Goal: Task Accomplishment & Management: Use online tool/utility

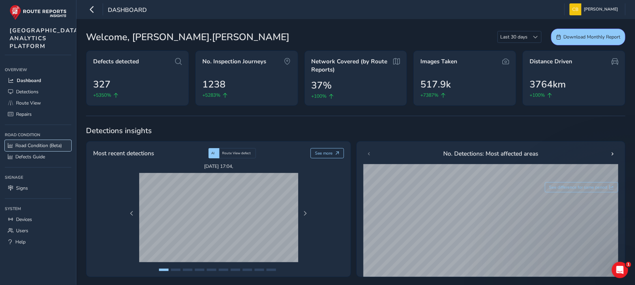
click at [31, 149] on span "Road Condition (Beta)" at bounding box center [38, 146] width 46 height 6
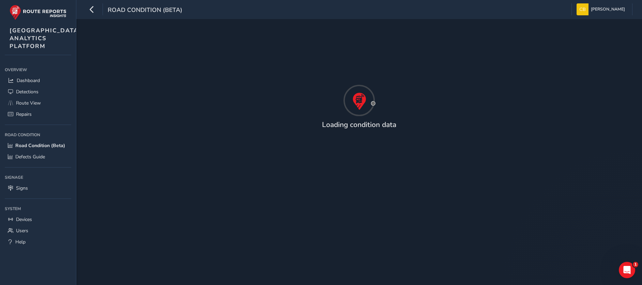
click at [641, 285] on html "Road Condition (Beta) [PERSON_NAME] Colour Scheme: Dark Dim Light Logout Loadin…" at bounding box center [321, 142] width 642 height 285
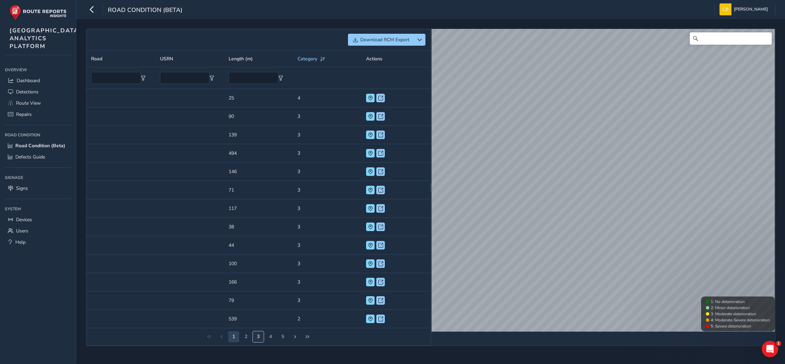
click at [258, 285] on button "3" at bounding box center [258, 336] width 11 height 11
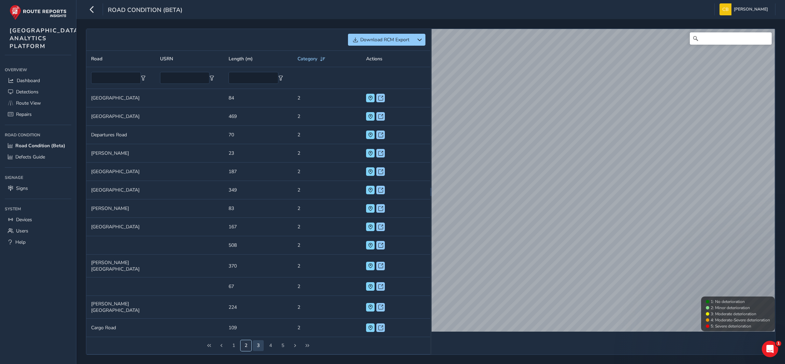
click at [248, 285] on button "2" at bounding box center [245, 345] width 11 height 11
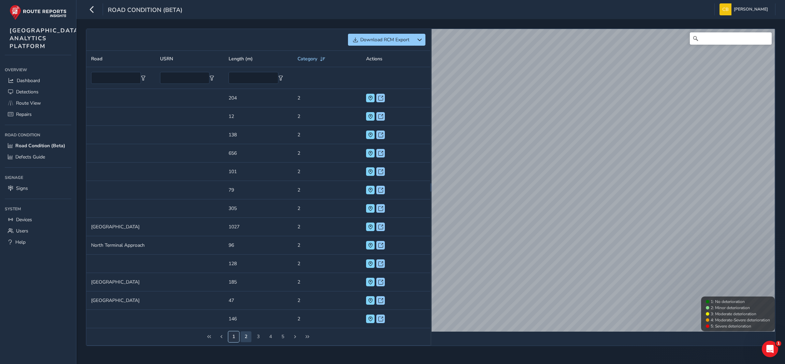
click at [237, 285] on button "1" at bounding box center [233, 336] width 11 height 11
click at [262, 285] on button "3" at bounding box center [258, 336] width 11 height 11
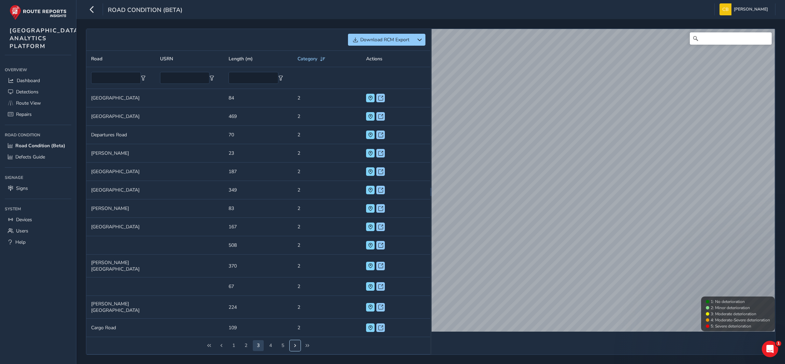
click at [295, 285] on button "Next Page" at bounding box center [294, 345] width 11 height 11
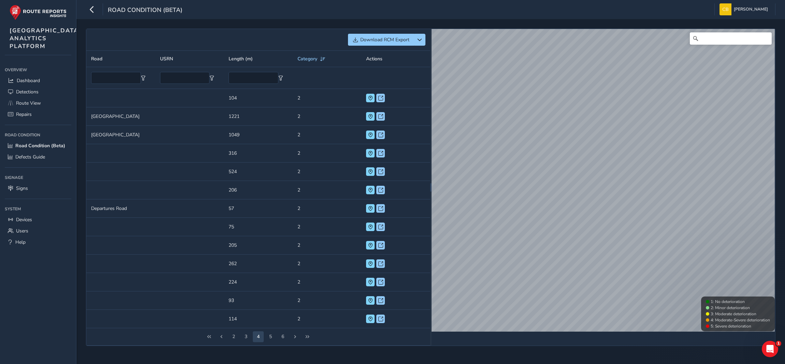
click at [323, 285] on div "2 3 4 5 6" at bounding box center [258, 336] width 344 height 17
click at [323, 285] on div "Download RCM Export Road USRN Length (m) Category Actions Road USRN Length (m) …" at bounding box center [430, 187] width 689 height 317
click at [310, 285] on div "Download RCM Export Road USRN Length (m) Category Actions Road USRN Length (m) …" at bounding box center [430, 191] width 708 height 345
click at [280, 285] on button "6" at bounding box center [282, 336] width 11 height 11
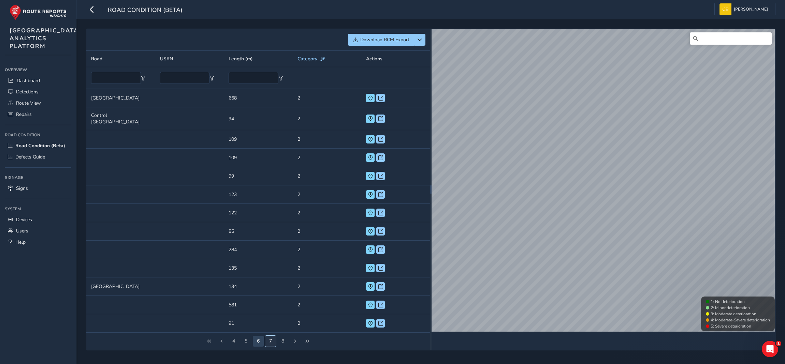
click at [268, 285] on button "7" at bounding box center [270, 341] width 11 height 11
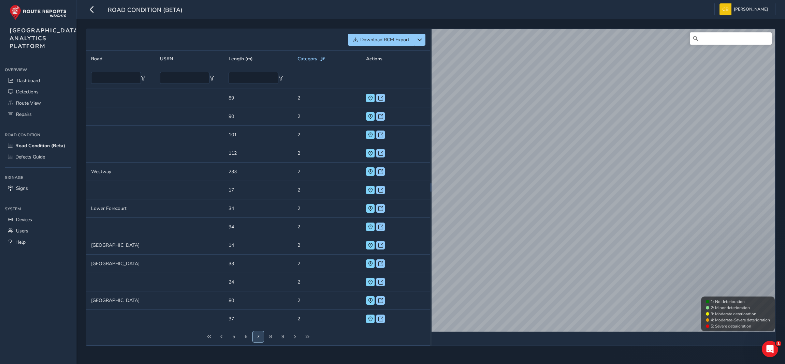
click at [256, 285] on button "7" at bounding box center [258, 336] width 11 height 11
click at [229, 208] on td "Length (m) 34" at bounding box center [258, 208] width 69 height 18
click at [369, 210] on span at bounding box center [370, 208] width 5 height 5
click at [371, 245] on span at bounding box center [370, 245] width 5 height 5
click at [370, 264] on span at bounding box center [370, 264] width 5 height 5
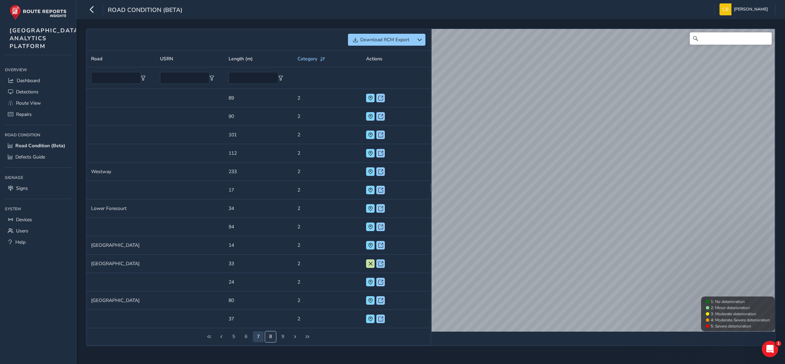
click at [269, 285] on button "8" at bounding box center [270, 336] width 11 height 11
click at [366, 193] on button at bounding box center [370, 190] width 9 height 9
click at [119, 78] on input "text" at bounding box center [116, 78] width 50 height 12
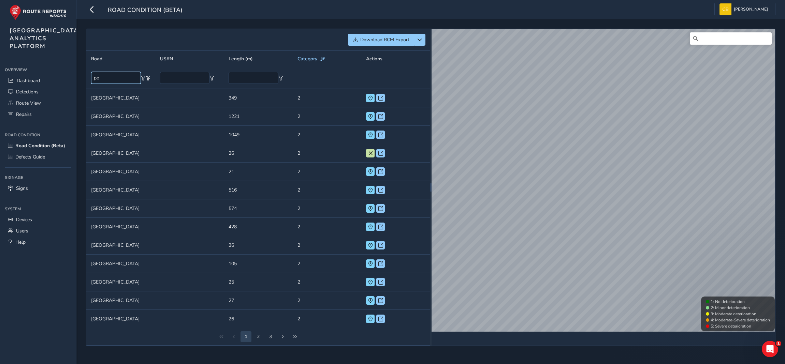
drag, startPoint x: 105, startPoint y: 79, endPoint x: 54, endPoint y: 72, distance: 52.3
click at [54, 72] on div "Road Condition (Beta) Chris Boyle Colour Scheme: Dark Dim Light Logout Download…" at bounding box center [392, 182] width 785 height 364
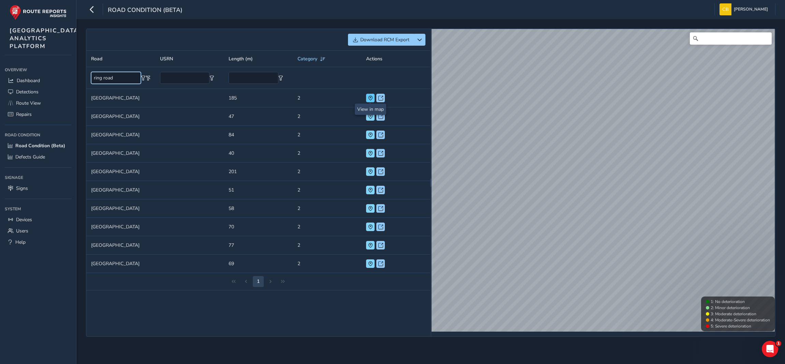
type input "ring road"
click at [367, 99] on button at bounding box center [370, 98] width 9 height 9
click at [370, 116] on span at bounding box center [370, 116] width 5 height 5
click at [367, 138] on button at bounding box center [370, 135] width 9 height 9
click at [369, 155] on span at bounding box center [370, 153] width 5 height 5
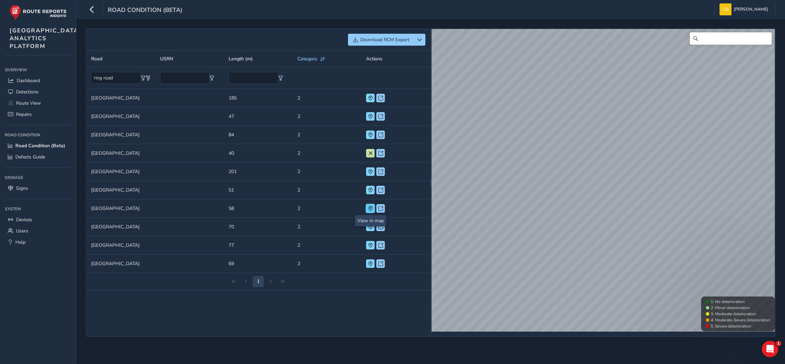
click at [367, 211] on button at bounding box center [370, 208] width 9 height 9
click at [375, 225] on div at bounding box center [377, 227] width 22 height 9
click at [371, 225] on button at bounding box center [370, 227] width 9 height 9
click at [371, 244] on span at bounding box center [370, 245] width 5 height 5
click at [370, 116] on span at bounding box center [370, 116] width 5 height 5
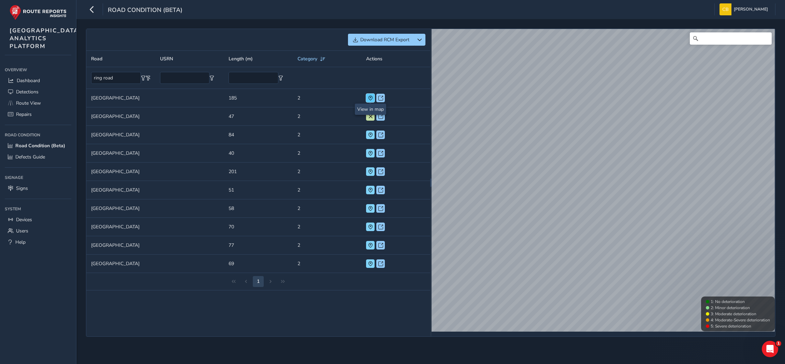
click at [372, 99] on span at bounding box center [370, 98] width 5 height 5
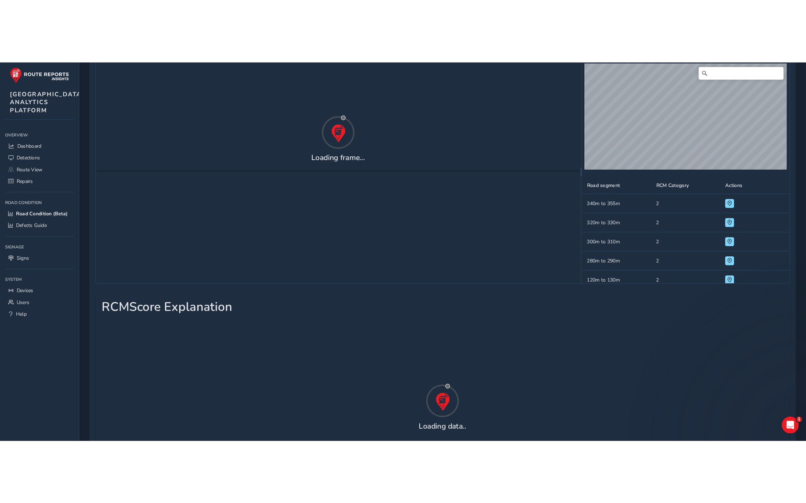
scroll to position [37, 0]
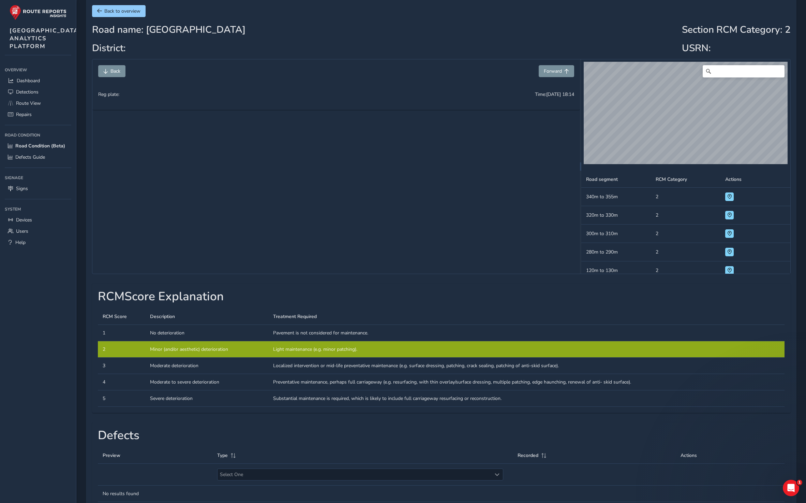
scroll to position [168, 0]
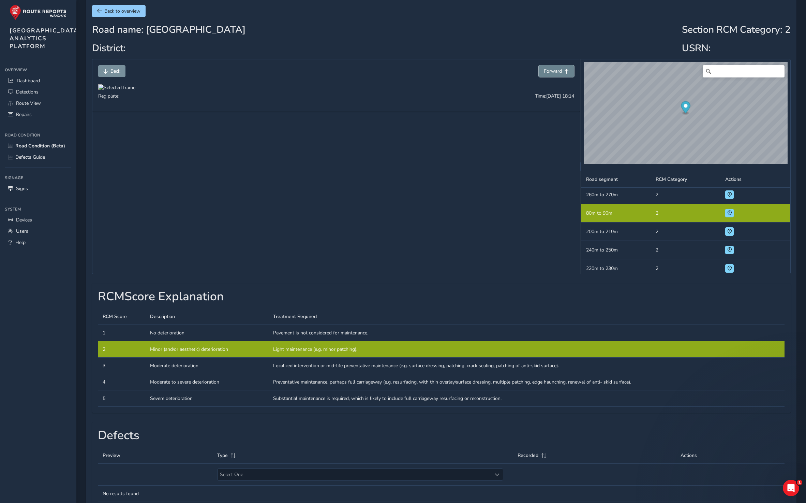
click at [562, 66] on button "Forward" at bounding box center [556, 71] width 35 height 12
click at [561, 71] on span "Forward" at bounding box center [553, 71] width 18 height 6
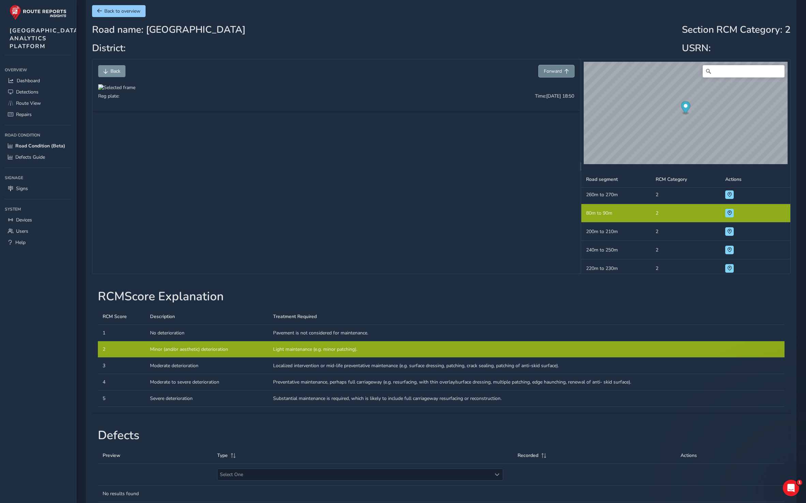
click at [561, 71] on span "Forward" at bounding box center [553, 71] width 18 height 6
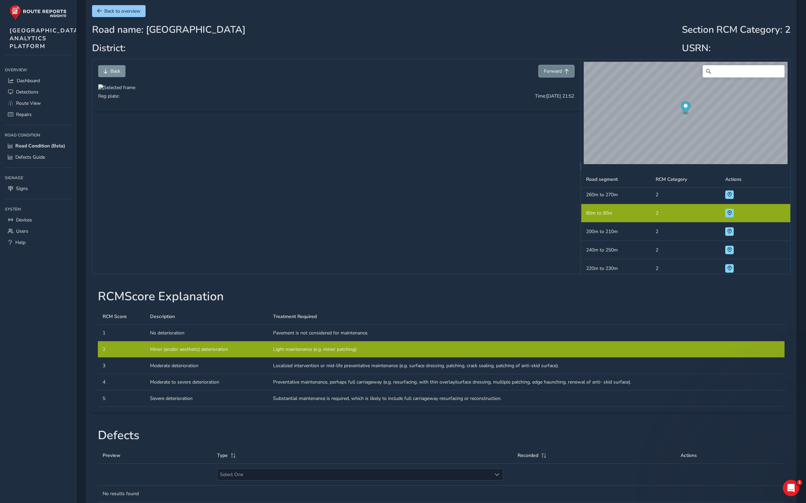
click at [561, 71] on span "Forward" at bounding box center [553, 71] width 18 height 6
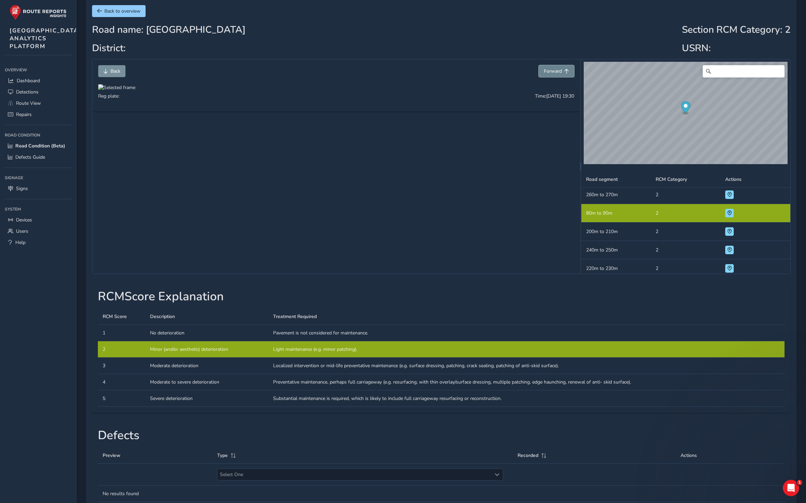
click at [561, 71] on span "Forward" at bounding box center [553, 71] width 18 height 6
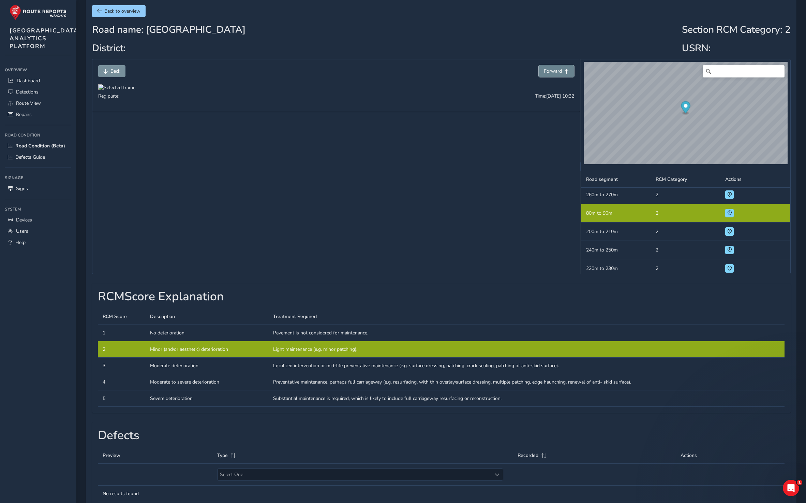
click at [561, 71] on span "Forward" at bounding box center [553, 71] width 18 height 6
click at [557, 71] on span "Forward" at bounding box center [553, 71] width 18 height 6
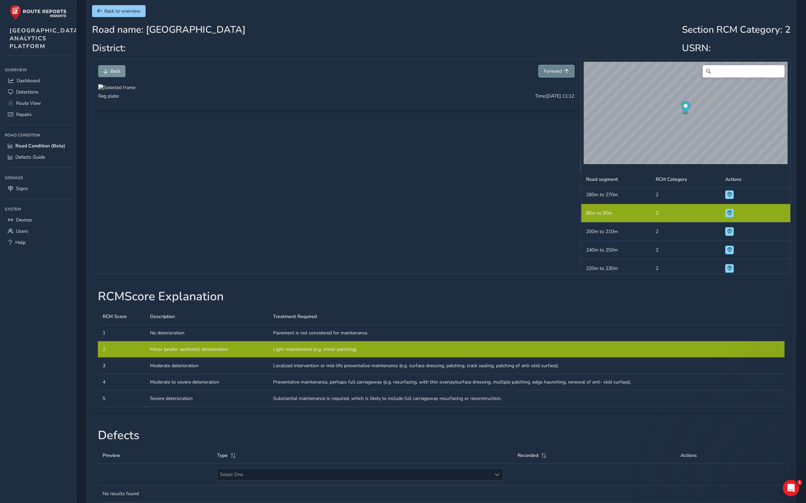
click at [557, 71] on span "Forward" at bounding box center [553, 71] width 18 height 6
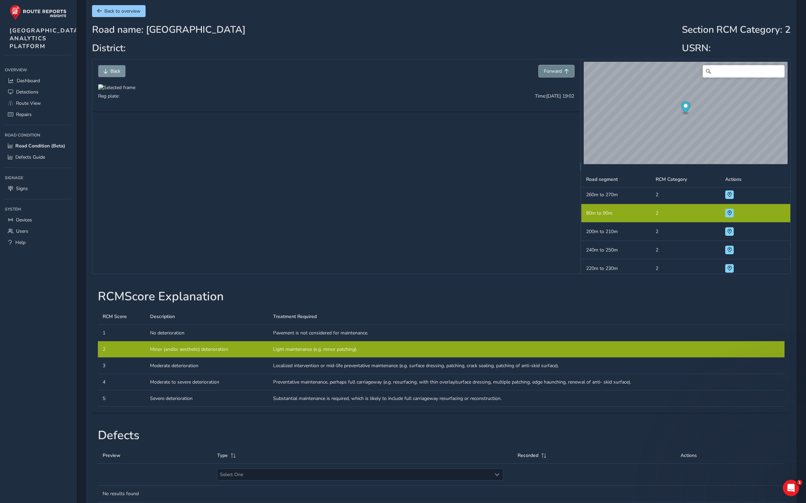
click at [557, 71] on span "Forward" at bounding box center [553, 71] width 18 height 6
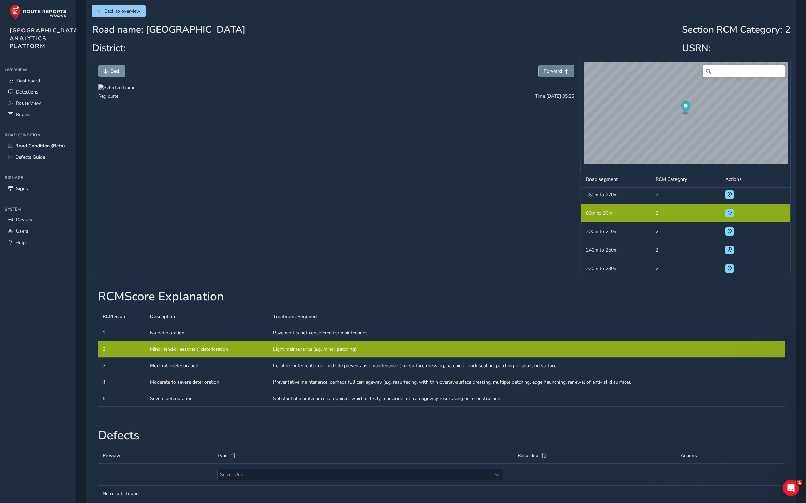
click at [557, 71] on span "Forward" at bounding box center [553, 71] width 18 height 6
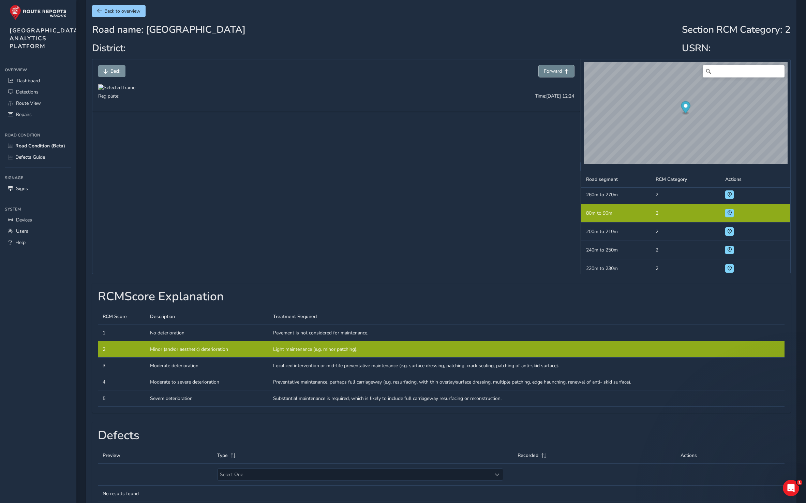
click at [557, 71] on span "Forward" at bounding box center [553, 71] width 18 height 6
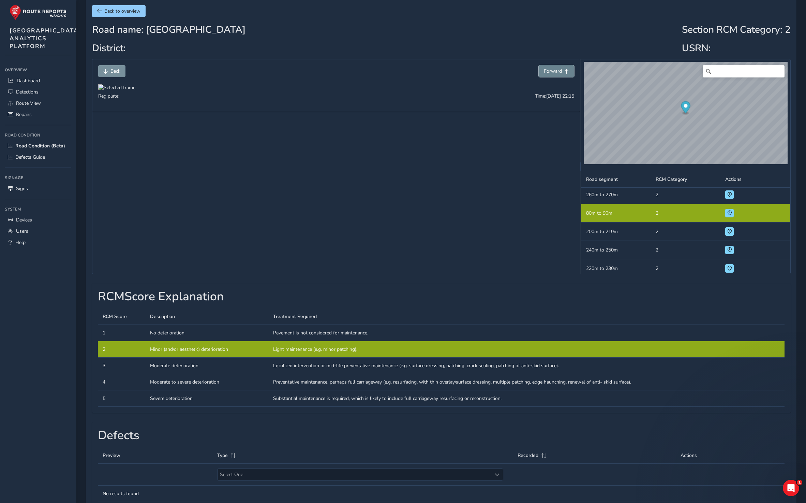
click at [557, 71] on span "Forward" at bounding box center [553, 71] width 18 height 6
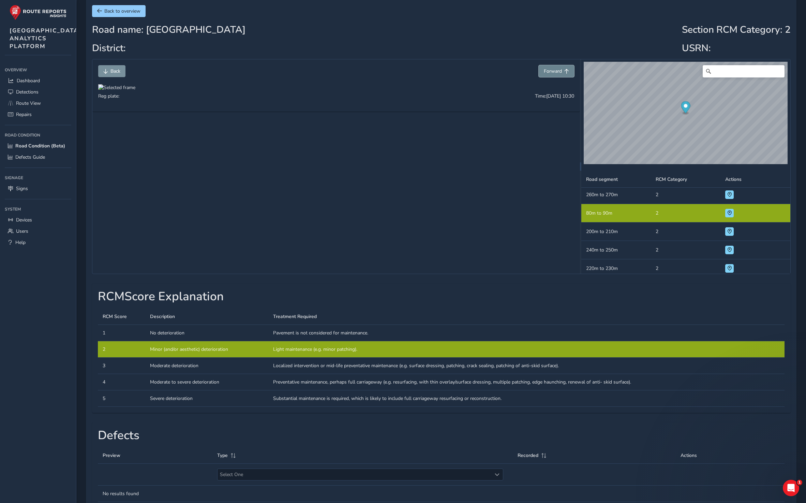
click at [557, 71] on span "Forward" at bounding box center [553, 71] width 18 height 6
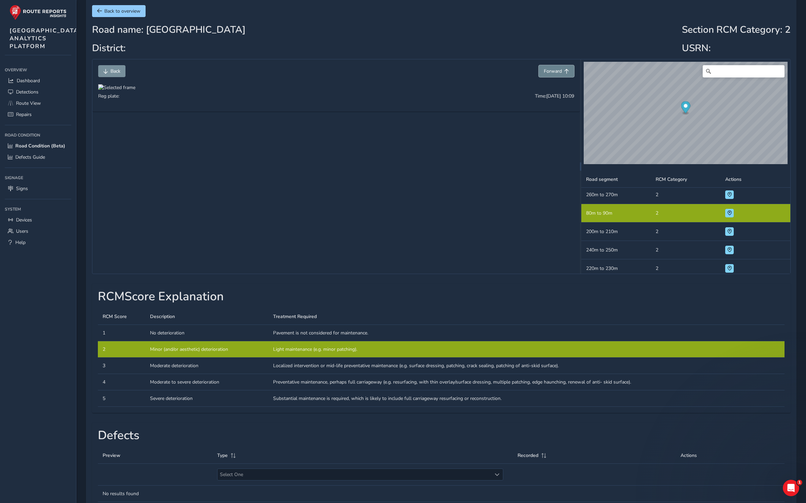
click at [557, 71] on span "Forward" at bounding box center [553, 71] width 18 height 6
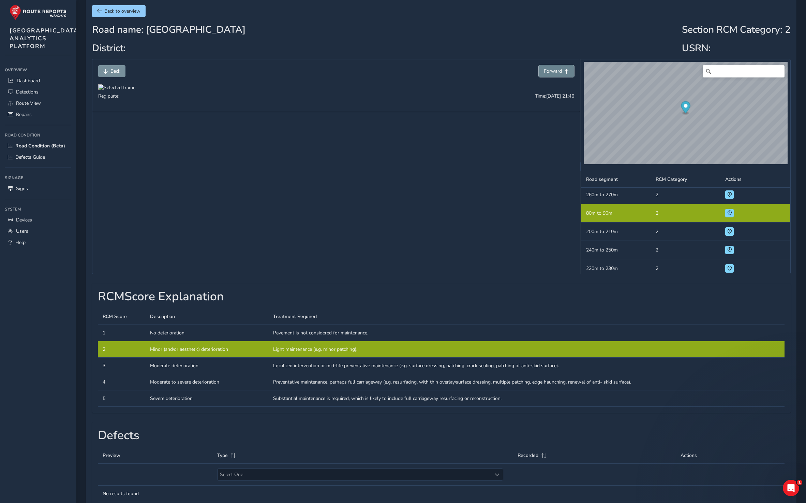
click at [557, 71] on span "Forward" at bounding box center [553, 71] width 18 height 6
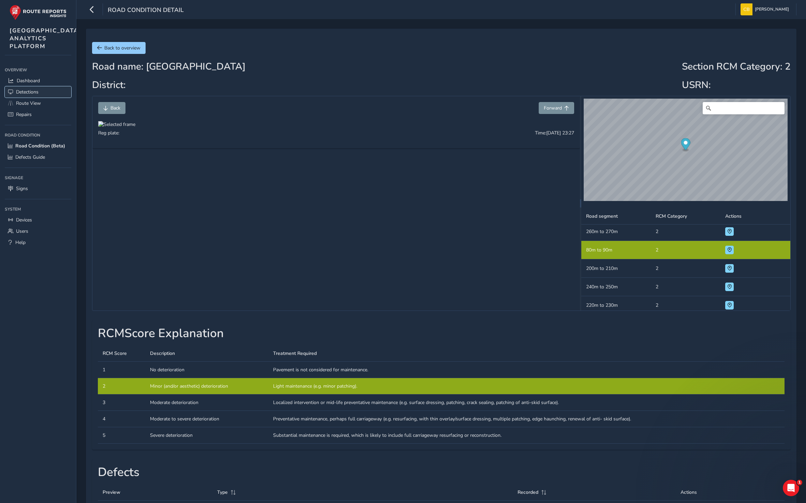
click at [34, 95] on span "Detections" at bounding box center [27, 92] width 23 height 6
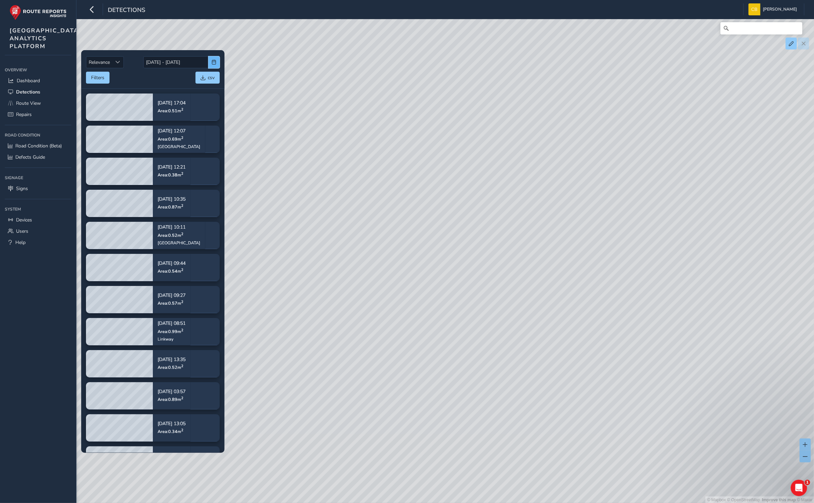
click at [213, 64] on span "button" at bounding box center [214, 62] width 5 height 5
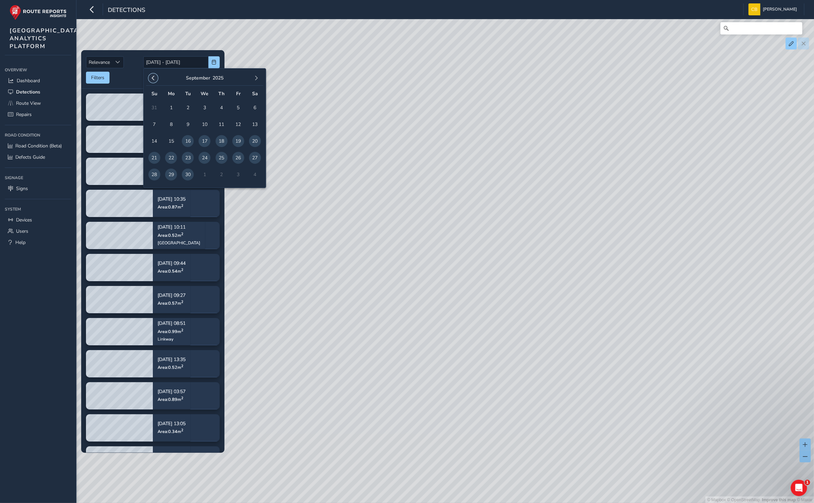
click at [152, 77] on span "button" at bounding box center [153, 78] width 5 height 5
click at [164, 123] on td "4" at bounding box center [171, 124] width 17 height 17
click at [171, 125] on span "4" at bounding box center [171, 124] width 12 height 12
type input "04/08/2025"
click at [254, 77] on span "button" at bounding box center [256, 78] width 5 height 5
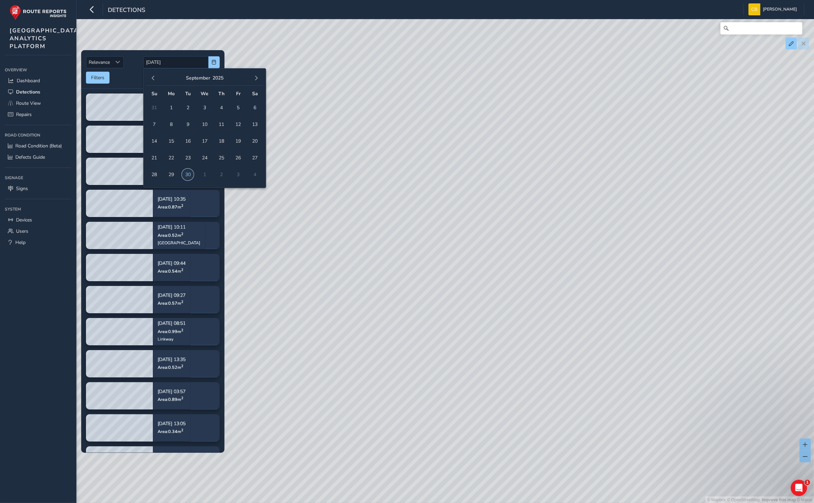
click at [188, 172] on span "30" at bounding box center [188, 174] width 12 height 12
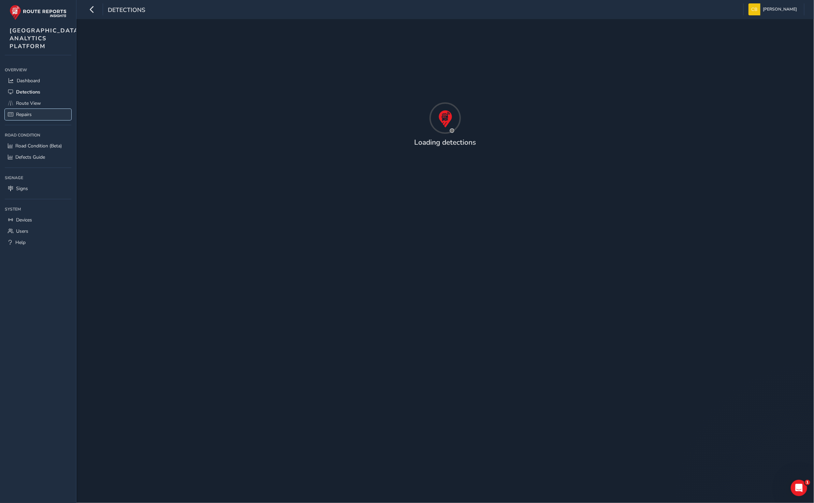
click at [26, 118] on span "Repairs" at bounding box center [24, 114] width 16 height 6
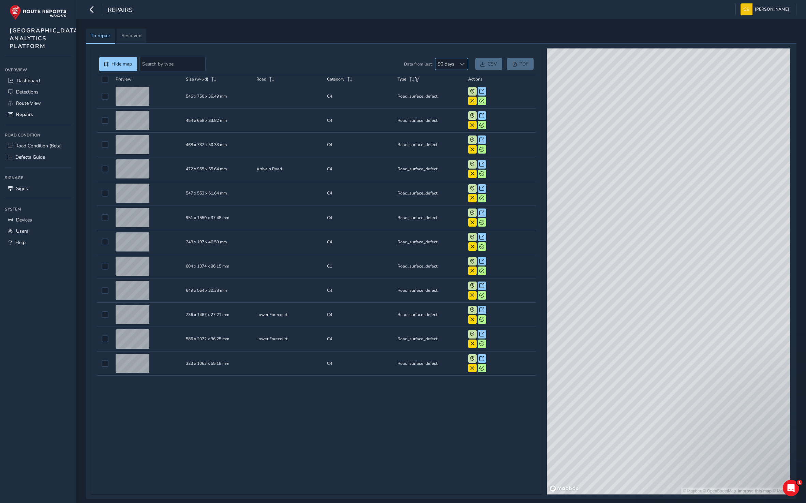
click at [458, 63] on div at bounding box center [462, 63] width 11 height 11
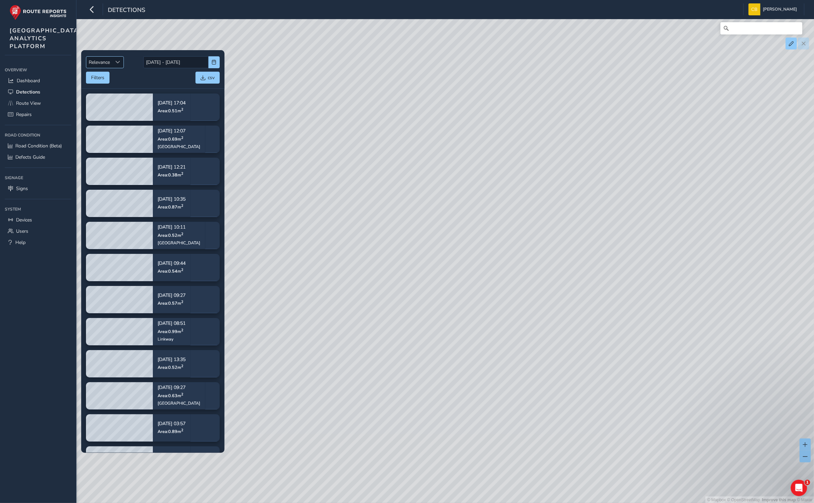
click at [117, 60] on span "Sort by Date" at bounding box center [117, 62] width 5 height 5
click at [102, 85] on li "Newest" at bounding box center [105, 87] width 38 height 11
drag, startPoint x: 531, startPoint y: 204, endPoint x: 350, endPoint y: 150, distance: 188.6
click at [350, 150] on div "© Mapbox © OpenStreetMap Improve this map © Maxar" at bounding box center [407, 251] width 814 height 503
drag, startPoint x: 465, startPoint y: 412, endPoint x: 304, endPoint y: 339, distance: 177.5
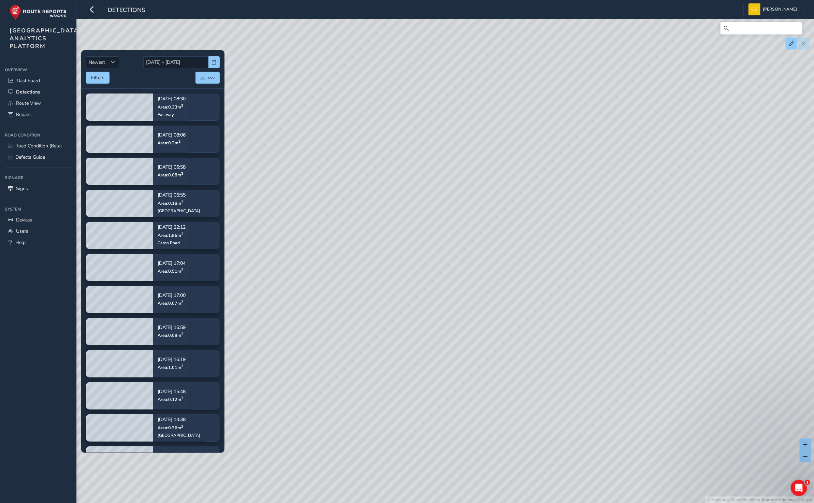
click at [197, 29] on div "Newest Newest [DATE] - [DATE] Filters csv [DATE] 08:30 Area: 0.33 m 2 Eastway […" at bounding box center [445, 29] width 718 height 0
drag, startPoint x: 304, startPoint y: 339, endPoint x: 253, endPoint y: 353, distance: 52.7
click at [253, 353] on div "© Mapbox © OpenStreetMap Improve this map © Maxar" at bounding box center [407, 251] width 814 height 503
drag, startPoint x: 650, startPoint y: 121, endPoint x: 297, endPoint y: 395, distance: 447.3
click at [297, 395] on div "© Mapbox © OpenStreetMap Improve this map © Maxar" at bounding box center [407, 251] width 814 height 503
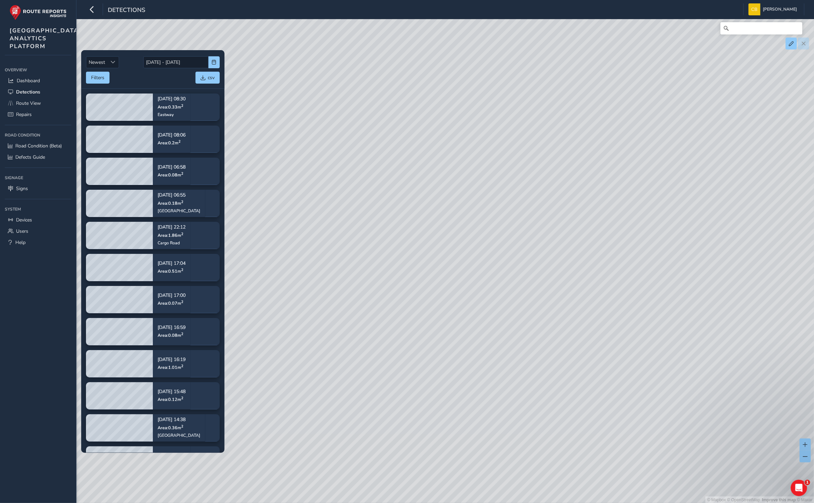
drag, startPoint x: 385, startPoint y: 209, endPoint x: 447, endPoint y: 341, distance: 146.0
click at [447, 341] on div "© Mapbox © OpenStreetMap Improve this map © Maxar" at bounding box center [407, 251] width 814 height 503
drag, startPoint x: 478, startPoint y: 261, endPoint x: 628, endPoint y: 181, distance: 170.4
click at [628, 181] on div "© Mapbox © OpenStreetMap Improve this map © Maxar" at bounding box center [407, 251] width 814 height 503
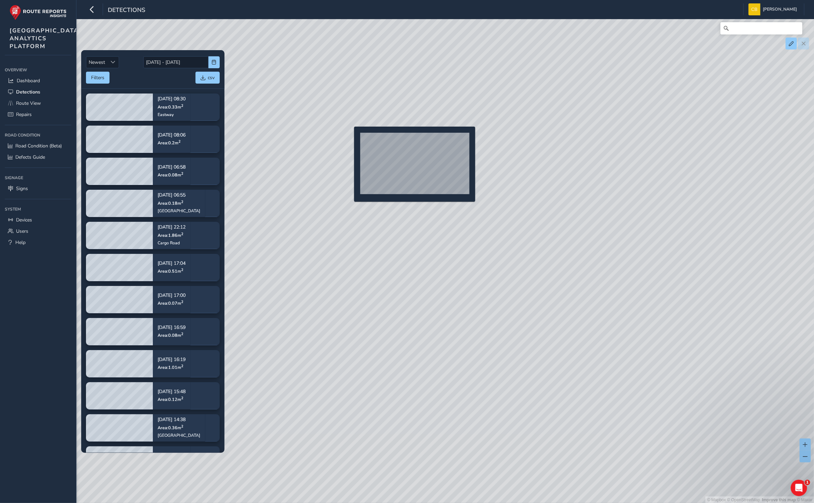
click at [350, 137] on div "© Mapbox © OpenStreetMap Improve this map © Maxar" at bounding box center [407, 251] width 814 height 503
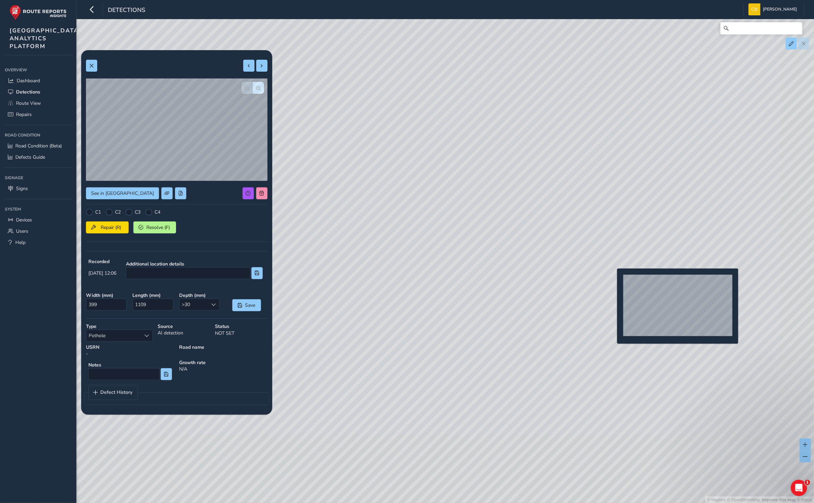
click at [614, 279] on div "© Mapbox © OpenStreetMap Improve this map © Maxar" at bounding box center [407, 251] width 814 height 503
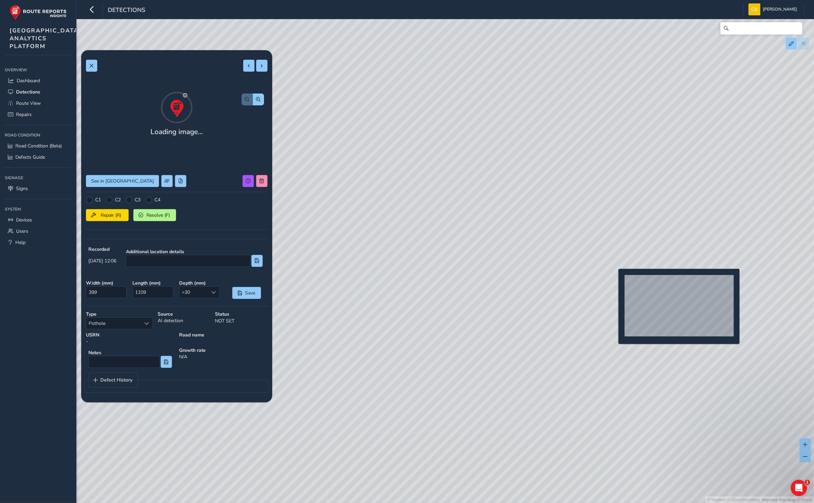
type input "320"
type input "578"
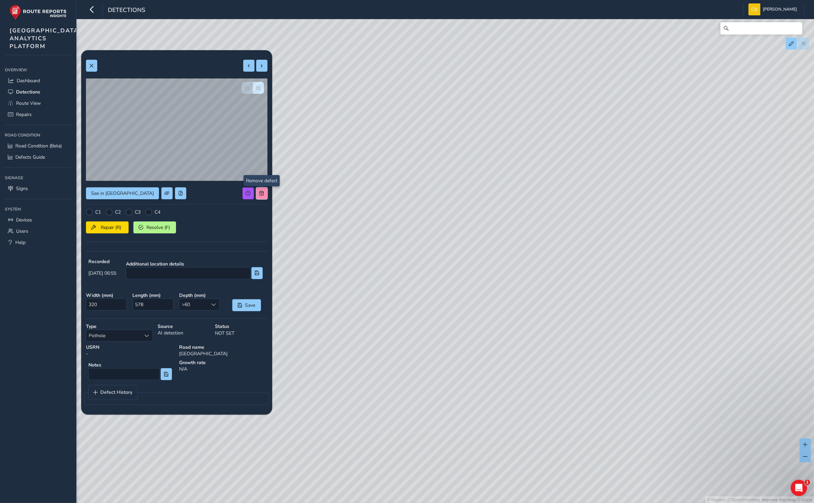
click at [259, 197] on button at bounding box center [261, 193] width 11 height 12
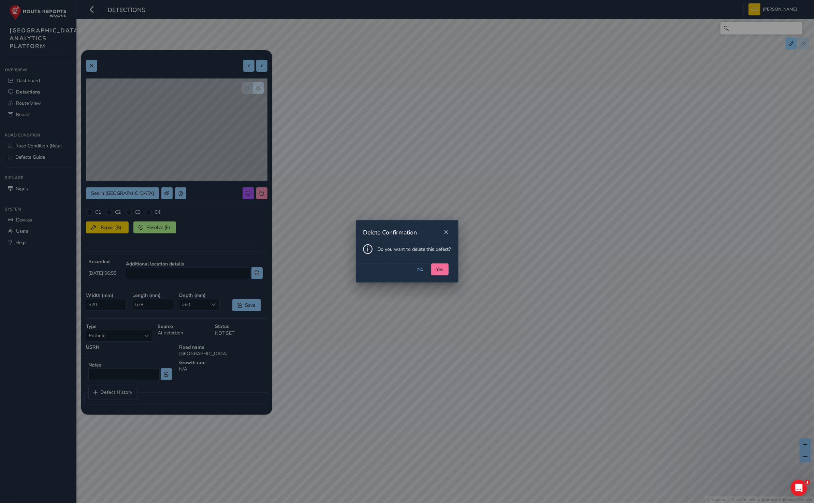
click at [443, 264] on button "Yes" at bounding box center [439, 269] width 17 height 12
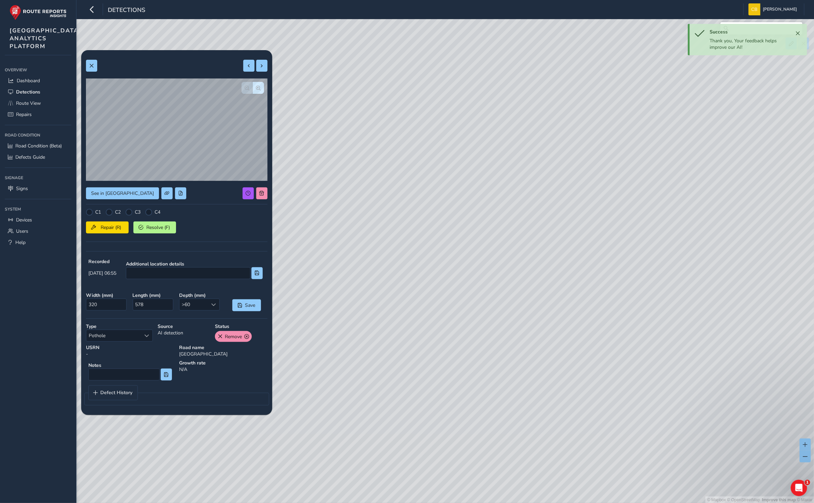
drag, startPoint x: 503, startPoint y: 398, endPoint x: 498, endPoint y: 194, distance: 203.9
click at [498, 194] on div "© Mapbox © OpenStreetMap Improve this map © Maxar" at bounding box center [407, 251] width 814 height 503
click at [507, 302] on div "© Mapbox © OpenStreetMap Improve this map © Maxar" at bounding box center [407, 251] width 814 height 503
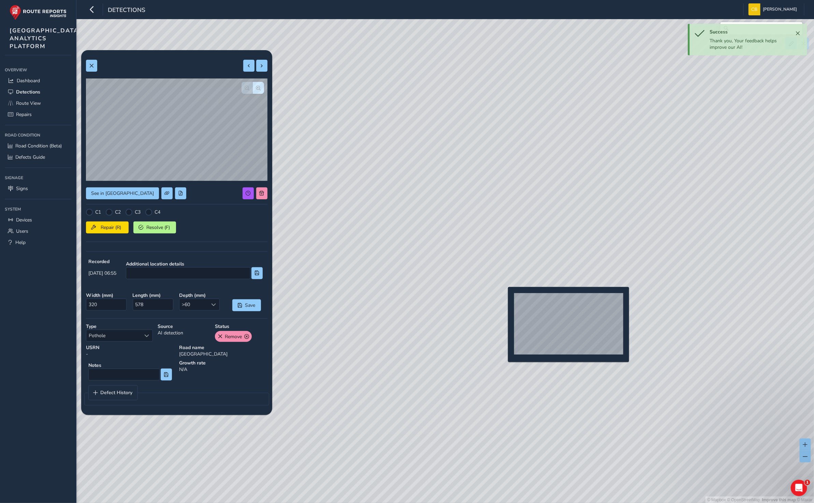
click at [504, 298] on div "© Mapbox © OpenStreetMap Improve this map © Maxar" at bounding box center [407, 251] width 814 height 503
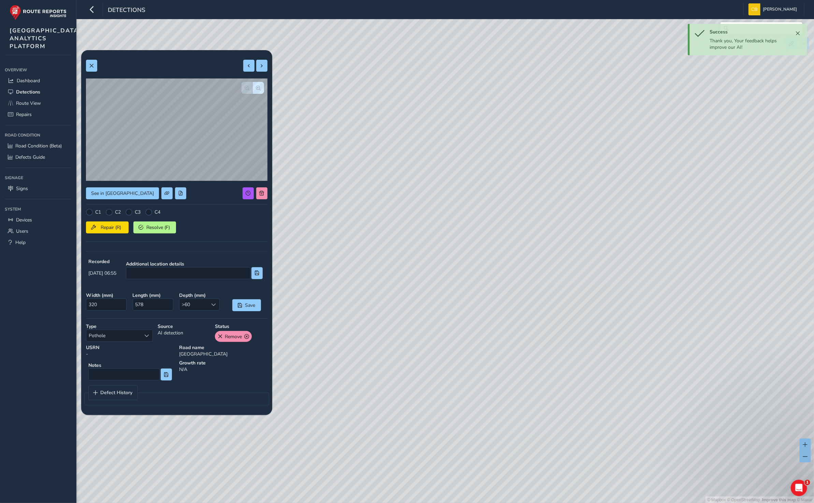
type input "306"
type input "621"
click at [260, 192] on span at bounding box center [261, 193] width 5 height 5
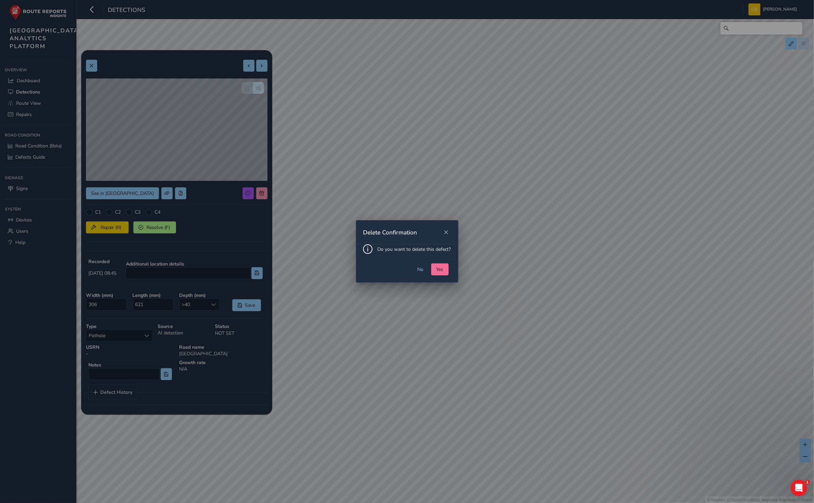
click at [442, 266] on span "Yes" at bounding box center [439, 269] width 7 height 6
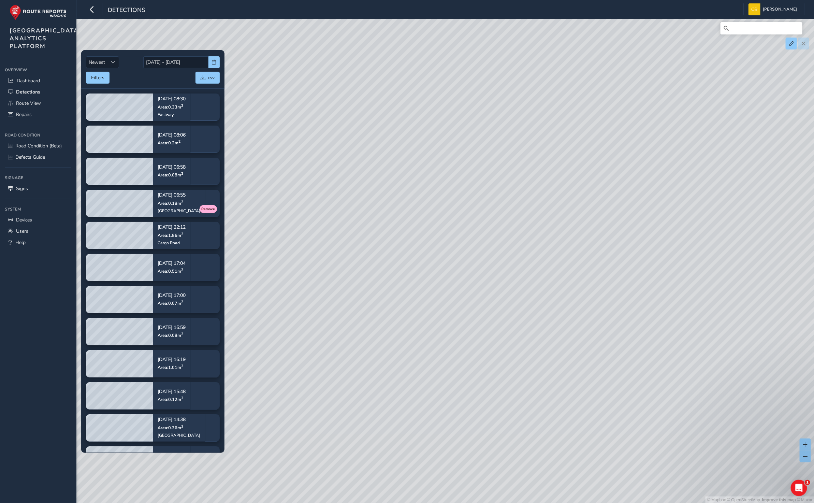
click at [401, 347] on div "© Mapbox © OpenStreetMap Improve this map © Maxar" at bounding box center [407, 251] width 814 height 503
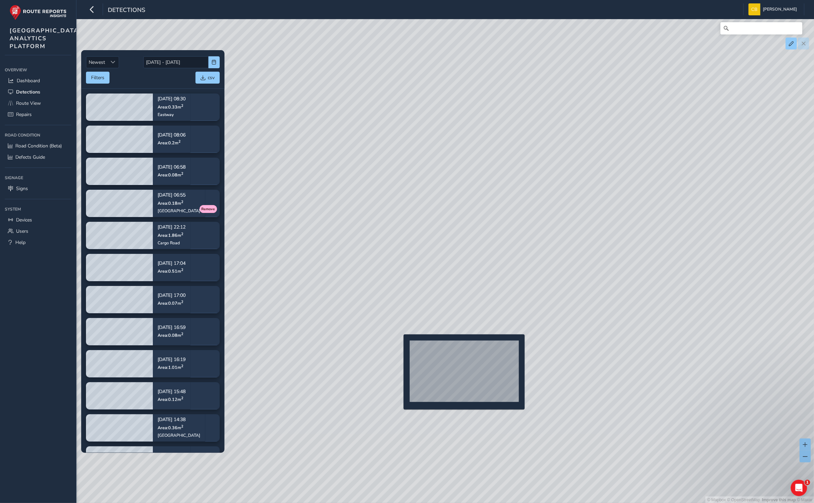
click at [399, 345] on div "© Mapbox © OpenStreetMap Improve this map © Maxar" at bounding box center [407, 251] width 814 height 503
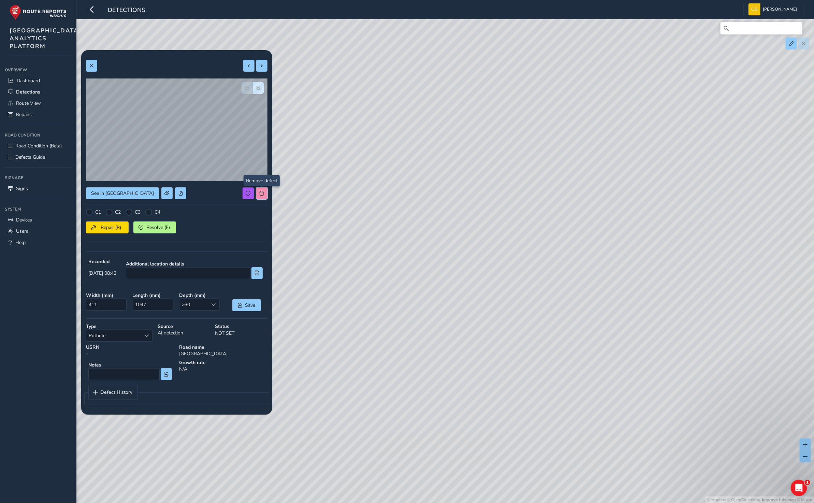
click at [260, 191] on span at bounding box center [261, 193] width 5 height 5
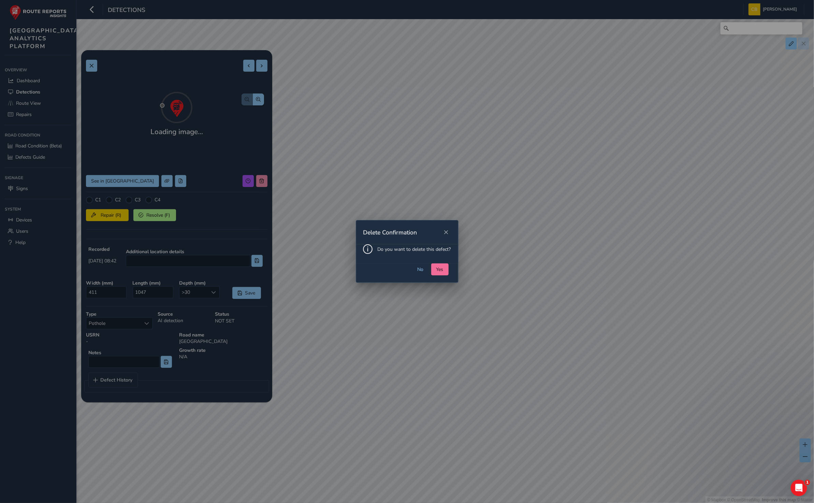
click at [441, 268] on span "Yes" at bounding box center [439, 269] width 7 height 6
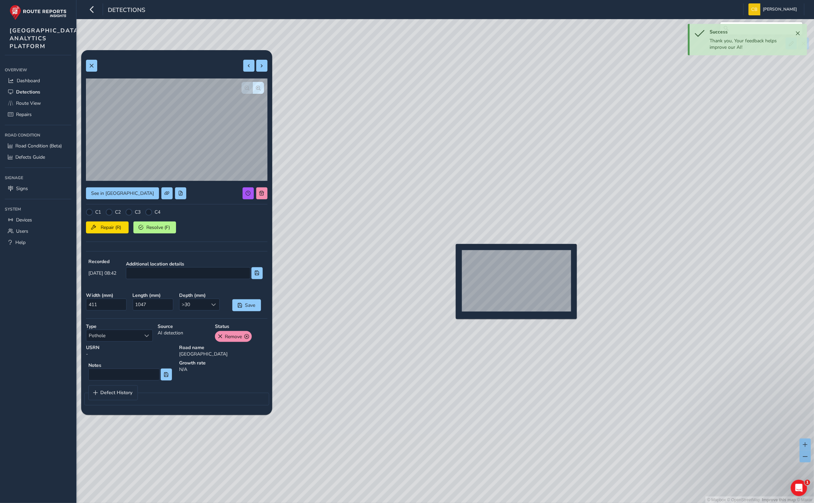
click at [451, 255] on div "© Mapbox © OpenStreetMap Improve this map © Maxar" at bounding box center [407, 251] width 814 height 503
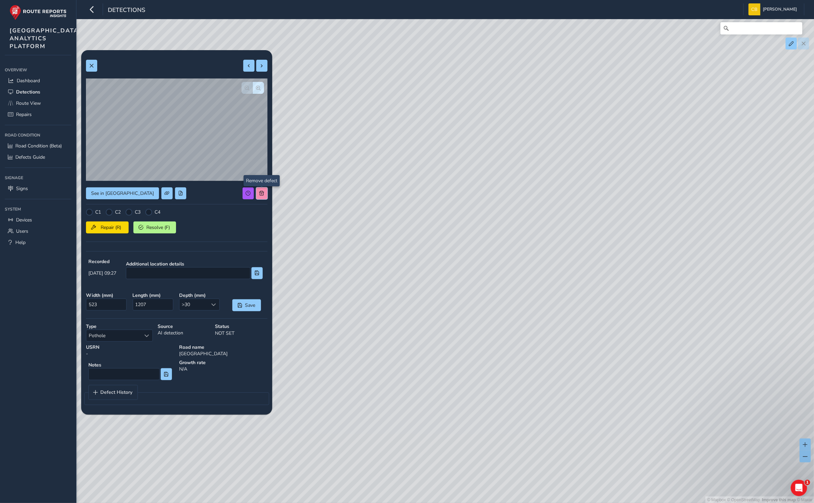
click at [260, 193] on span at bounding box center [261, 193] width 5 height 5
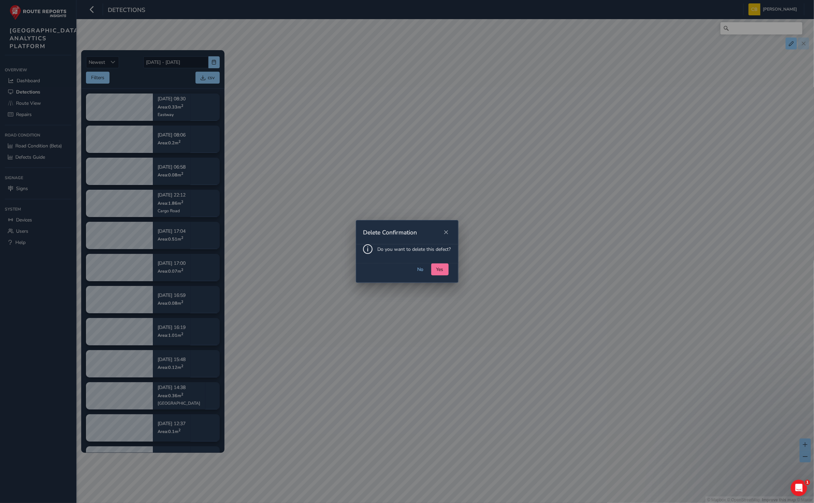
click at [440, 269] on span "Yes" at bounding box center [439, 269] width 7 height 6
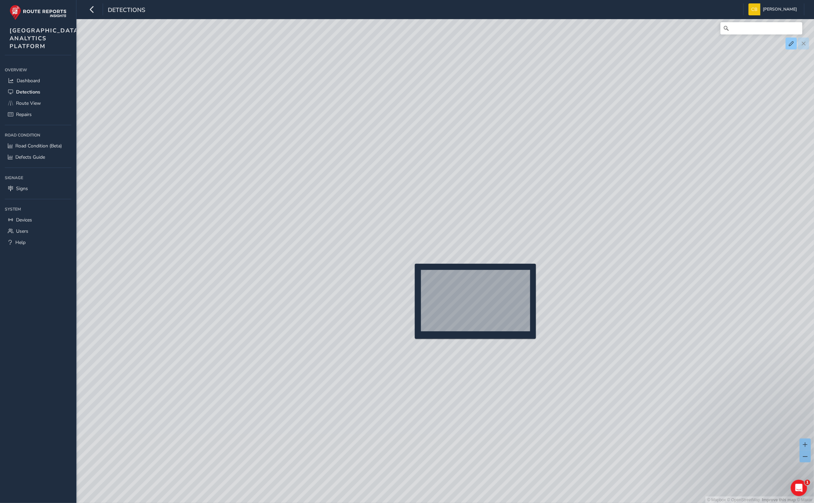
click at [410, 274] on div "© Mapbox © OpenStreetMap Improve this map © Maxar" at bounding box center [407, 251] width 814 height 503
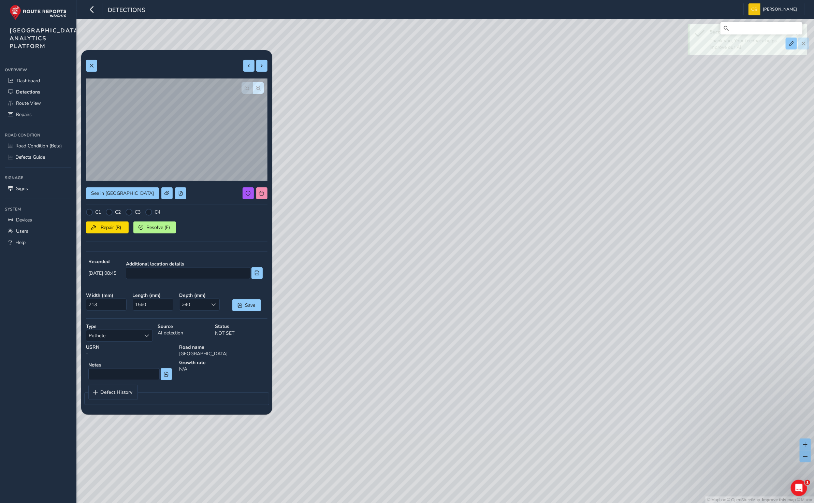
click at [258, 193] on div "© Mapbox © OpenStreetMap Improve this map © Maxar" at bounding box center [407, 251] width 814 height 503
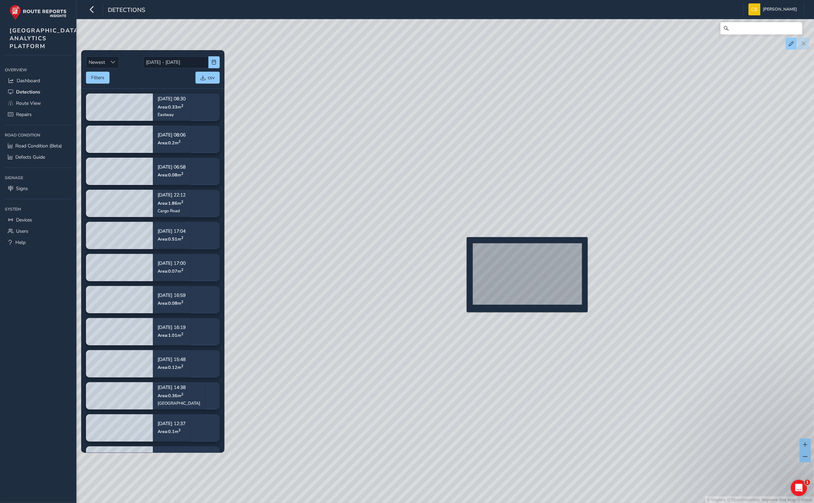
click at [462, 248] on div "© Mapbox © OpenStreetMap Improve this map © Maxar" at bounding box center [407, 251] width 814 height 503
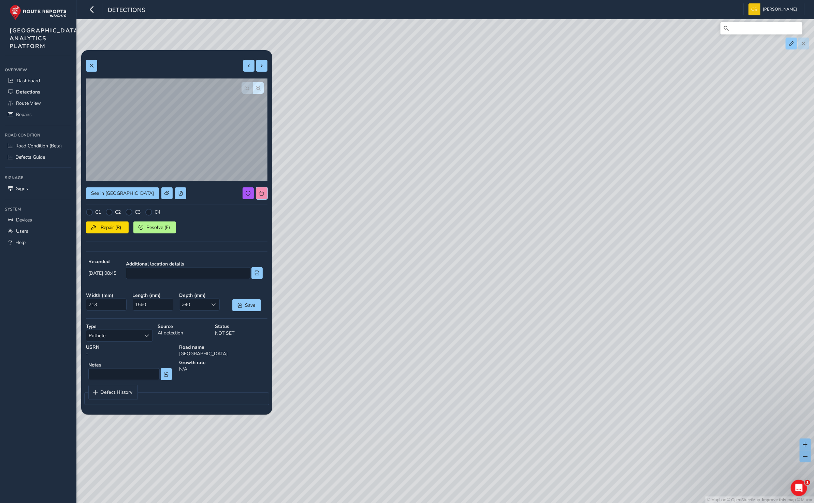
click at [264, 195] on button at bounding box center [261, 193] width 11 height 12
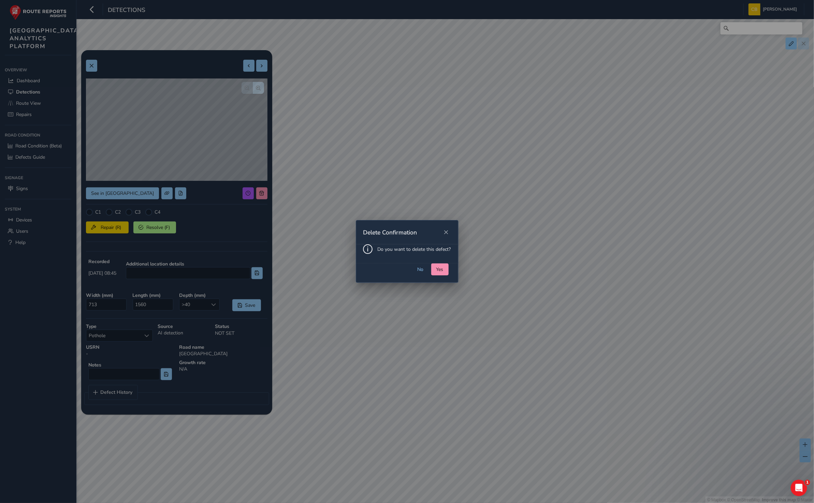
drag, startPoint x: 443, startPoint y: 270, endPoint x: 813, endPoint y: 325, distance: 373.4
click at [443, 269] on button "Yes" at bounding box center [439, 269] width 17 height 12
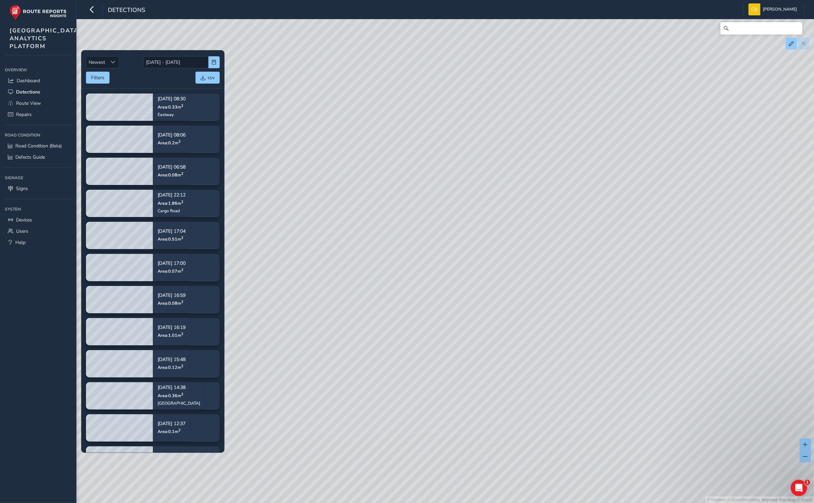
click at [378, 278] on div "© Mapbox © OpenStreetMap Improve this map © Maxar" at bounding box center [407, 251] width 814 height 503
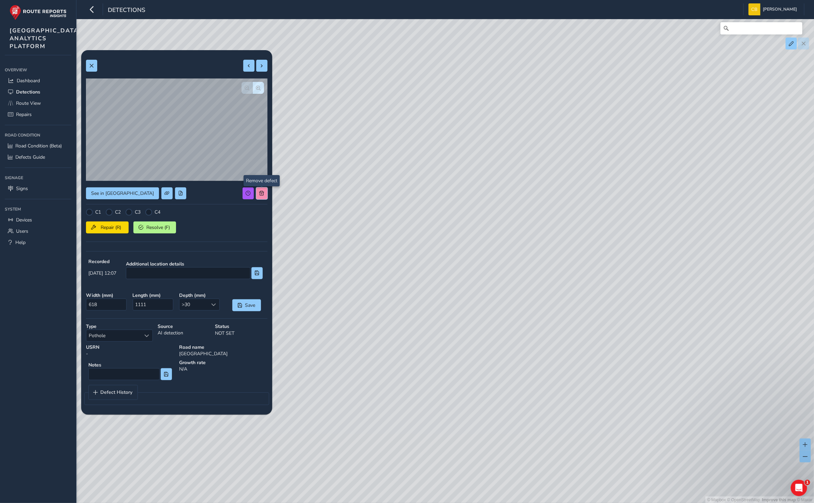
click at [259, 187] on button at bounding box center [261, 193] width 11 height 12
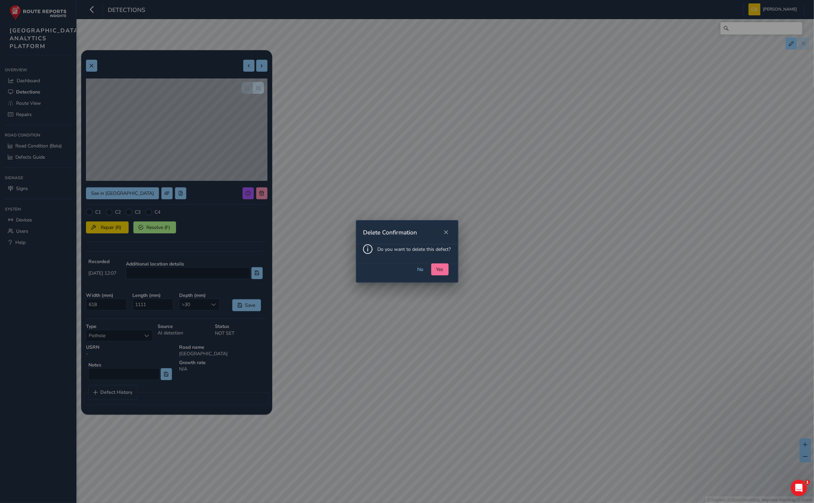
click at [437, 267] on span "Yes" at bounding box center [439, 269] width 7 height 6
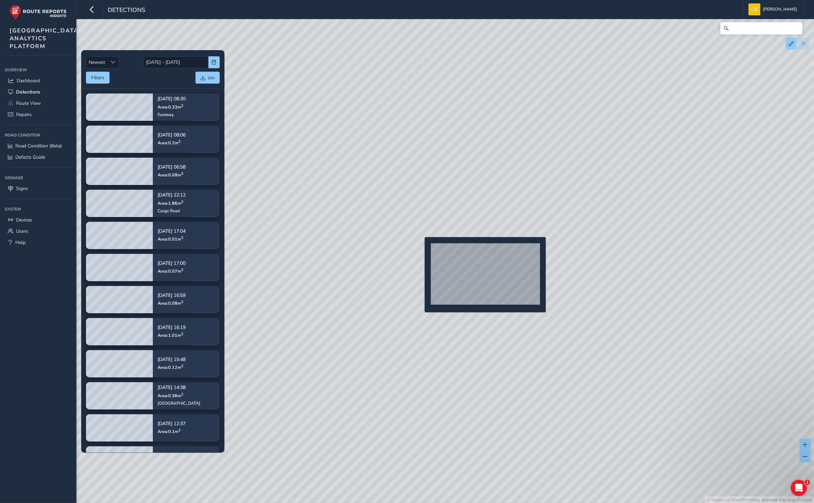
click at [418, 247] on div "© Mapbox © OpenStreetMap Improve this map © Maxar" at bounding box center [407, 251] width 814 height 503
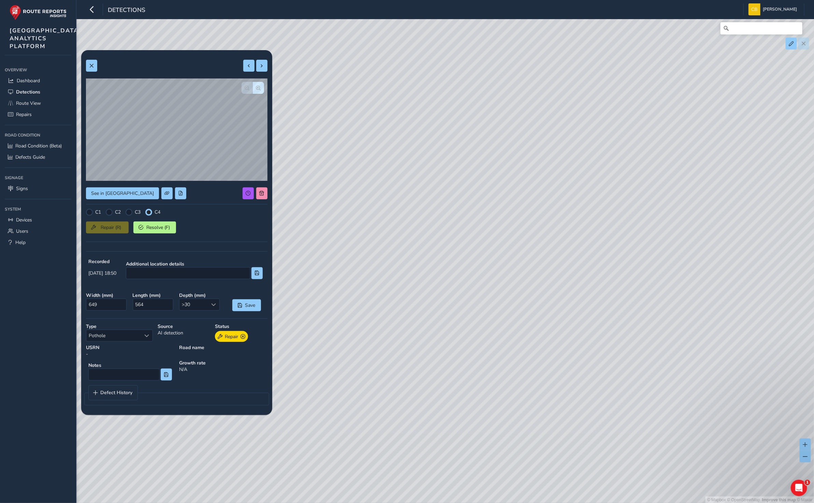
click at [521, 290] on div "© Mapbox © OpenStreetMap Improve this map © Maxar" at bounding box center [407, 251] width 814 height 503
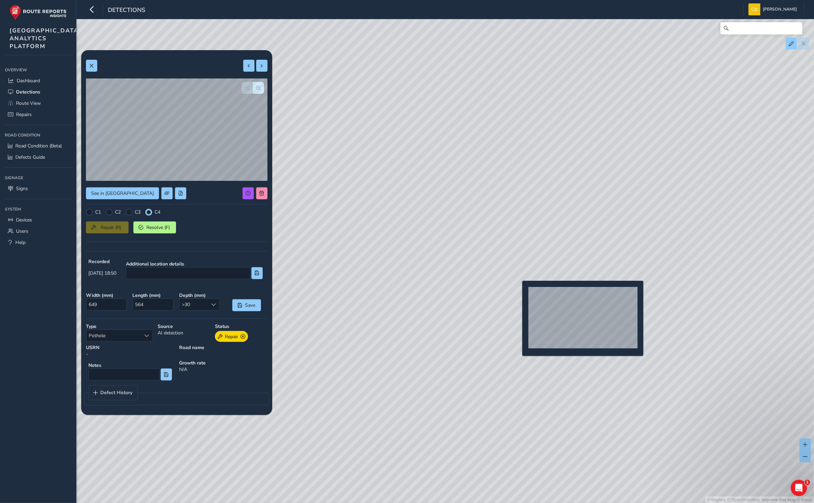
click at [518, 292] on div "© Mapbox © OpenStreetMap Improve this map © Maxar" at bounding box center [407, 251] width 814 height 503
type input "168"
type input "497"
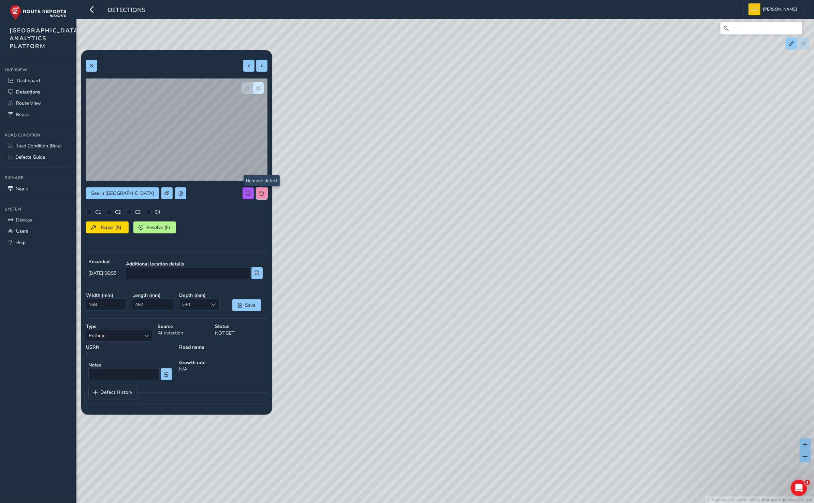
click at [261, 193] on span at bounding box center [261, 193] width 5 height 5
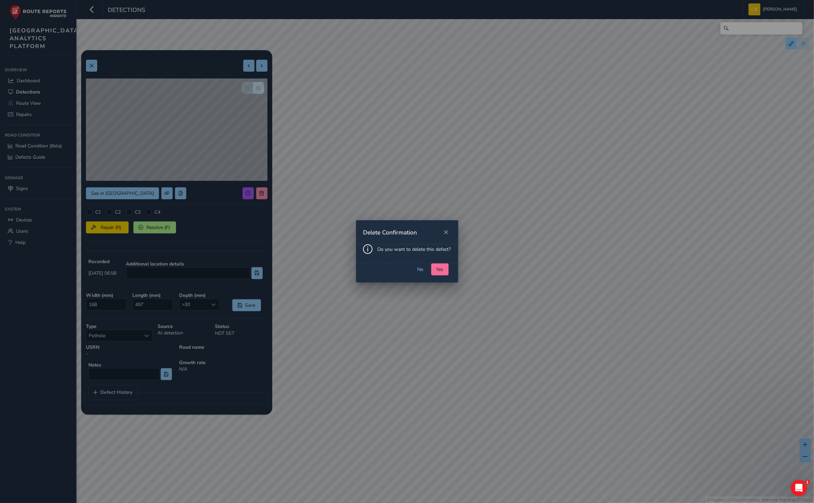
click at [444, 268] on button "Yes" at bounding box center [439, 269] width 17 height 12
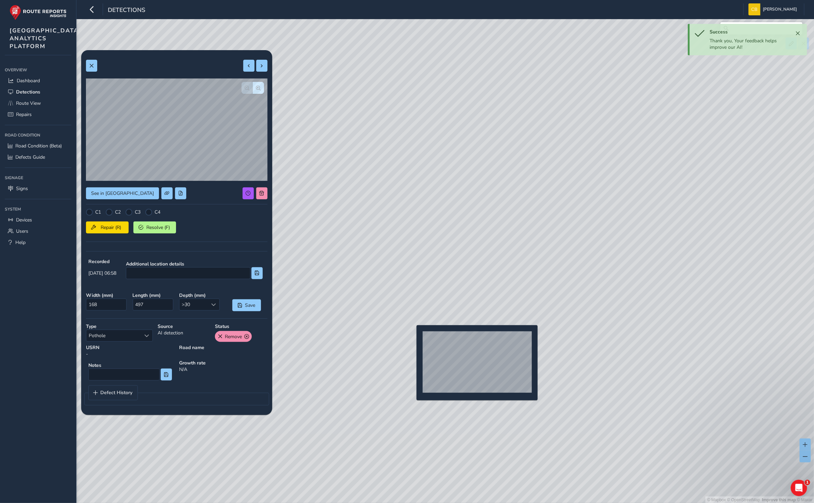
click at [412, 336] on div "© Mapbox © OpenStreetMap Improve this map © Maxar" at bounding box center [407, 251] width 814 height 503
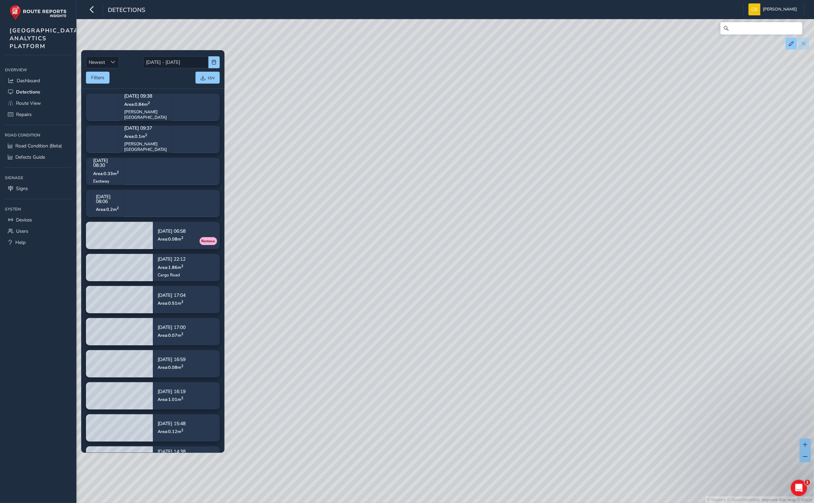
click at [420, 268] on div "© Mapbox © OpenStreetMap Improve this map © Maxar" at bounding box center [407, 251] width 814 height 503
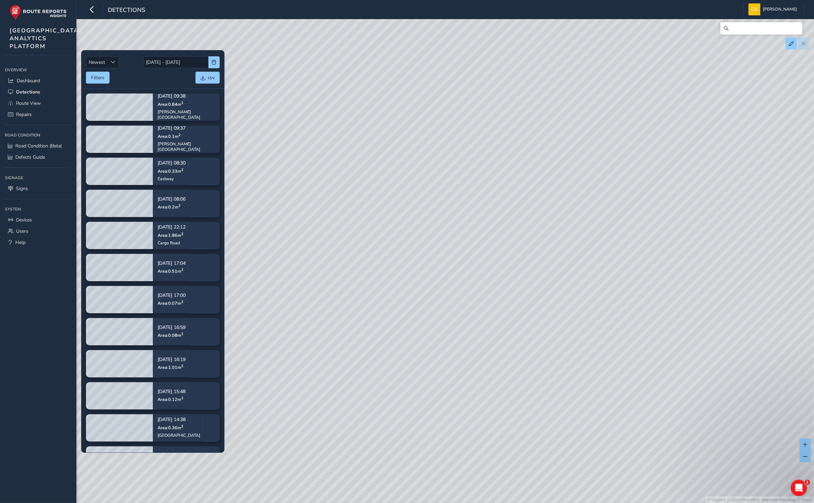
click at [416, 262] on div "© Mapbox © OpenStreetMap Improve this map © Maxar" at bounding box center [407, 251] width 814 height 503
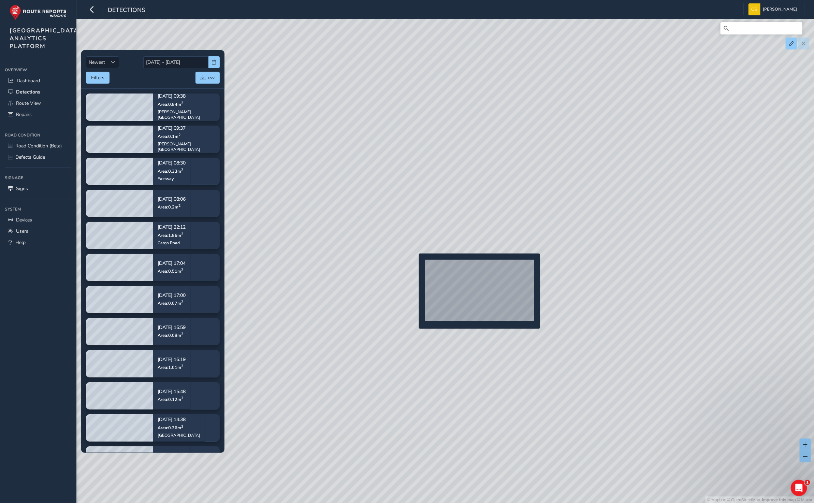
click at [414, 267] on div "© Mapbox © OpenStreetMap Improve this map © Maxar" at bounding box center [407, 251] width 814 height 503
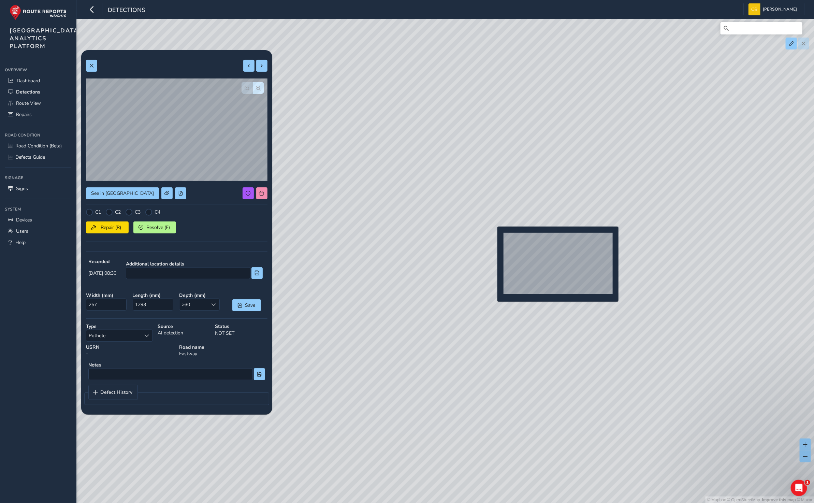
click at [493, 237] on div "© Mapbox © OpenStreetMap Improve this map © Maxar" at bounding box center [407, 251] width 814 height 503
type input "419"
type input "585"
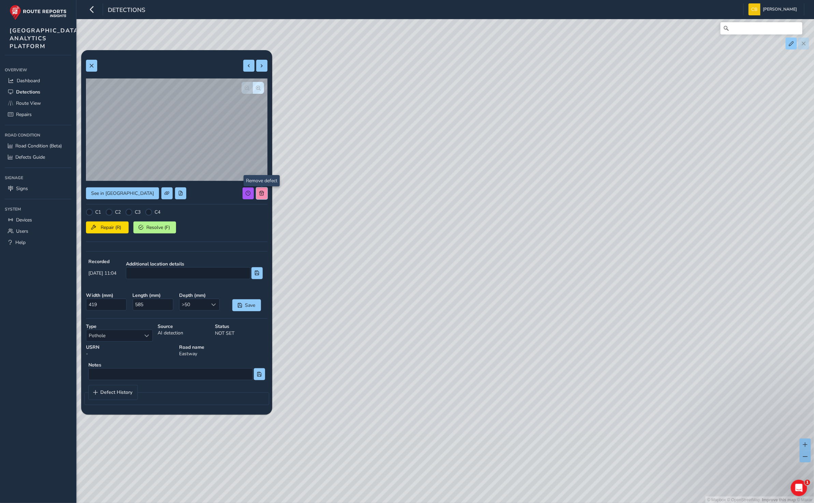
click at [262, 193] on span at bounding box center [261, 193] width 5 height 5
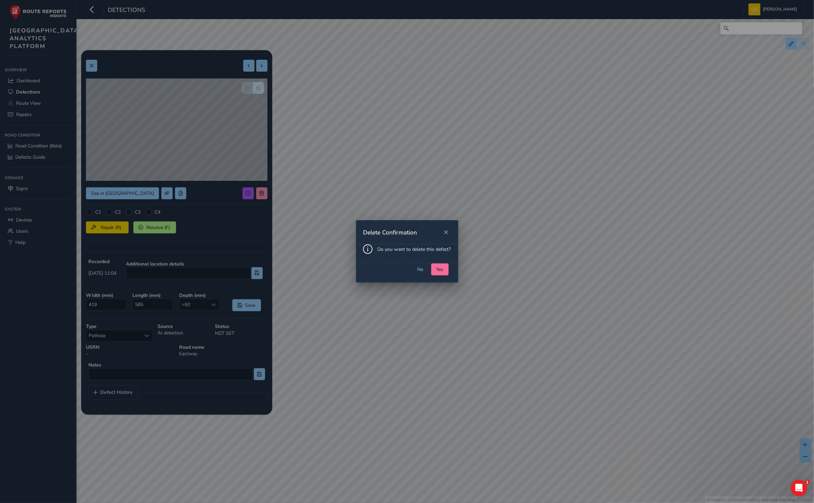
click at [437, 266] on span "Yes" at bounding box center [439, 269] width 7 height 6
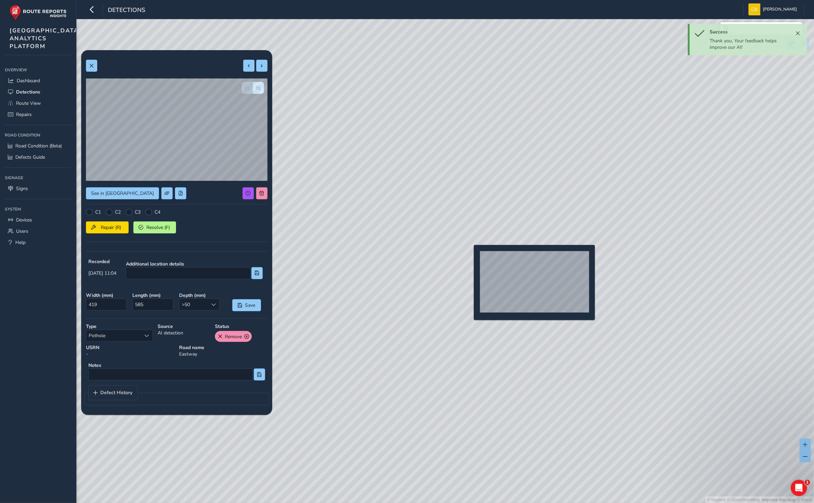
click at [470, 256] on div "© Mapbox © OpenStreetMap Improve this map © Maxar" at bounding box center [407, 251] width 814 height 503
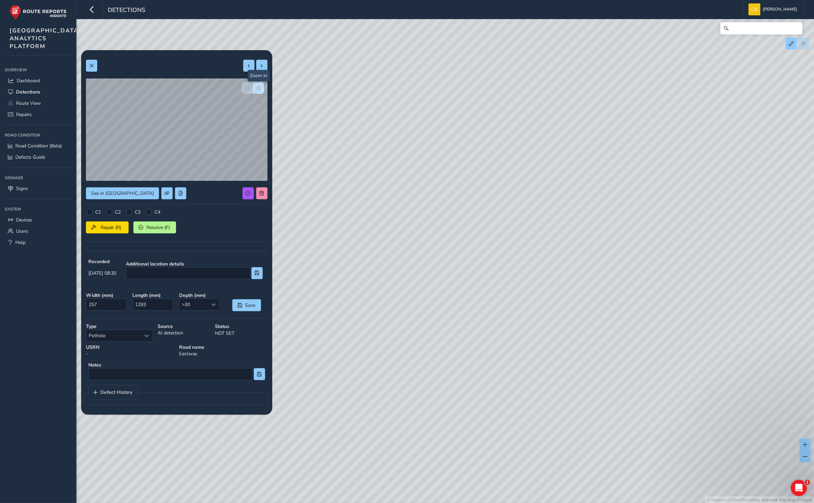
click at [257, 89] on span "button" at bounding box center [258, 88] width 5 height 5
click at [257, 89] on div "© Mapbox © OpenStreetMap Improve this map © Maxar" at bounding box center [407, 251] width 814 height 503
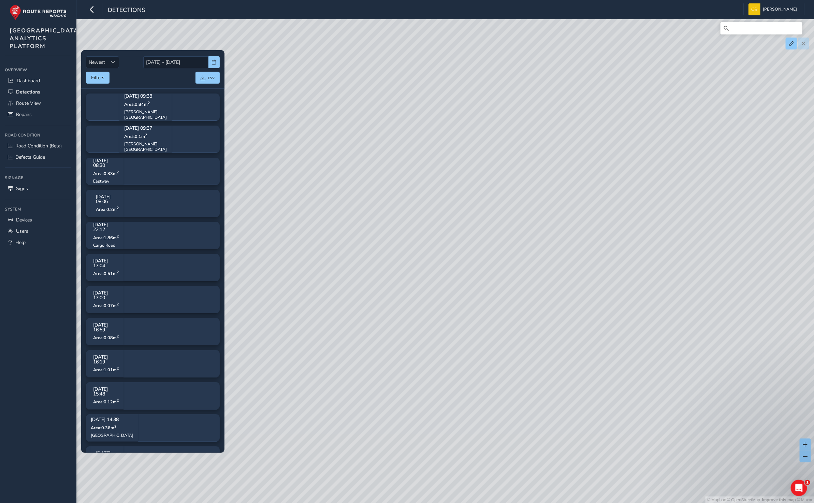
click at [257, 89] on div "© Mapbox © OpenStreetMap Improve this map © Maxar" at bounding box center [407, 251] width 814 height 503
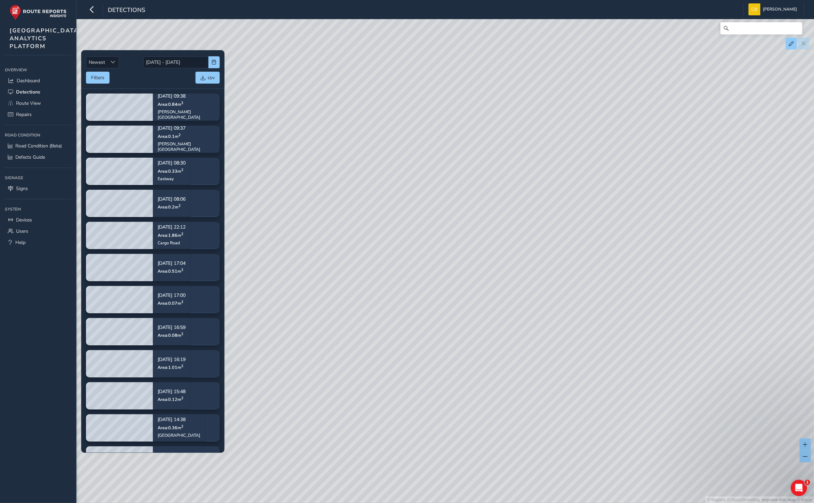
click at [706, 412] on div "© Mapbox © OpenStreetMap Improve this map © Maxar" at bounding box center [407, 251] width 814 height 503
click at [703, 411] on div "© Mapbox © OpenStreetMap Improve this map © Maxar" at bounding box center [407, 251] width 814 height 503
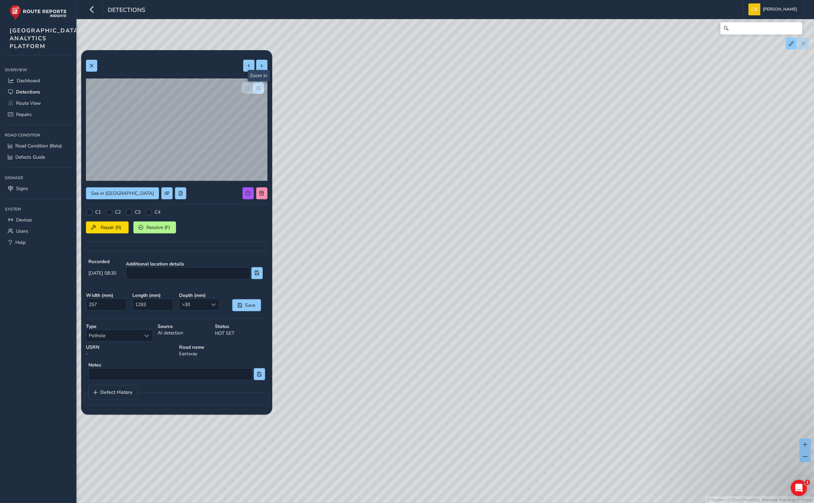
click at [256, 89] on span "button" at bounding box center [258, 88] width 5 height 5
click at [259, 189] on button at bounding box center [261, 193] width 11 height 12
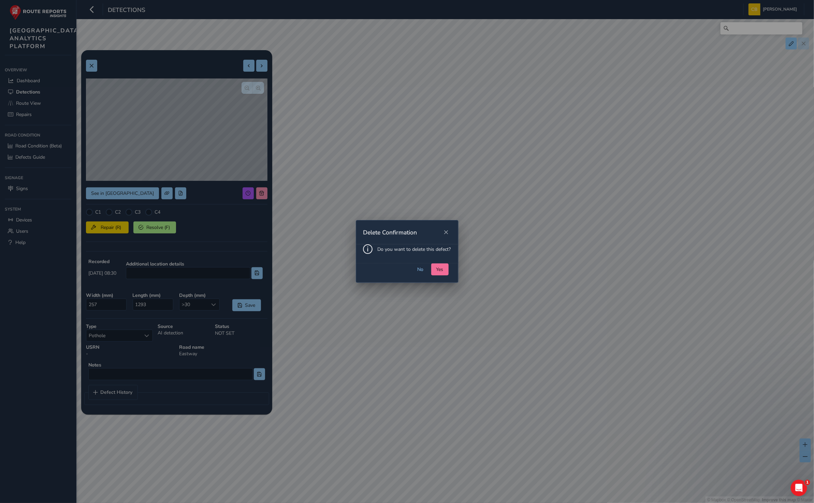
click at [442, 272] on span "Yes" at bounding box center [439, 269] width 7 height 6
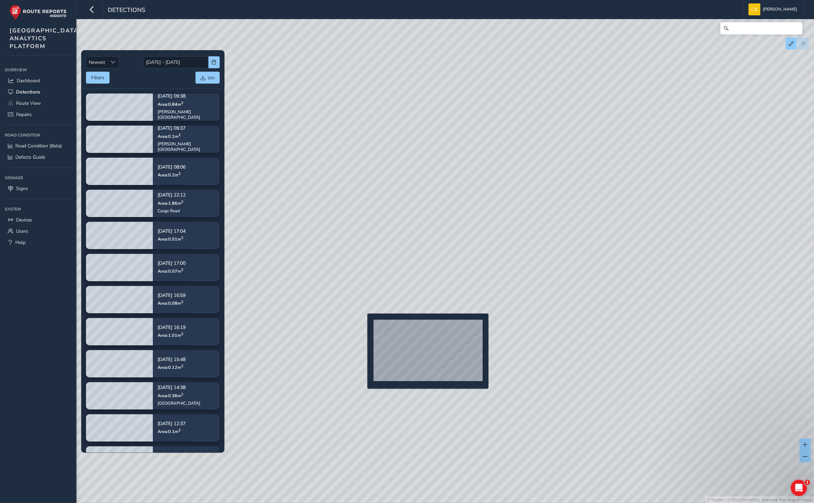
click at [363, 324] on div "© Mapbox © OpenStreetMap Improve this map © Maxar" at bounding box center [407, 251] width 814 height 503
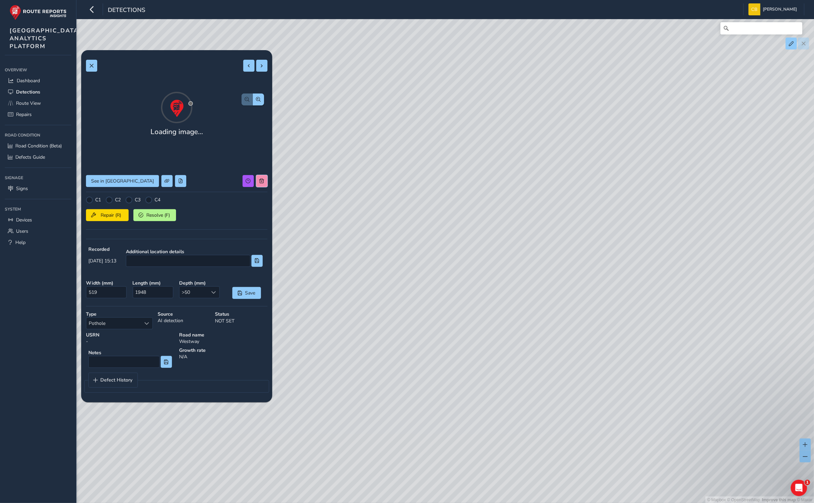
click at [265, 187] on button at bounding box center [261, 181] width 11 height 12
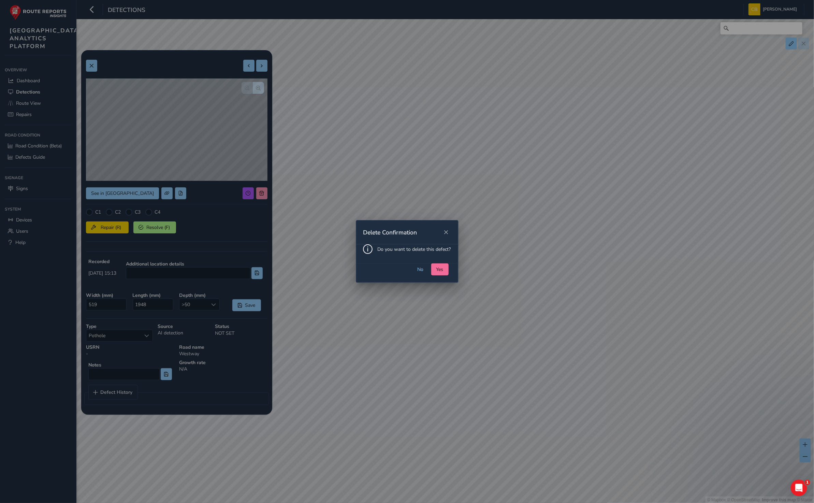
click at [440, 269] on span "Yes" at bounding box center [439, 269] width 7 height 6
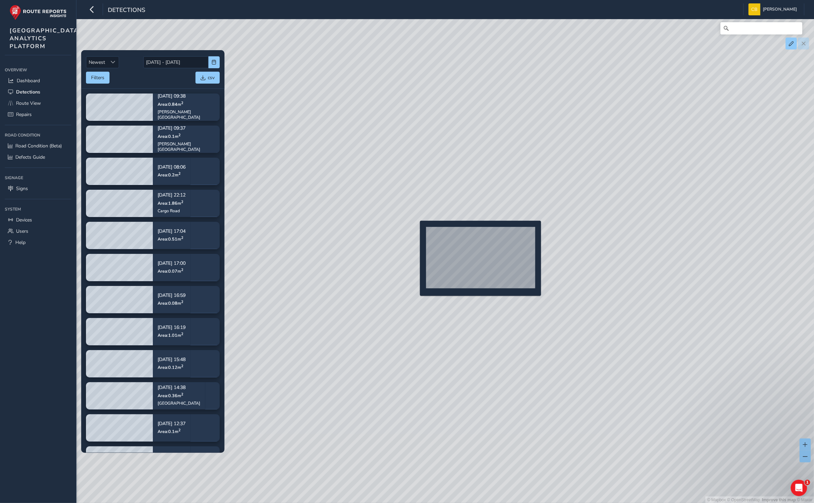
click at [415, 230] on div "© Mapbox © OpenStreetMap Improve this map © Maxar" at bounding box center [407, 251] width 814 height 503
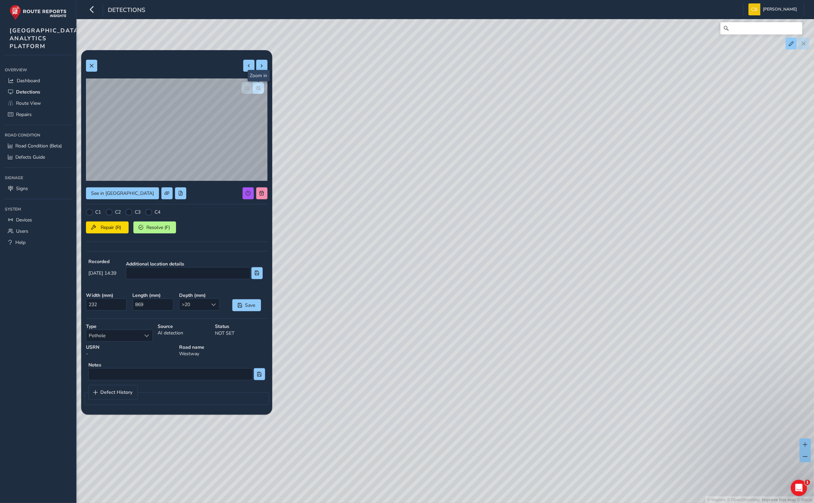
click at [257, 89] on span "button" at bounding box center [258, 88] width 5 height 5
click at [264, 192] on button at bounding box center [261, 193] width 11 height 12
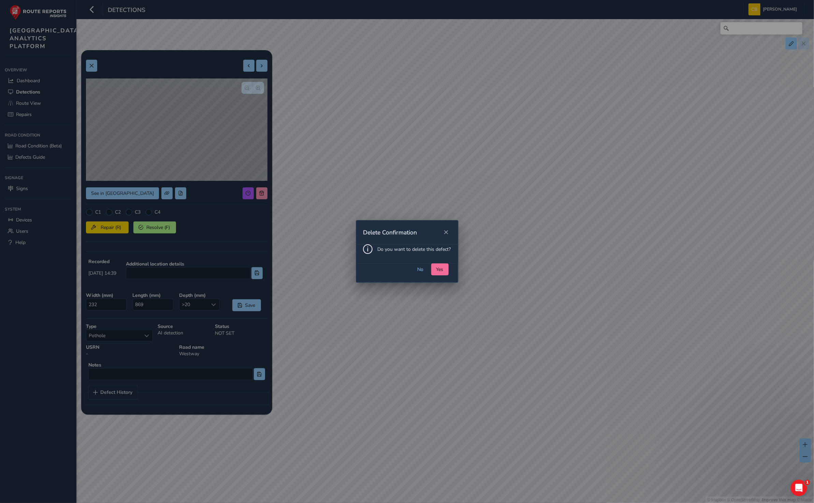
click at [446, 269] on button "Yes" at bounding box center [439, 269] width 17 height 12
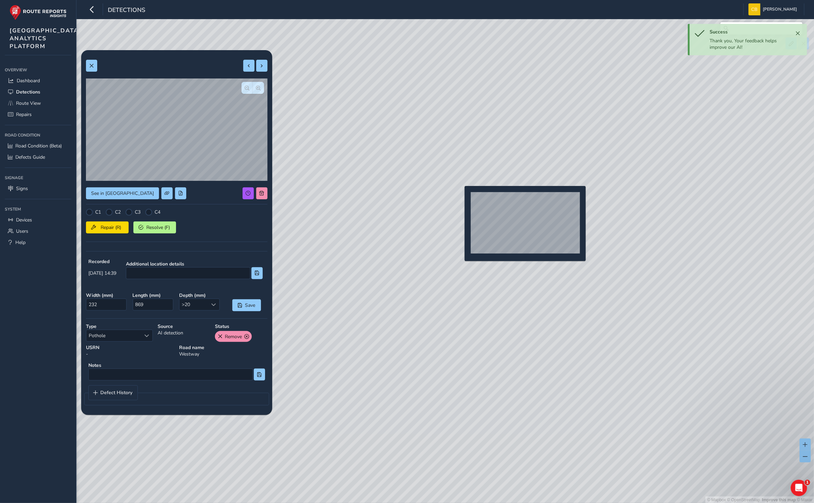
click at [461, 197] on div "© Mapbox © OpenStreetMap Improve this map © Maxar" at bounding box center [407, 251] width 814 height 503
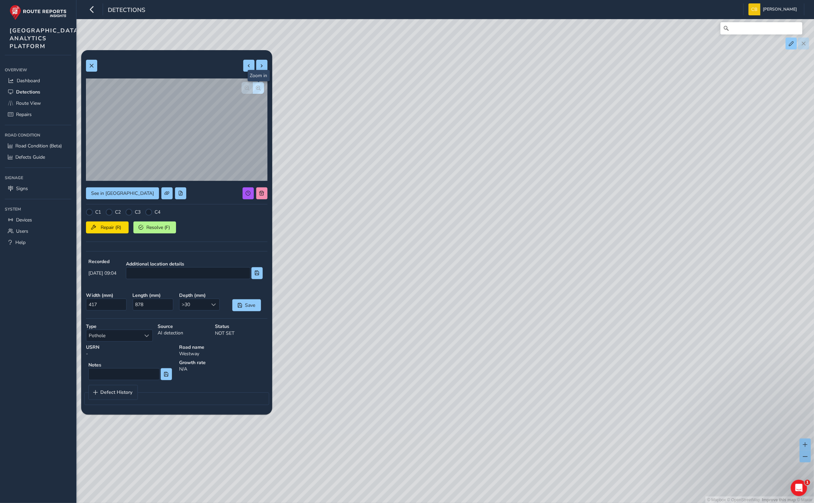
click at [255, 90] on div "© Mapbox © OpenStreetMap Improve this map © Maxar" at bounding box center [407, 251] width 814 height 503
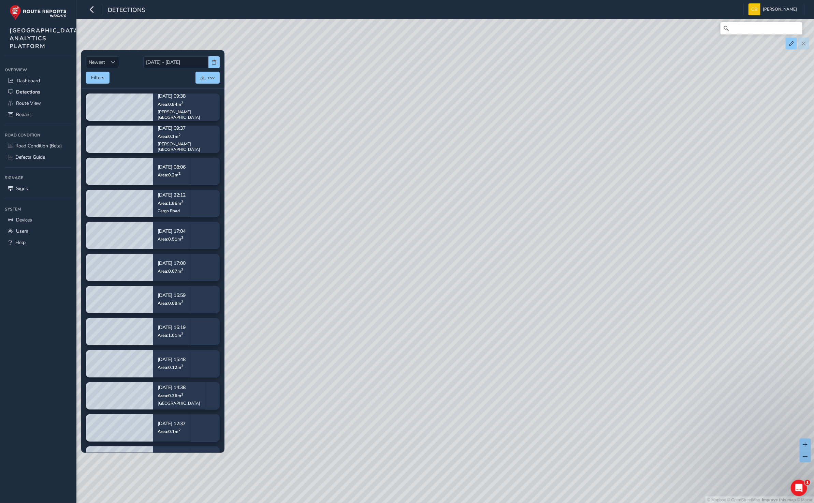
click at [505, 237] on div "© Mapbox © OpenStreetMap Improve this map © Maxar" at bounding box center [407, 251] width 814 height 503
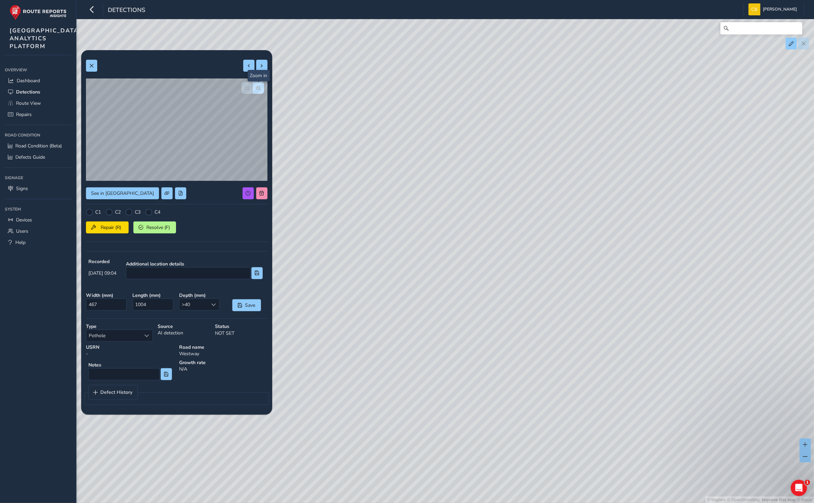
click at [259, 86] on span "button" at bounding box center [258, 88] width 5 height 5
click at [258, 86] on span "button" at bounding box center [258, 88] width 5 height 5
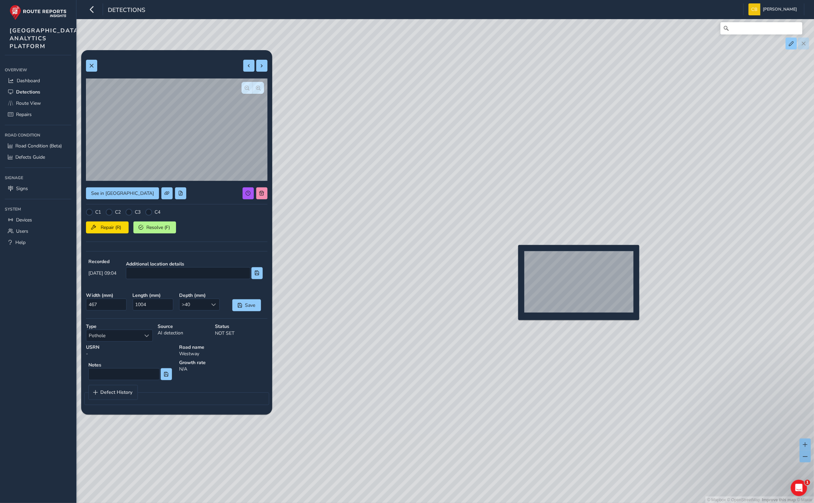
click at [514, 255] on div "© Mapbox © OpenStreetMap Improve this map © Maxar" at bounding box center [407, 251] width 814 height 503
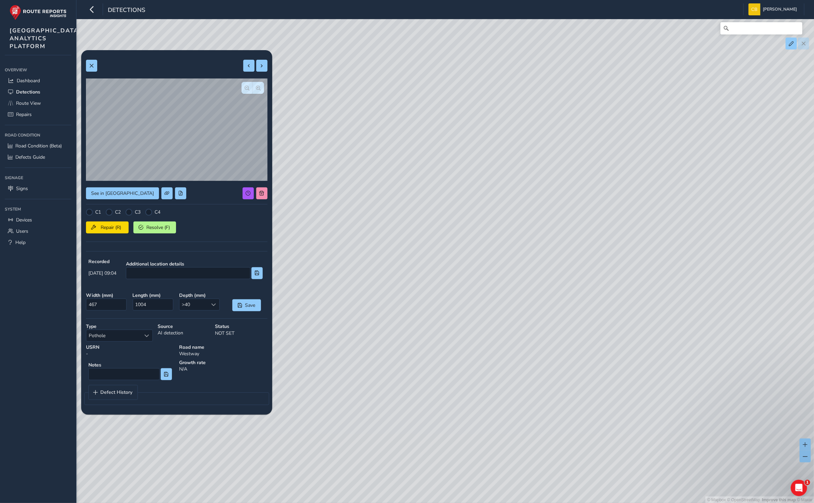
type input "417"
type input "878"
click at [246, 83] on button "button" at bounding box center [246, 88] width 11 height 12
click at [247, 83] on button "button" at bounding box center [246, 88] width 11 height 12
click at [245, 89] on span "button" at bounding box center [247, 88] width 5 height 5
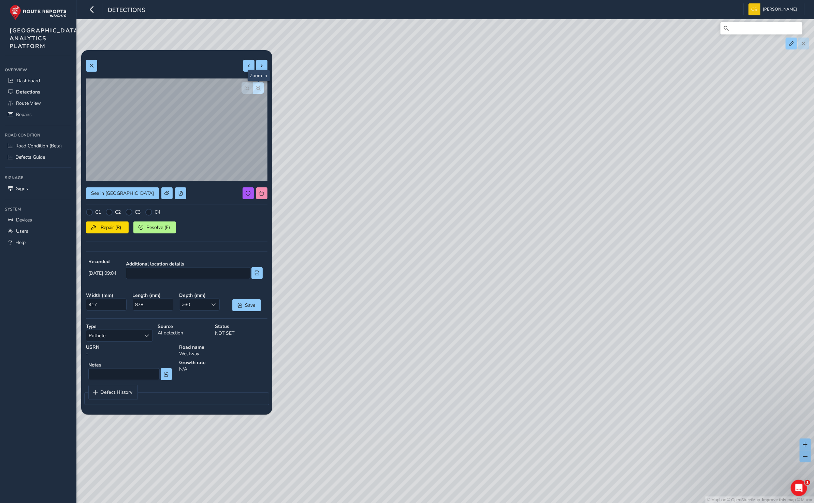
click at [260, 83] on button "button" at bounding box center [258, 88] width 11 height 12
click at [93, 223] on button "Repair (R)" at bounding box center [107, 227] width 43 height 12
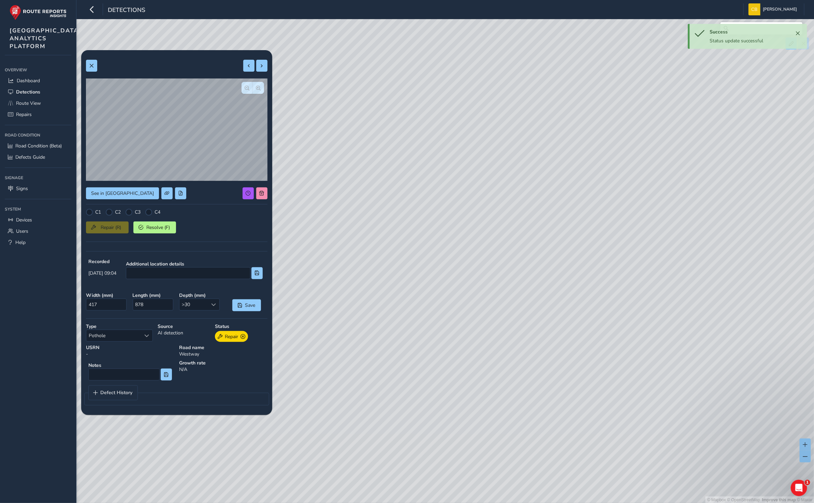
click at [463, 56] on div "© Mapbox © OpenStreetMap Improve this map © Maxar" at bounding box center [407, 251] width 814 height 503
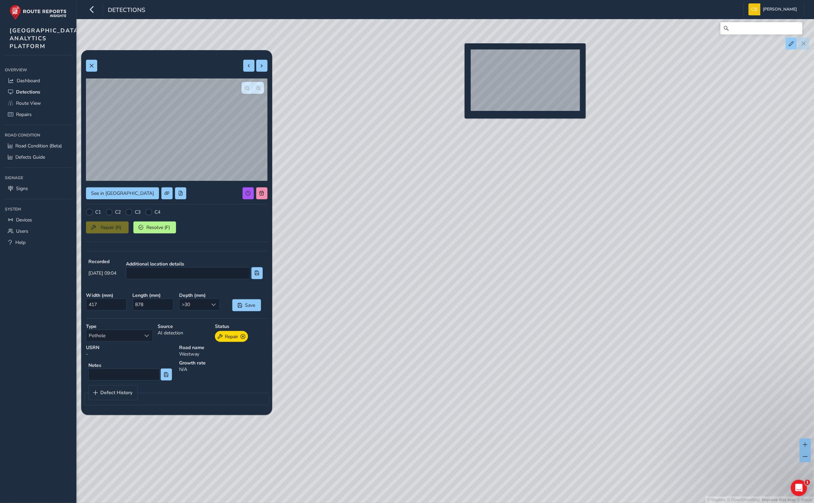
click at [460, 54] on div "© Mapbox © OpenStreetMap Improve this map © Maxar" at bounding box center [407, 251] width 814 height 503
type input "797"
type input "1344"
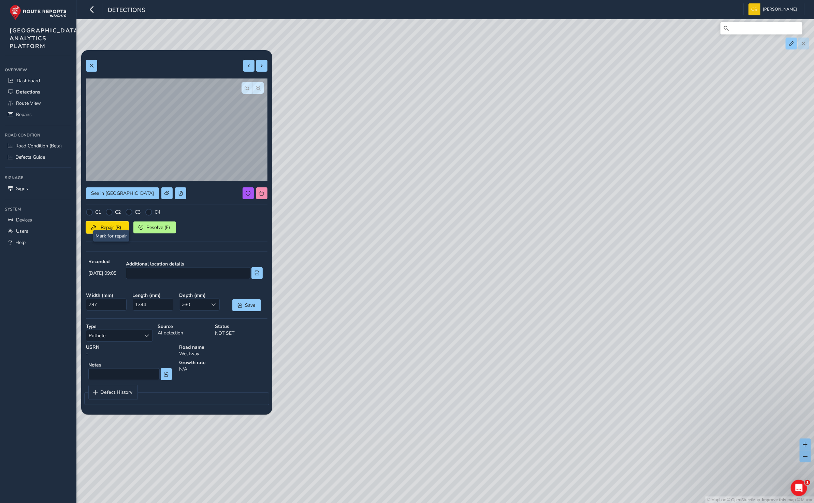
click at [109, 222] on button "Repair (R)" at bounding box center [107, 227] width 43 height 12
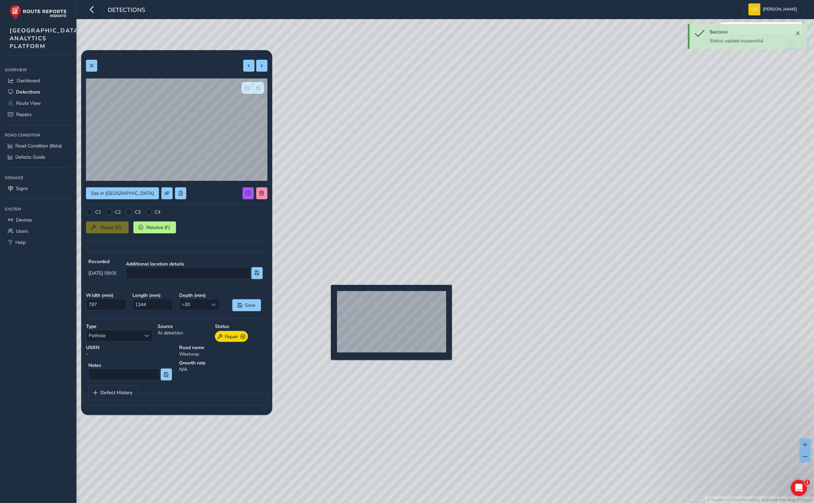
click at [328, 297] on div "© Mapbox © OpenStreetMap Improve this map © Maxar" at bounding box center [407, 251] width 814 height 503
type input "586"
type input "2072"
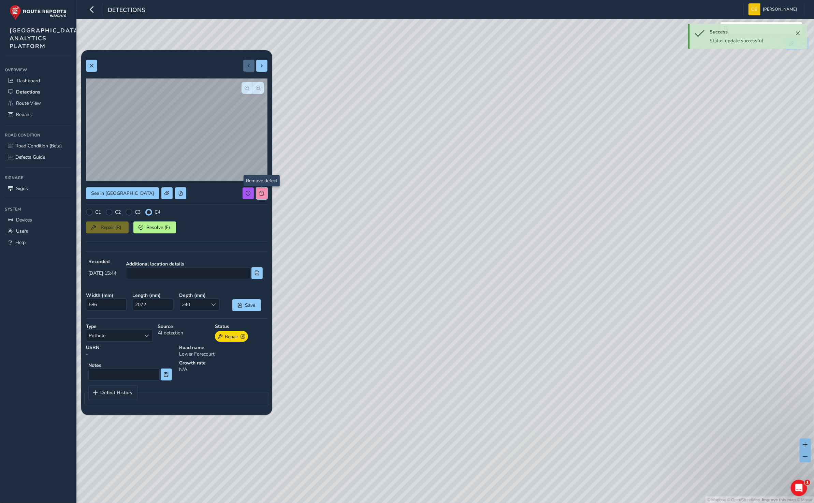
click at [261, 193] on span at bounding box center [261, 193] width 5 height 5
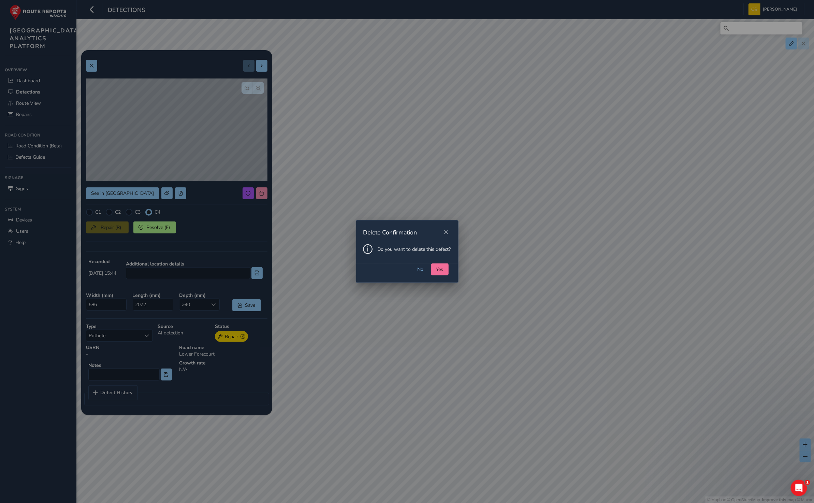
click at [440, 270] on span "Yes" at bounding box center [439, 269] width 7 height 6
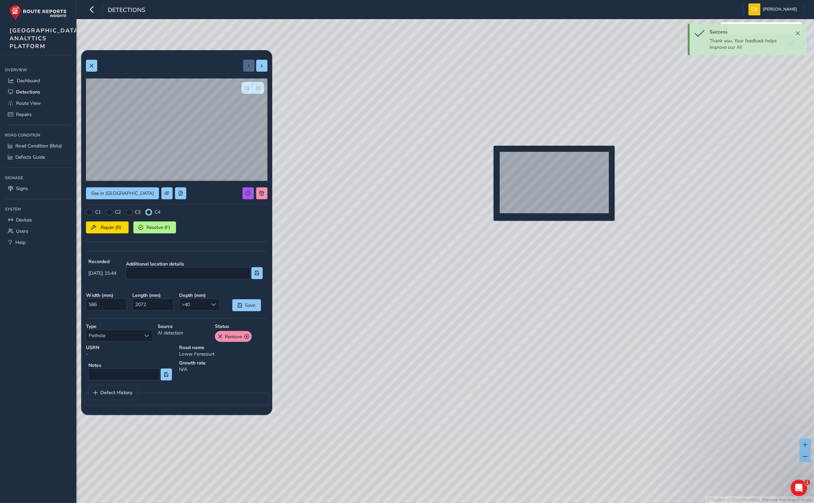
click at [489, 157] on div "© Mapbox © OpenStreetMap Improve this map © Maxar" at bounding box center [407, 251] width 814 height 503
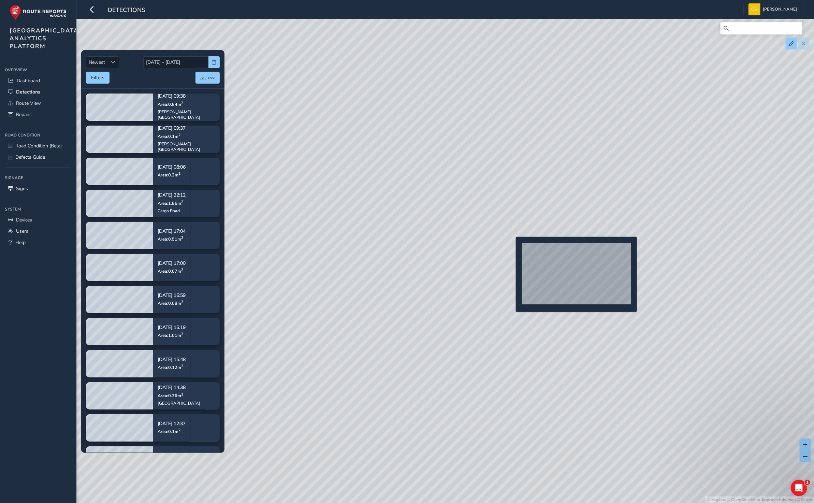
click at [511, 248] on div "© Mapbox © OpenStreetMap Improve this map © Maxar" at bounding box center [407, 251] width 814 height 503
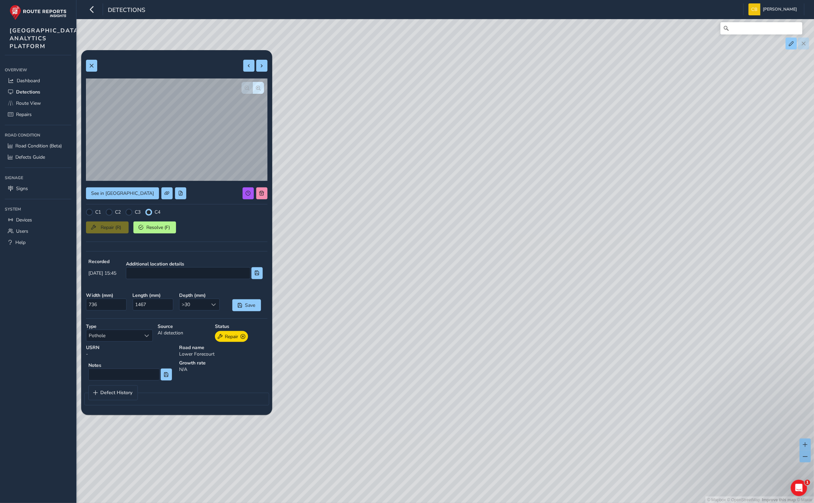
click at [259, 204] on div at bounding box center [176, 204] width 181 height 0
click at [259, 182] on div "See in Route View C1 C2 C3 C4 Repair (R) Resolve (F) Recorded [DATE] 15:45 Addi…" at bounding box center [176, 232] width 181 height 355
click at [263, 191] on span at bounding box center [261, 193] width 5 height 5
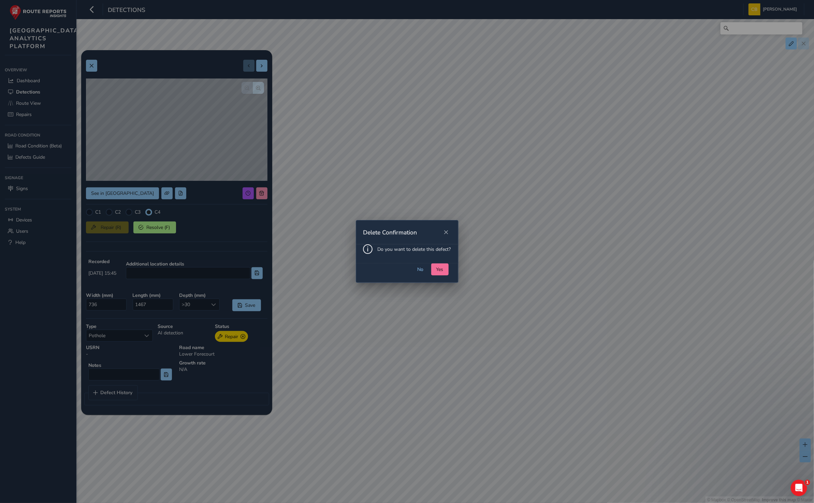
click at [443, 269] on button "Yes" at bounding box center [439, 269] width 17 height 12
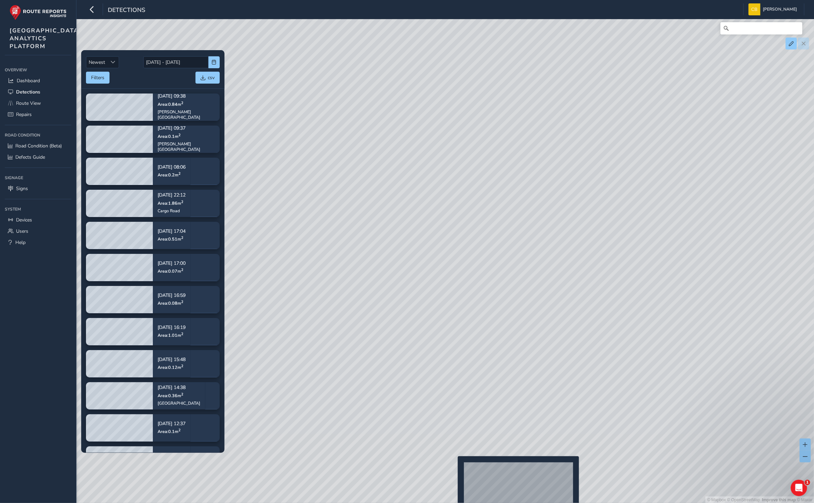
click at [453, 467] on div "© Mapbox © OpenStreetMap Improve this map © Maxar" at bounding box center [407, 251] width 814 height 503
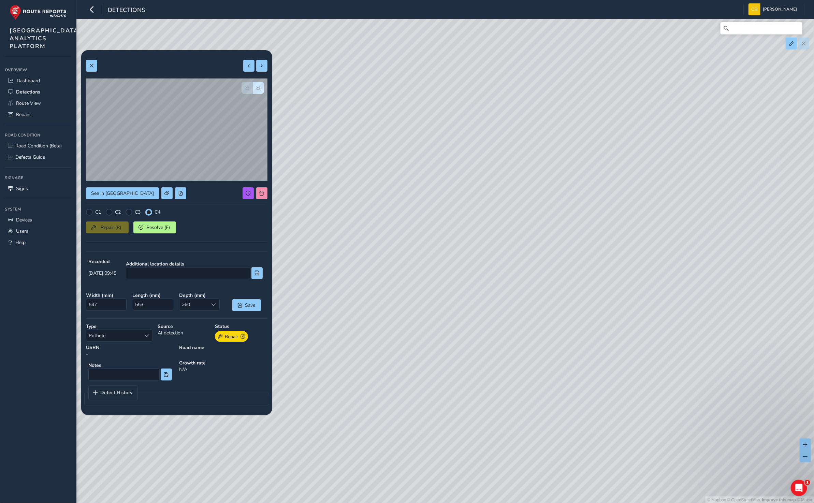
click at [588, 188] on div "© Mapbox © OpenStreetMap Improve this map © Maxar" at bounding box center [407, 251] width 814 height 503
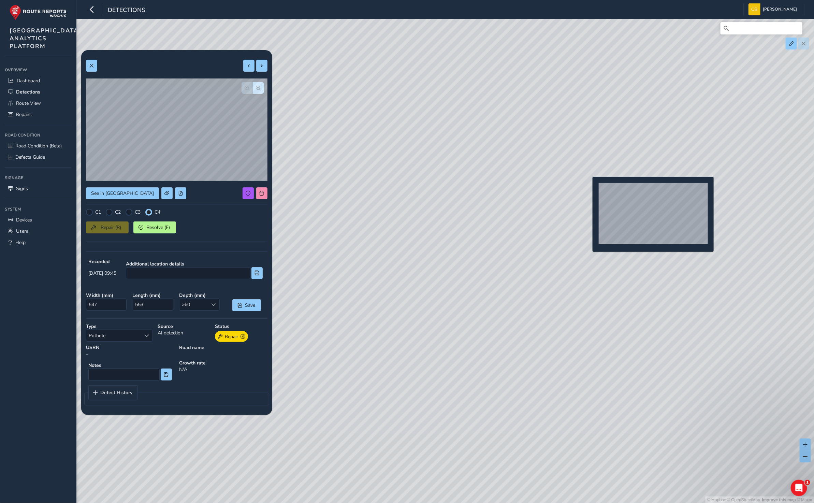
type input "417"
type input "878"
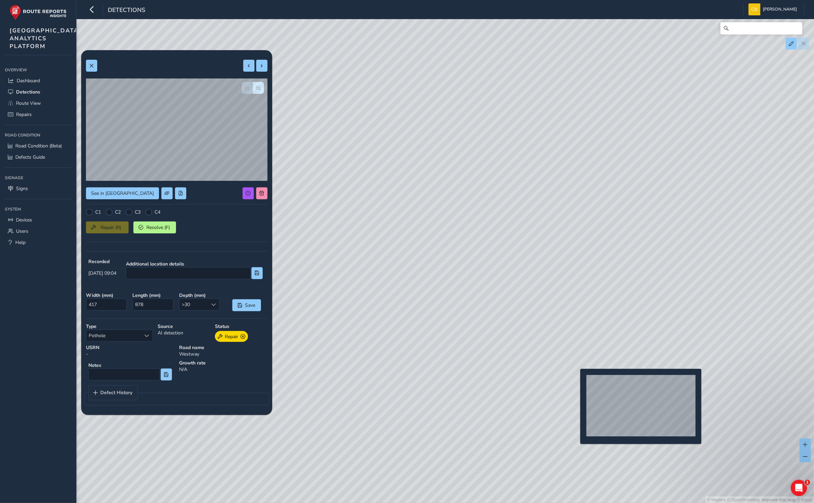
click at [574, 379] on div "© Mapbox © OpenStreetMap Improve this map © Maxar" at bounding box center [407, 251] width 814 height 503
type input "467"
type input "1004"
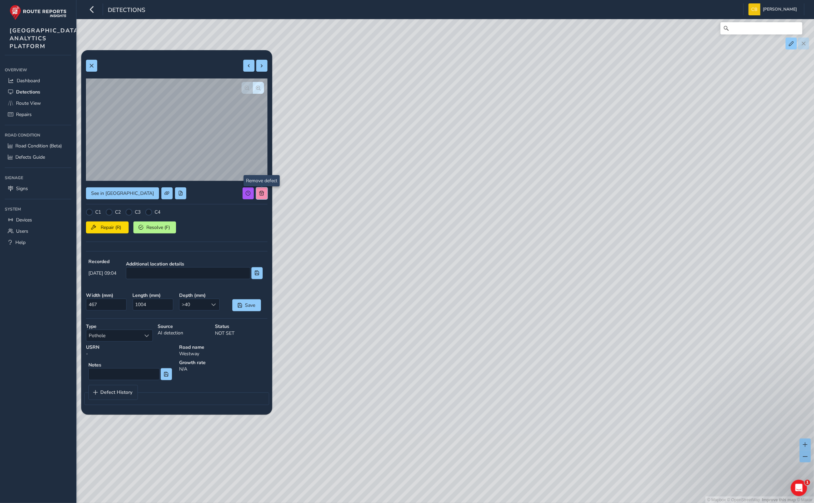
click at [264, 192] on button at bounding box center [261, 193] width 11 height 12
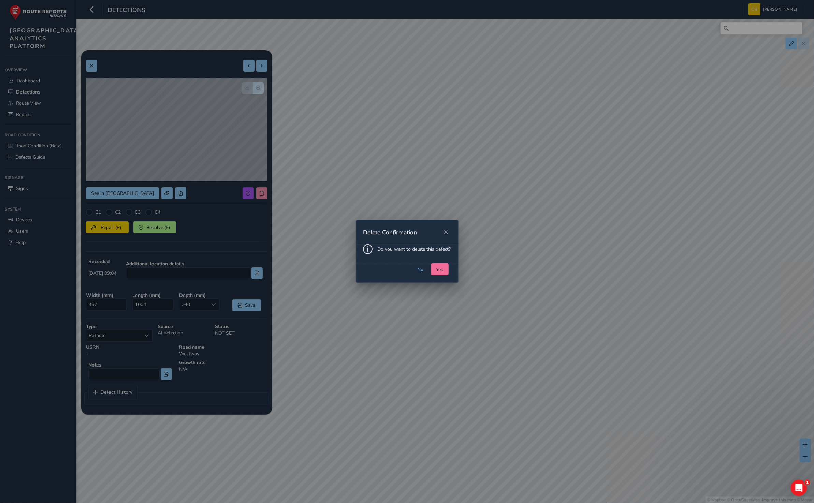
click at [436, 269] on span "Yes" at bounding box center [439, 269] width 7 height 6
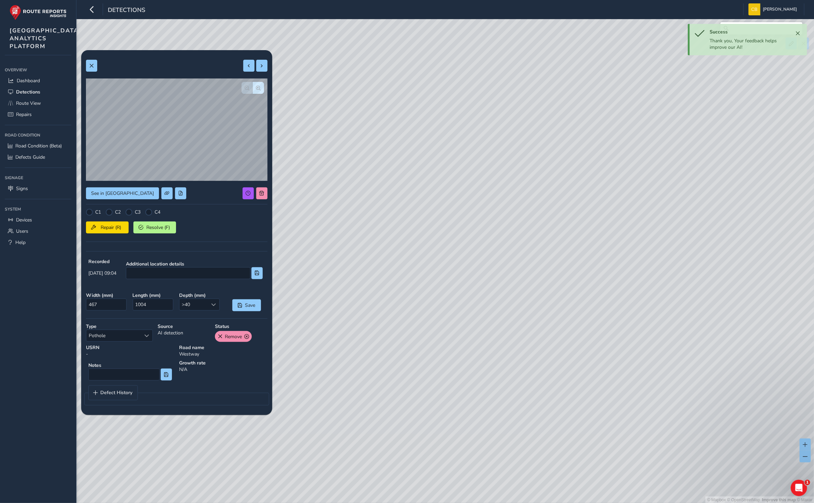
click at [480, 312] on div "© Mapbox © OpenStreetMap Improve this map © Maxar" at bounding box center [407, 251] width 814 height 503
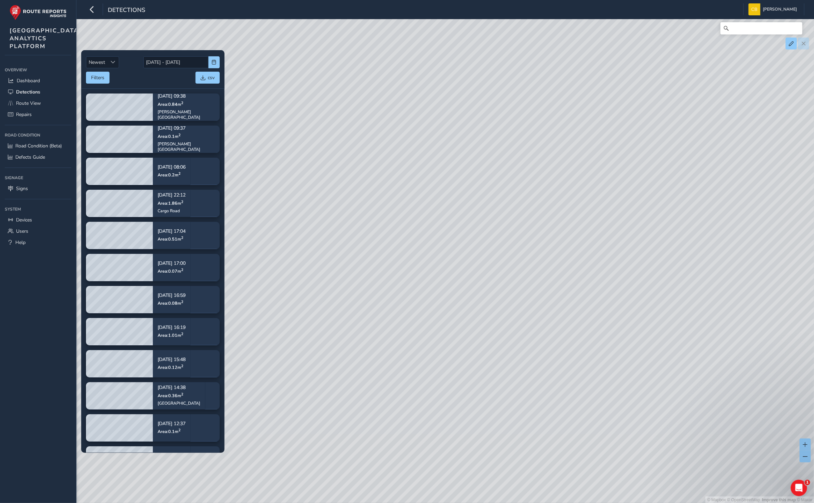
drag, startPoint x: 417, startPoint y: 151, endPoint x: 441, endPoint y: 323, distance: 172.8
click at [441, 323] on div "© Mapbox © OpenStreetMap Improve this map © Maxar" at bounding box center [407, 251] width 814 height 503
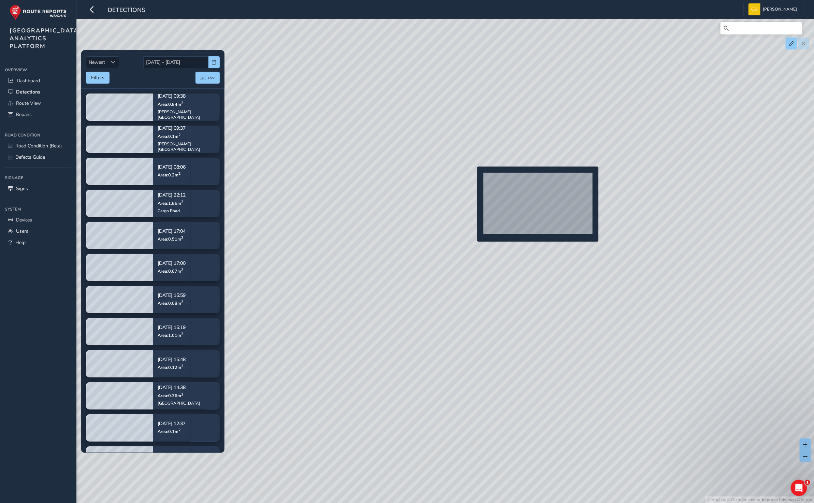
click at [473, 177] on div "© Mapbox © OpenStreetMap Improve this map © Maxar" at bounding box center [407, 251] width 814 height 503
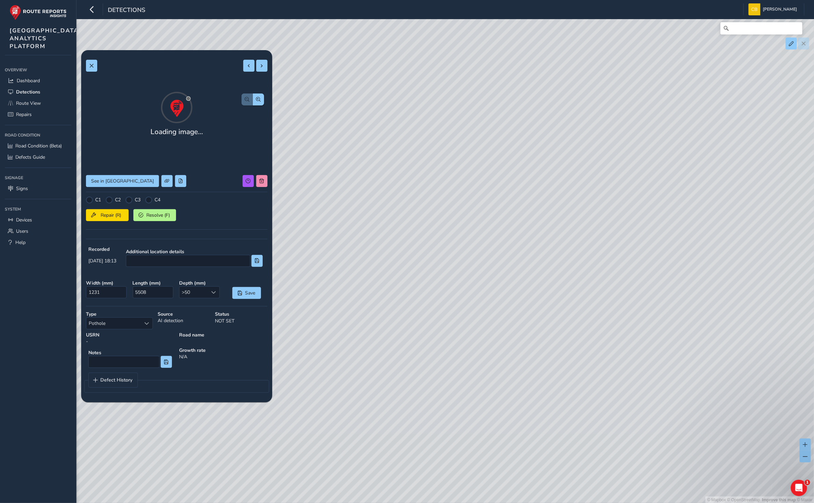
click at [261, 195] on div "Loading image... See in Route View C1 C2 C3 C4 Repair (R) Resolve (F) Recorded …" at bounding box center [176, 226] width 181 height 342
click at [261, 183] on div "Loading image... See in Route View C1 C2 C3 C4 Repair (R) Resolve (F) Recorded …" at bounding box center [176, 226] width 181 height 342
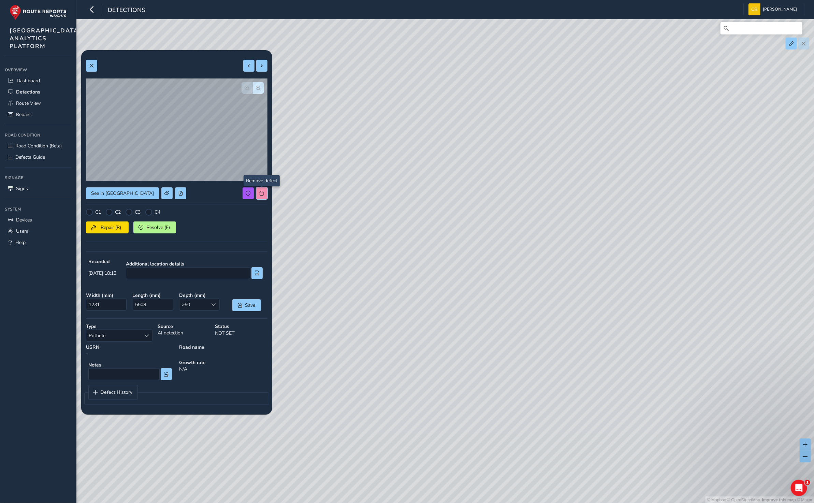
click at [261, 193] on span at bounding box center [261, 193] width 5 height 5
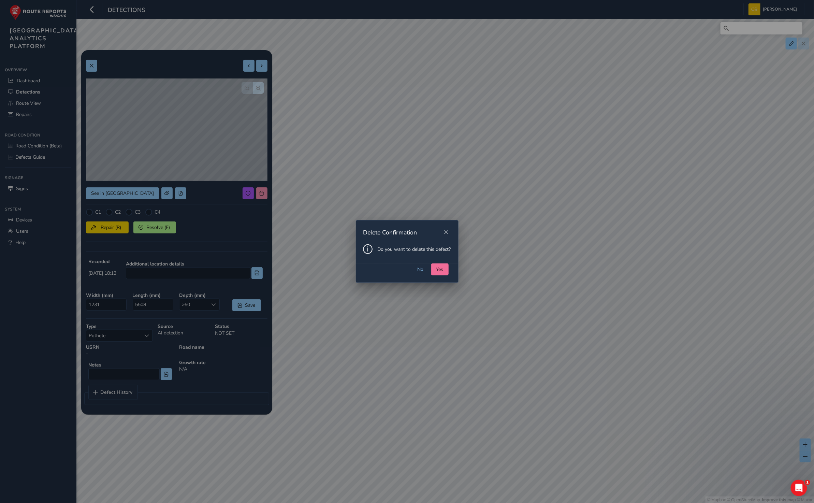
click at [441, 266] on span "Yes" at bounding box center [439, 269] width 7 height 6
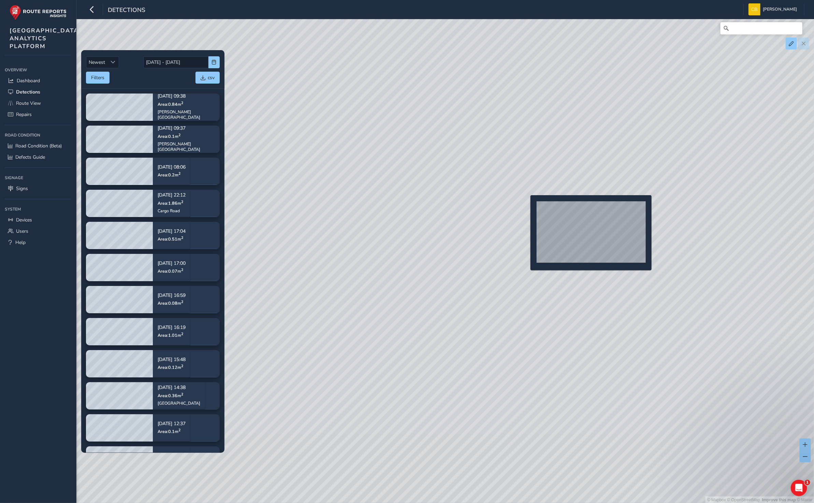
click at [526, 206] on div "© Mapbox © OpenStreetMap Improve this map © Maxar" at bounding box center [407, 251] width 814 height 503
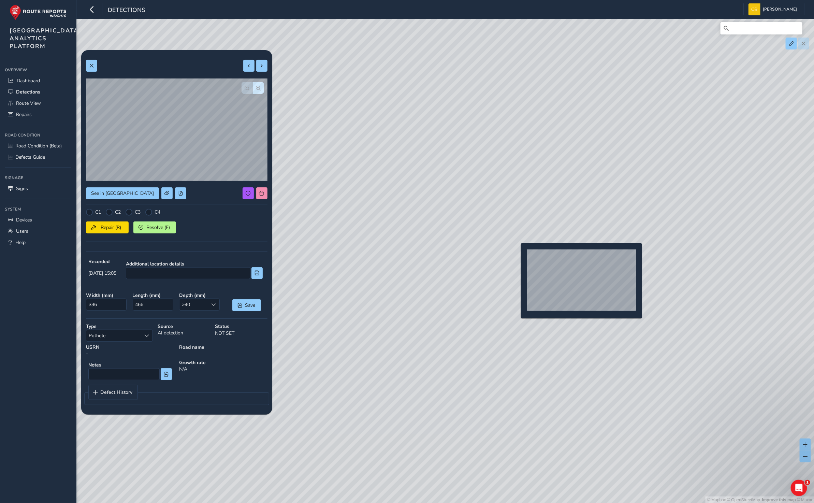
click at [517, 254] on div "© Mapbox © OpenStreetMap Improve this map © Maxar" at bounding box center [407, 251] width 814 height 503
type input "337"
type input "413"
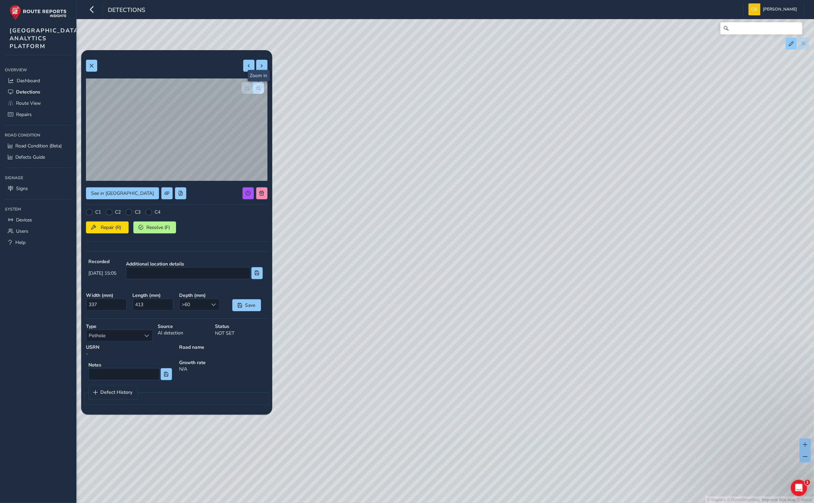
click at [259, 84] on button "button" at bounding box center [258, 88] width 11 height 12
click at [511, 249] on div "© Mapbox © OpenStreetMap Improve this map © Maxar" at bounding box center [407, 251] width 814 height 503
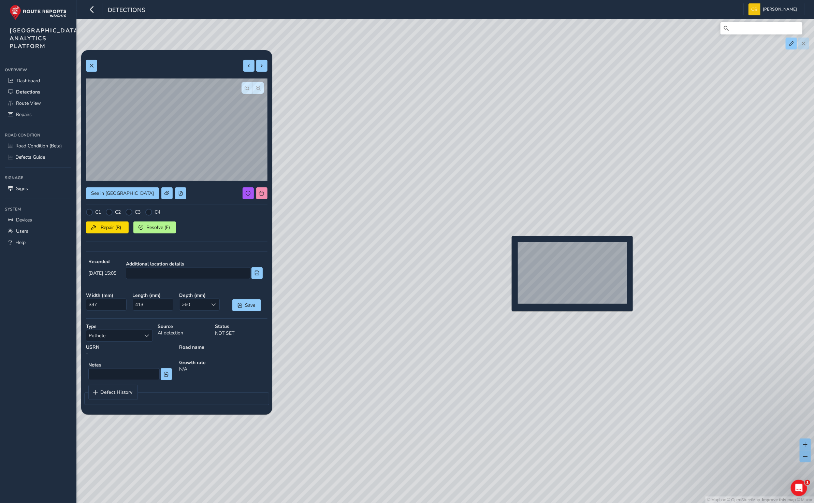
click at [507, 247] on div "© Mapbox © OpenStreetMap Improve this map © Maxar" at bounding box center [407, 251] width 814 height 503
type input "336"
type input "466"
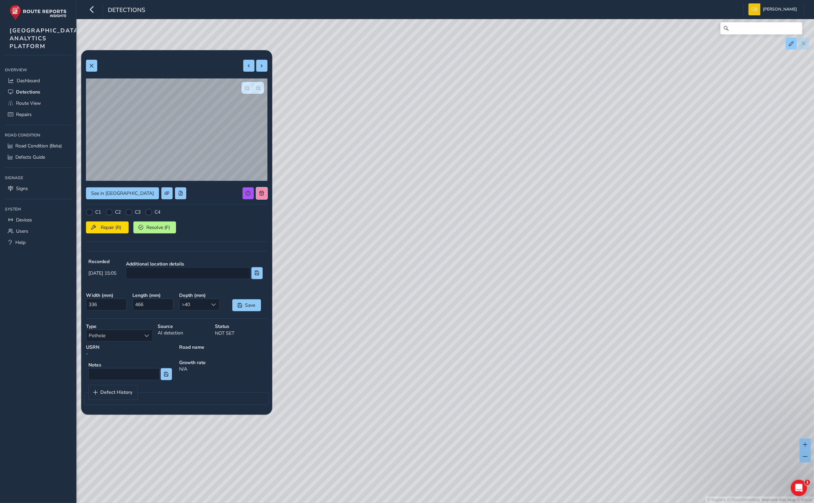
click at [263, 196] on button at bounding box center [261, 193] width 11 height 12
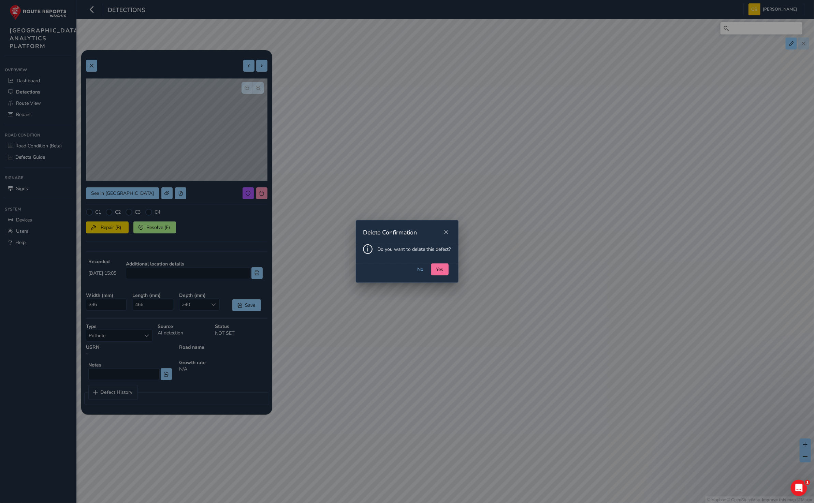
click at [442, 269] on span "Yes" at bounding box center [439, 269] width 7 height 6
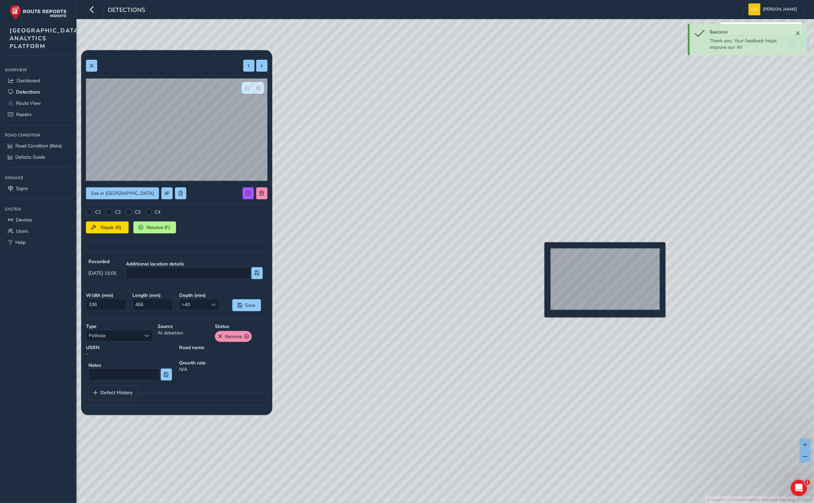
click at [540, 252] on div "© Mapbox © OpenStreetMap Improve this map © Maxar" at bounding box center [407, 251] width 814 height 503
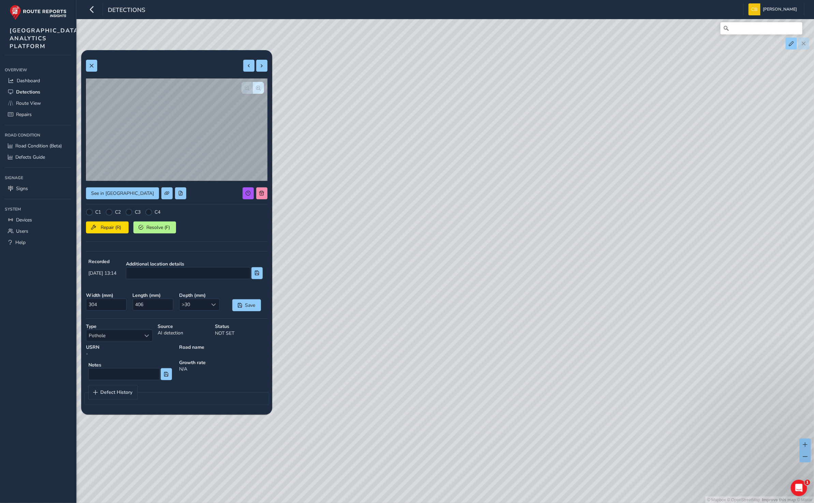
click at [264, 195] on div "© Mapbox © OpenStreetMap Improve this map © Maxar" at bounding box center [407, 251] width 814 height 503
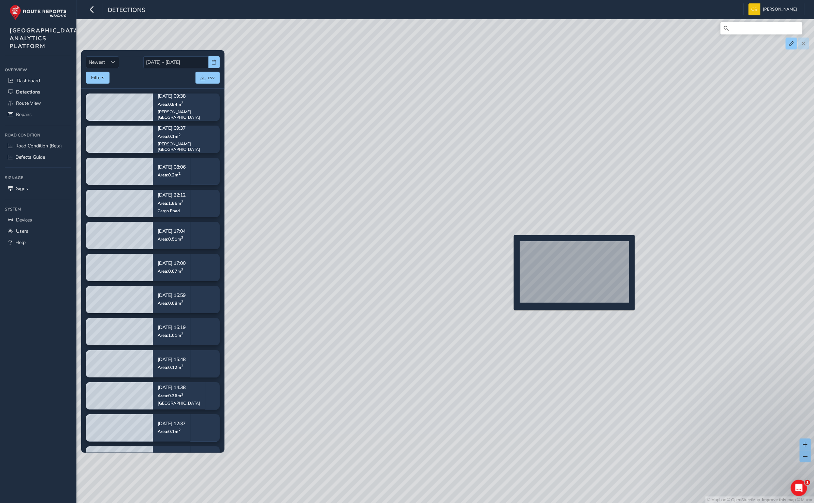
click at [509, 246] on div "© Mapbox © OpenStreetMap Improve this map © Maxar" at bounding box center [407, 251] width 814 height 503
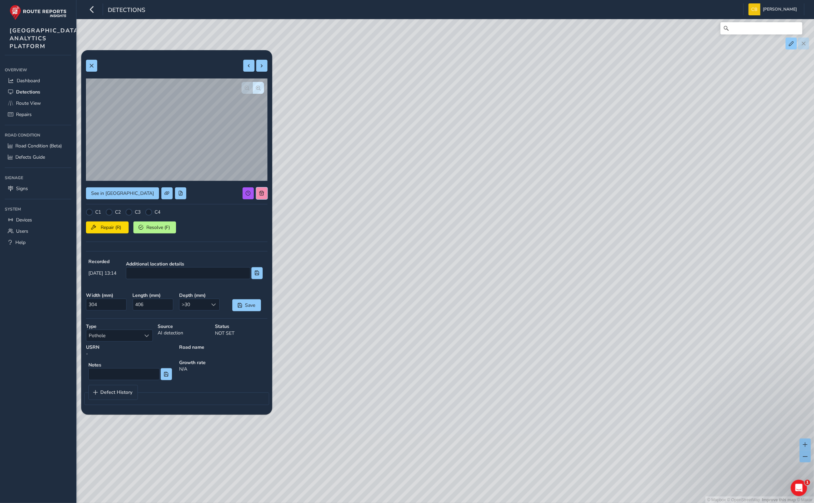
click at [258, 190] on button at bounding box center [261, 193] width 11 height 12
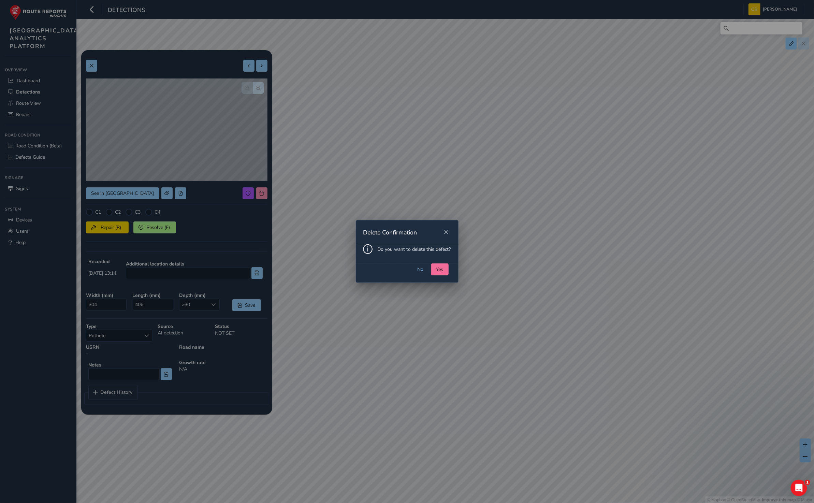
click at [434, 270] on button "Yes" at bounding box center [439, 269] width 17 height 12
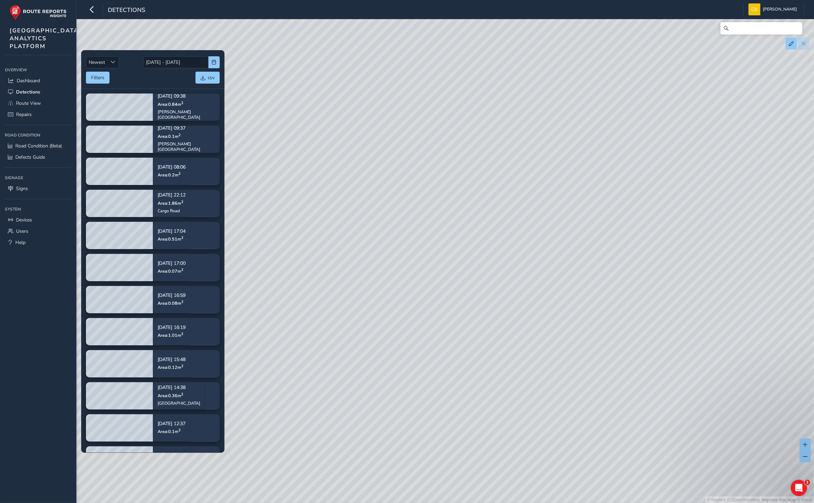
drag, startPoint x: 487, startPoint y: 114, endPoint x: 372, endPoint y: 266, distance: 191.3
click at [372, 266] on div "© Mapbox © OpenStreetMap Improve this map © Maxar" at bounding box center [407, 251] width 814 height 503
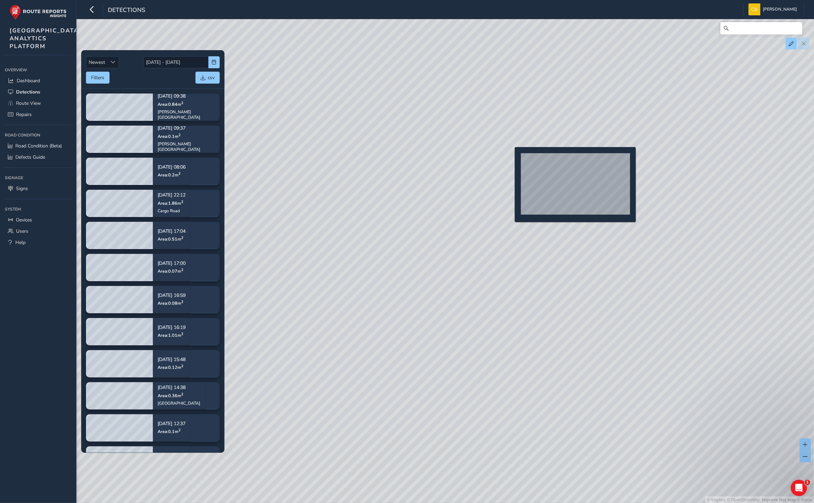
click at [510, 158] on div "© Mapbox © OpenStreetMap Improve this map © Maxar" at bounding box center [407, 251] width 814 height 503
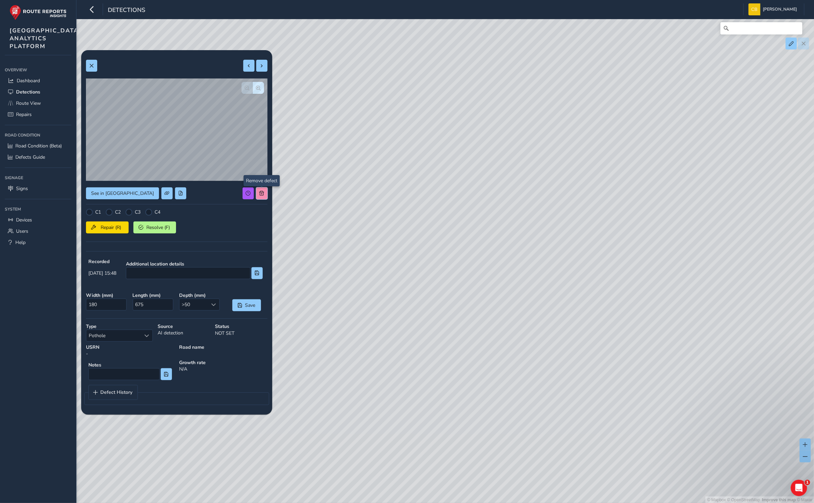
click at [266, 195] on button at bounding box center [261, 193] width 11 height 12
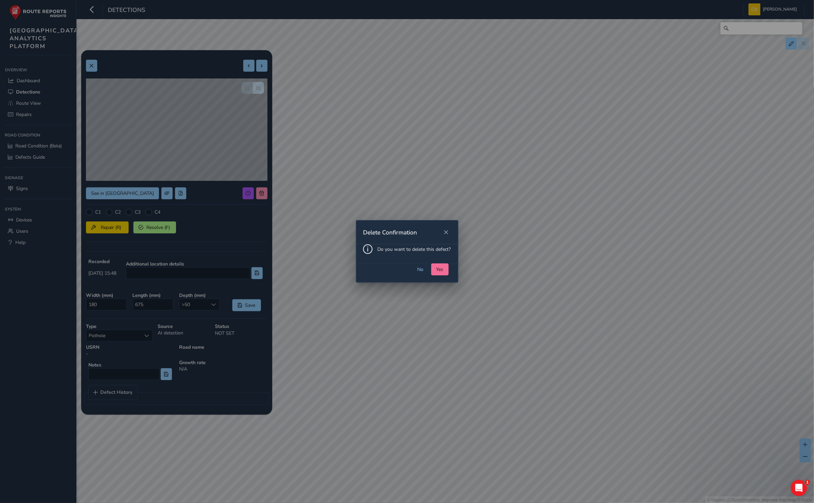
click at [441, 265] on button "Yes" at bounding box center [439, 269] width 17 height 12
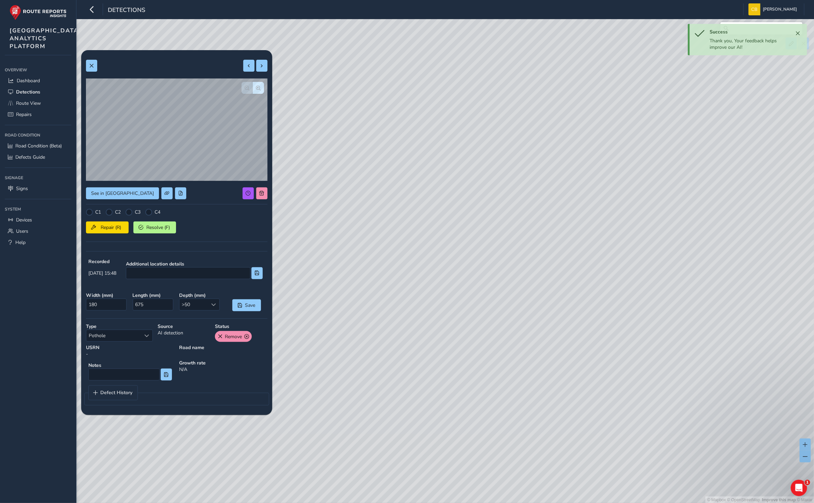
drag, startPoint x: 632, startPoint y: 310, endPoint x: 393, endPoint y: 252, distance: 246.4
click at [393, 252] on div "© Mapbox © OpenStreetMap Improve this map © Maxar" at bounding box center [407, 251] width 814 height 503
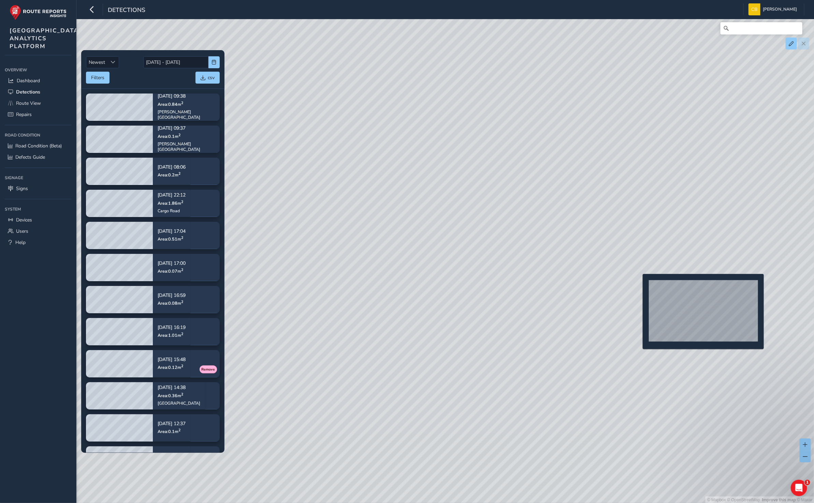
click at [638, 285] on div "© Mapbox © OpenStreetMap Improve this map © Maxar" at bounding box center [407, 251] width 814 height 503
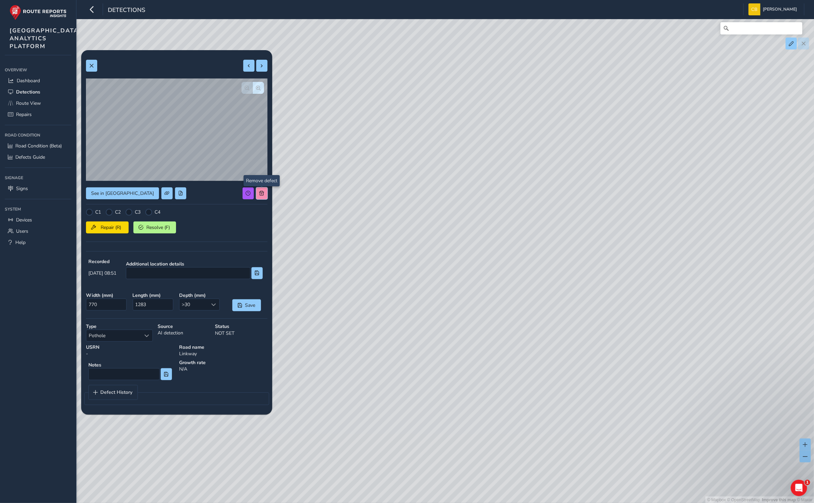
click at [260, 189] on button at bounding box center [261, 193] width 11 height 12
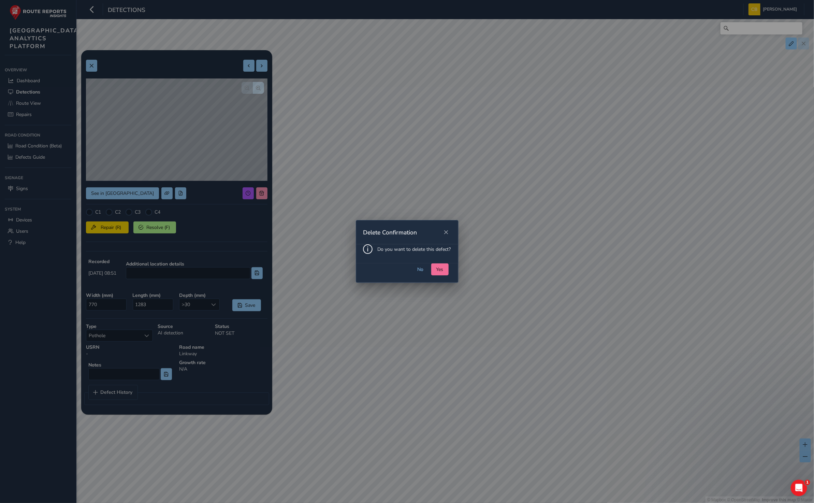
click at [445, 265] on button "Yes" at bounding box center [439, 269] width 17 height 12
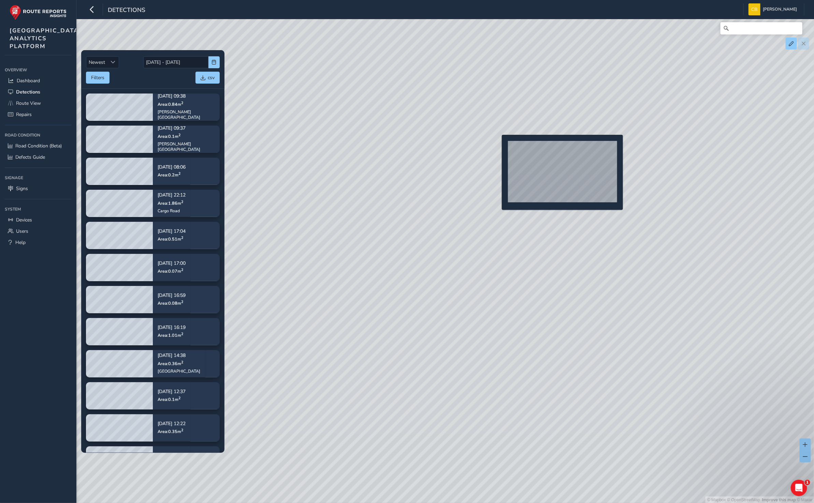
click at [497, 146] on div "© Mapbox © OpenStreetMap Improve this map © Maxar" at bounding box center [407, 251] width 814 height 503
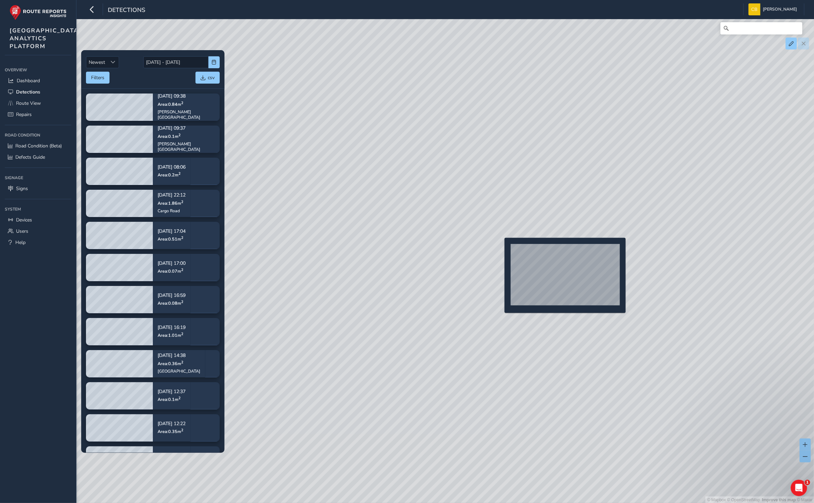
click at [500, 249] on div "© Mapbox © OpenStreetMap Improve this map © Maxar" at bounding box center [407, 251] width 814 height 503
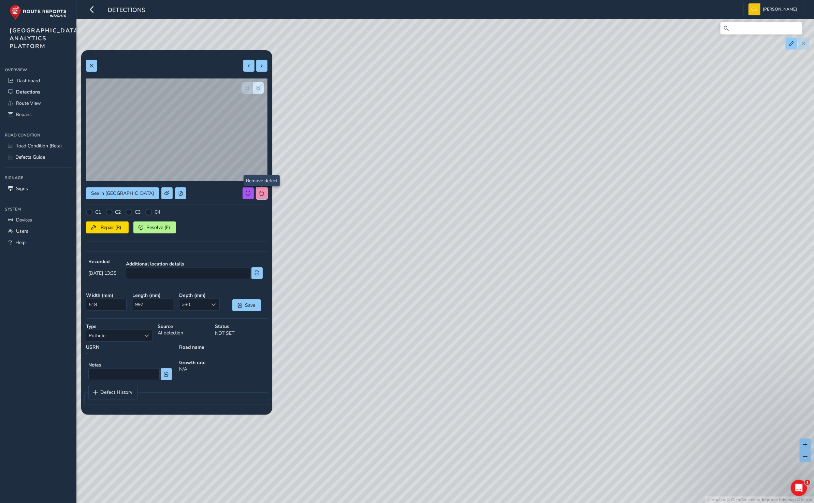
click at [261, 188] on button at bounding box center [261, 193] width 11 height 12
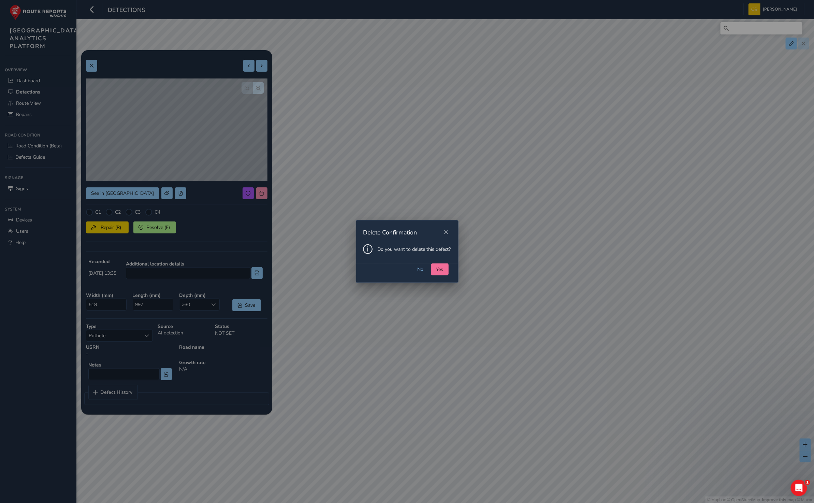
click at [437, 270] on span "Yes" at bounding box center [439, 269] width 7 height 6
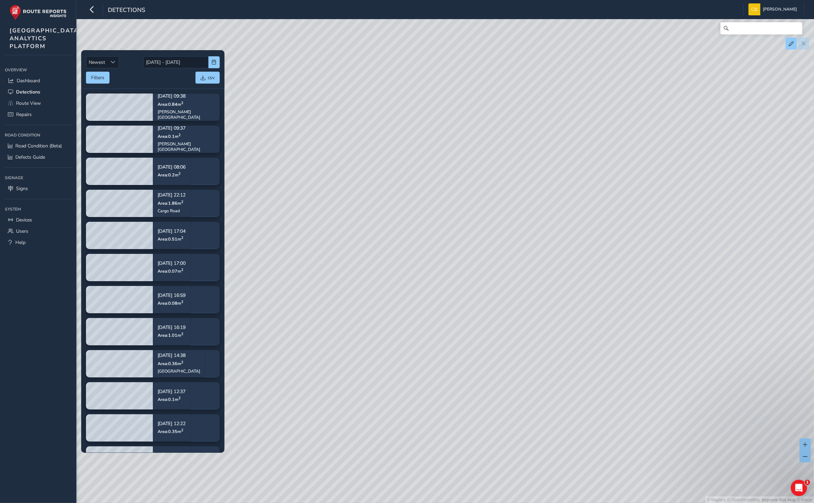
drag, startPoint x: 345, startPoint y: 267, endPoint x: 466, endPoint y: 264, distance: 121.4
click at [466, 264] on div "© Mapbox © OpenStreetMap Improve this map © Maxar" at bounding box center [407, 251] width 814 height 503
click at [434, 232] on div "© Mapbox © OpenStreetMap Improve this map © Maxar" at bounding box center [407, 251] width 814 height 503
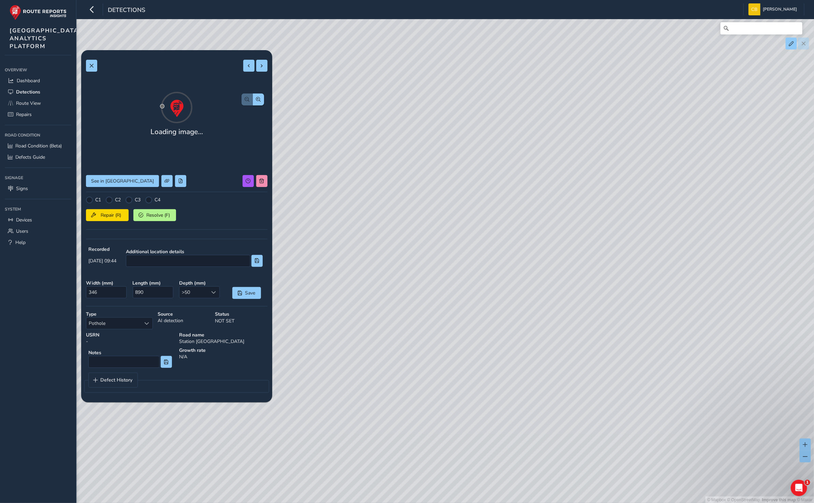
click at [261, 191] on div "Loading image... See in Route View C1 C2 C3 C4 Repair (R) Resolve (F) Recorded …" at bounding box center [176, 226] width 181 height 342
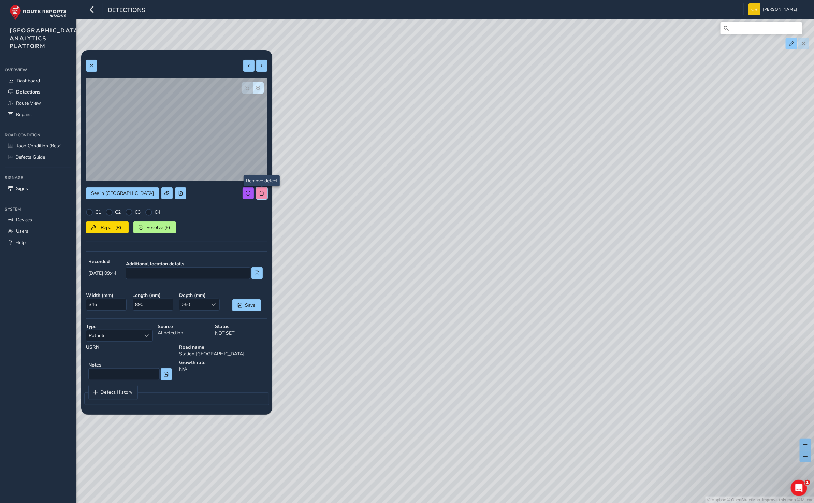
click at [260, 191] on span at bounding box center [261, 193] width 5 height 5
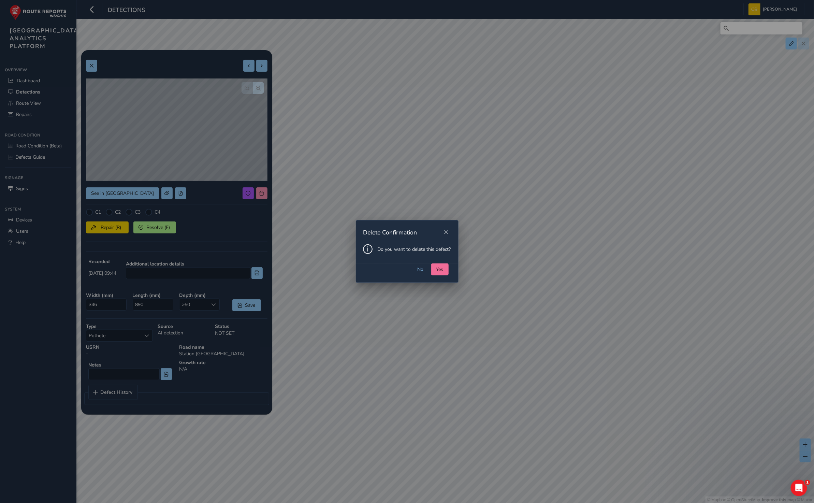
click at [436, 267] on span "Yes" at bounding box center [439, 269] width 7 height 6
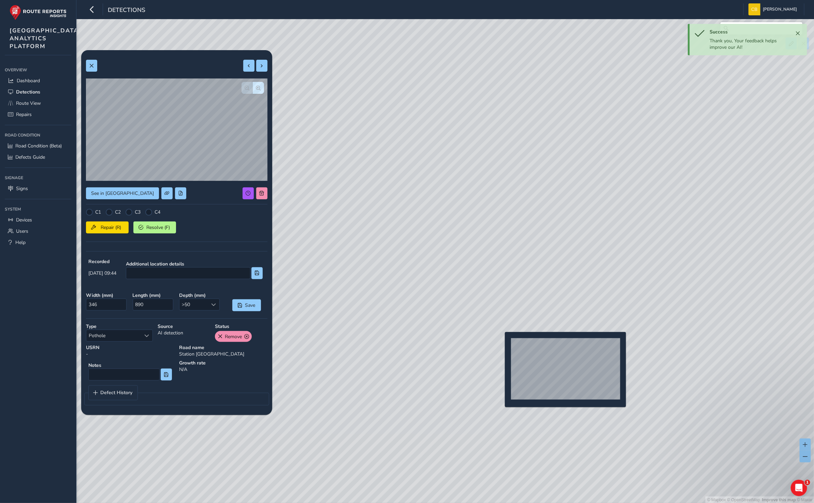
click at [501, 343] on div "© Mapbox © OpenStreetMap Improve this map © Maxar" at bounding box center [407, 251] width 814 height 503
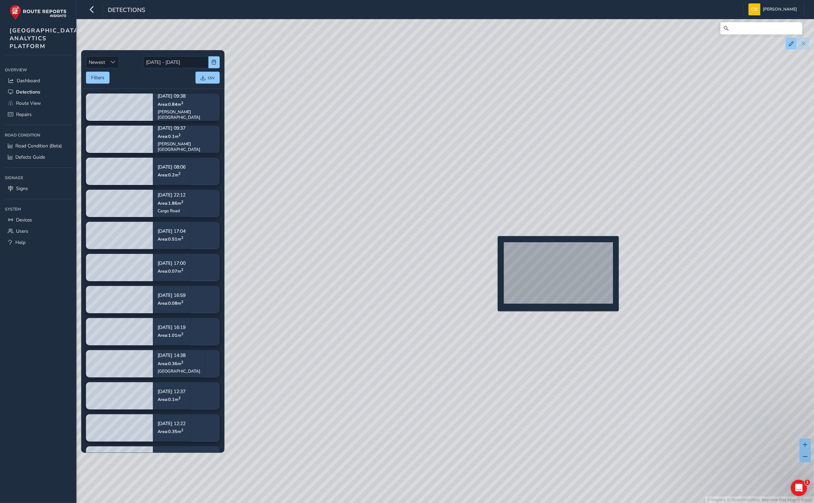
click at [493, 247] on div "© Mapbox © OpenStreetMap Improve this map © Maxar" at bounding box center [407, 251] width 814 height 503
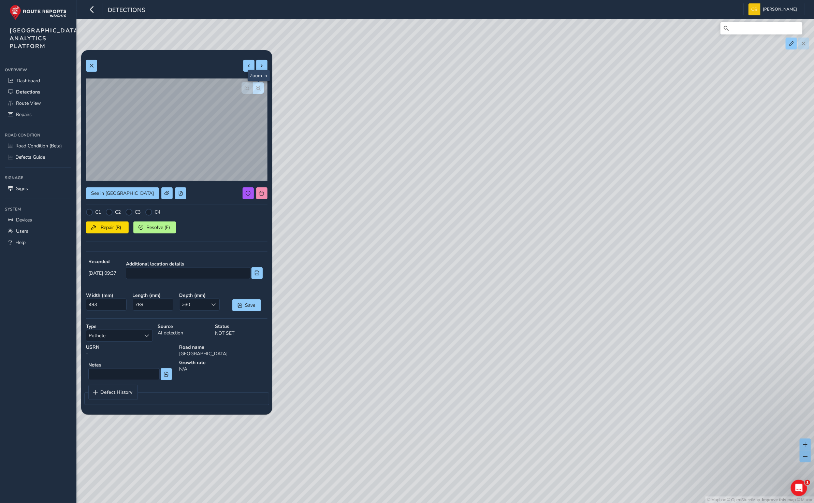
click at [261, 85] on button "button" at bounding box center [258, 88] width 11 height 12
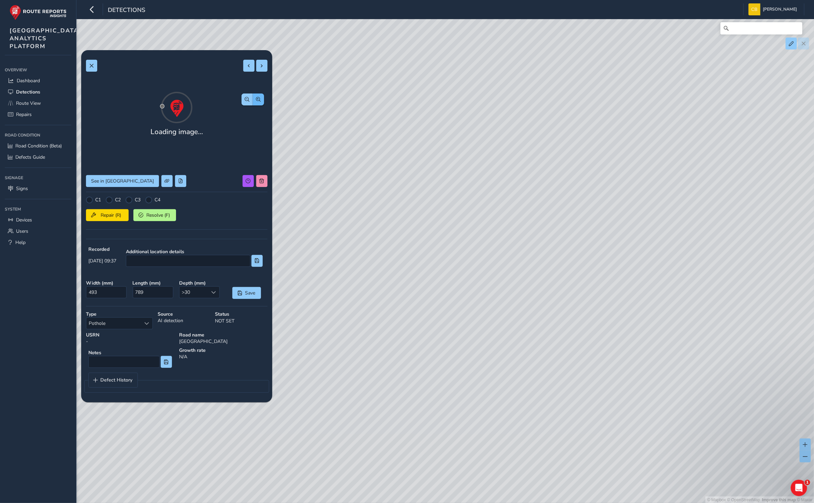
click at [261, 93] on button "button" at bounding box center [258, 99] width 11 height 12
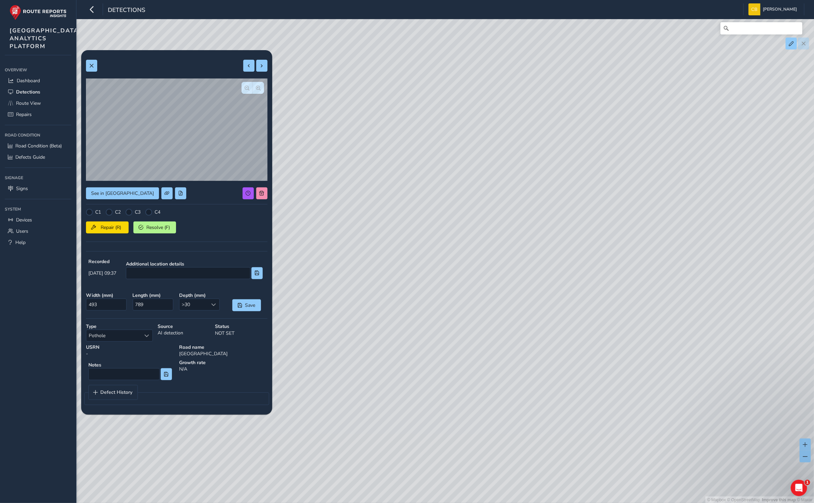
click at [268, 196] on div "See in Route View C1 C2 C3 C4 Repair (R) Resolve (F) Recorded [DATE] 09:37 Addi…" at bounding box center [176, 232] width 191 height 364
click at [262, 194] on span at bounding box center [261, 193] width 5 height 5
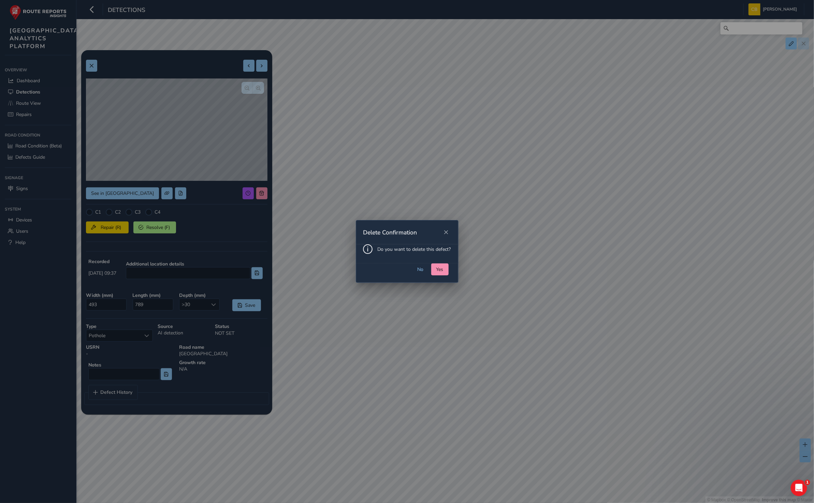
click at [429, 268] on div "No Yes" at bounding box center [407, 272] width 102 height 19
click at [438, 270] on span "Yes" at bounding box center [439, 269] width 7 height 6
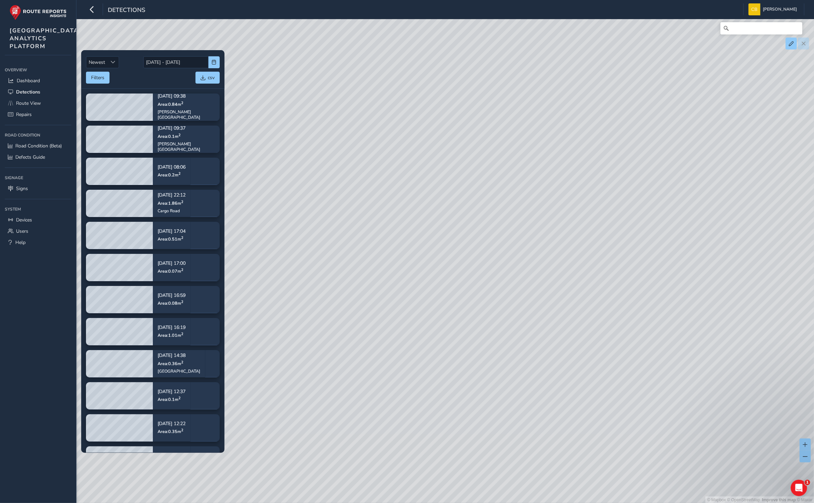
drag, startPoint x: 387, startPoint y: 202, endPoint x: 473, endPoint y: 304, distance: 133.6
click at [473, 304] on div "© Mapbox © OpenStreetMap Improve this map © Maxar" at bounding box center [407, 251] width 814 height 503
drag, startPoint x: 361, startPoint y: 227, endPoint x: 399, endPoint y: 230, distance: 38.3
click at [364, 236] on div "© Mapbox © OpenStreetMap Improve this map © Maxar" at bounding box center [407, 251] width 814 height 503
click at [517, 203] on div "© Mapbox © OpenStreetMap Improve this map © Maxar" at bounding box center [407, 251] width 814 height 503
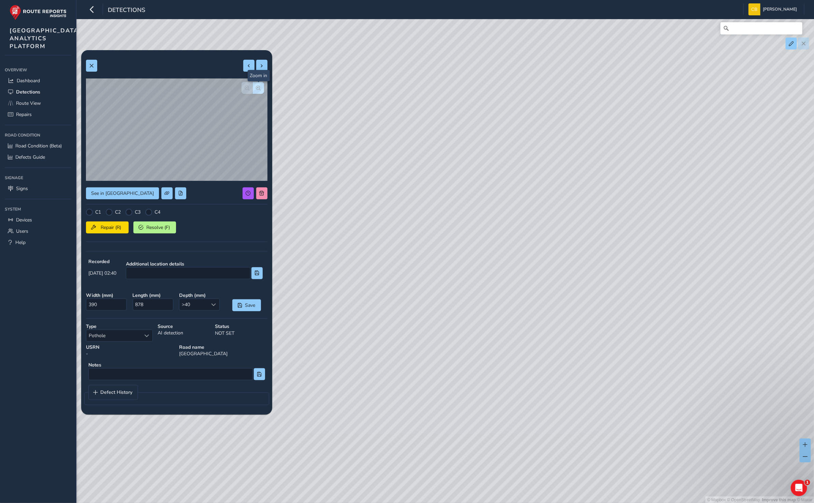
click at [259, 90] on span "button" at bounding box center [258, 88] width 5 height 5
click at [263, 193] on span at bounding box center [261, 193] width 5 height 5
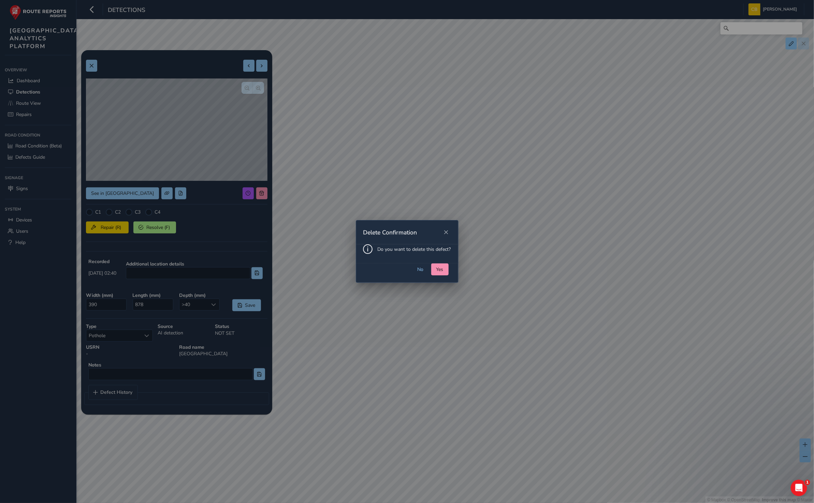
click at [435, 266] on button "Yes" at bounding box center [439, 269] width 17 height 12
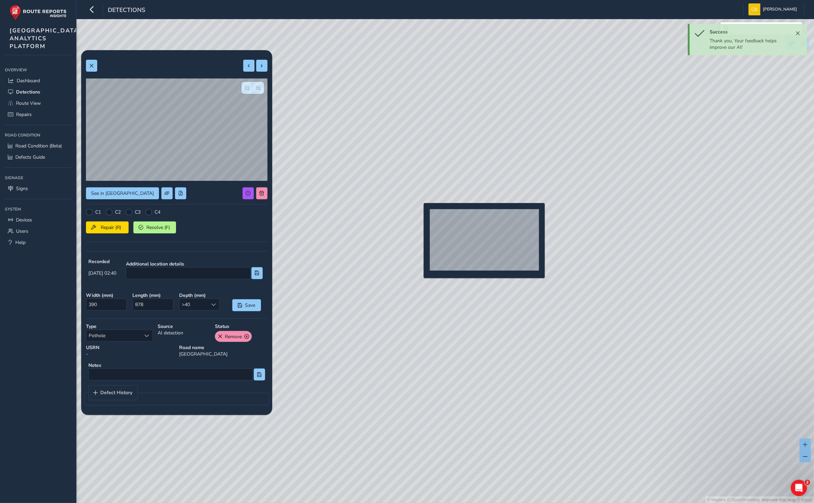
click at [419, 214] on div "© Mapbox © OpenStreetMap Improve this map © Maxar" at bounding box center [407, 251] width 814 height 503
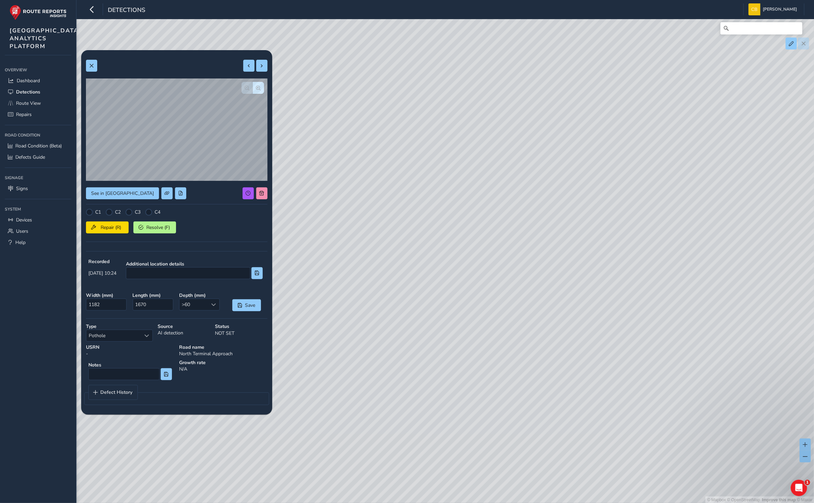
click at [259, 90] on div "© Mapbox © OpenStreetMap Improve this map © Maxar" at bounding box center [407, 251] width 814 height 503
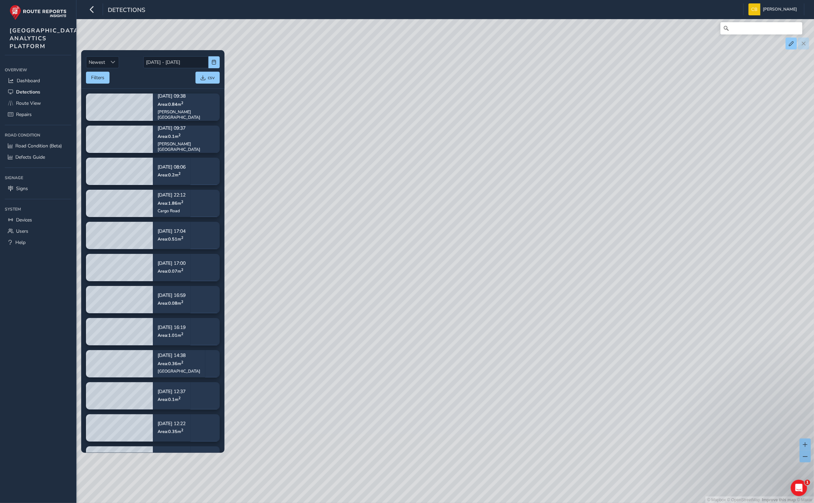
click at [509, 245] on div "© Mapbox © OpenStreetMap Improve this map © Maxar" at bounding box center [407, 251] width 814 height 503
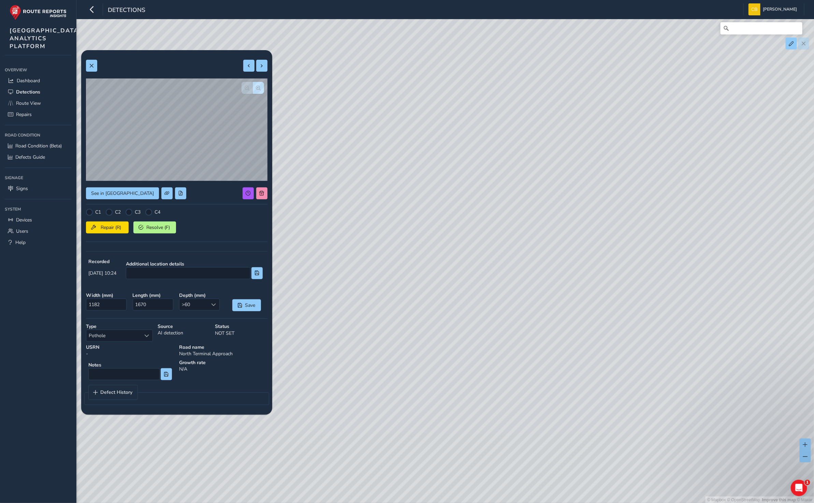
click at [258, 87] on span "button" at bounding box center [258, 88] width 5 height 5
click at [263, 191] on span at bounding box center [261, 193] width 5 height 5
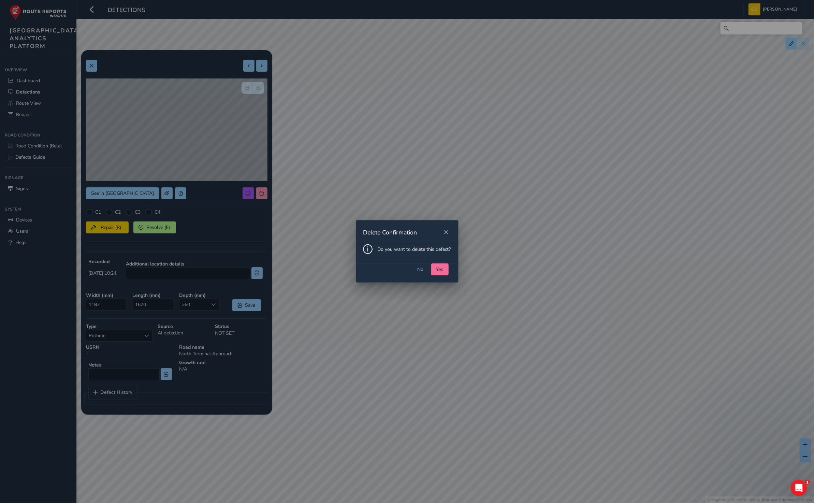
click at [440, 268] on span "Yes" at bounding box center [439, 269] width 7 height 6
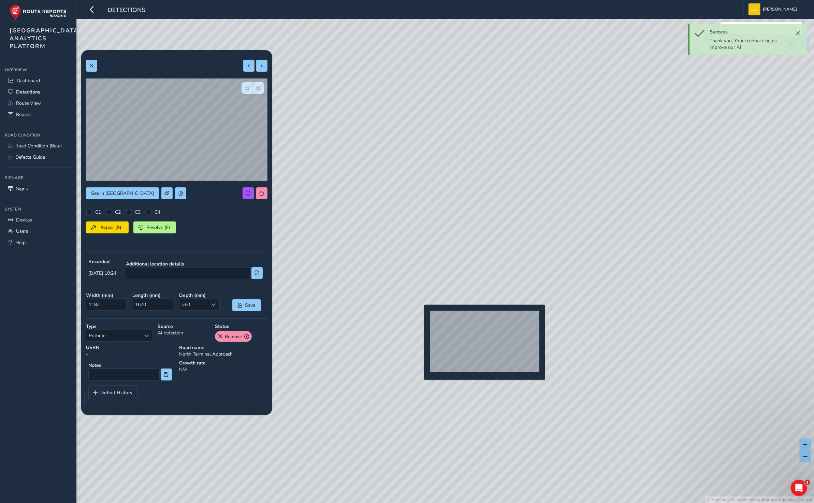
click at [420, 315] on div "© Mapbox © OpenStreetMap Improve this map © Maxar" at bounding box center [407, 251] width 814 height 503
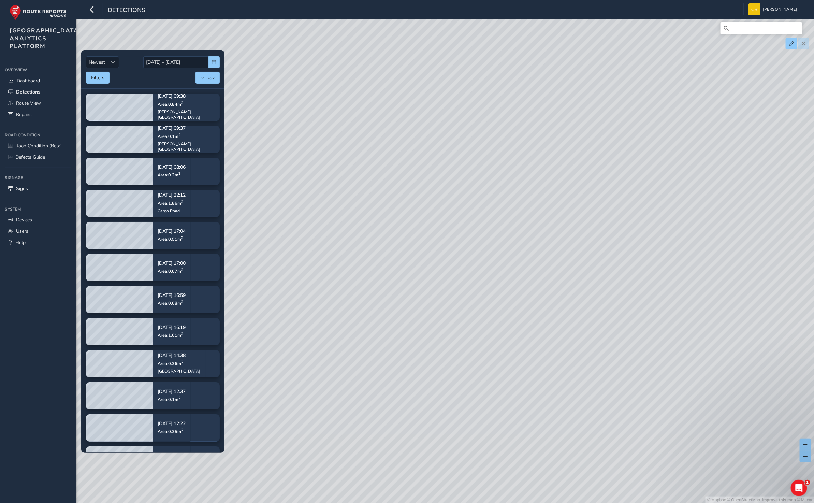
click at [418, 314] on div "© Mapbox © OpenStreetMap Improve this map © Maxar" at bounding box center [407, 251] width 814 height 503
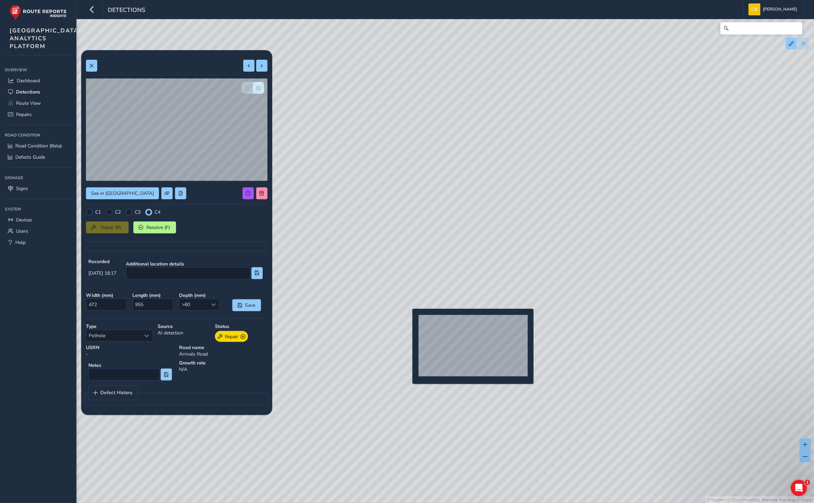
click at [408, 319] on div "© Mapbox © OpenStreetMap Improve this map © Maxar" at bounding box center [407, 251] width 814 height 503
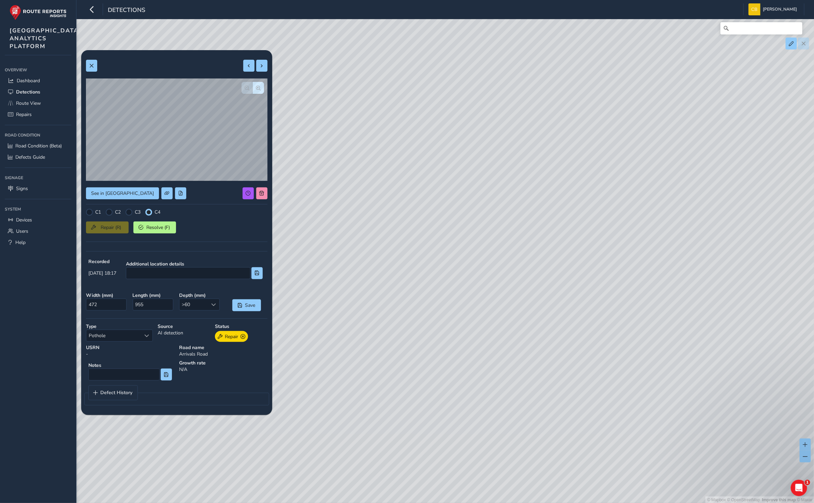
click at [504, 251] on div "© Mapbox © OpenStreetMap Improve this map © Maxar" at bounding box center [407, 251] width 814 height 503
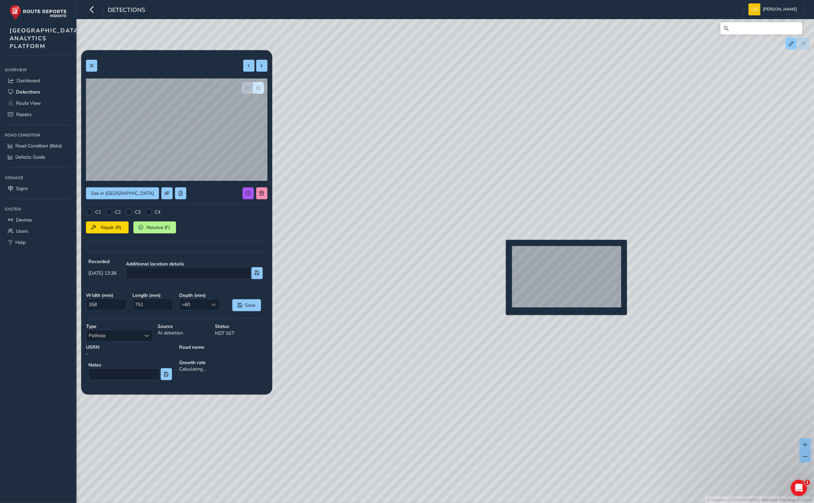
type input "358"
type input "751"
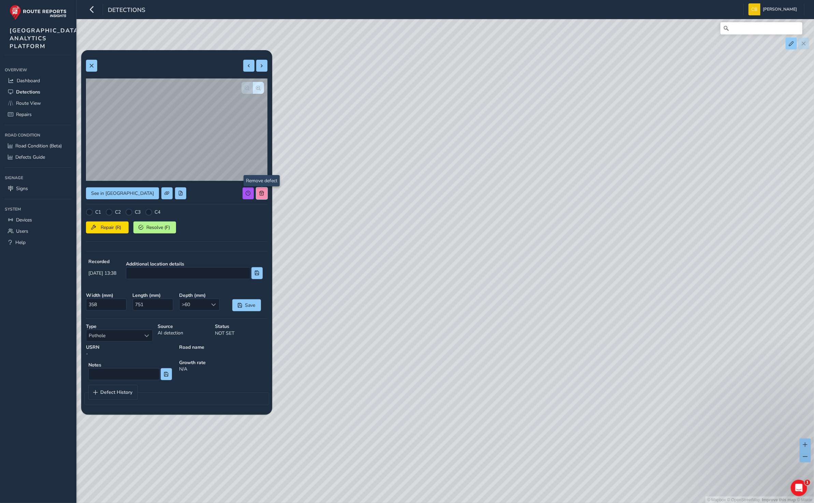
click at [264, 189] on button at bounding box center [261, 193] width 11 height 12
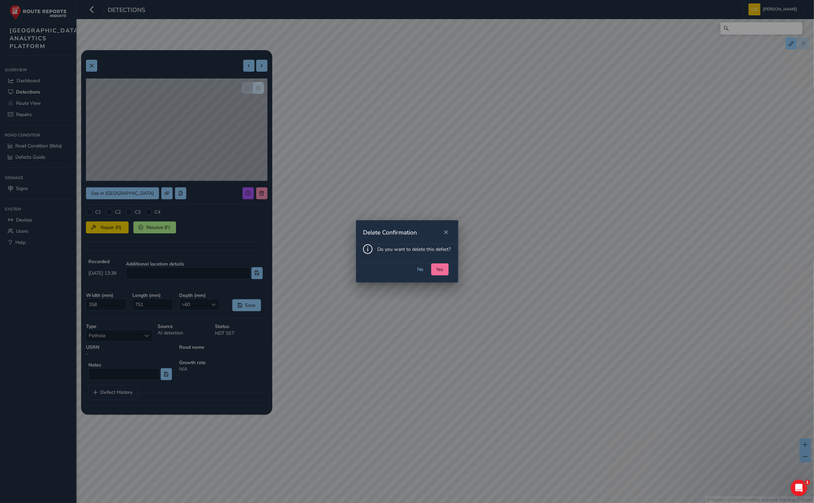
click at [437, 269] on span "Yes" at bounding box center [439, 269] width 7 height 6
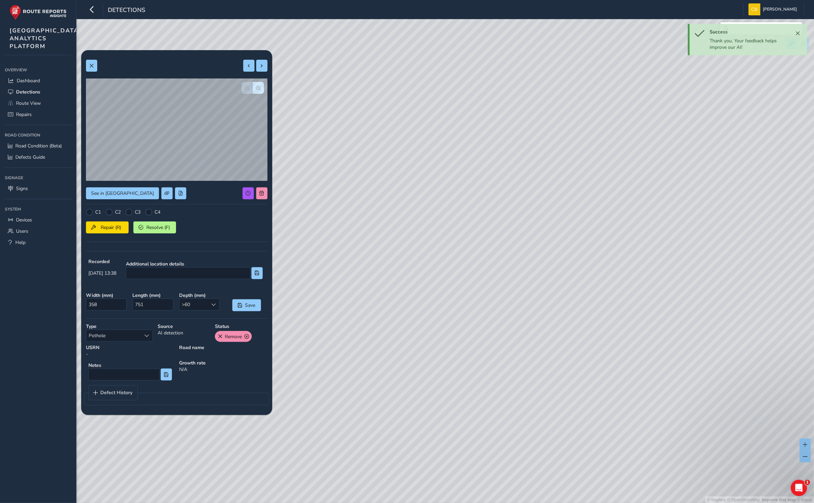
click at [591, 91] on div "© Mapbox © OpenStreetMap Improve this map © Maxar" at bounding box center [407, 251] width 814 height 503
click at [588, 86] on div "© Mapbox © OpenStreetMap Improve this map © Maxar" at bounding box center [407, 251] width 814 height 503
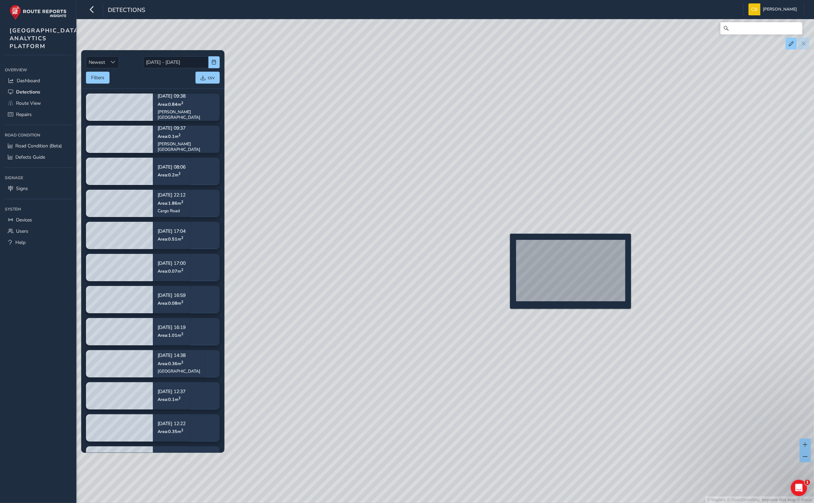
click at [506, 244] on div "© Mapbox © OpenStreetMap Improve this map © Maxar" at bounding box center [407, 251] width 814 height 503
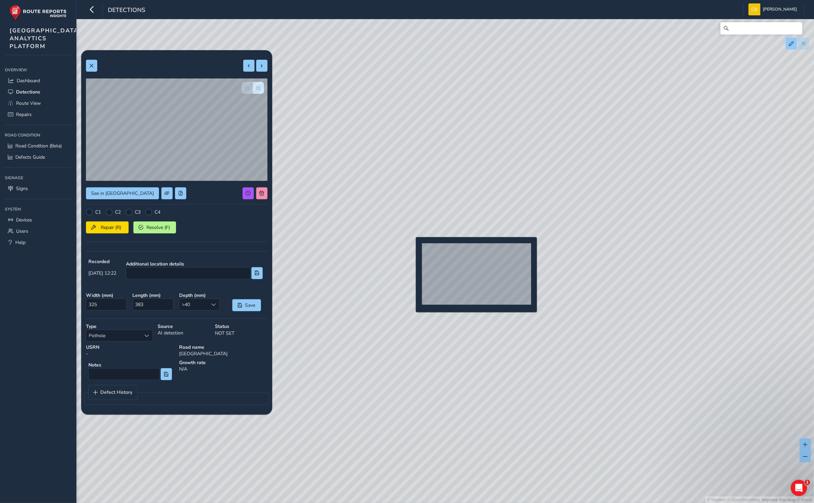
click at [412, 248] on div "© Mapbox © OpenStreetMap Improve this map © Maxar" at bounding box center [407, 251] width 814 height 503
type input "702"
type input "516"
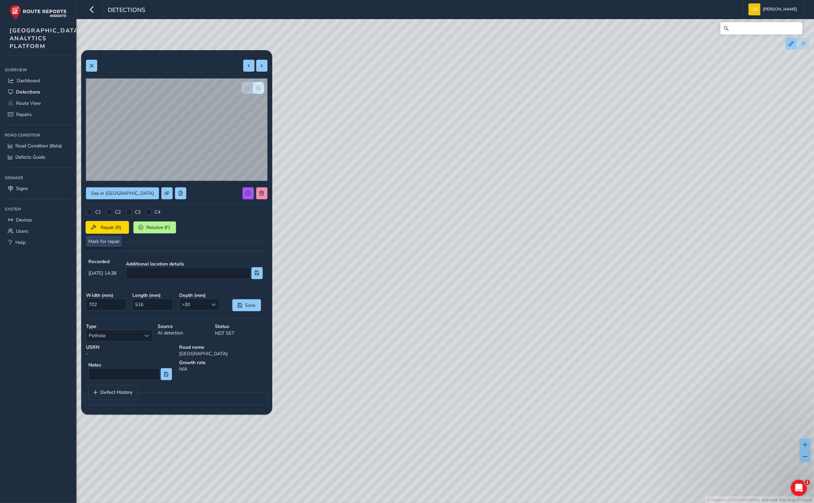
click at [102, 227] on span "Repair (R)" at bounding box center [110, 227] width 25 height 6
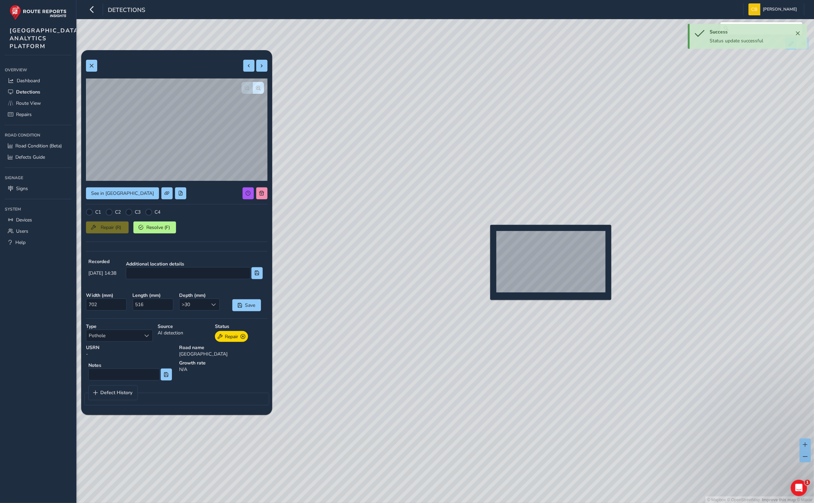
click at [486, 236] on div "© Mapbox © OpenStreetMap Improve this map © Maxar" at bounding box center [407, 251] width 814 height 503
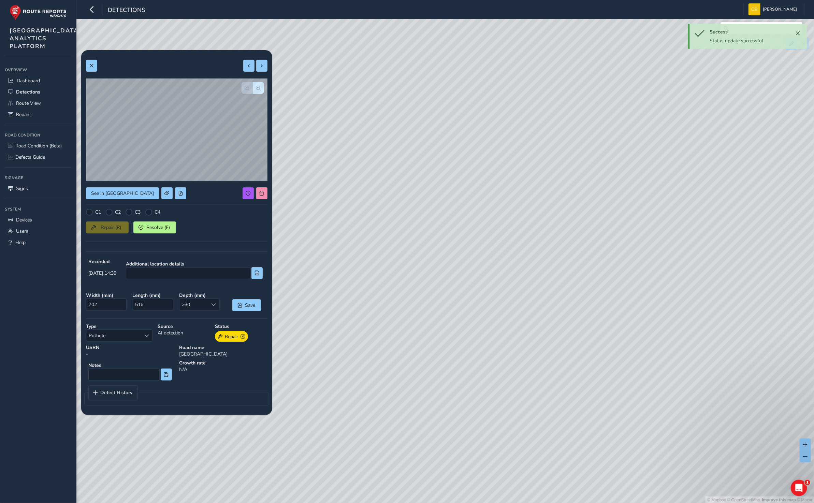
type input "325"
type input "383"
click at [113, 224] on span "Repair (R)" at bounding box center [110, 227] width 25 height 6
drag, startPoint x: 442, startPoint y: 159, endPoint x: 529, endPoint y: 283, distance: 151.3
click at [529, 283] on div "© Mapbox © OpenStreetMap Improve this map © Maxar" at bounding box center [407, 251] width 814 height 503
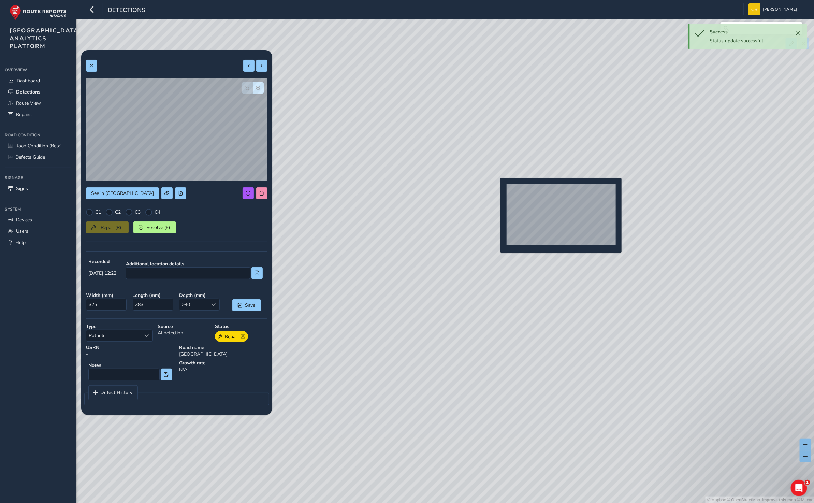
click at [496, 189] on div "© Mapbox © OpenStreetMap Improve this map © Maxar" at bounding box center [407, 251] width 814 height 503
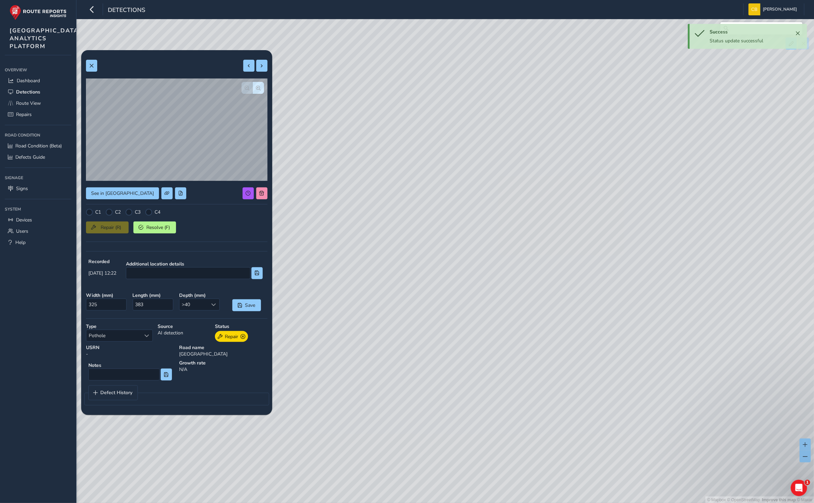
type input "424"
type input "735"
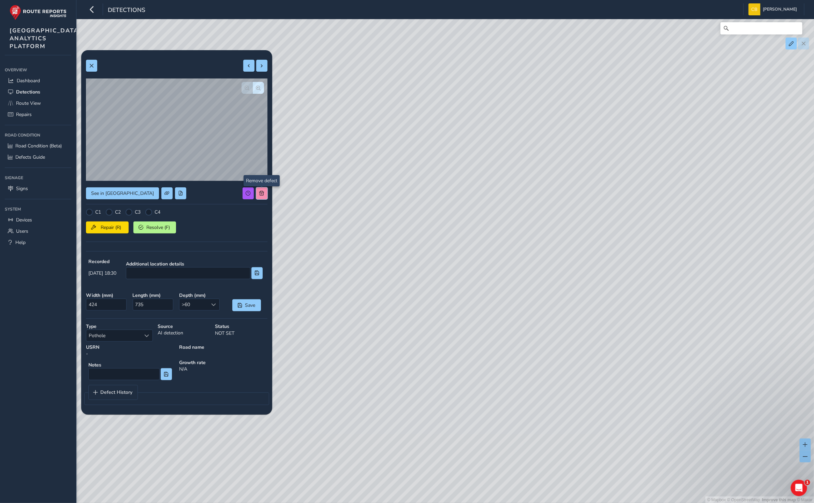
click at [261, 192] on span at bounding box center [261, 193] width 5 height 5
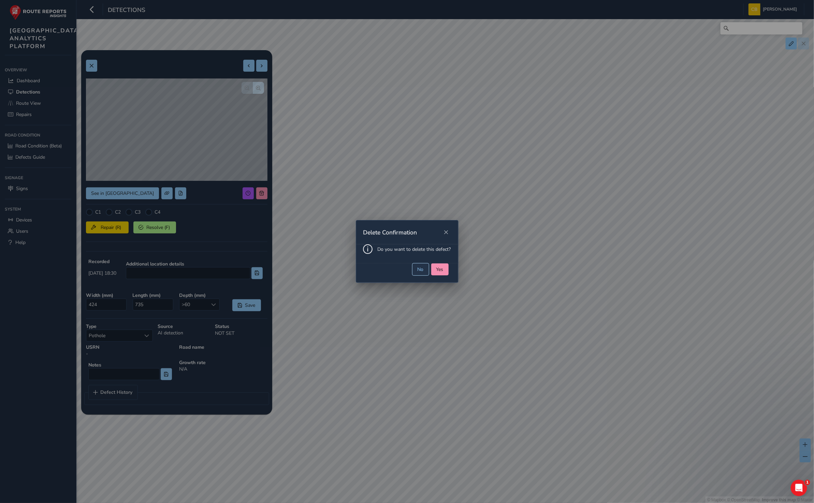
click at [423, 269] on button "No" at bounding box center [420, 269] width 16 height 12
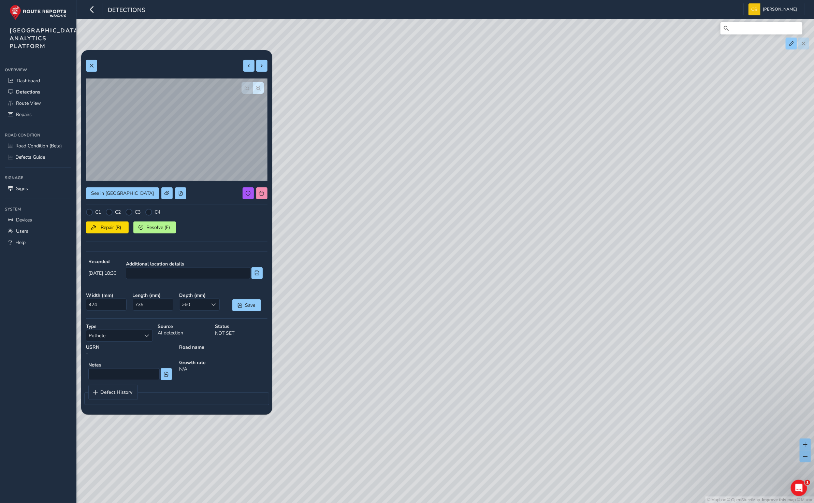
click at [431, 269] on div "© Mapbox © OpenStreetMap Improve this map © Maxar" at bounding box center [407, 251] width 814 height 503
click at [411, 77] on div "© Mapbox © OpenStreetMap Improve this map © Maxar" at bounding box center [407, 251] width 814 height 503
click at [502, 248] on div "© Mapbox © OpenStreetMap Improve this map © Maxar" at bounding box center [407, 251] width 814 height 503
click at [500, 244] on div "© Mapbox © OpenStreetMap Improve this map © Maxar" at bounding box center [407, 251] width 814 height 503
click at [266, 189] on button at bounding box center [261, 193] width 11 height 12
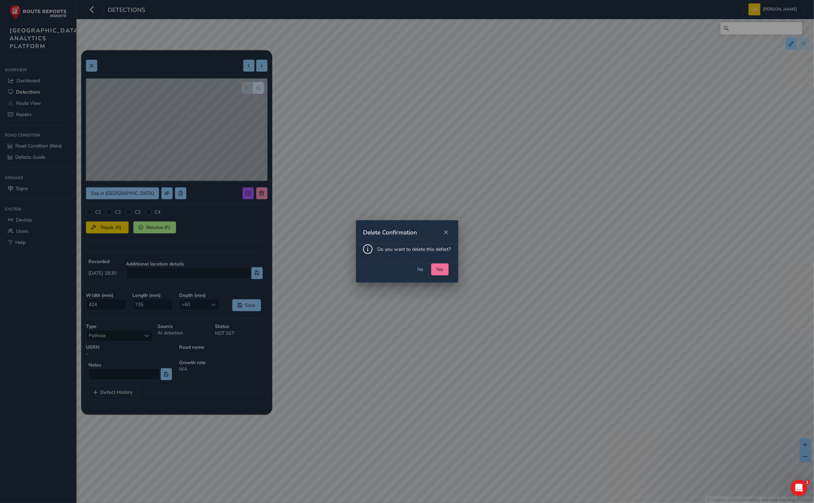
click at [441, 269] on span "Yes" at bounding box center [439, 269] width 7 height 6
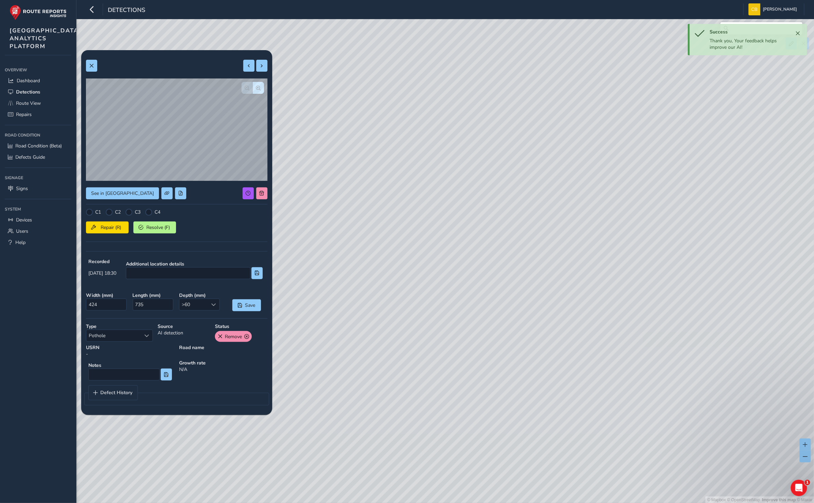
click at [409, 289] on div "© Mapbox © OpenStreetMap Improve this map © Maxar" at bounding box center [407, 251] width 814 height 503
click at [404, 287] on div "© Mapbox © OpenStreetMap Improve this map © Maxar" at bounding box center [407, 251] width 814 height 503
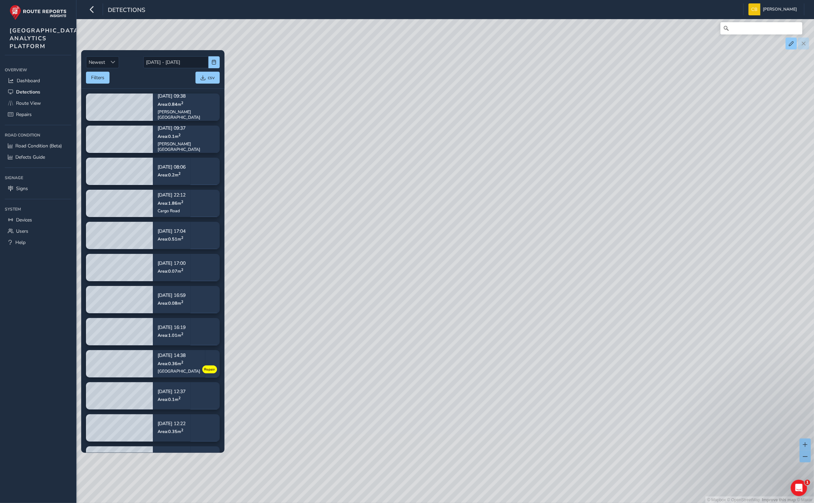
click at [501, 247] on div "© Mapbox © OpenStreetMap Improve this map © Maxar" at bounding box center [407, 251] width 814 height 503
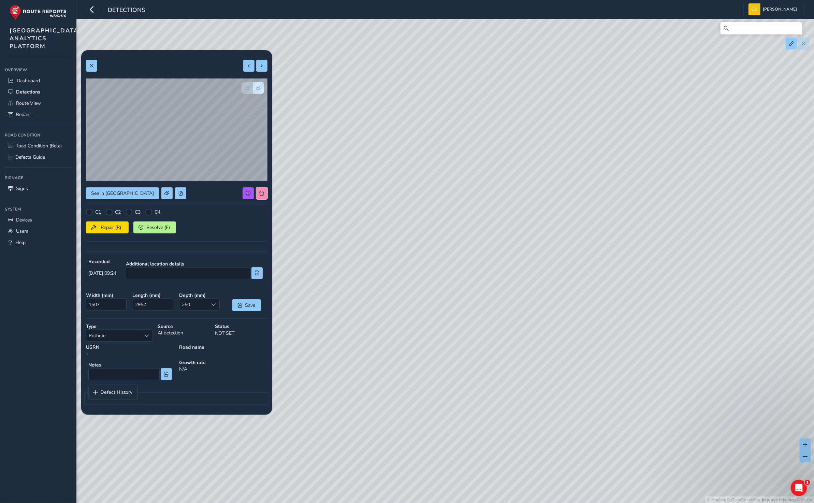
click at [261, 195] on span at bounding box center [261, 193] width 5 height 5
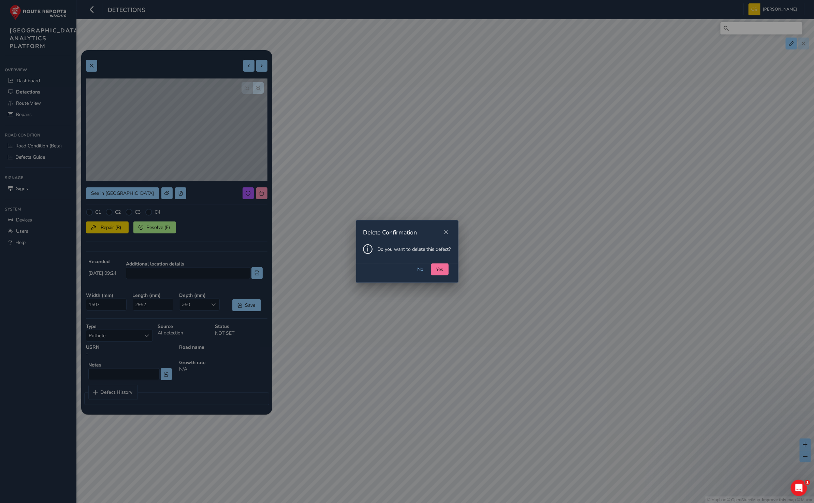
click at [434, 266] on button "Yes" at bounding box center [439, 269] width 17 height 12
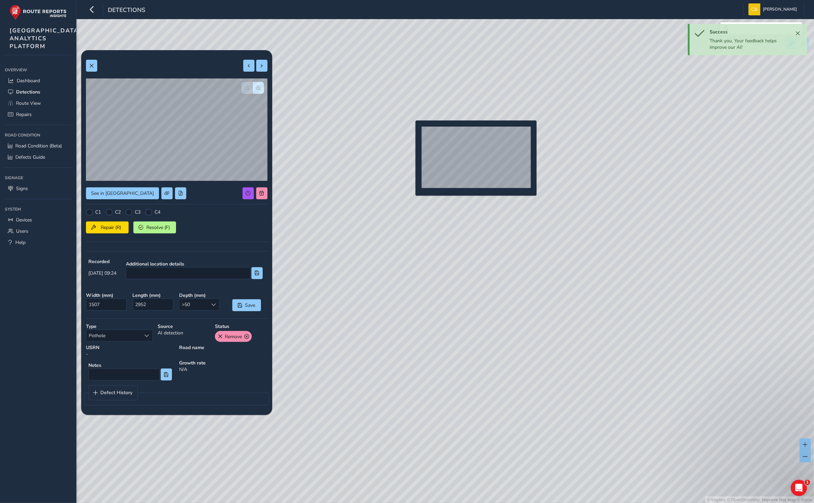
click at [412, 132] on div "© Mapbox © OpenStreetMap Improve this map © Maxar" at bounding box center [407, 251] width 814 height 503
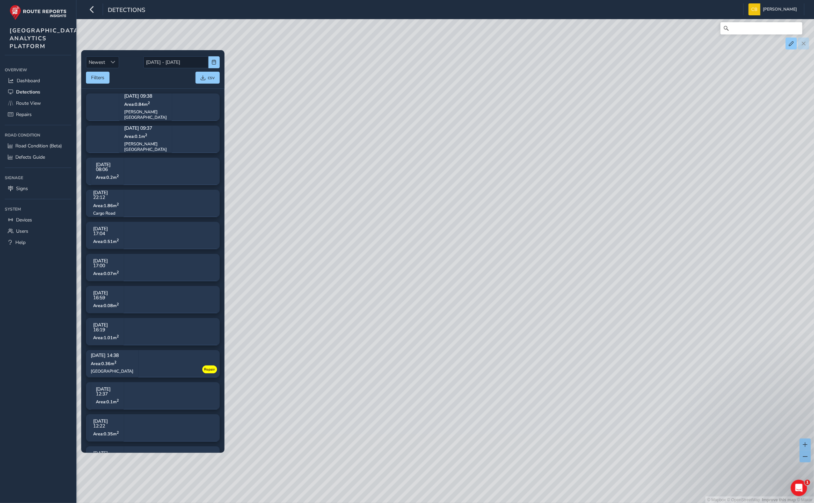
click at [265, 188] on div "© Mapbox © OpenStreetMap Improve this map © Maxar" at bounding box center [407, 251] width 814 height 503
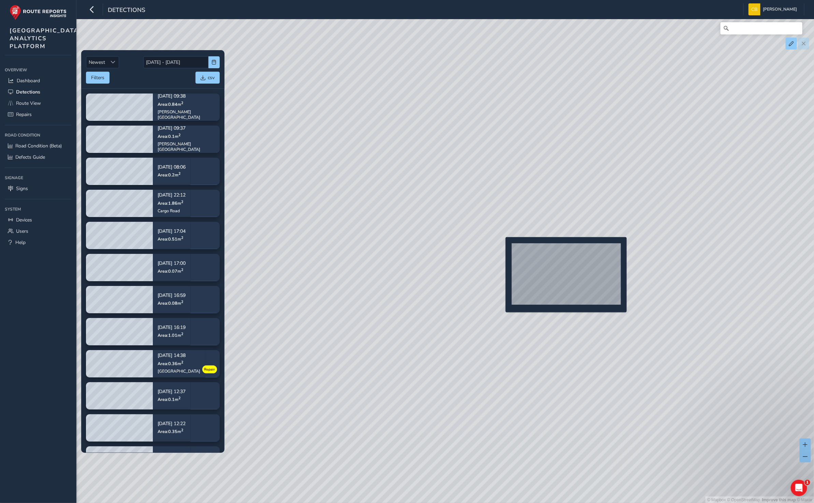
click at [501, 247] on div "© Mapbox © OpenStreetMap Improve this map © Maxar" at bounding box center [407, 251] width 814 height 503
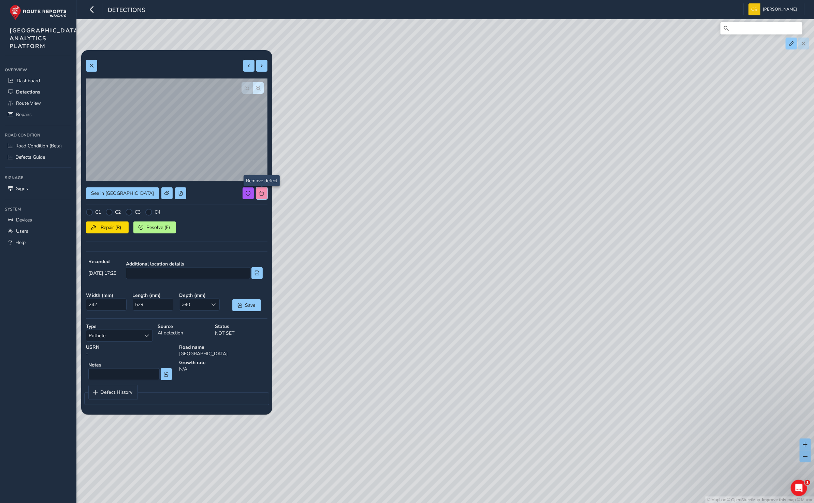
click at [260, 193] on span at bounding box center [261, 193] width 5 height 5
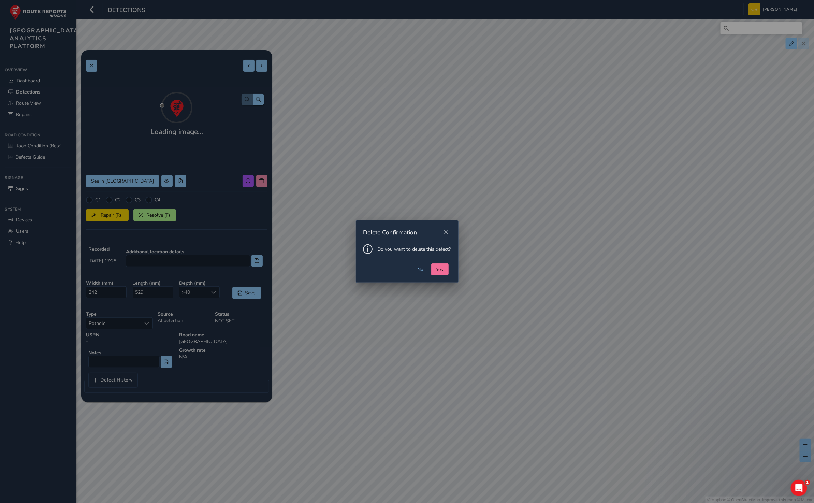
click at [435, 265] on button "Yes" at bounding box center [439, 269] width 17 height 12
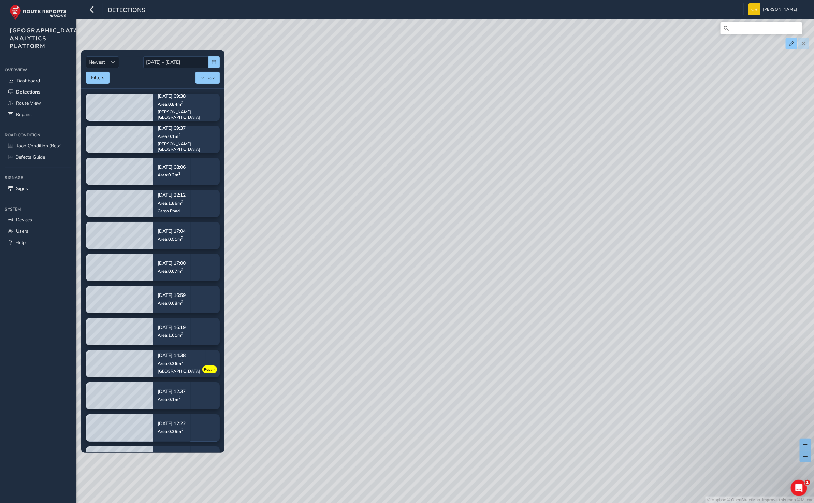
drag, startPoint x: 322, startPoint y: 317, endPoint x: 615, endPoint y: 215, distance: 311.0
click at [615, 215] on div "© Mapbox © OpenStreetMap Improve this map © Maxar" at bounding box center [407, 251] width 814 height 503
drag, startPoint x: 439, startPoint y: 373, endPoint x: 577, endPoint y: 232, distance: 196.7
click at [577, 232] on div "© Mapbox © OpenStreetMap Improve this map © Maxar" at bounding box center [407, 251] width 814 height 503
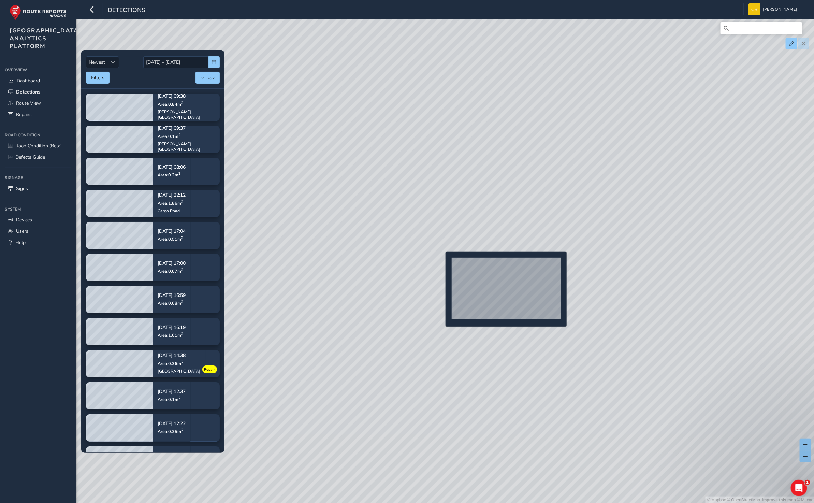
click at [441, 262] on div "© Mapbox © OpenStreetMap Improve this map © Maxar" at bounding box center [407, 251] width 814 height 503
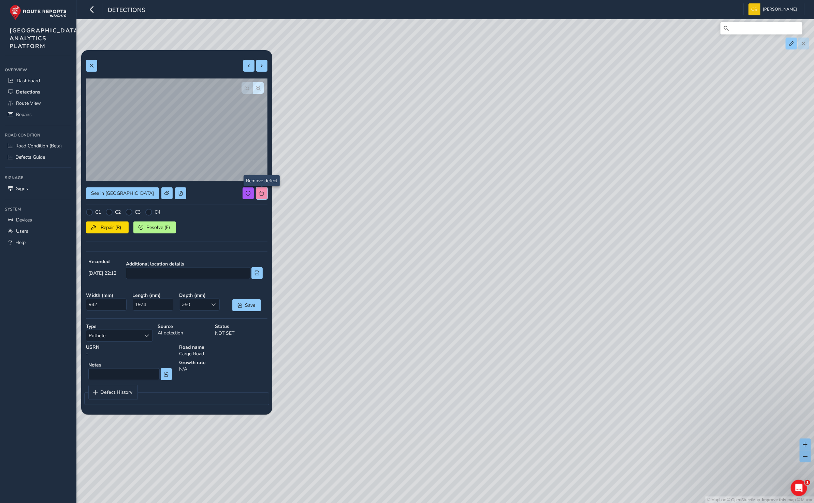
click at [266, 191] on button at bounding box center [261, 193] width 11 height 12
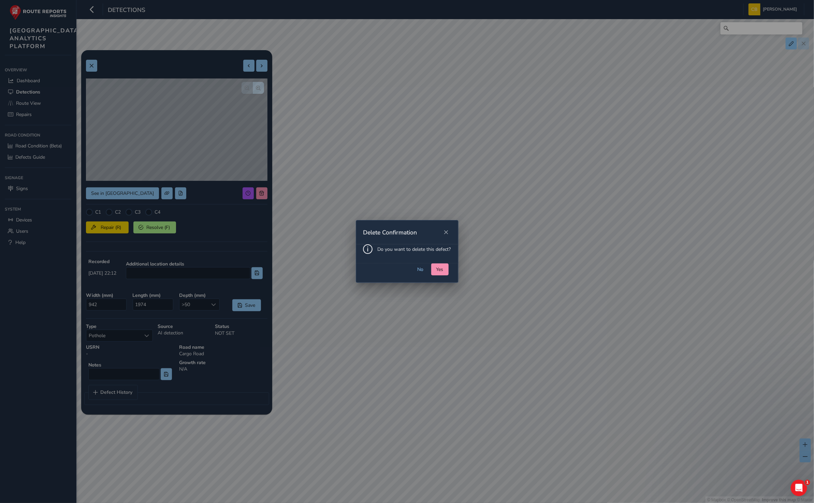
click at [434, 272] on button "Yes" at bounding box center [439, 269] width 17 height 12
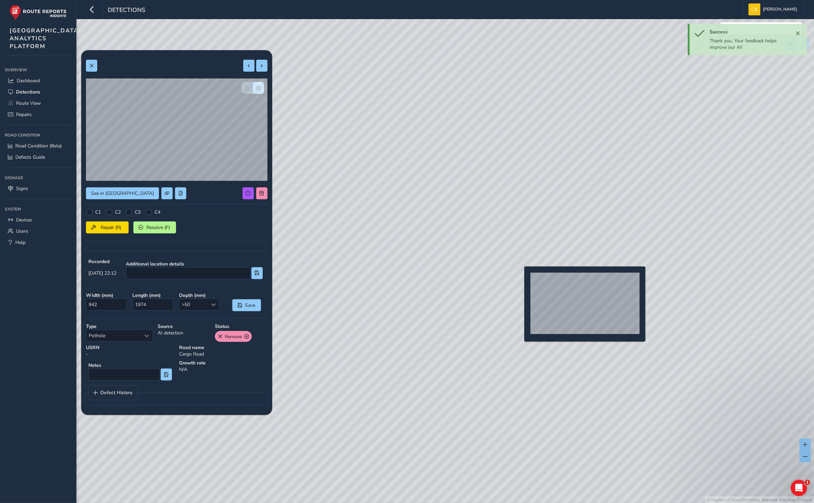
click at [520, 277] on div "© Mapbox © OpenStreetMap Improve this map © Maxar" at bounding box center [407, 251] width 814 height 503
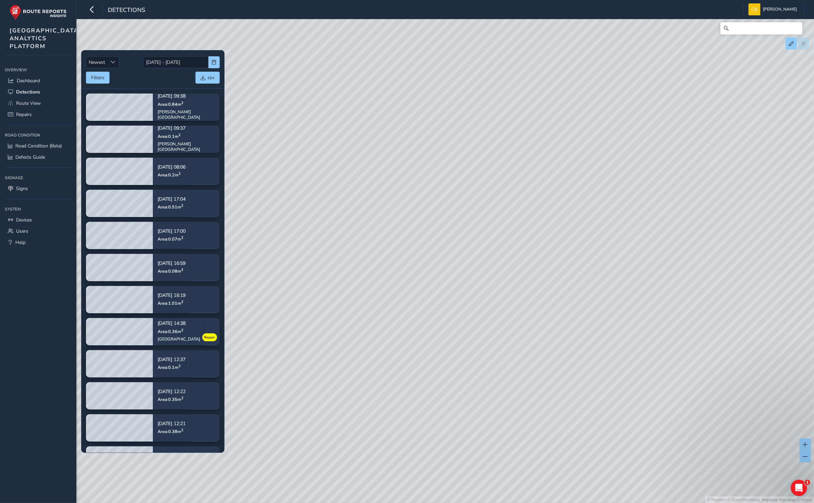
click at [511, 247] on div "© Mapbox © OpenStreetMap Improve this map © Maxar" at bounding box center [407, 251] width 814 height 503
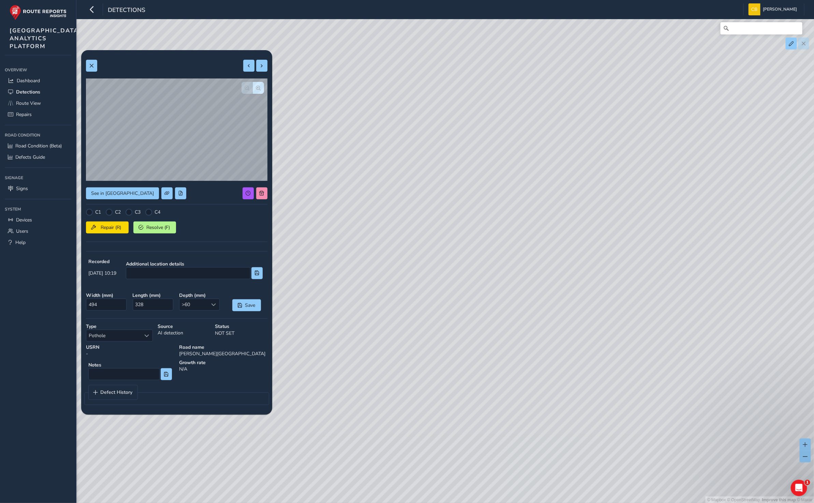
click at [255, 192] on div at bounding box center [254, 193] width 25 height 12
click at [260, 194] on span at bounding box center [261, 193] width 5 height 5
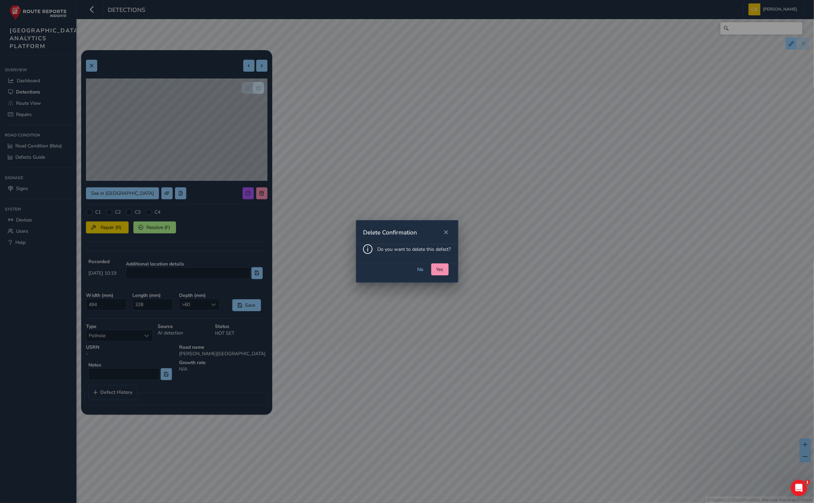
click at [437, 267] on span "Yes" at bounding box center [439, 269] width 7 height 6
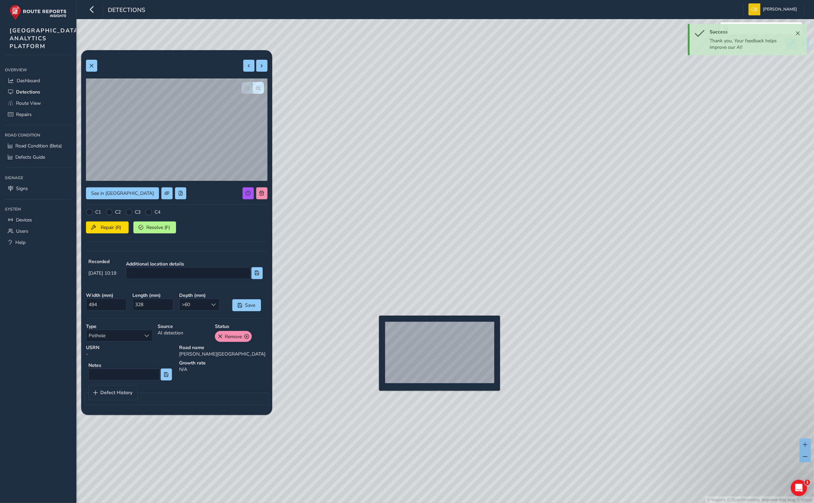
click at [375, 326] on div "© Mapbox © OpenStreetMap Improve this map © Maxar" at bounding box center [407, 251] width 814 height 503
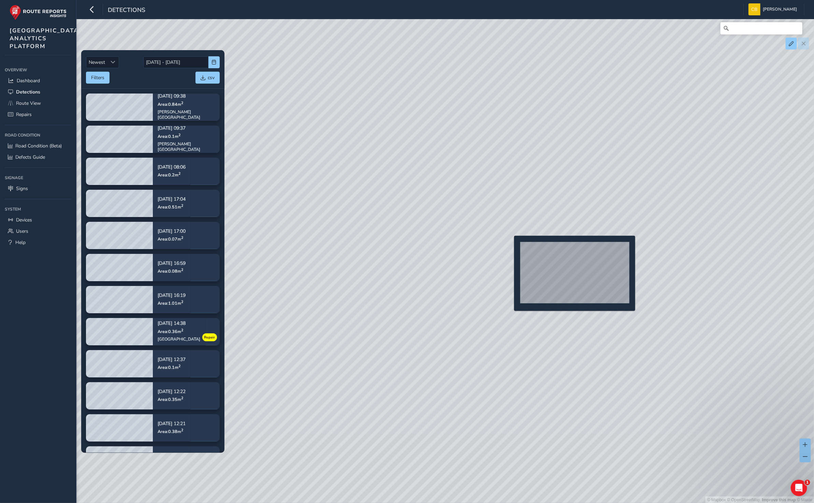
click at [510, 247] on div "© Mapbox © OpenStreetMap Improve this map © Maxar" at bounding box center [407, 251] width 814 height 503
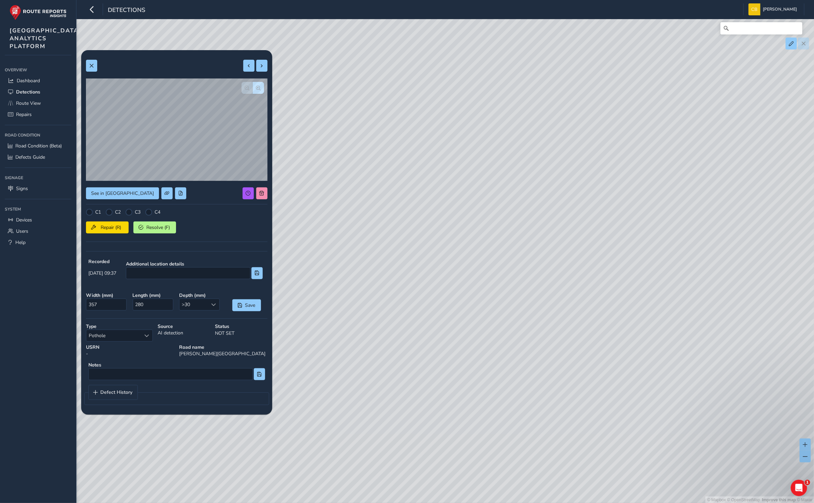
click at [255, 90] on button "button" at bounding box center [258, 88] width 11 height 12
click at [255, 90] on div at bounding box center [176, 130] width 181 height 104
click at [102, 226] on span "Repair (R)" at bounding box center [110, 227] width 25 height 6
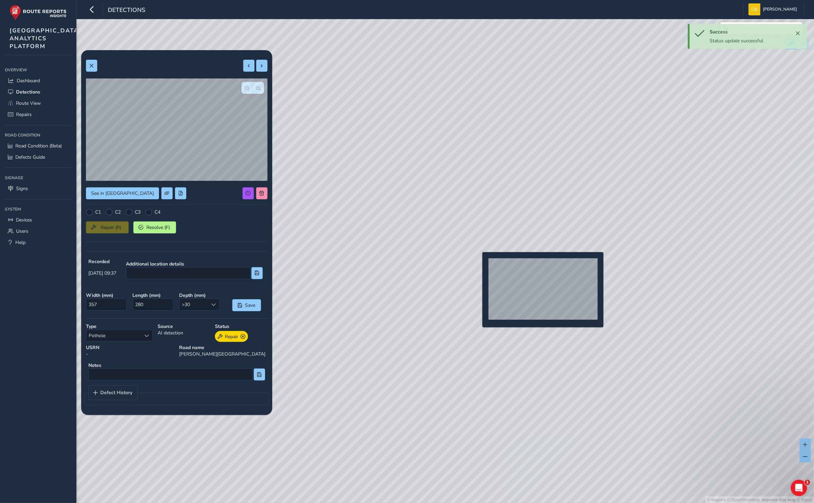
click at [478, 263] on div "© Mapbox © OpenStreetMap Improve this map © Maxar" at bounding box center [407, 251] width 814 height 503
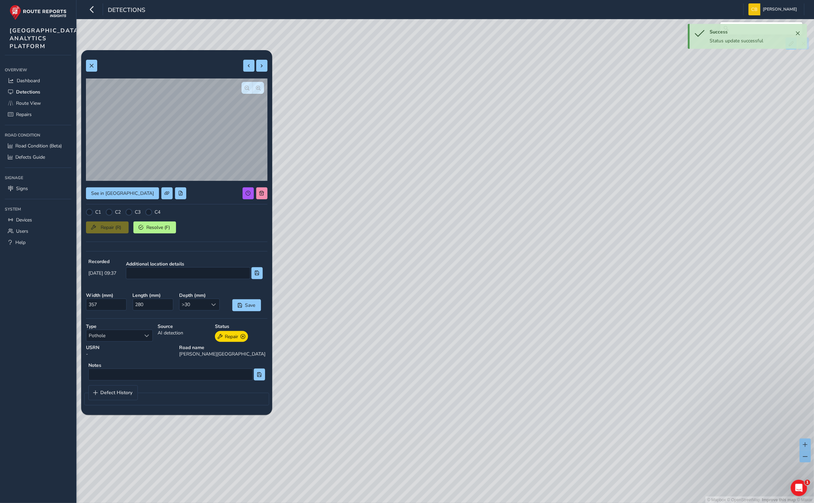
type input "951"
type input "1550"
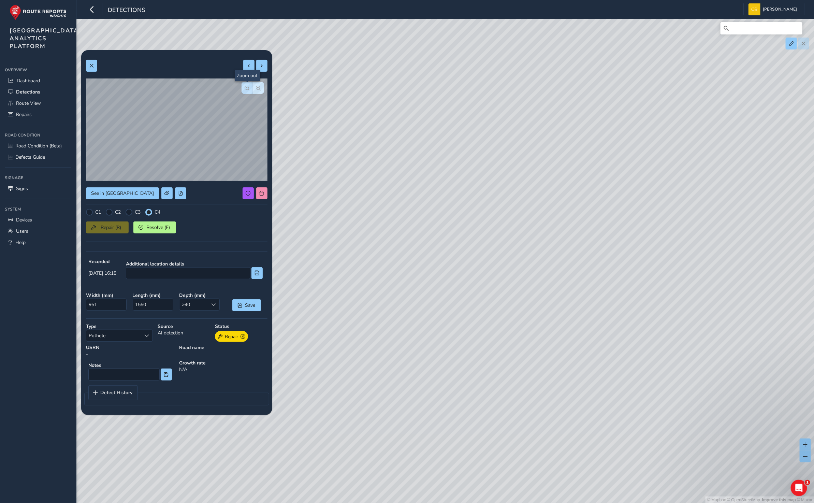
click at [245, 88] on span "button" at bounding box center [247, 88] width 5 height 5
click at [244, 88] on div at bounding box center [252, 88] width 23 height 12
click at [260, 86] on span "button" at bounding box center [258, 88] width 5 height 5
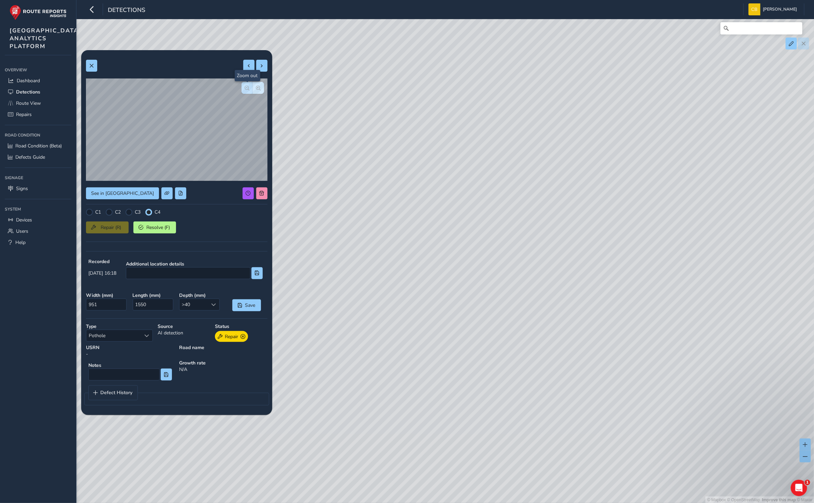
click at [250, 86] on button "button" at bounding box center [246, 88] width 11 height 12
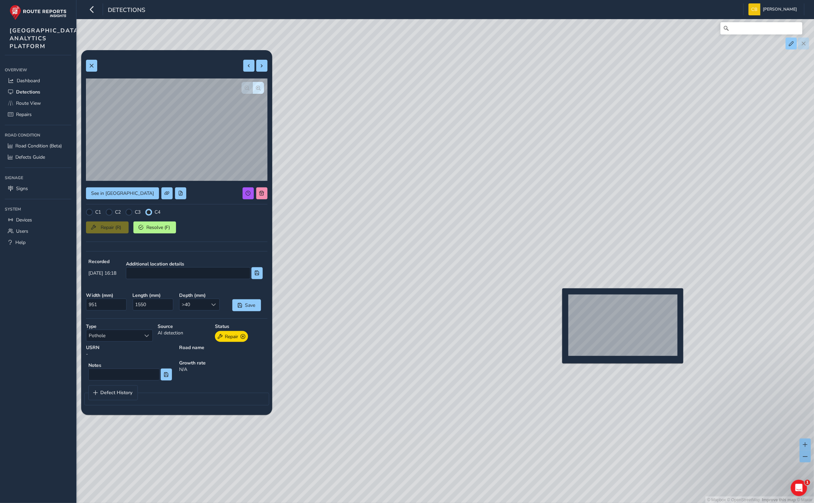
click at [558, 299] on div "© Mapbox © OpenStreetMap Improve this map © Maxar" at bounding box center [407, 251] width 814 height 503
type input "660"
type input "1268"
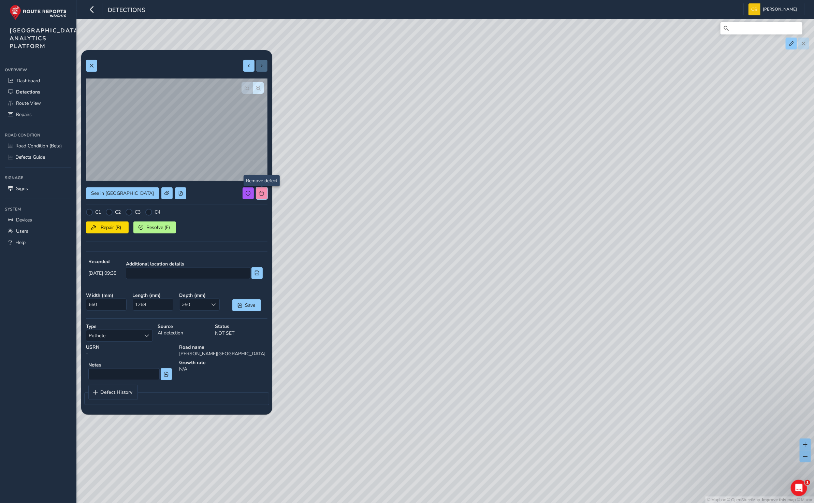
click at [263, 193] on span at bounding box center [261, 193] width 5 height 5
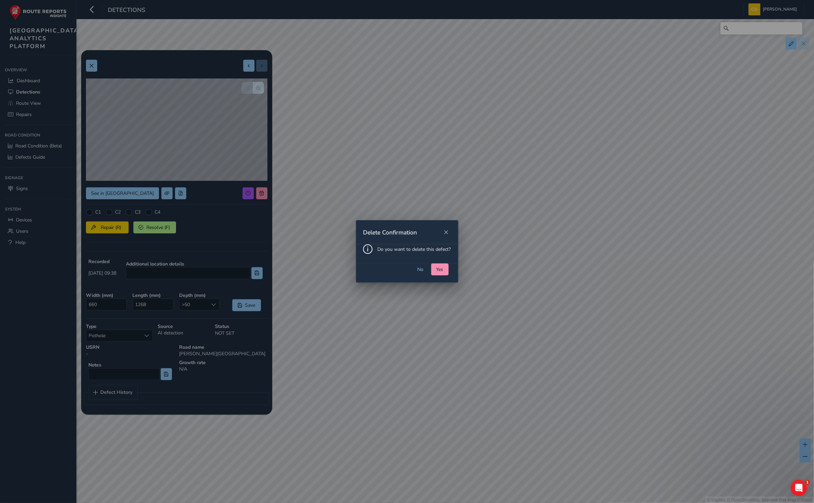
drag, startPoint x: 441, startPoint y: 272, endPoint x: 456, endPoint y: 252, distance: 25.1
click at [441, 271] on span "Yes" at bounding box center [439, 269] width 7 height 6
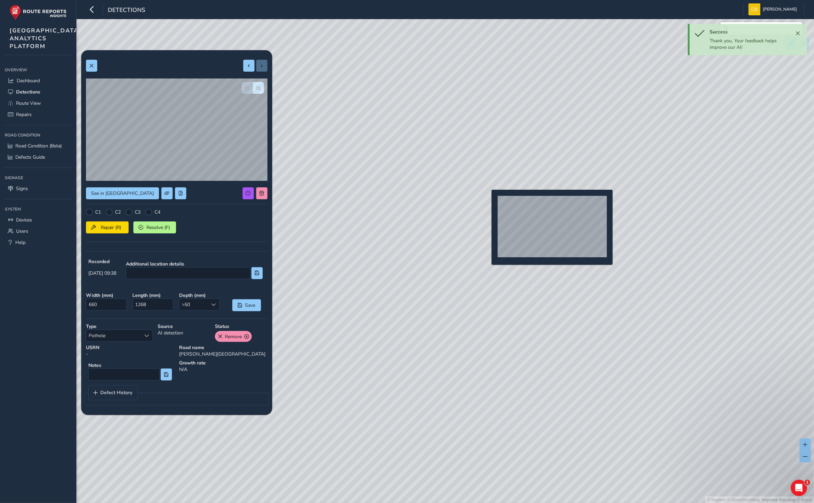
click at [487, 200] on div "© Mapbox © OpenStreetMap Improve this map © Maxar" at bounding box center [407, 251] width 814 height 503
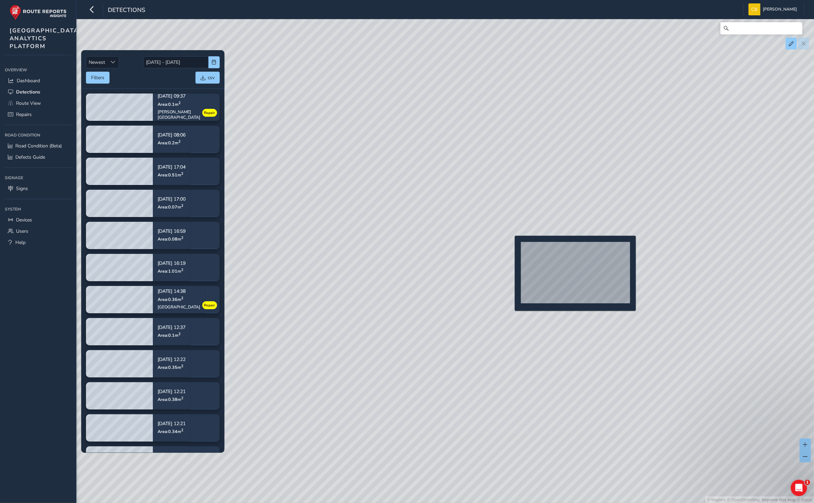
click at [510, 247] on div "© Mapbox © OpenStreetMap Improve this map © Maxar" at bounding box center [407, 251] width 814 height 503
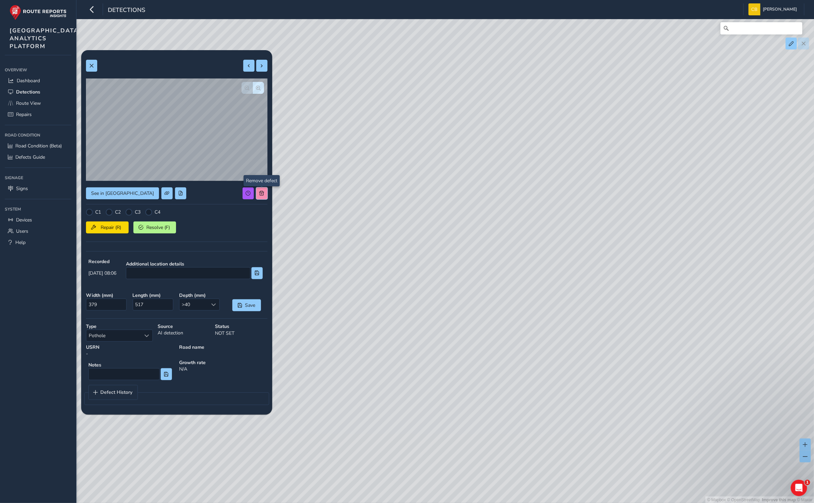
click at [261, 193] on span at bounding box center [261, 193] width 5 height 5
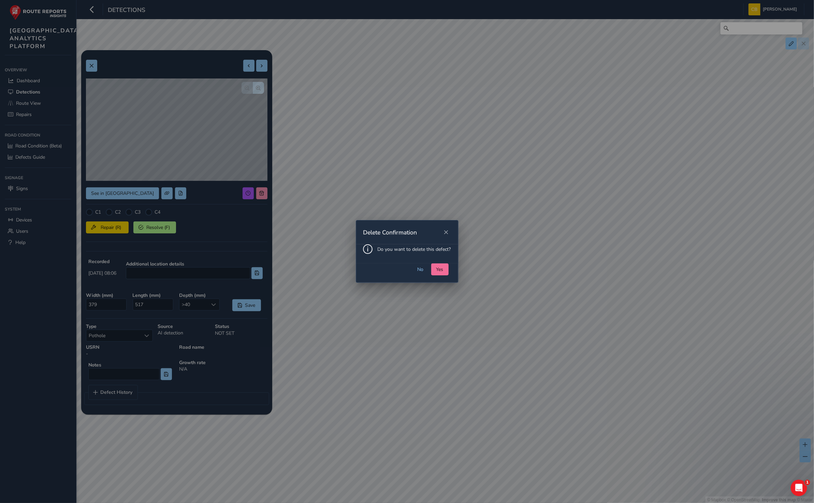
click at [437, 266] on span "Yes" at bounding box center [439, 269] width 7 height 6
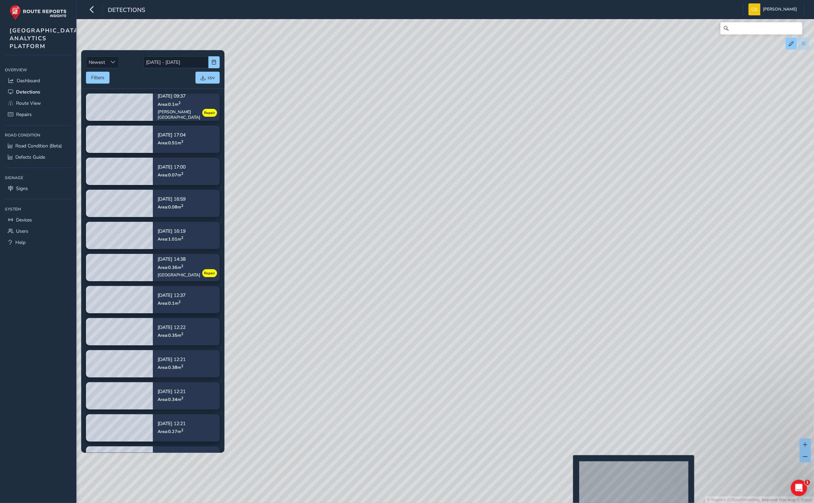
click at [569, 466] on div "© Mapbox © OpenStreetMap Improve this map © Maxar" at bounding box center [407, 251] width 814 height 503
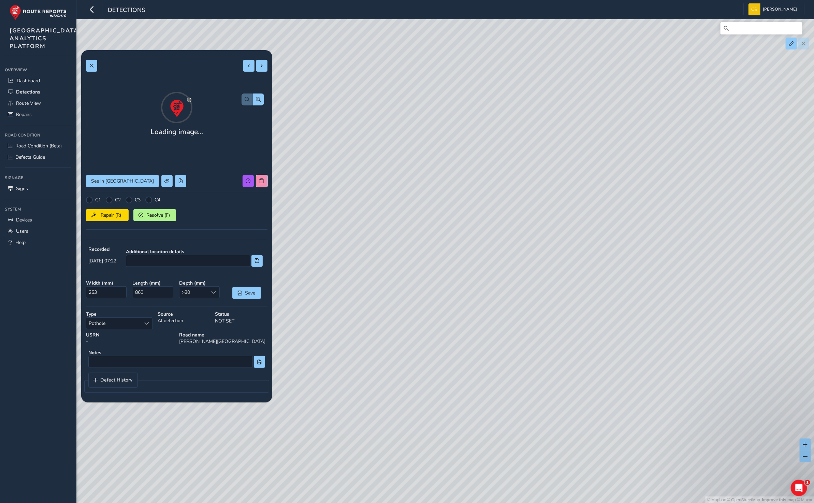
click at [263, 183] on span at bounding box center [261, 180] width 5 height 5
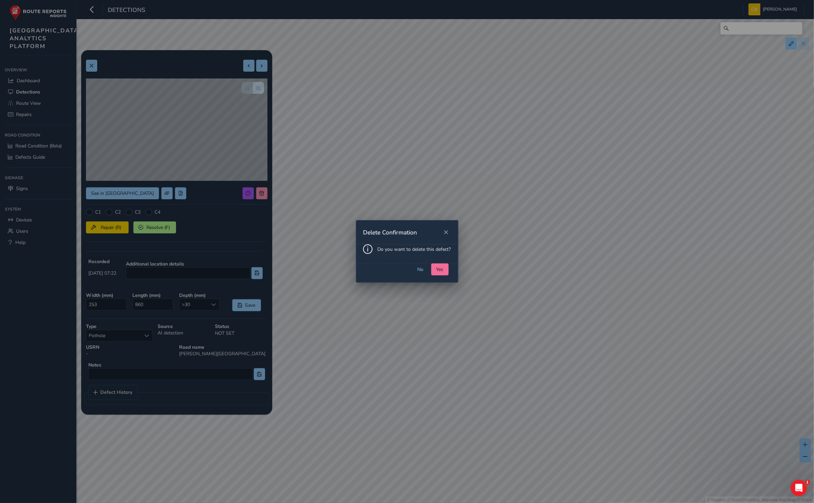
click at [440, 268] on span "Yes" at bounding box center [439, 269] width 7 height 6
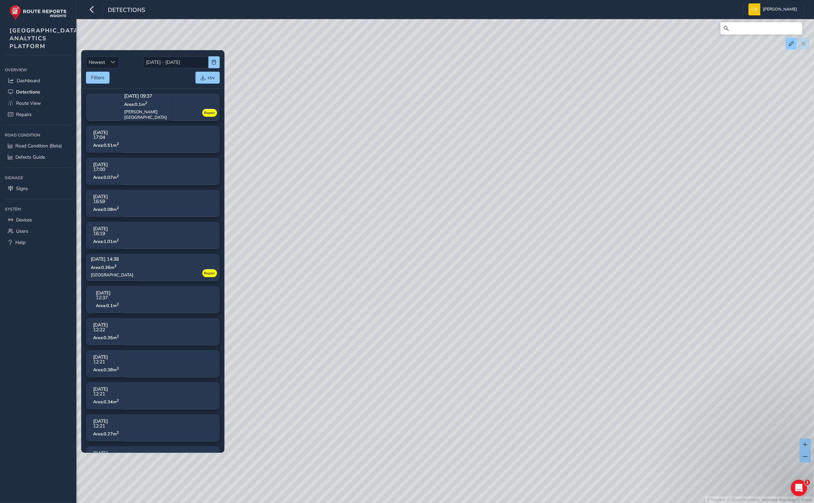
click at [523, 321] on div "© Mapbox © OpenStreetMap Improve this map © Maxar" at bounding box center [407, 251] width 814 height 503
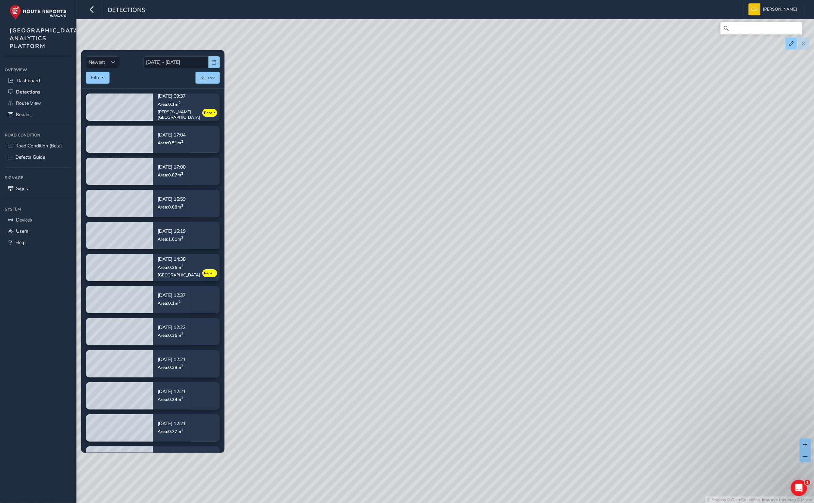
drag, startPoint x: 529, startPoint y: 139, endPoint x: 397, endPoint y: 224, distance: 156.6
click at [397, 224] on div "© Mapbox © OpenStreetMap Improve this map © Maxar" at bounding box center [407, 251] width 814 height 503
click at [671, 149] on div "© Mapbox © OpenStreetMap Improve this map © Maxar" at bounding box center [407, 251] width 814 height 503
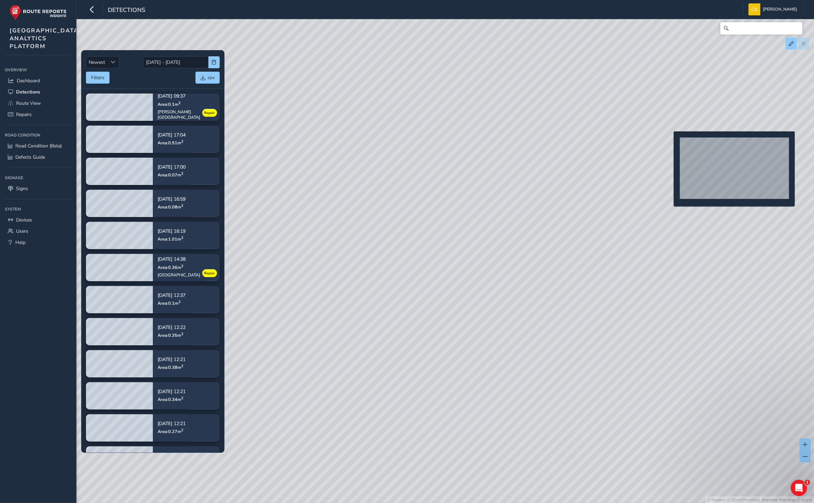
click at [669, 141] on div "© Mapbox © OpenStreetMap Improve this map © Maxar" at bounding box center [407, 251] width 814 height 503
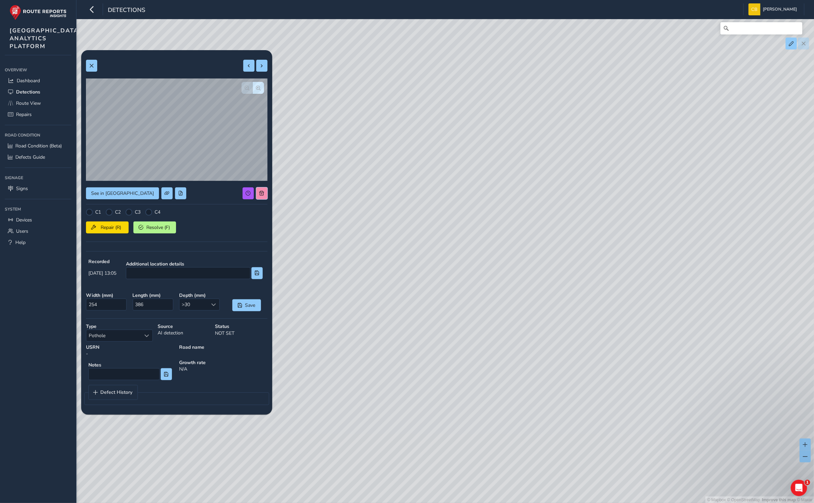
click at [266, 194] on button at bounding box center [261, 193] width 11 height 12
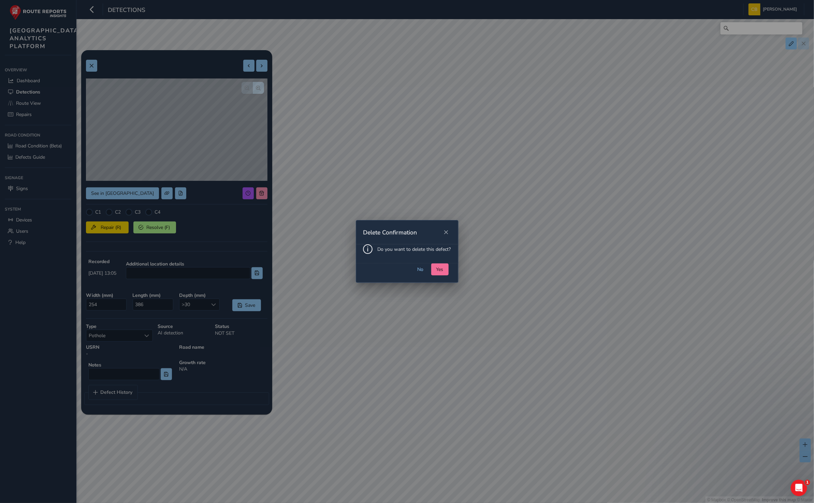
click at [440, 268] on span "Yes" at bounding box center [439, 269] width 7 height 6
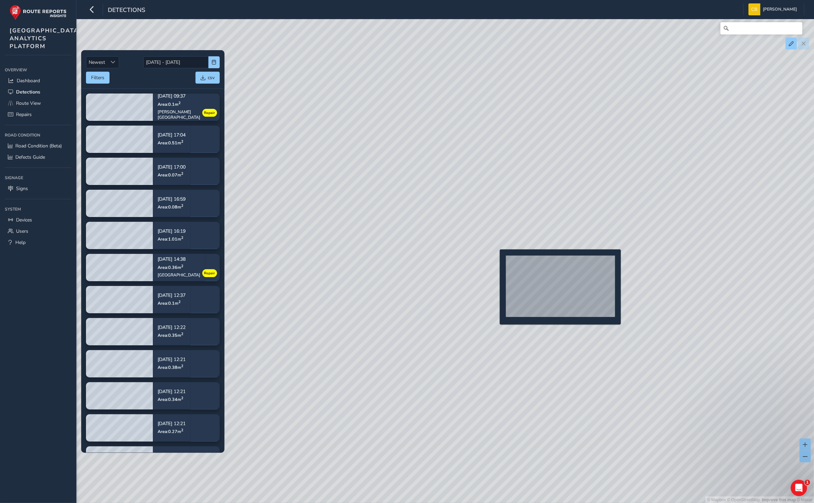
click at [495, 260] on div "© Mapbox © OpenStreetMap Improve this map © Maxar" at bounding box center [407, 251] width 814 height 503
click at [495, 256] on div "© Mapbox © OpenStreetMap Improve this map © Maxar" at bounding box center [407, 251] width 814 height 503
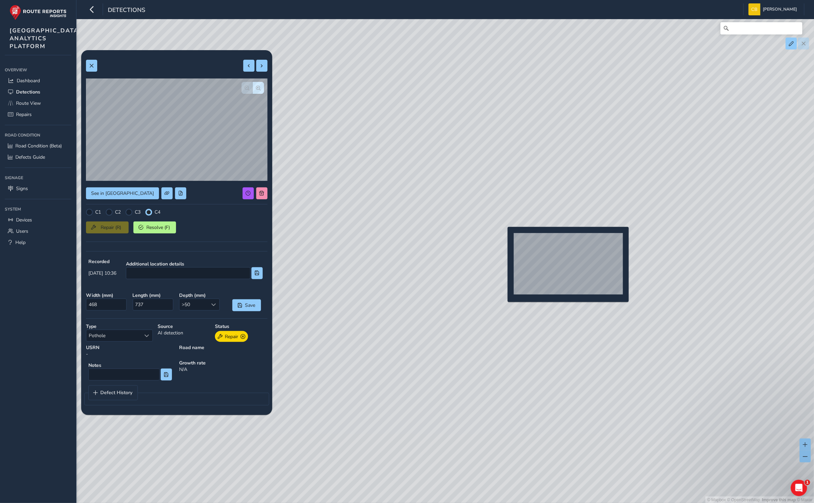
click at [507, 232] on div "© Mapbox © OpenStreetMap Improve this map © Maxar" at bounding box center [407, 251] width 814 height 503
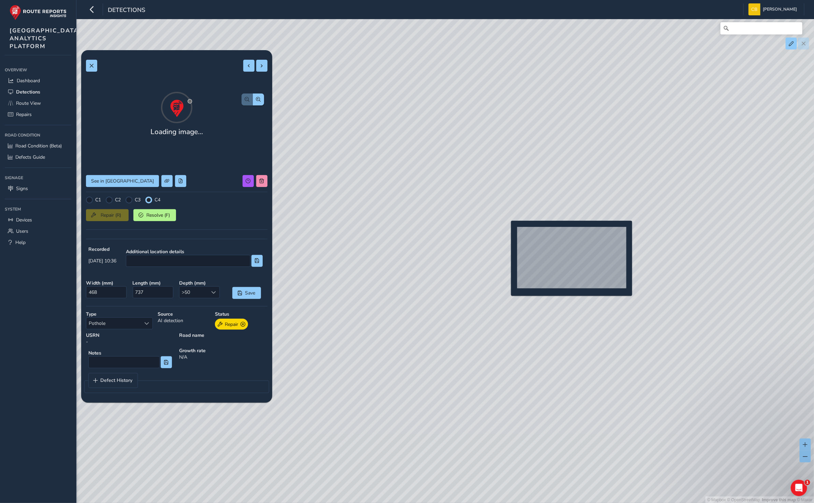
type input "249"
type input "409"
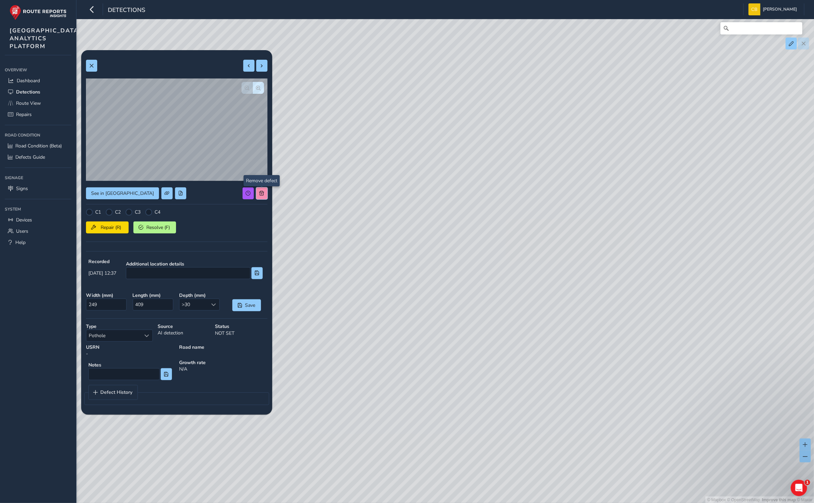
click at [264, 187] on button at bounding box center [261, 193] width 11 height 12
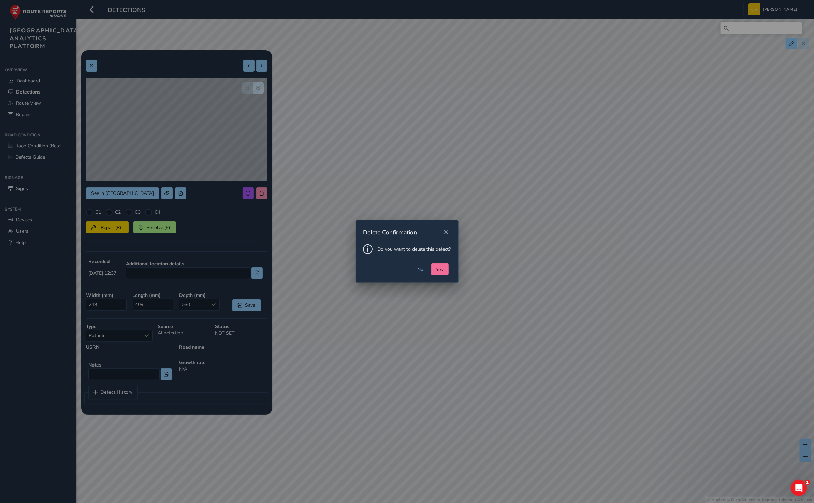
click at [442, 269] on span "Yes" at bounding box center [439, 269] width 7 height 6
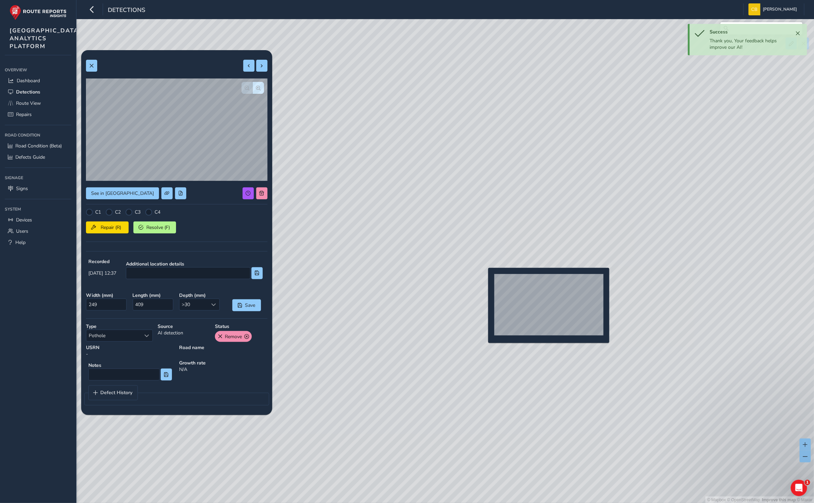
click at [484, 279] on div "© Mapbox © OpenStreetMap Improve this map © Maxar" at bounding box center [407, 251] width 814 height 503
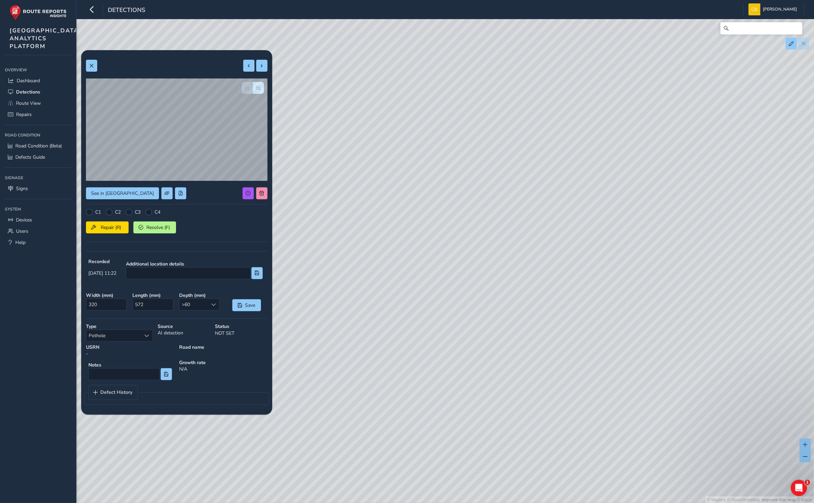
click at [260, 183] on div "© Mapbox © OpenStreetMap Improve this map © Maxar" at bounding box center [407, 251] width 814 height 503
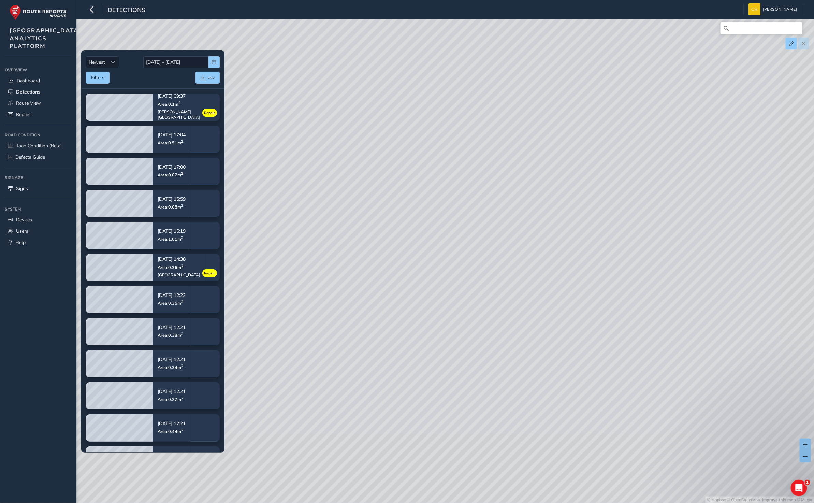
click at [502, 248] on div "© Mapbox © OpenStreetMap Improve this map © Maxar" at bounding box center [407, 251] width 814 height 503
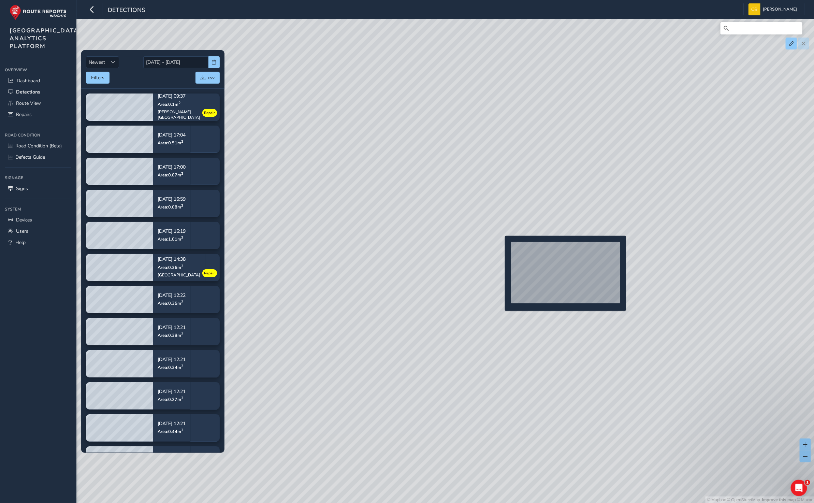
click at [501, 247] on div "© Mapbox © OpenStreetMap Improve this map © Maxar" at bounding box center [407, 251] width 814 height 503
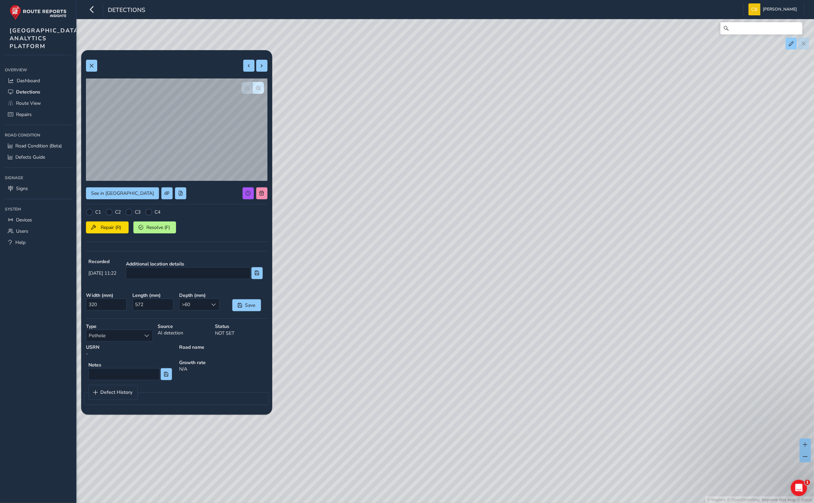
click at [258, 194] on div "See in Route View C1 C2 C3 C4 Repair (R) Resolve (F) Recorded [DATE] 11:22 Addi…" at bounding box center [176, 232] width 181 height 354
click at [261, 192] on span at bounding box center [261, 193] width 5 height 5
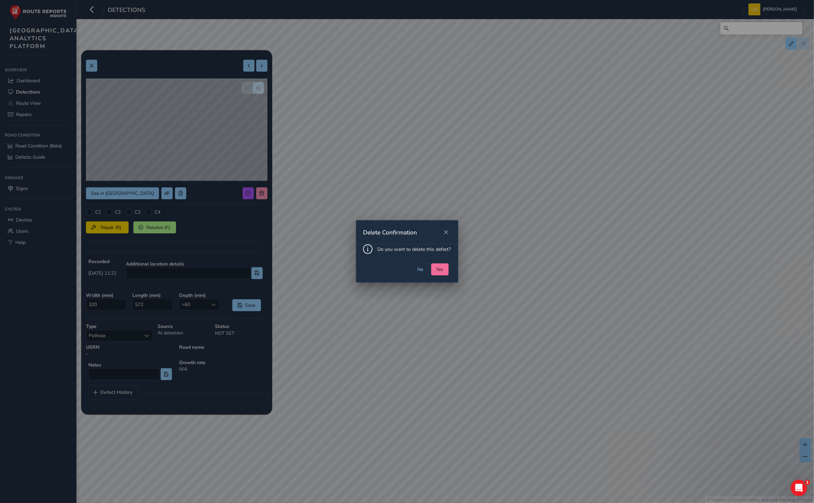
click at [445, 271] on button "Yes" at bounding box center [439, 269] width 17 height 12
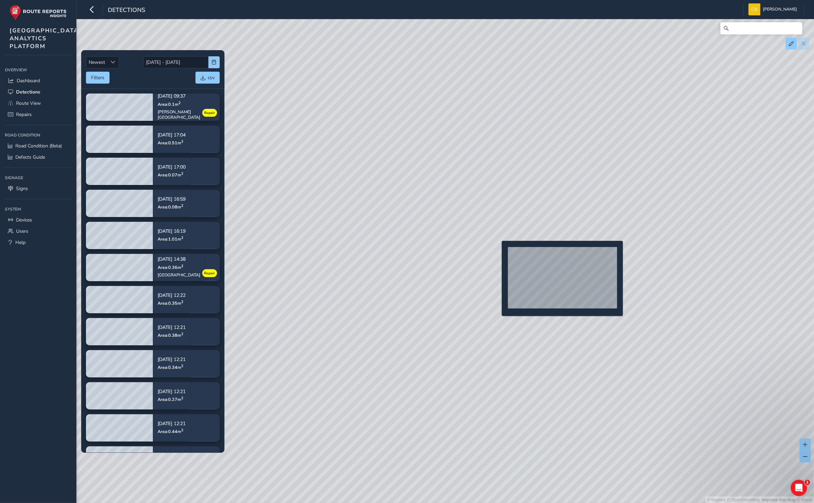
click at [497, 252] on div "© Mapbox © OpenStreetMap Improve this map © Maxar" at bounding box center [407, 251] width 814 height 503
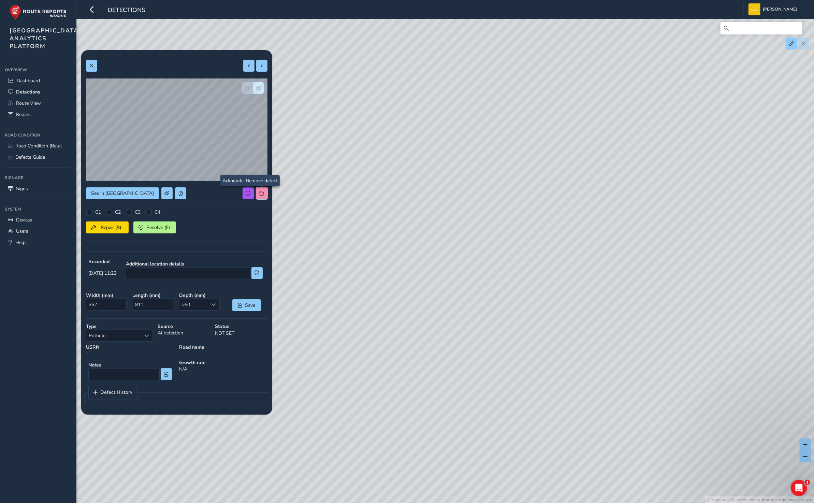
click at [262, 191] on span at bounding box center [261, 193] width 5 height 5
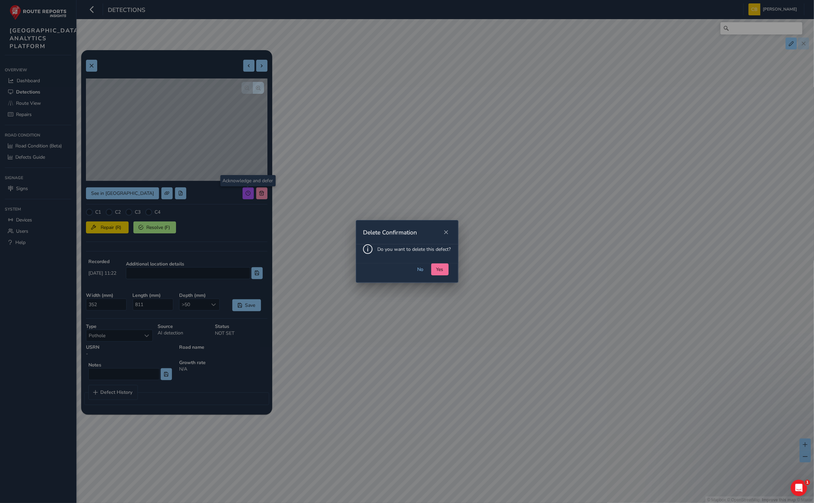
click at [440, 271] on span "Yes" at bounding box center [439, 269] width 7 height 6
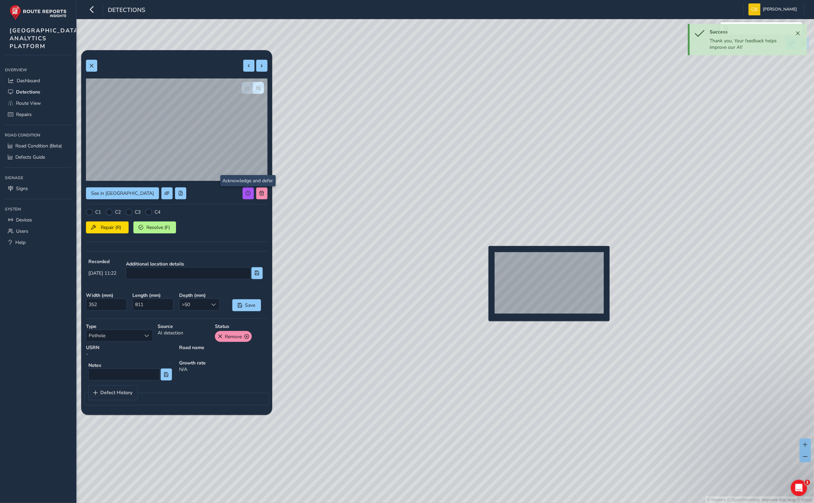
click at [485, 257] on div "© Mapbox © OpenStreetMap Improve this map © Maxar" at bounding box center [407, 251] width 814 height 503
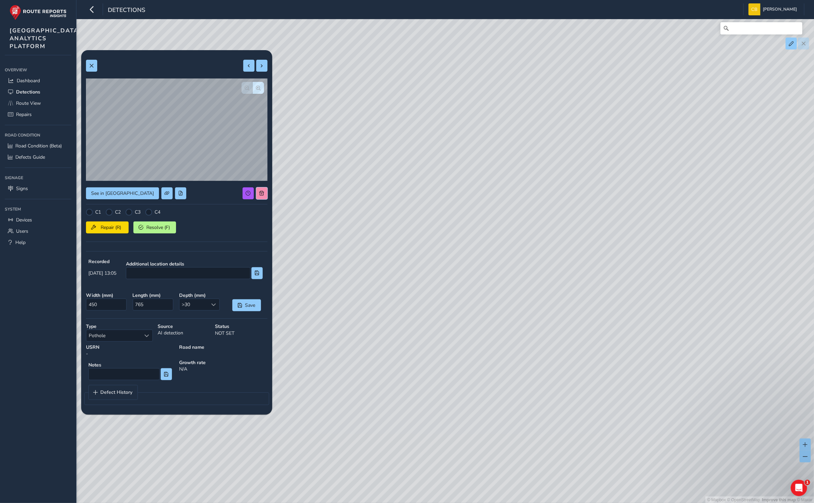
click at [259, 193] on span at bounding box center [261, 193] width 5 height 5
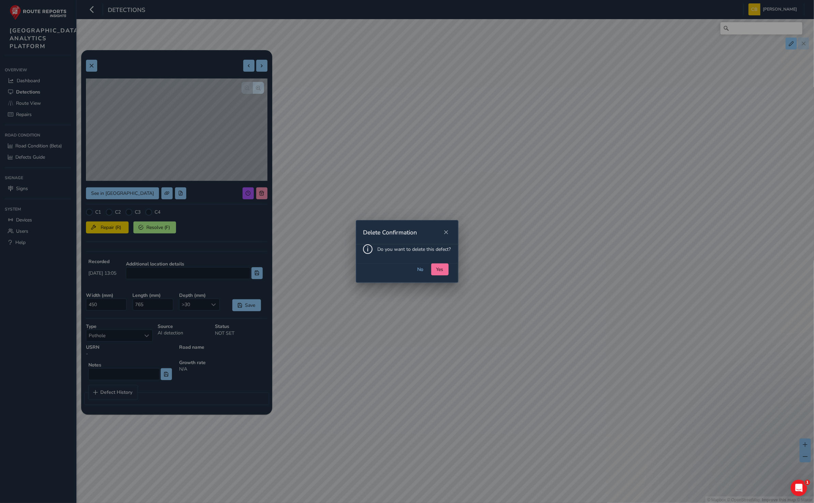
click at [435, 267] on button "Yes" at bounding box center [439, 269] width 17 height 12
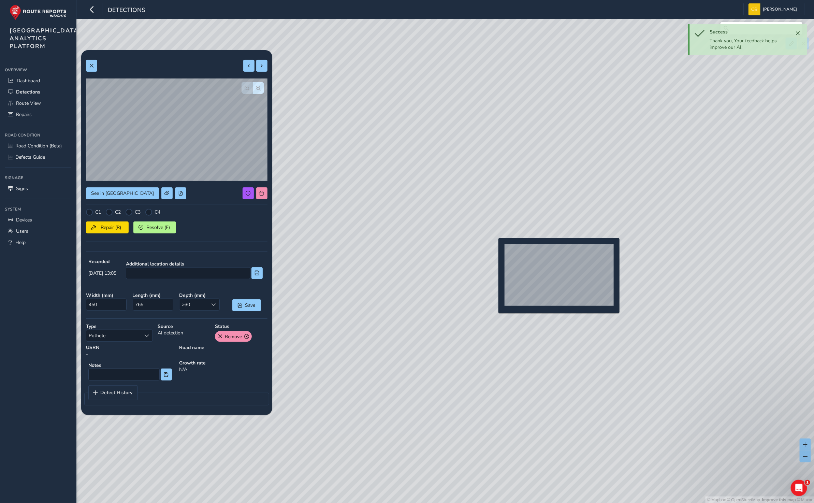
click at [494, 249] on div "© Mapbox © OpenStreetMap Improve this map © Maxar" at bounding box center [407, 251] width 814 height 503
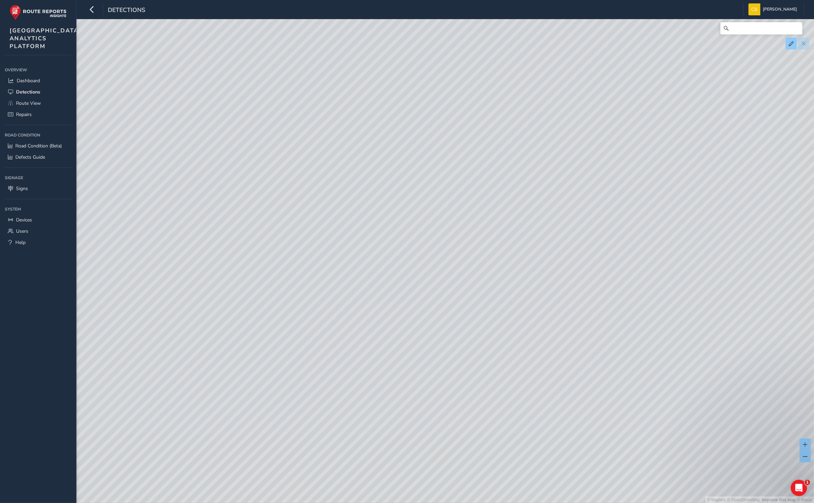
click at [263, 189] on div "© Mapbox © OpenStreetMap Improve this map © Maxar" at bounding box center [407, 251] width 814 height 503
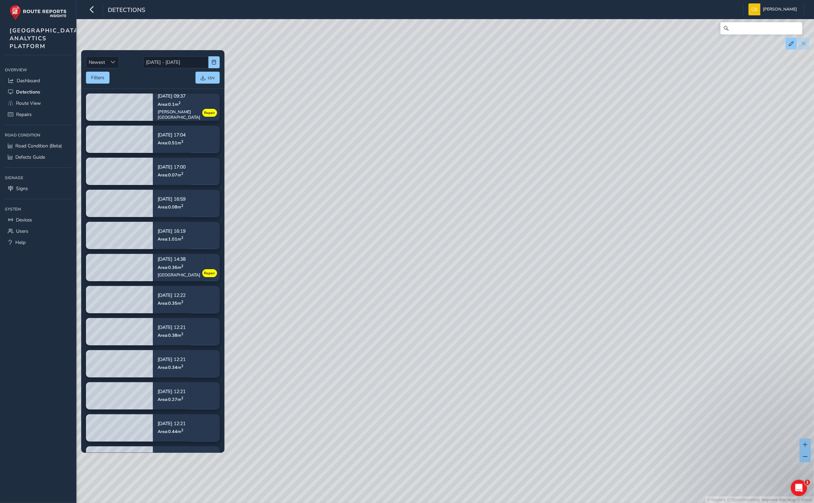
click at [502, 245] on div "© Mapbox © OpenStreetMap Improve this map © Maxar" at bounding box center [407, 251] width 814 height 503
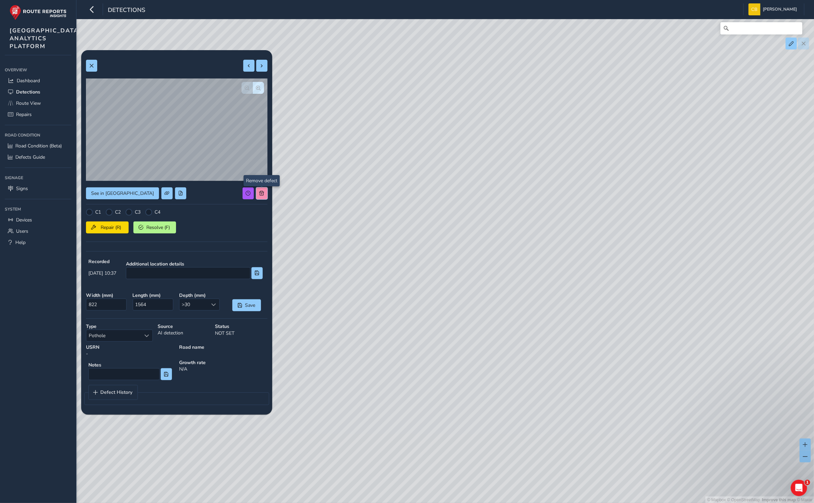
click at [260, 193] on span at bounding box center [261, 193] width 5 height 5
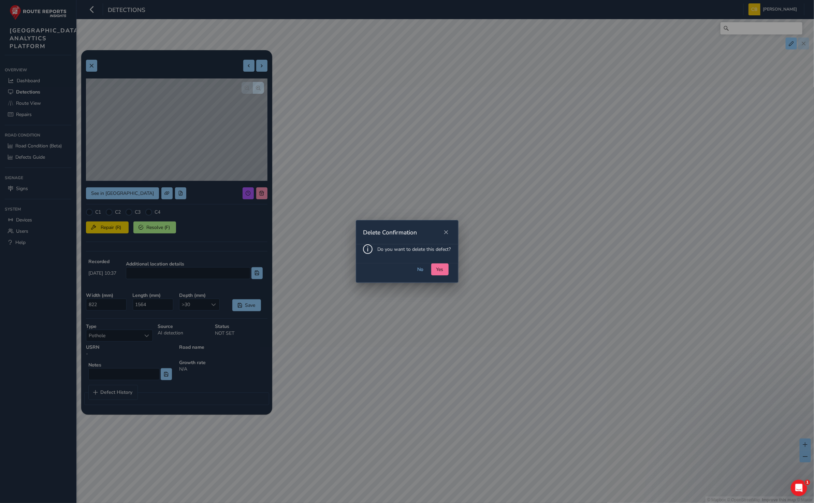
click at [438, 268] on span "Yes" at bounding box center [439, 269] width 7 height 6
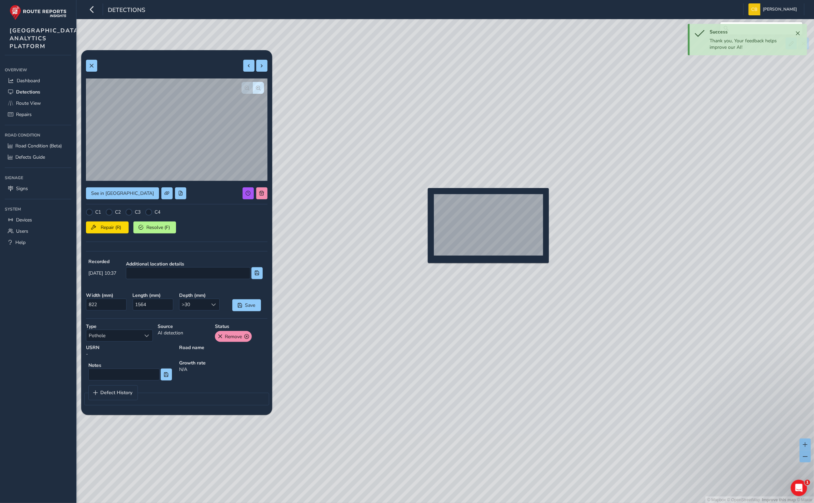
click at [423, 199] on div "© Mapbox © OpenStreetMap Improve this map © Maxar" at bounding box center [407, 251] width 814 height 503
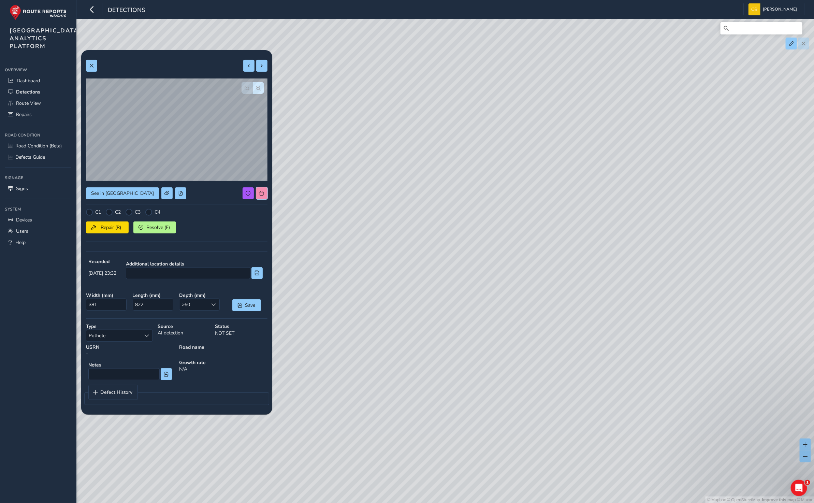
click at [266, 191] on button at bounding box center [261, 193] width 11 height 12
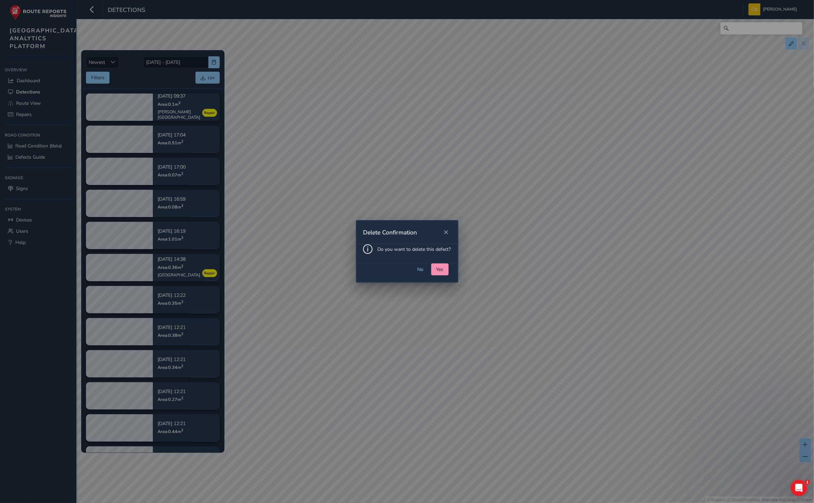
click at [444, 267] on button "Yes" at bounding box center [439, 269] width 17 height 12
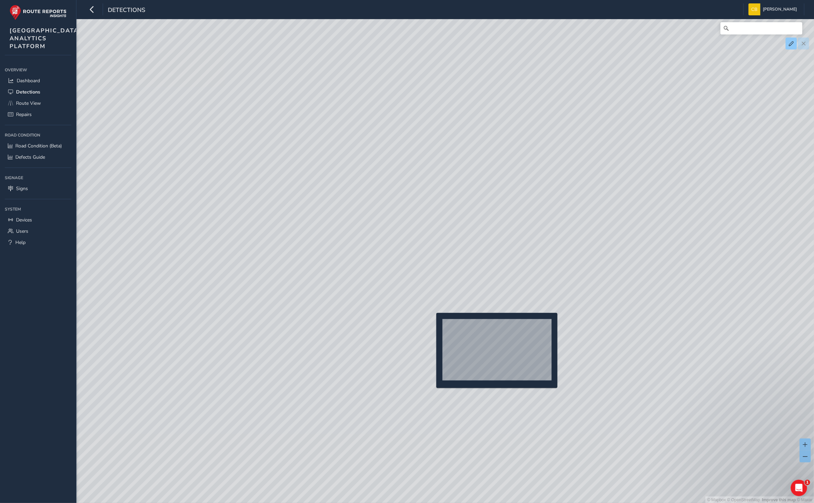
click at [432, 324] on div "© Mapbox © OpenStreetMap Improve this map © Maxar" at bounding box center [407, 251] width 814 height 503
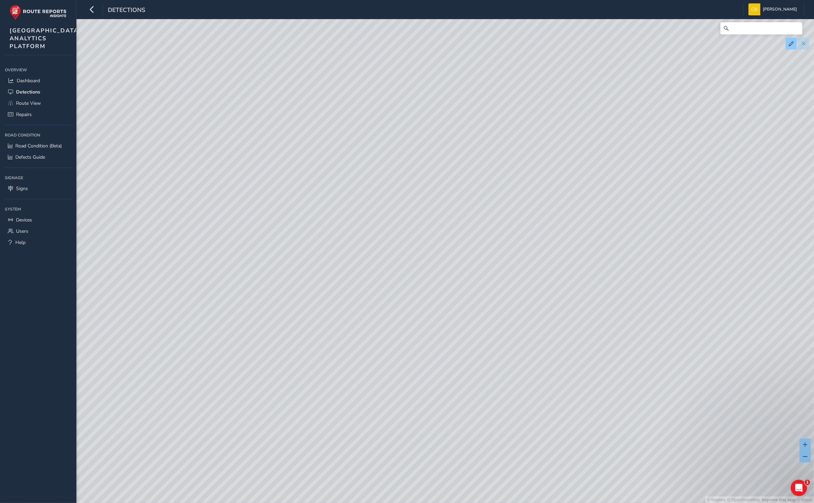
click at [261, 189] on div "© Mapbox © OpenStreetMap Improve this map © Maxar" at bounding box center [407, 251] width 814 height 503
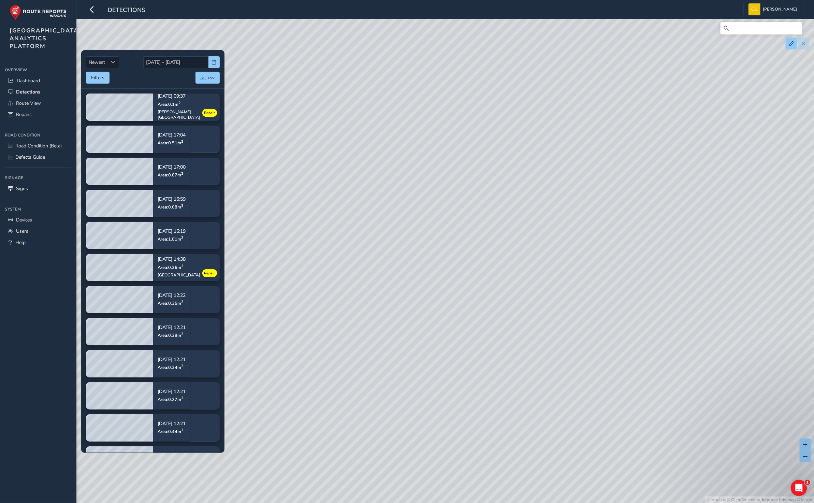
click at [501, 245] on div "© Mapbox © OpenStreetMap Improve this map © Maxar" at bounding box center [407, 251] width 814 height 503
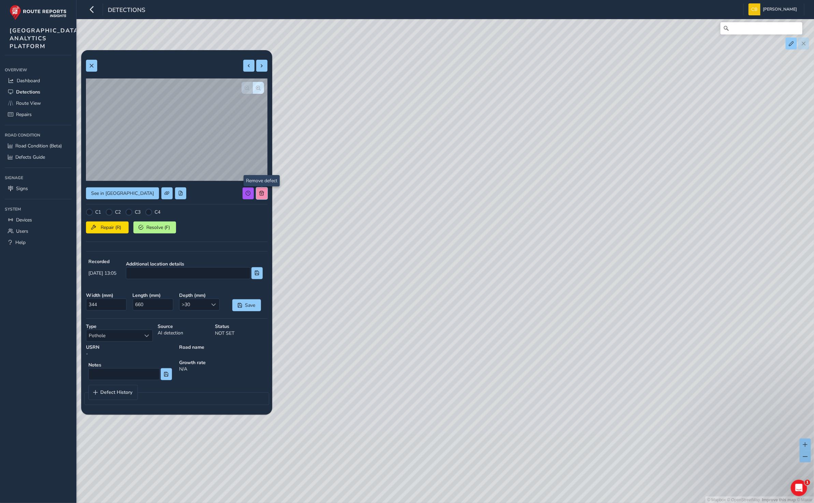
click at [261, 192] on span at bounding box center [261, 193] width 5 height 5
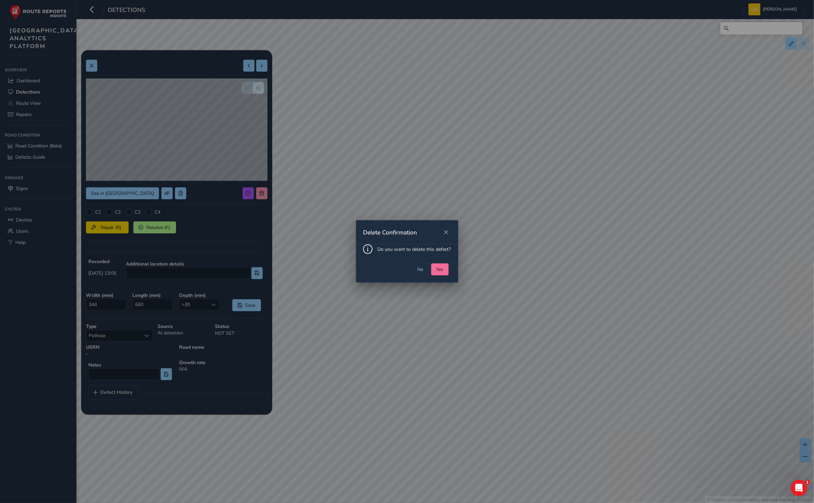
click at [438, 267] on span "Yes" at bounding box center [439, 269] width 7 height 6
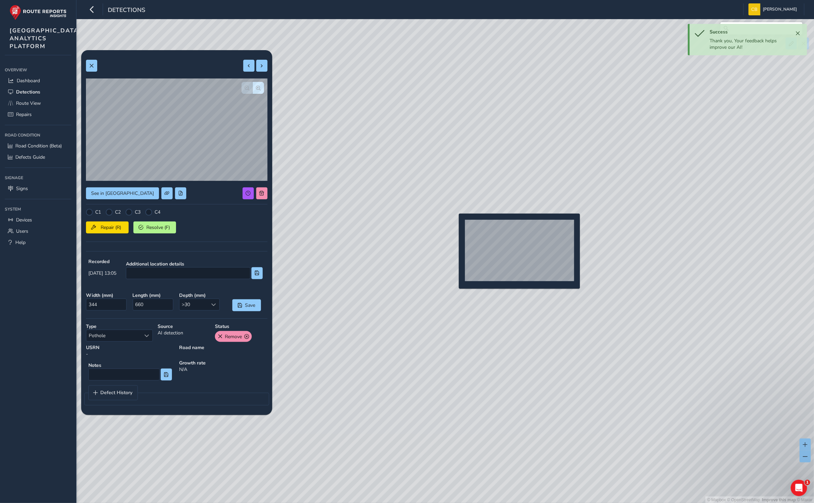
click at [451, 223] on div "© Mapbox © OpenStreetMap Improve this map © Maxar" at bounding box center [407, 251] width 814 height 503
type input "223"
type input "1281"
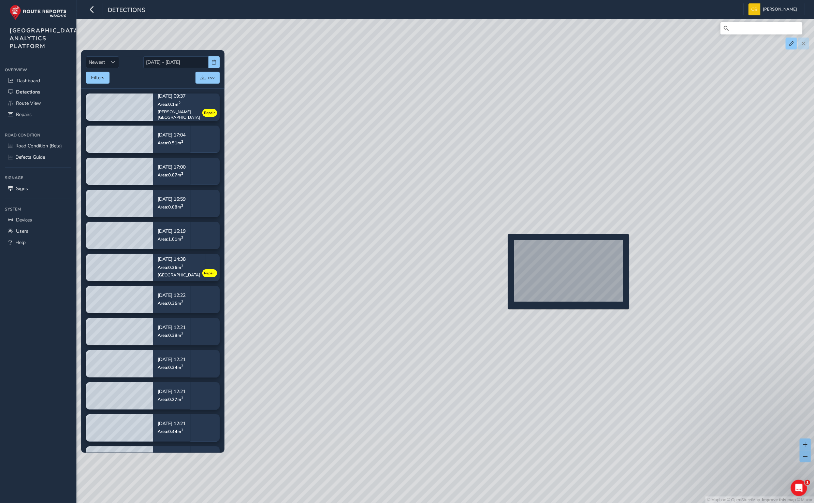
click at [504, 245] on div "© Mapbox © OpenStreetMap Improve this map © Maxar" at bounding box center [407, 251] width 814 height 503
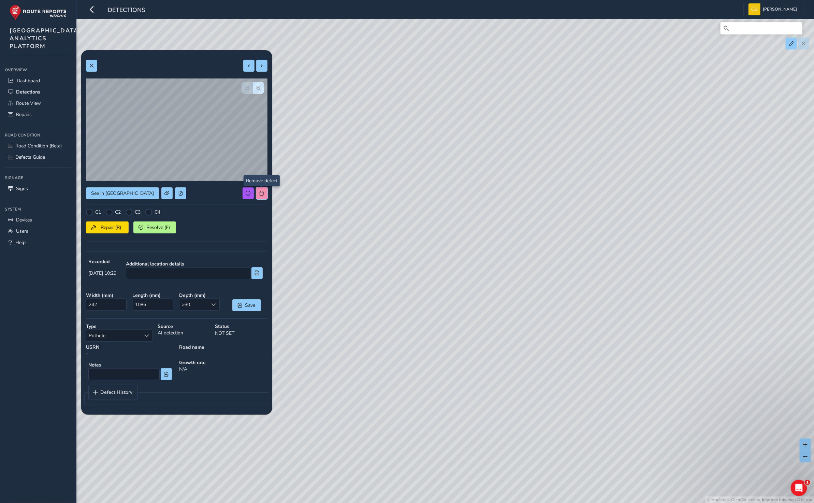
click at [266, 193] on div "See in Route View C1 C2 C3 C4 Repair (R) Resolve (F) Recorded [DATE] 10:29 Addi…" at bounding box center [176, 232] width 181 height 354
click at [264, 197] on button at bounding box center [261, 193] width 11 height 12
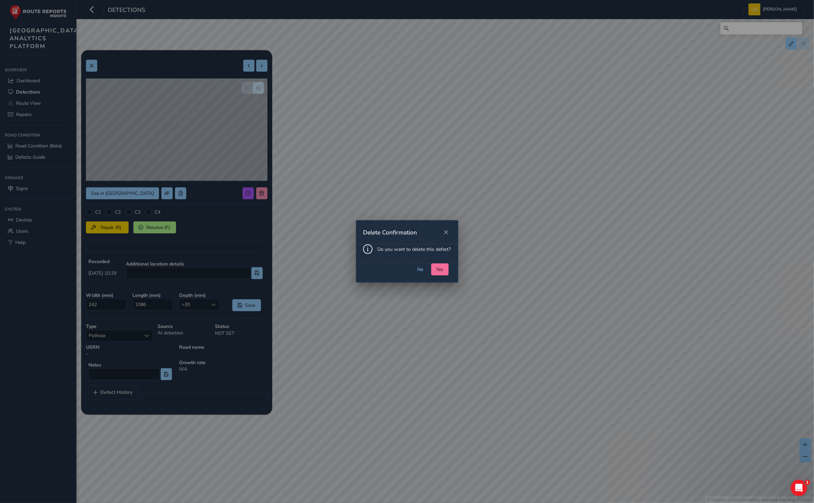
click at [442, 265] on button "Yes" at bounding box center [439, 269] width 17 height 12
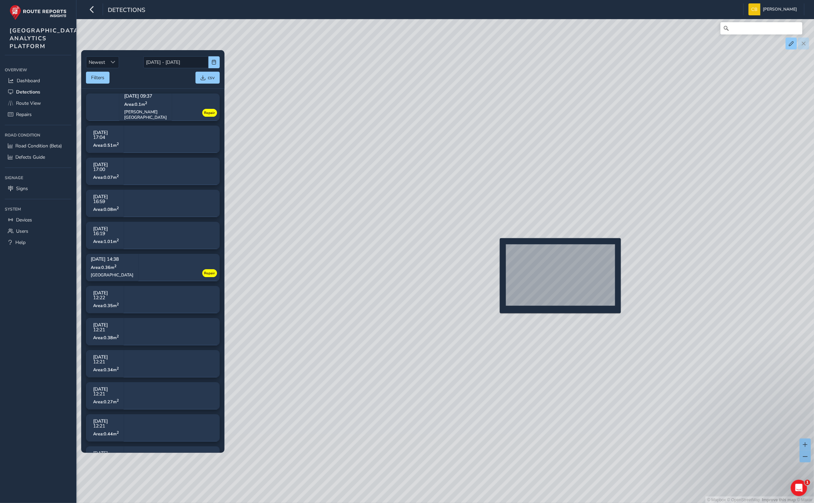
click at [495, 249] on div "© Mapbox © OpenStreetMap Improve this map © Maxar" at bounding box center [407, 251] width 814 height 503
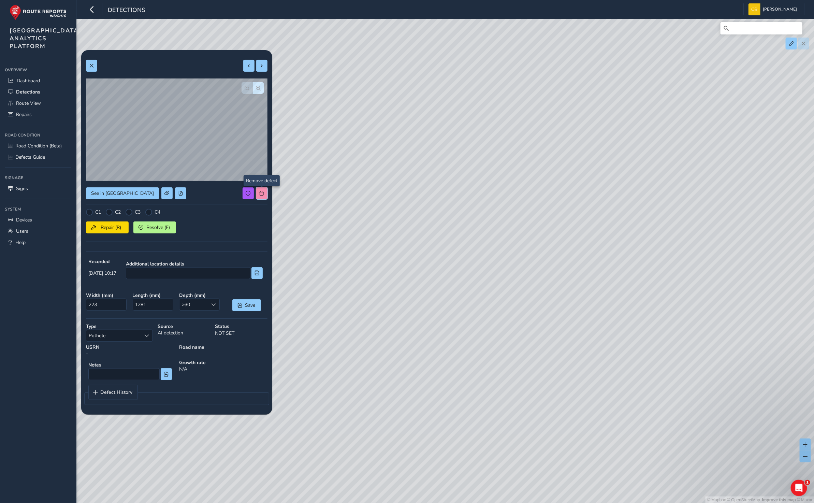
click at [263, 188] on button at bounding box center [261, 193] width 11 height 12
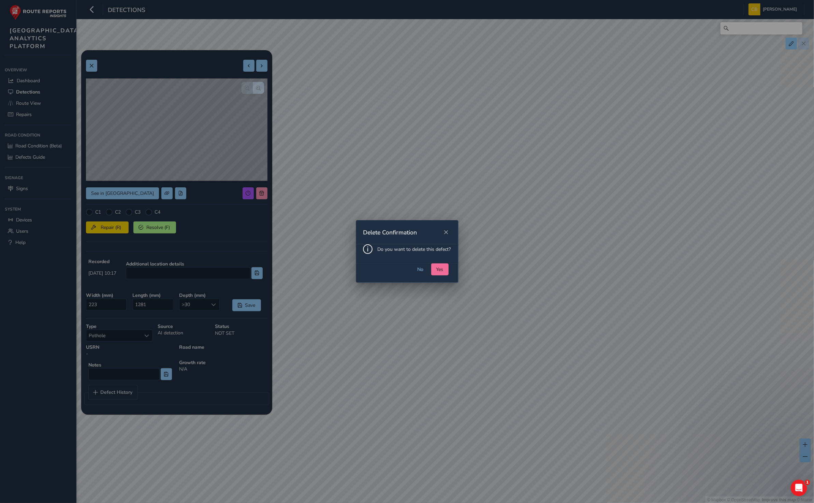
click at [440, 268] on span "Yes" at bounding box center [439, 269] width 7 height 6
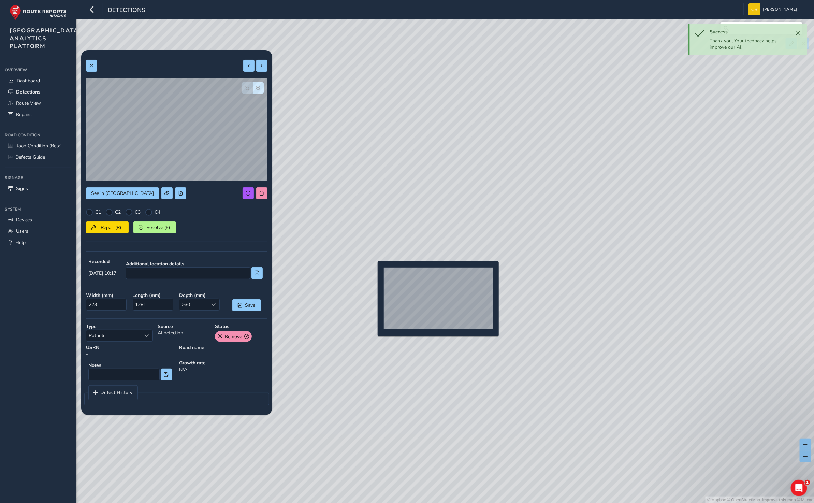
click at [373, 272] on div "© Mapbox © OpenStreetMap Improve this map © Maxar" at bounding box center [407, 251] width 814 height 503
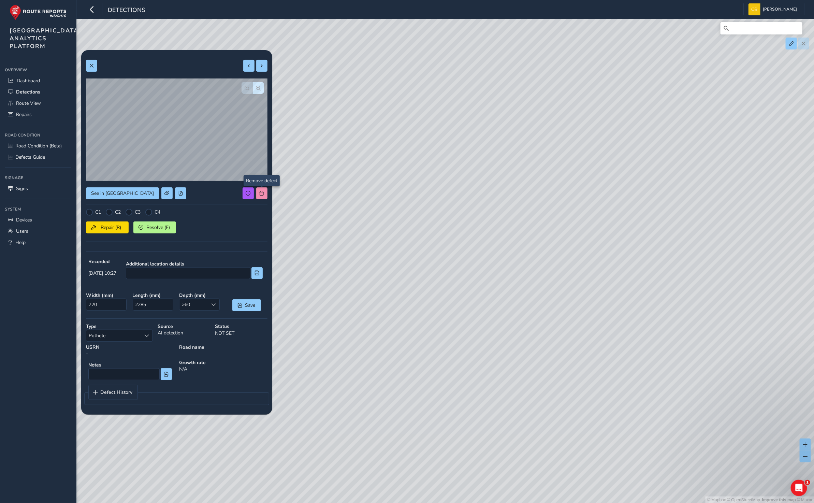
click at [263, 189] on div "See in Route View C1 C2 C3 C4 Repair (R) Resolve (F) Recorded [DATE] 10:27 Addi…" at bounding box center [176, 232] width 181 height 354
click at [267, 197] on div "See in Route View C1 C2 C3 C4 Repair (R) Resolve (F) Recorded [DATE] 10:27 Addi…" at bounding box center [176, 232] width 191 height 364
click at [263, 194] on span at bounding box center [261, 193] width 5 height 5
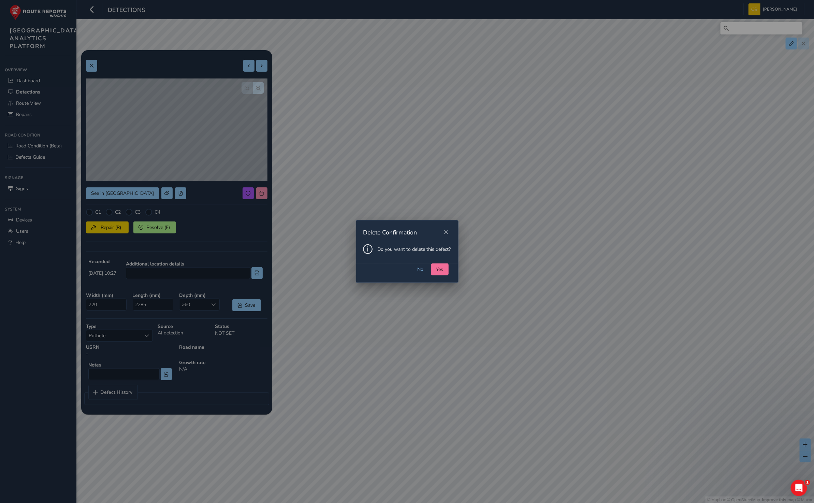
click at [440, 265] on button "Yes" at bounding box center [439, 269] width 17 height 12
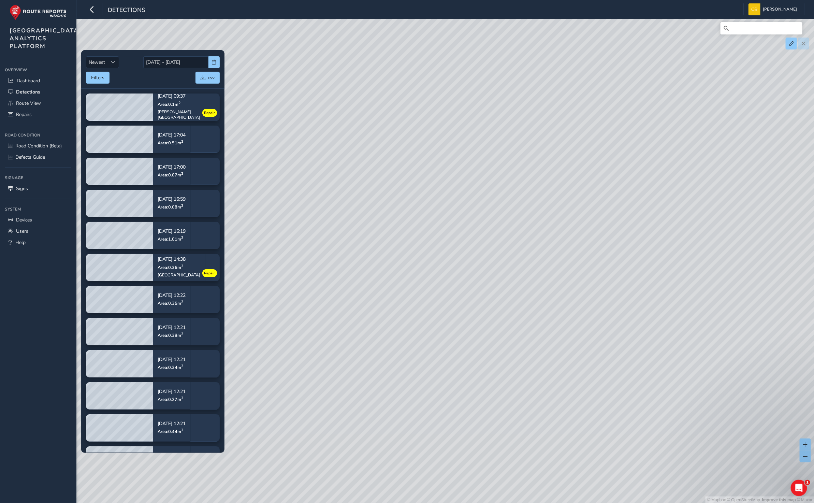
click at [489, 342] on div "© Mapbox © OpenStreetMap Improve this map © Maxar" at bounding box center [407, 251] width 814 height 503
click at [493, 336] on div "© Mapbox © OpenStreetMap Improve this map © Maxar" at bounding box center [407, 251] width 814 height 503
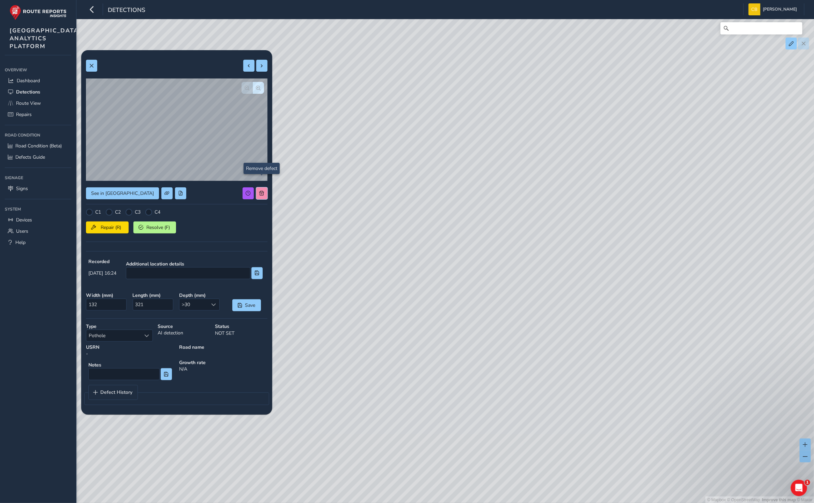
click at [262, 191] on span at bounding box center [261, 193] width 5 height 5
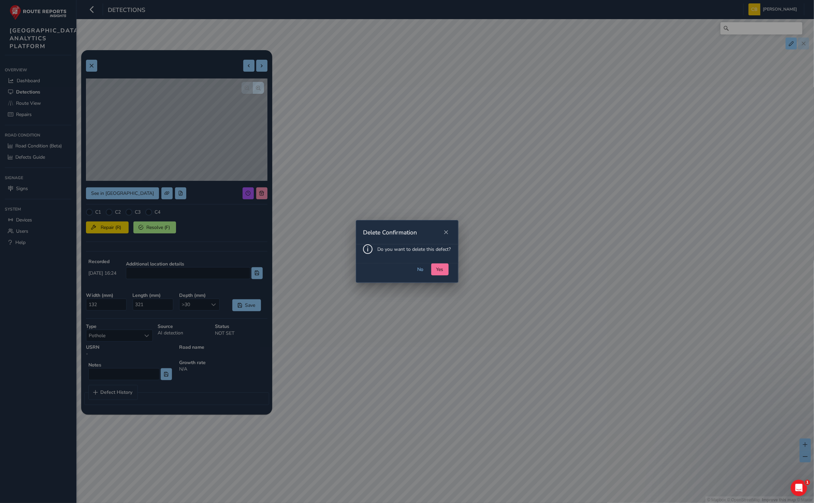
click at [435, 266] on button "Yes" at bounding box center [439, 269] width 17 height 12
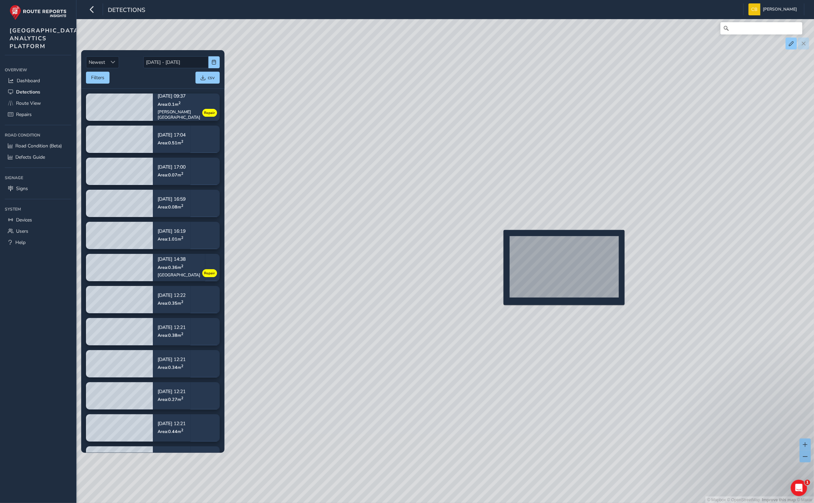
click at [499, 241] on div "© Mapbox © OpenStreetMap Improve this map © Maxar" at bounding box center [407, 251] width 814 height 503
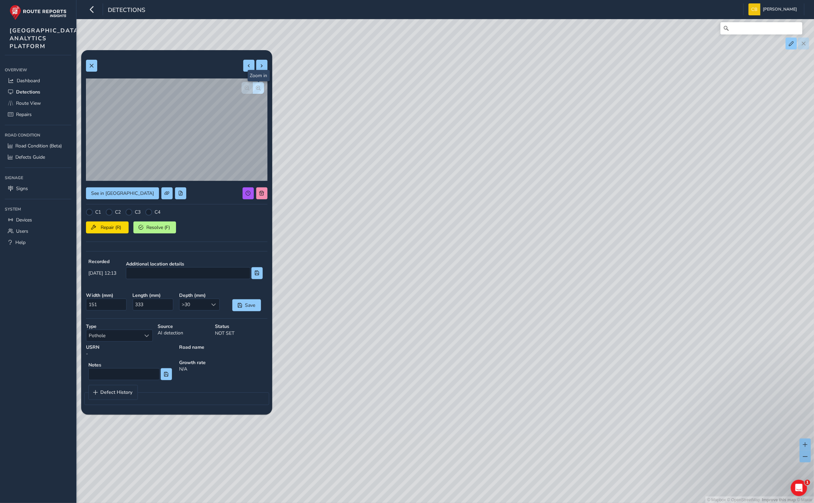
click at [258, 90] on span "button" at bounding box center [258, 88] width 5 height 5
drag, startPoint x: 267, startPoint y: 197, endPoint x: 263, endPoint y: 196, distance: 4.1
click at [266, 197] on div "See in Route View C1 C2 C3 C4 Repair (R) Resolve (F) Recorded [DATE] 12:13 Addi…" at bounding box center [176, 232] width 191 height 364
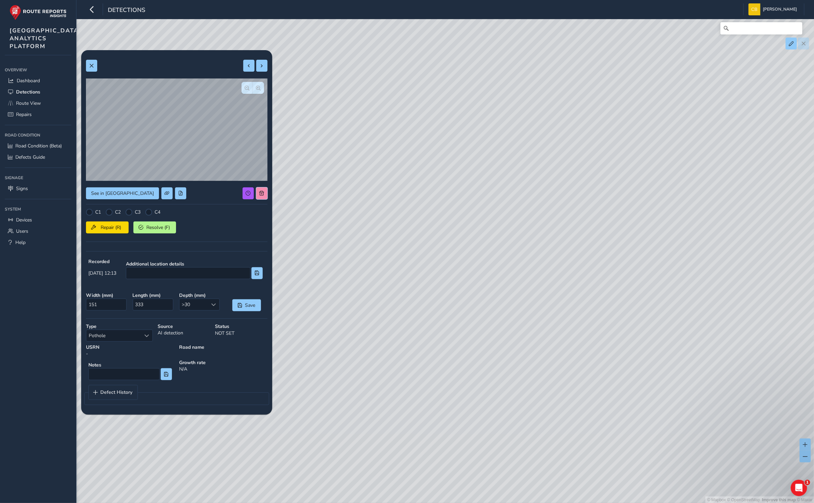
click at [260, 189] on button at bounding box center [261, 193] width 11 height 12
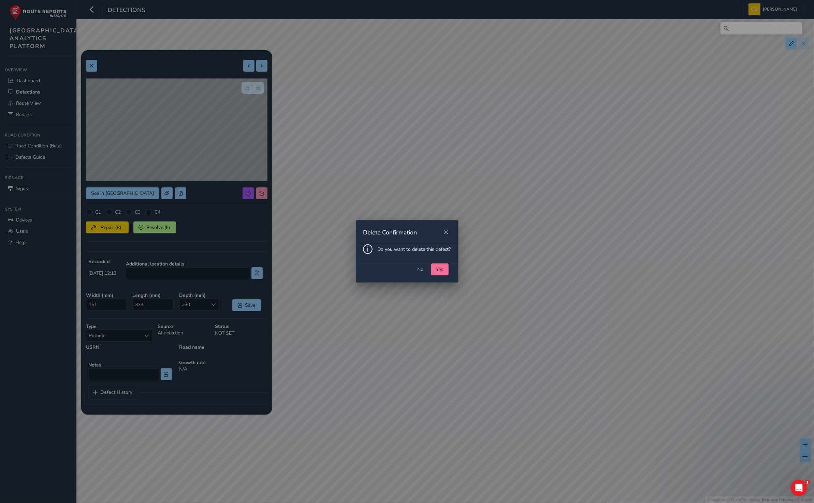
click at [440, 266] on span "Yes" at bounding box center [439, 269] width 7 height 6
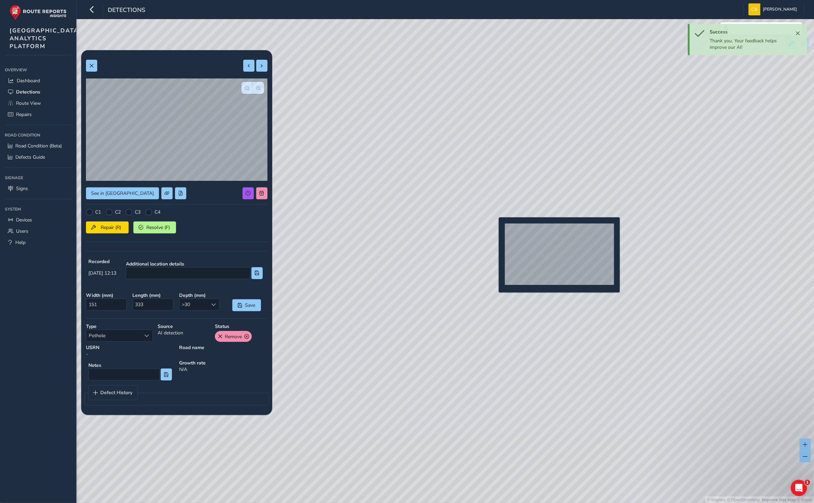
click at [494, 228] on div "© Mapbox © OpenStreetMap Improve this map © Maxar" at bounding box center [407, 251] width 814 height 503
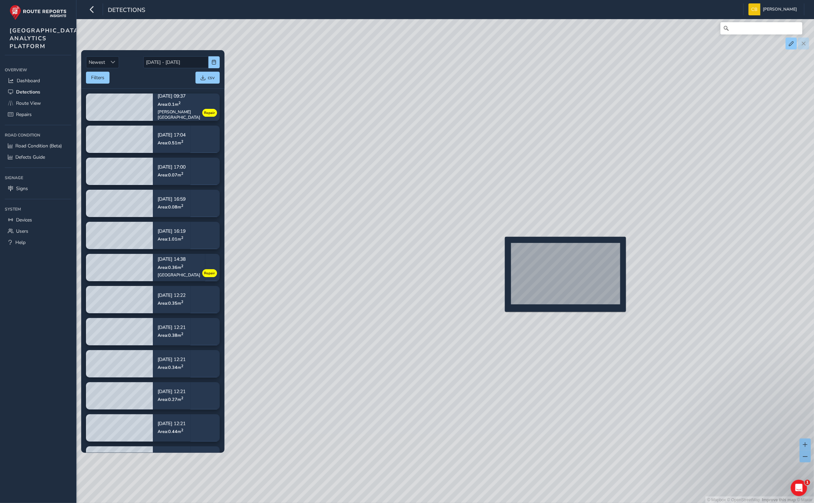
click at [501, 248] on div "© Mapbox © OpenStreetMap Improve this map © Maxar" at bounding box center [407, 251] width 814 height 503
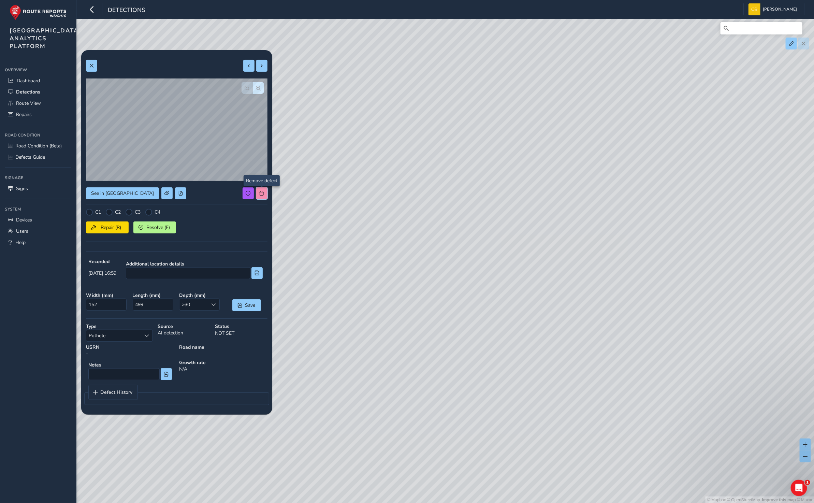
click at [261, 191] on span at bounding box center [261, 193] width 5 height 5
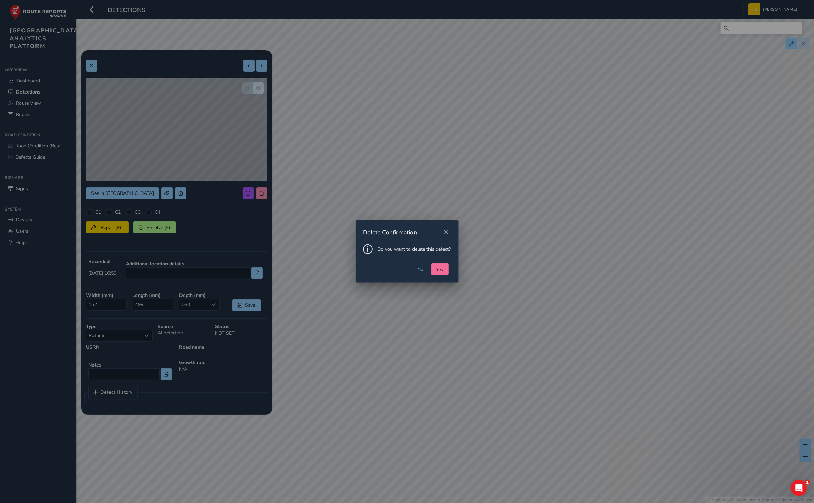
click at [438, 269] on span "Yes" at bounding box center [439, 269] width 7 height 6
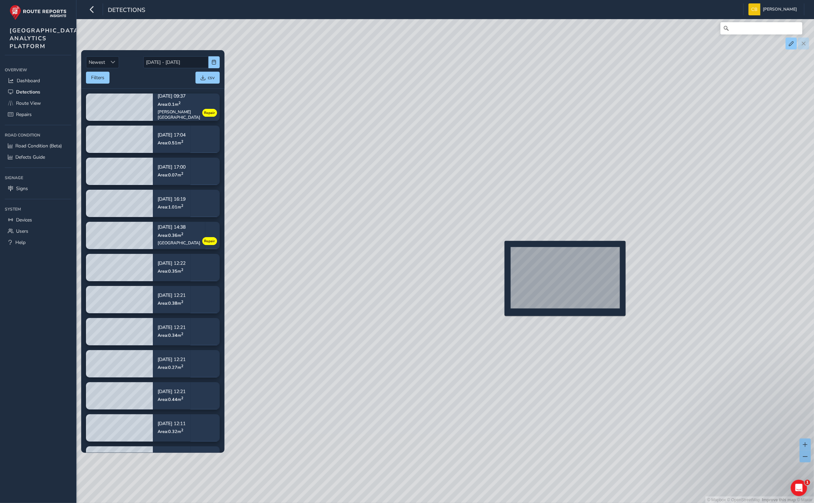
click at [501, 249] on div "© Mapbox © OpenStreetMap Improve this map © Maxar" at bounding box center [407, 251] width 814 height 503
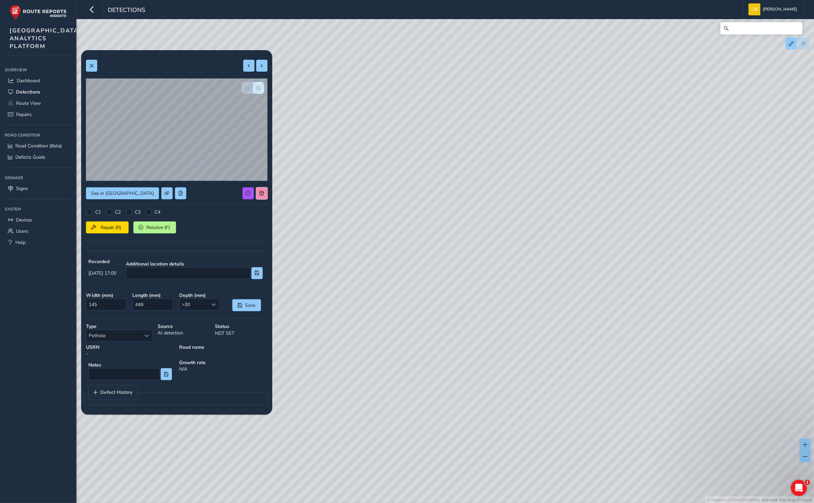
click at [266, 194] on button at bounding box center [261, 193] width 11 height 12
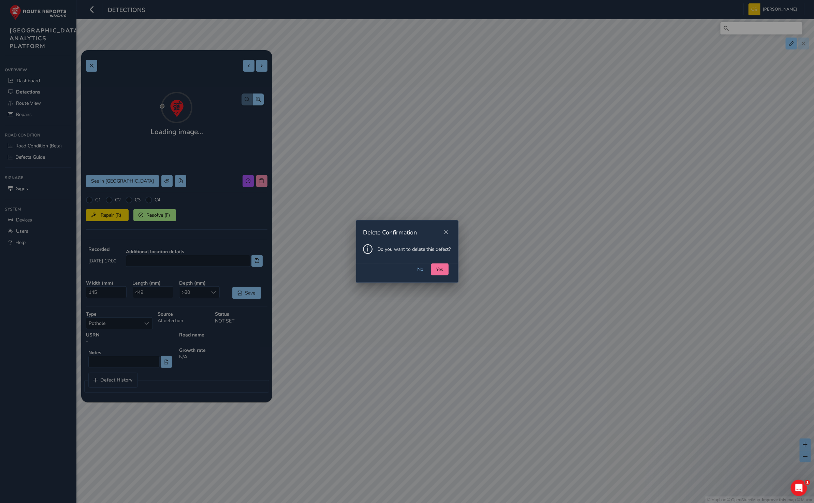
click at [441, 270] on span "Yes" at bounding box center [439, 269] width 7 height 6
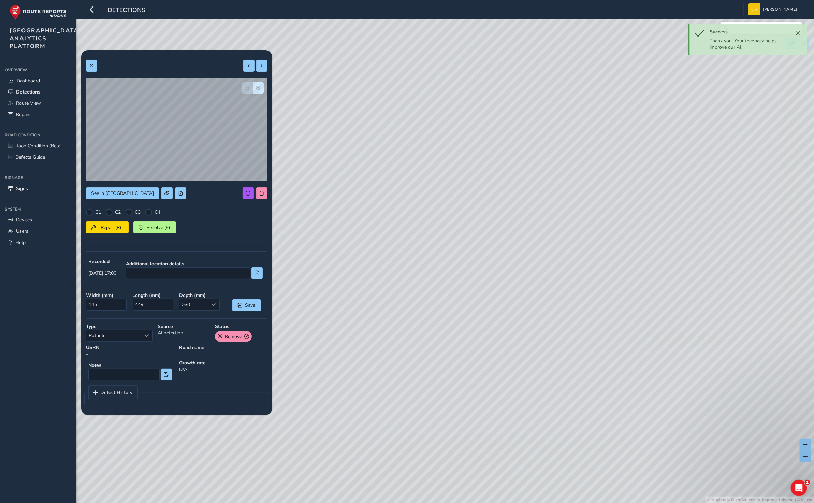
drag, startPoint x: 399, startPoint y: 240, endPoint x: 435, endPoint y: 247, distance: 36.4
click at [435, 247] on div "© Mapbox © OpenStreetMap Improve this map © Maxar" at bounding box center [407, 251] width 814 height 503
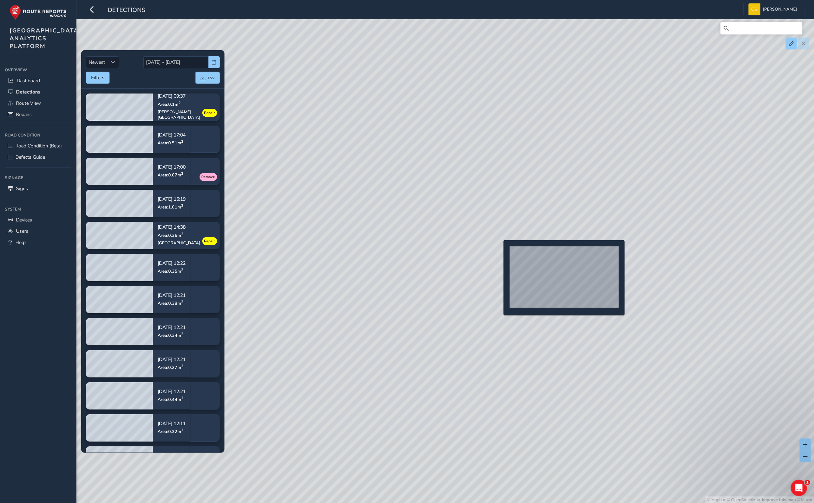
click at [499, 251] on div "© Mapbox © OpenStreetMap Improve this map © Maxar" at bounding box center [407, 251] width 814 height 503
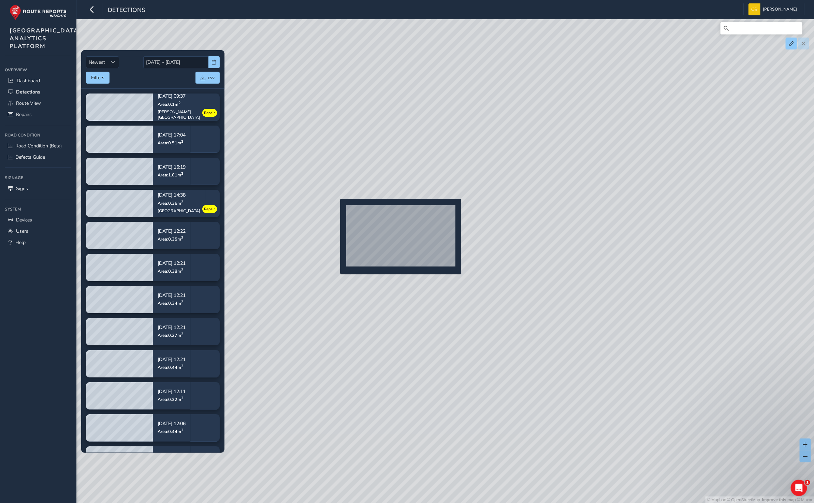
click at [338, 210] on div "© Mapbox © OpenStreetMap Improve this map © Maxar" at bounding box center [407, 251] width 814 height 503
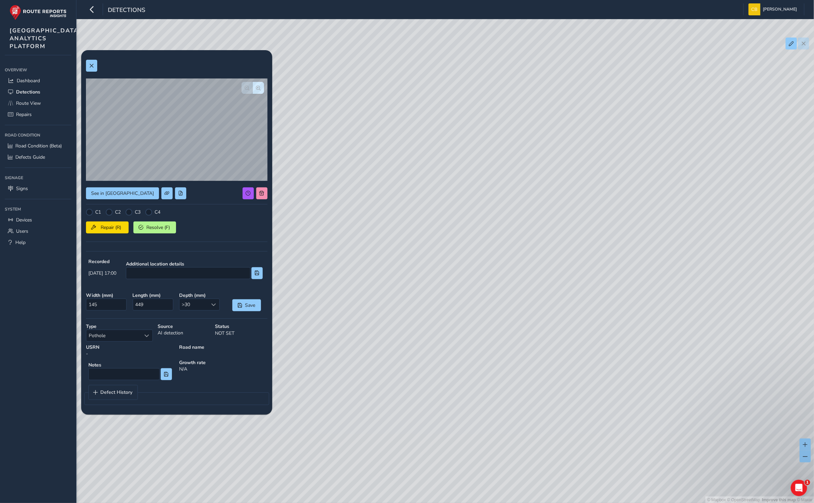
drag, startPoint x: 457, startPoint y: 224, endPoint x: 609, endPoint y: 273, distance: 159.1
click at [609, 273] on div "© Mapbox © OpenStreetMap Improve this map © Maxar" at bounding box center [407, 251] width 814 height 503
click at [563, 282] on div "© Mapbox © OpenStreetMap Improve this map © Maxar" at bounding box center [407, 251] width 814 height 503
drag, startPoint x: 458, startPoint y: 243, endPoint x: 481, endPoint y: 264, distance: 30.9
click at [481, 264] on div "© Mapbox © OpenStreetMap Improve this map © Maxar" at bounding box center [407, 251] width 814 height 503
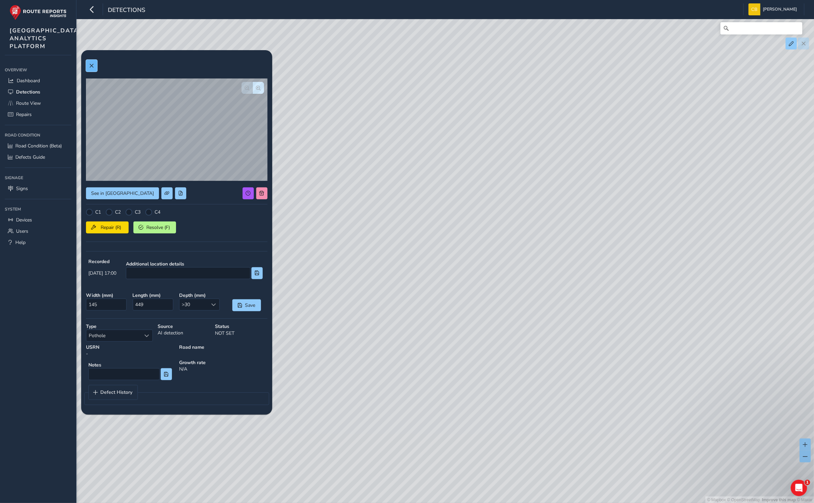
click at [92, 64] on span at bounding box center [91, 65] width 5 height 5
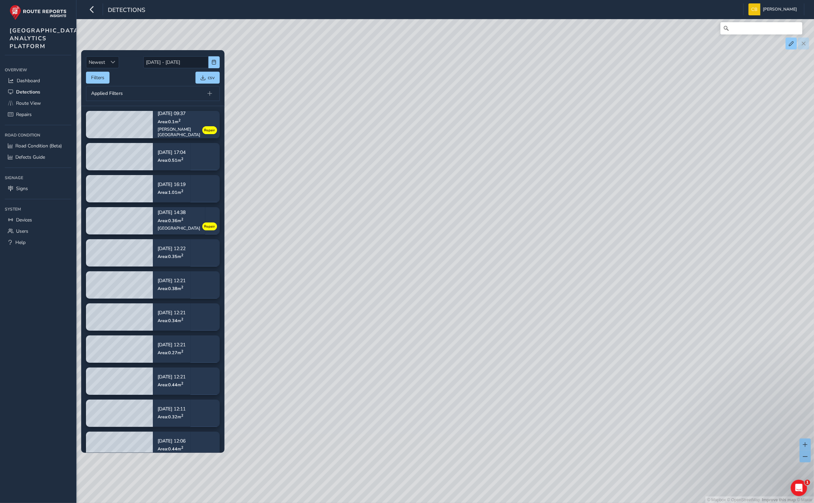
drag, startPoint x: 676, startPoint y: 373, endPoint x: 573, endPoint y: 245, distance: 164.4
click at [280, 288] on div "© Mapbox © OpenStreetMap Improve this map © Maxar" at bounding box center [407, 251] width 814 height 503
drag, startPoint x: 695, startPoint y: 209, endPoint x: 474, endPoint y: 332, distance: 253.2
click at [474, 332] on div "© Mapbox © OpenStreetMap Improve this map © Maxar" at bounding box center [407, 251] width 814 height 503
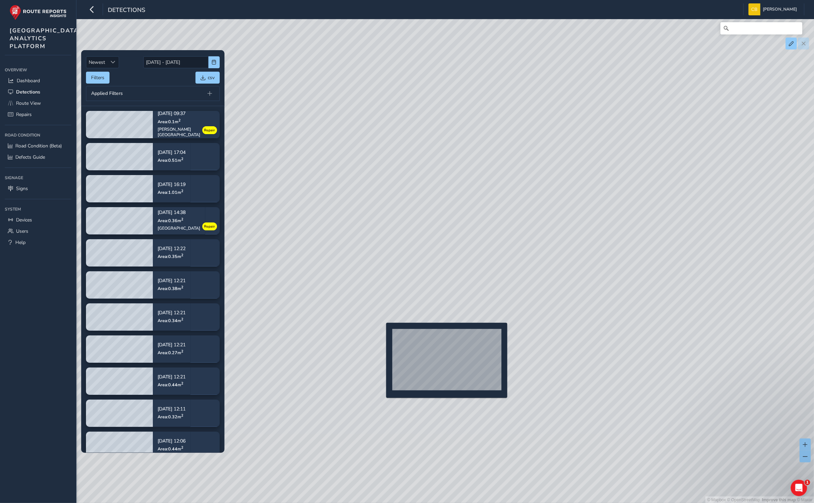
click at [382, 333] on div "© Mapbox © OpenStreetMap Improve this map © Maxar" at bounding box center [407, 251] width 814 height 503
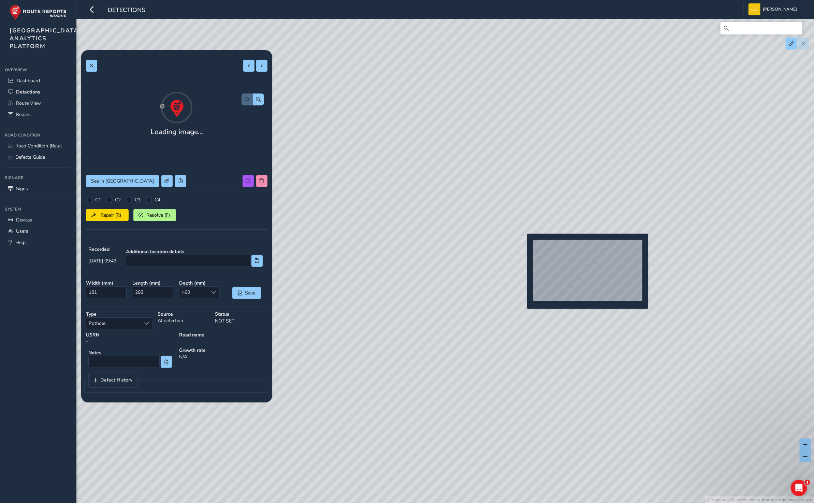
click at [523, 244] on div "© Mapbox © OpenStreetMap Improve this map © Maxar" at bounding box center [407, 251] width 814 height 503
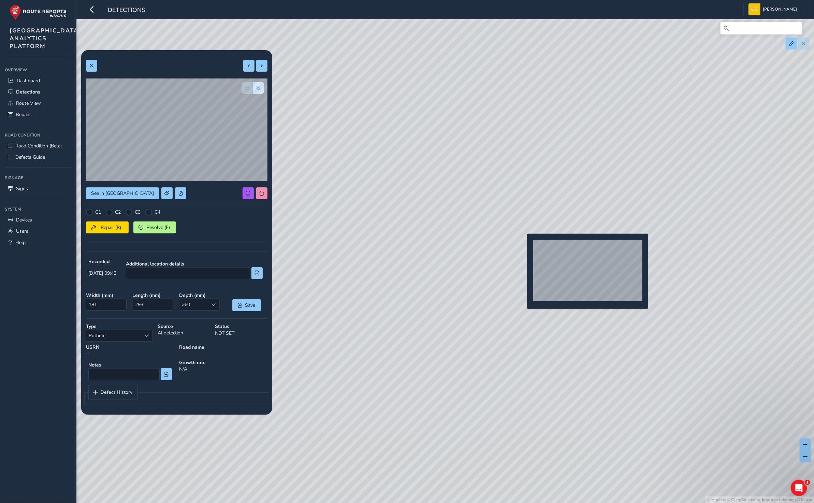
type input "24582"
type input "399561"
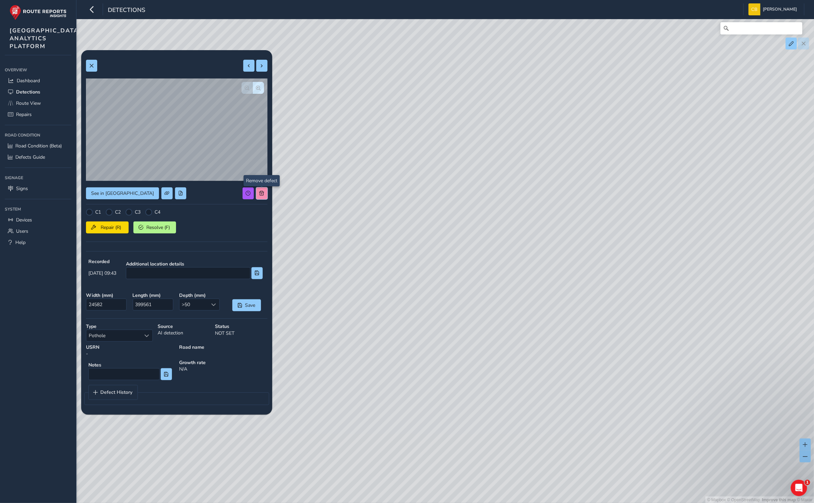
click at [263, 196] on button at bounding box center [261, 193] width 11 height 12
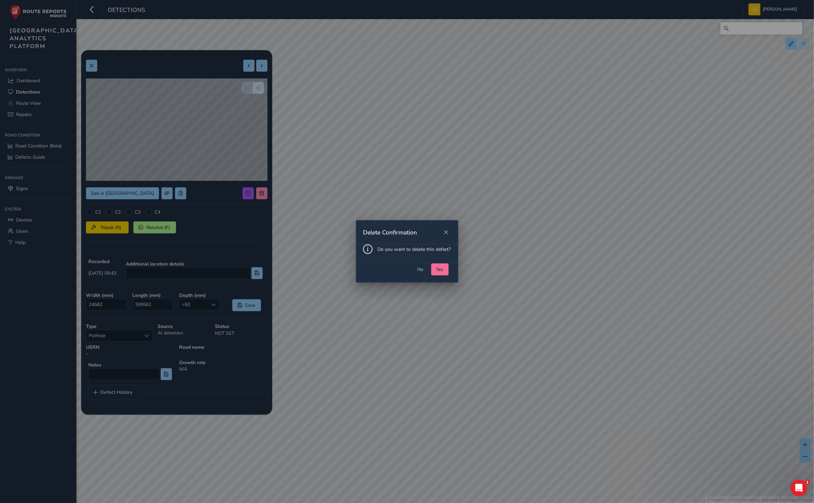
click at [438, 265] on button "Yes" at bounding box center [439, 269] width 17 height 12
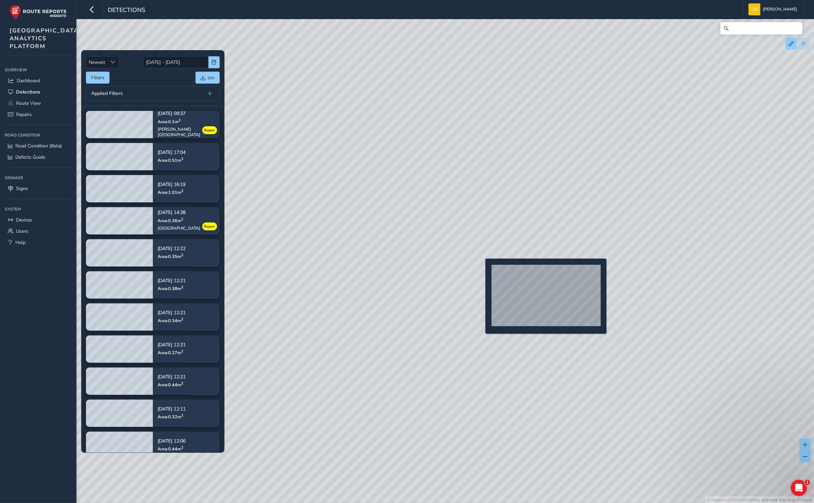
click at [481, 269] on div "© Mapbox © OpenStreetMap Improve this map © Maxar" at bounding box center [407, 251] width 814 height 503
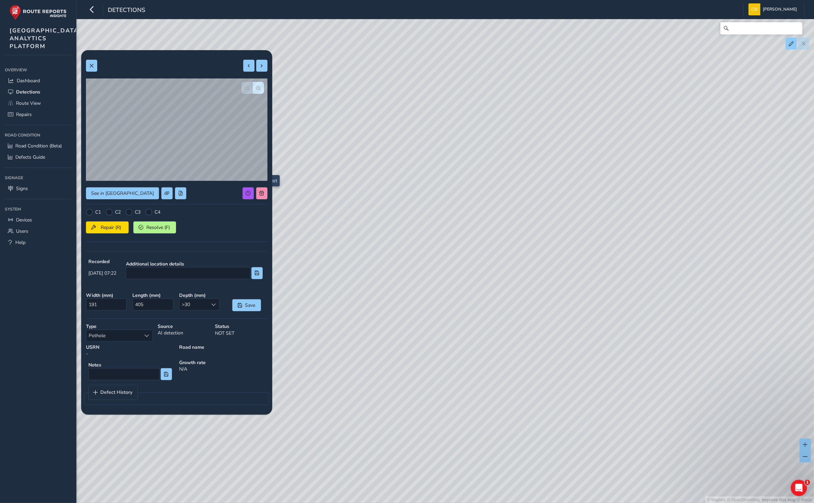
click at [262, 185] on div "See in Route View C1 C2 C3 C4 Repair (R) Resolve (F) Recorded [DATE] 07:22 Addi…" at bounding box center [176, 232] width 181 height 354
click at [259, 196] on button at bounding box center [261, 193] width 11 height 12
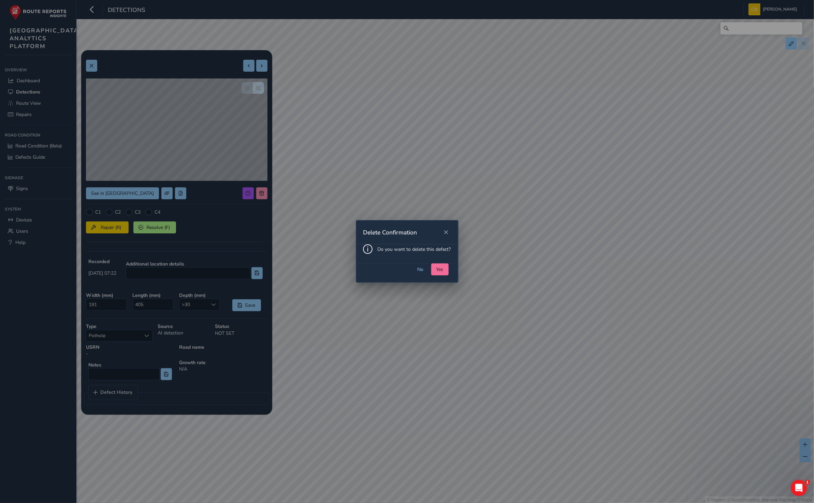
click at [433, 270] on button "Yes" at bounding box center [439, 269] width 17 height 12
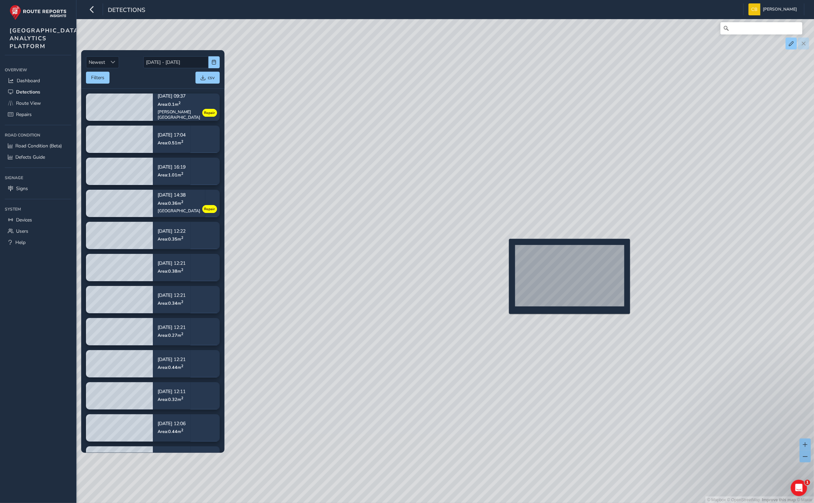
click at [505, 250] on div "© Mapbox © OpenStreetMap Improve this map © Maxar" at bounding box center [407, 251] width 814 height 503
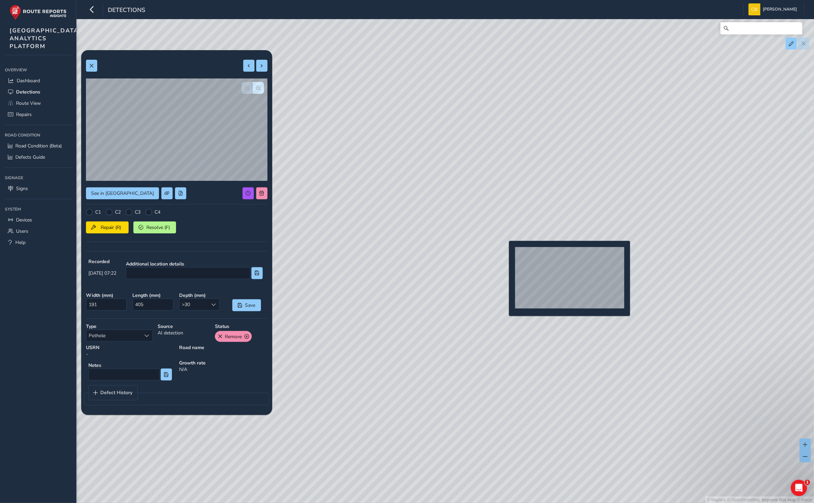
click at [505, 251] on div "© Mapbox © OpenStreetMap Improve this map © Maxar" at bounding box center [407, 251] width 814 height 503
type input "179"
type input "336"
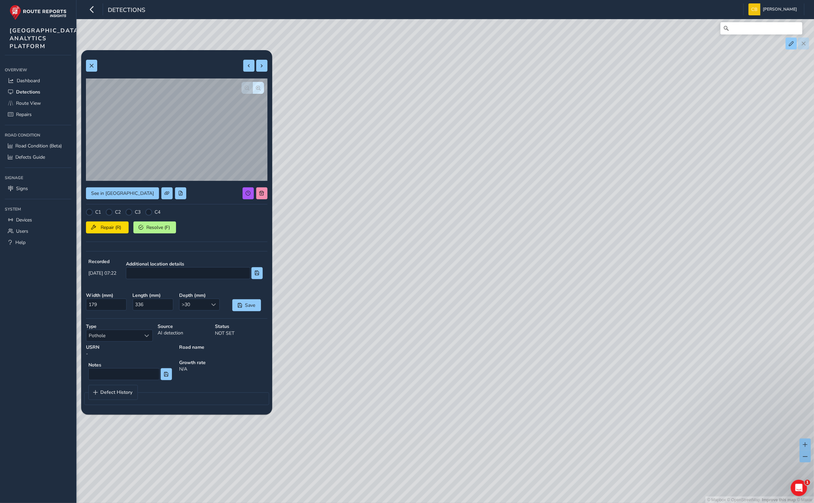
click at [523, 223] on div "© Mapbox © OpenStreetMap Improve this map © Maxar" at bounding box center [407, 251] width 814 height 503
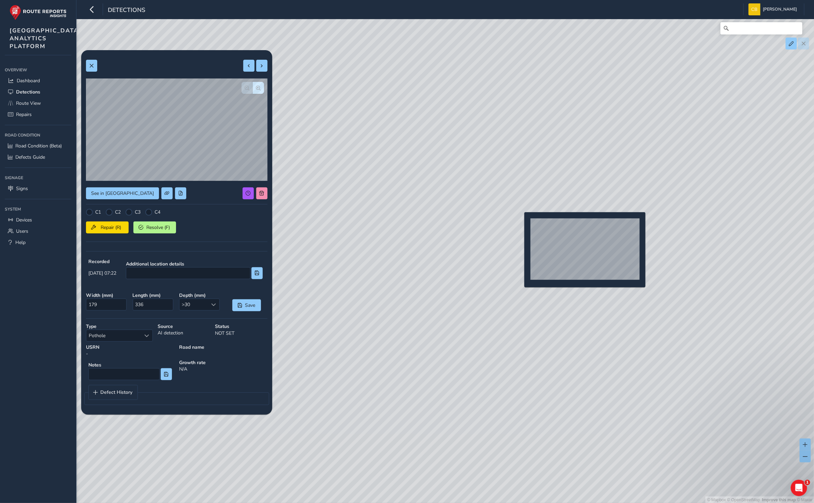
click at [518, 223] on div "© Mapbox © OpenStreetMap Improve this map © Maxar" at bounding box center [407, 251] width 814 height 503
type input "181"
type input "293"
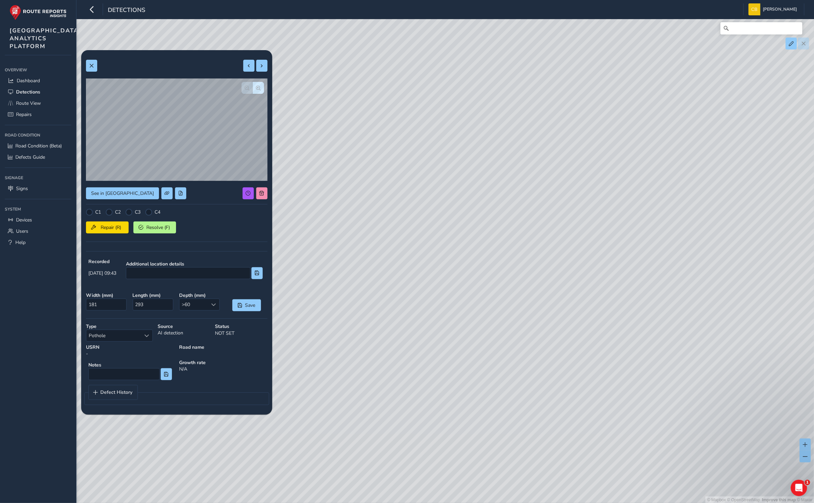
click at [496, 272] on div "© Mapbox © OpenStreetMap Improve this map © Maxar" at bounding box center [407, 251] width 814 height 503
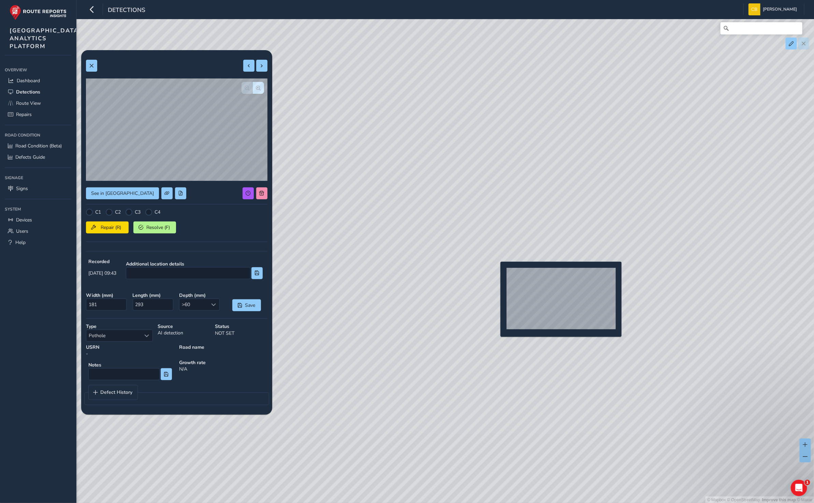
type input "179"
type input "336"
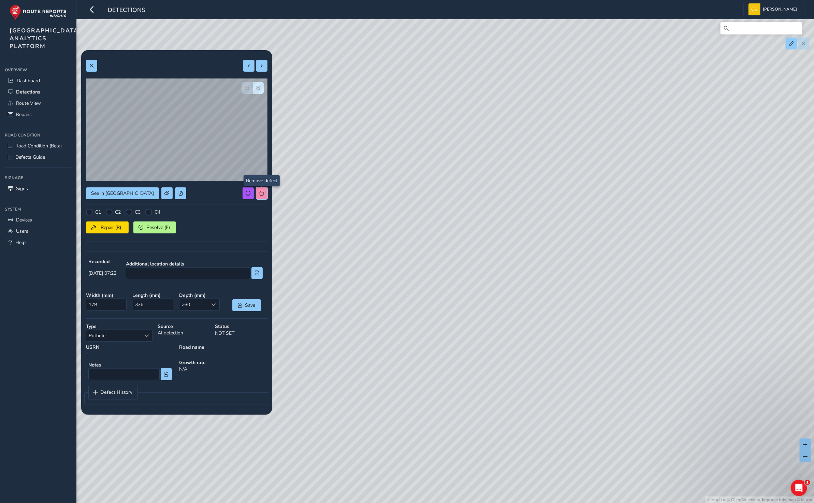
click at [262, 191] on span at bounding box center [261, 193] width 5 height 5
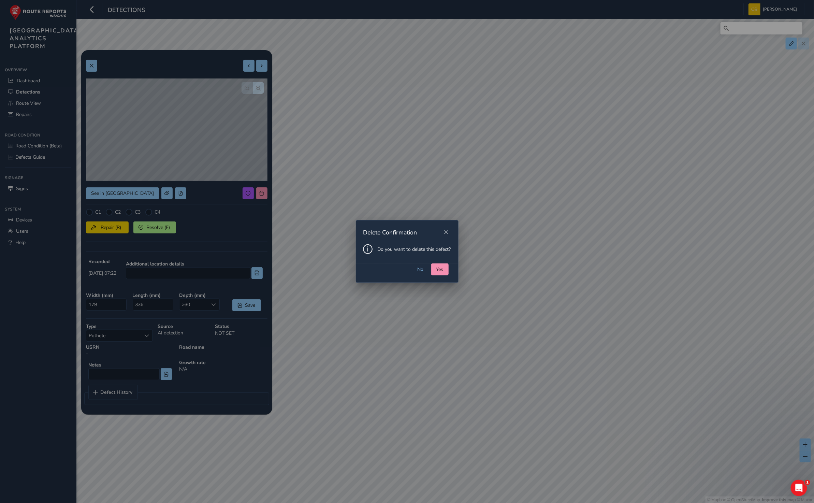
click at [450, 271] on div "No Yes" at bounding box center [407, 272] width 102 height 19
click at [441, 268] on span "Yes" at bounding box center [439, 269] width 7 height 6
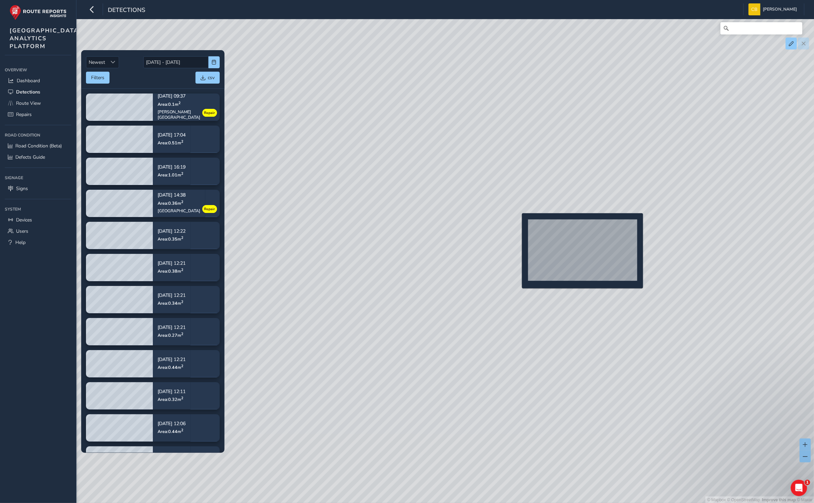
click at [518, 224] on div "© Mapbox © OpenStreetMap Improve this map © Maxar" at bounding box center [407, 251] width 814 height 503
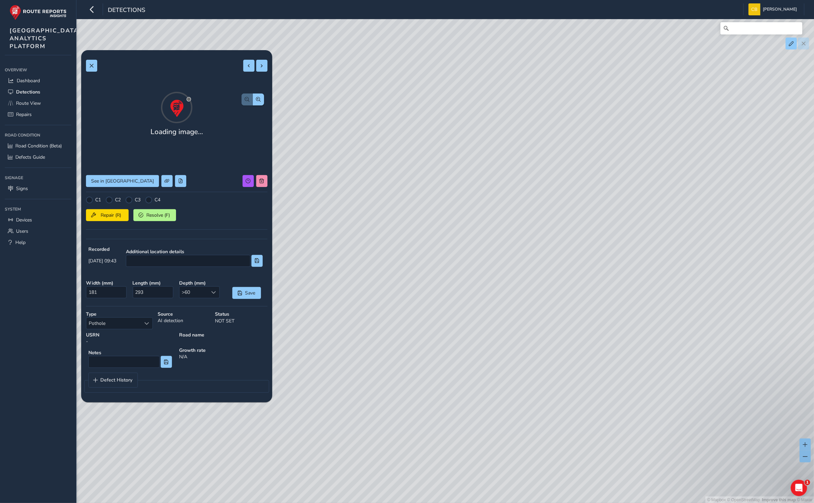
click at [100, 227] on div "C1 C2 C3 C4 Repair (R) Resolve (F)" at bounding box center [176, 215] width 181 height 38
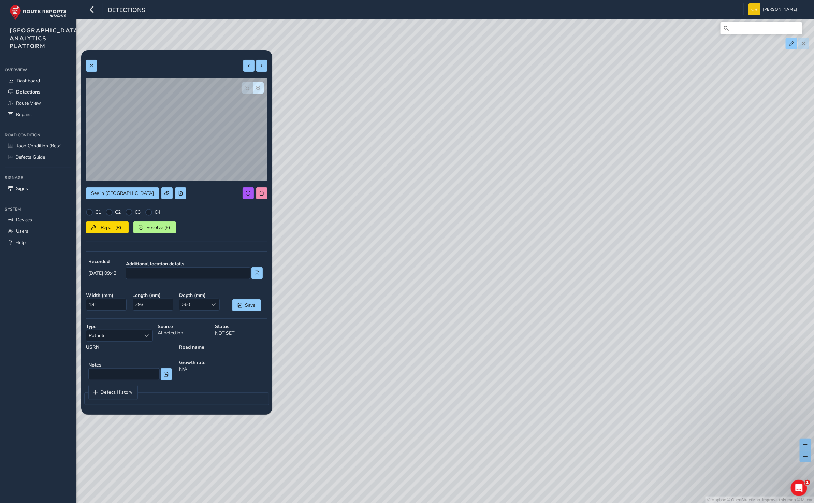
click at [103, 215] on div "C1 C2 C3 C4 Repair (R) Resolve (F)" at bounding box center [176, 228] width 181 height 38
click at [107, 226] on span "Repair (R)" at bounding box center [110, 227] width 25 height 6
drag, startPoint x: 622, startPoint y: 219, endPoint x: 424, endPoint y: 243, distance: 199.6
click at [424, 243] on div "© Mapbox © OpenStreetMap Improve this map © Maxar" at bounding box center [407, 251] width 814 height 503
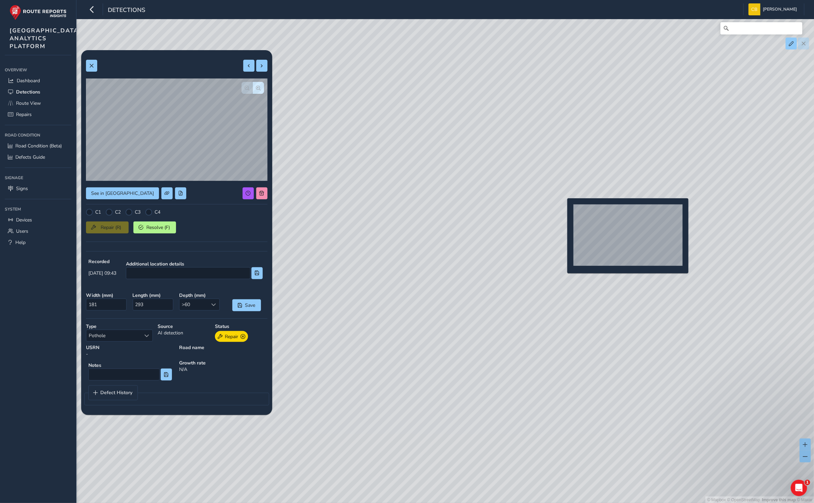
click at [563, 209] on div "© Mapbox © OpenStreetMap Improve this map © Maxar" at bounding box center [407, 251] width 814 height 503
type input "674"
type input "801"
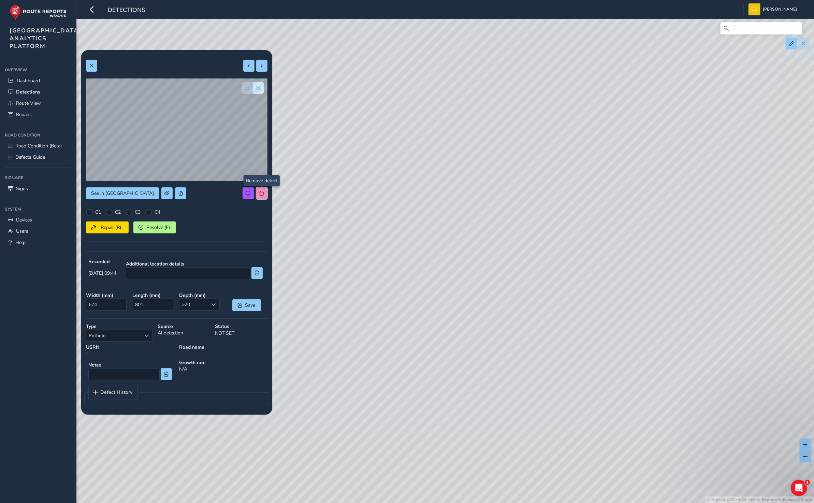
click at [261, 195] on button at bounding box center [261, 193] width 11 height 12
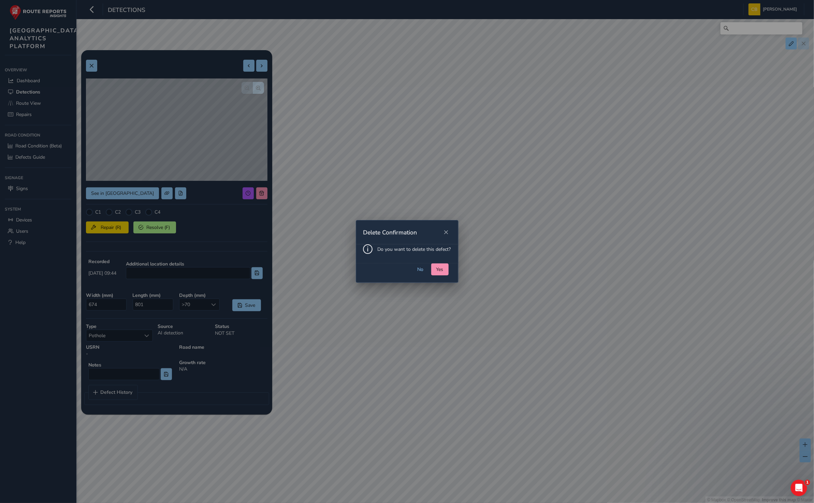
click at [441, 269] on span "Yes" at bounding box center [439, 269] width 7 height 6
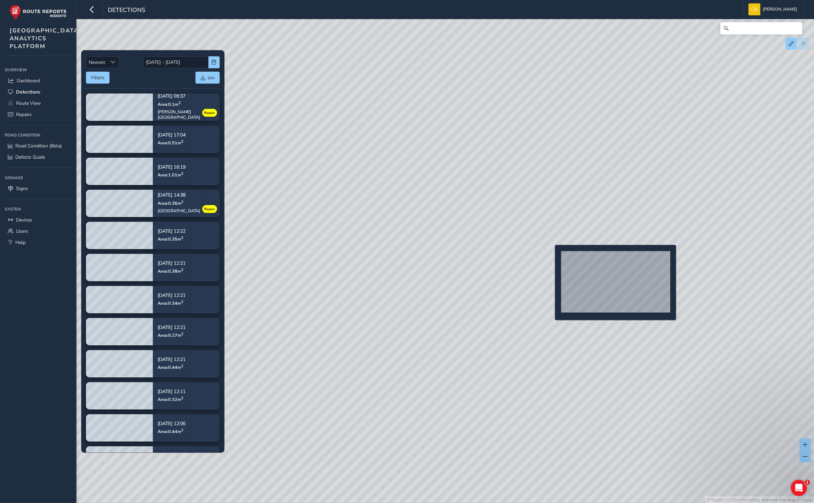
click at [551, 256] on div "© Mapbox © OpenStreetMap Improve this map © Maxar" at bounding box center [407, 251] width 814 height 503
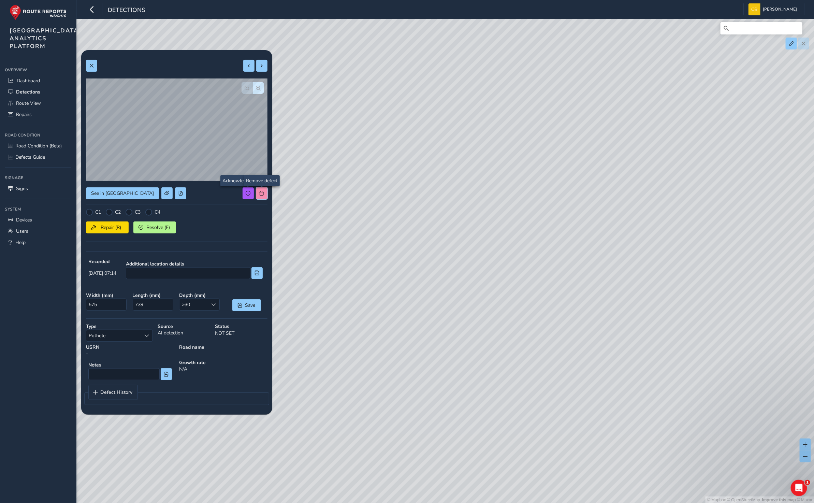
click at [260, 192] on span at bounding box center [261, 193] width 5 height 5
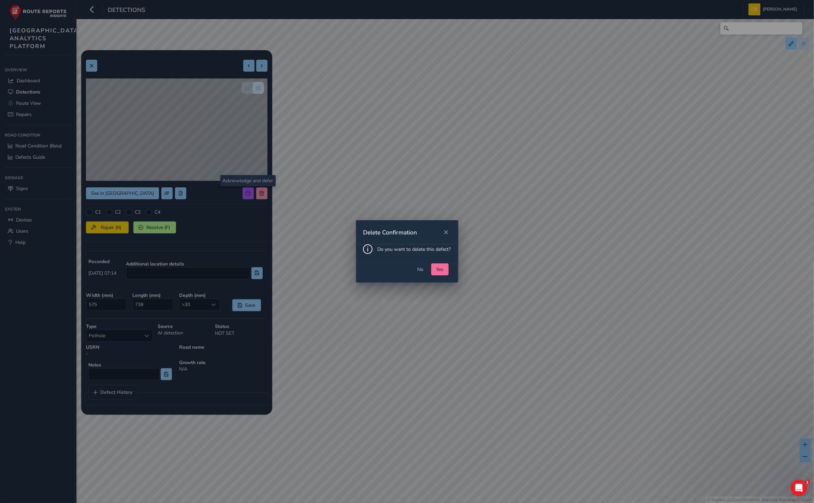
click at [434, 266] on button "Yes" at bounding box center [439, 269] width 17 height 12
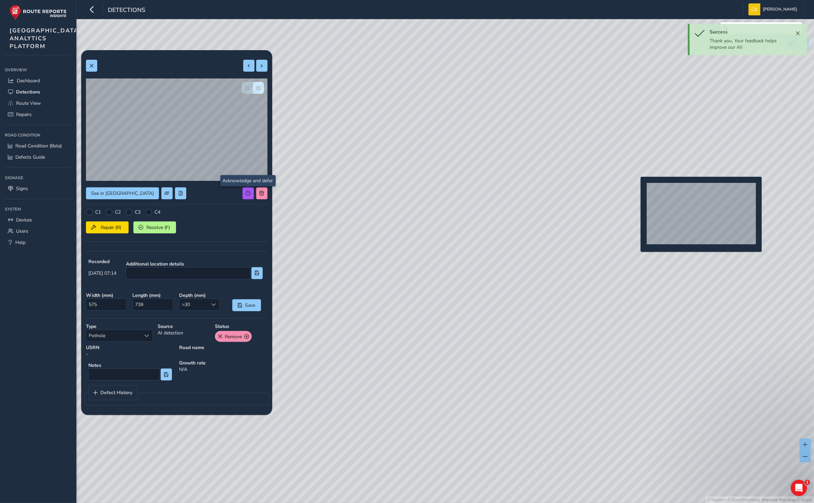
click at [636, 188] on div "© Mapbox © OpenStreetMap Improve this map © Maxar" at bounding box center [407, 251] width 814 height 503
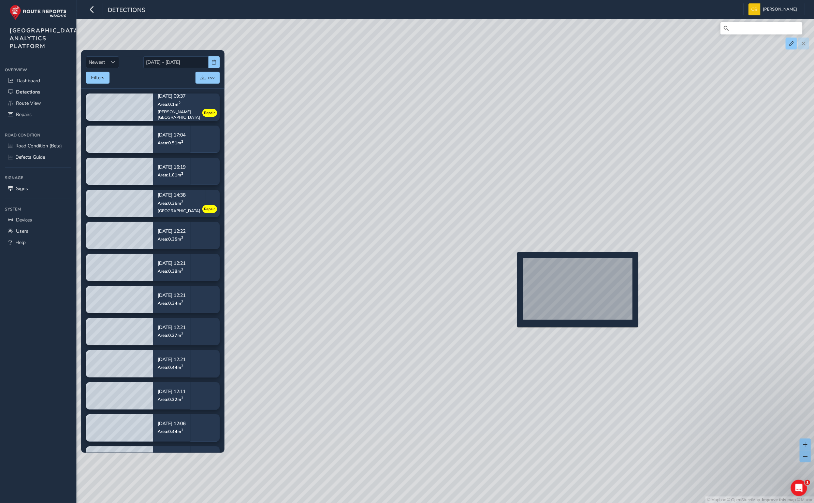
click at [510, 262] on div "© Mapbox © OpenStreetMap Improve this map © Maxar" at bounding box center [407, 251] width 814 height 503
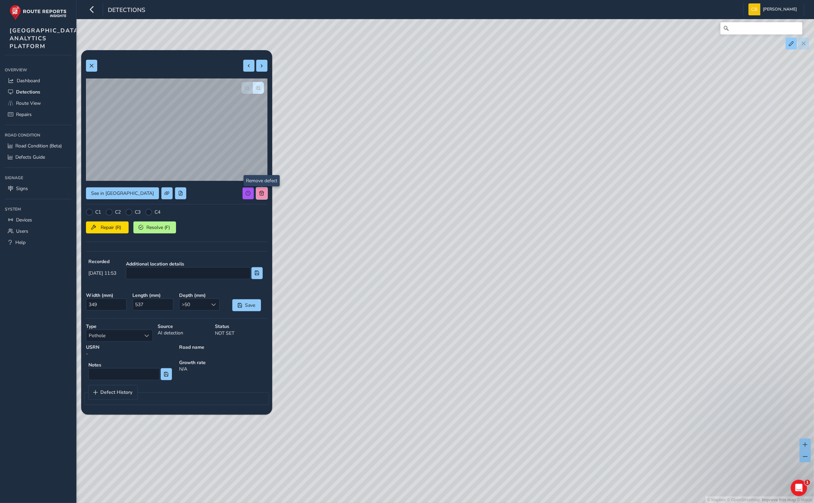
click at [261, 191] on span at bounding box center [261, 193] width 5 height 5
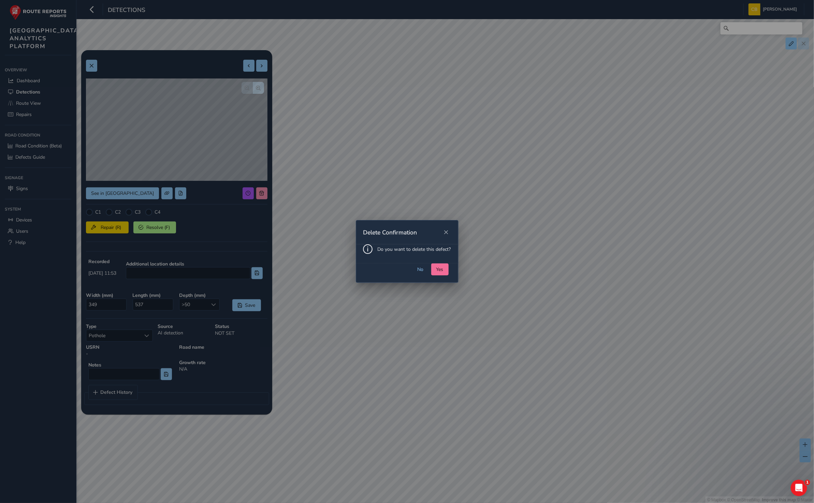
click at [442, 268] on span "Yes" at bounding box center [439, 269] width 7 height 6
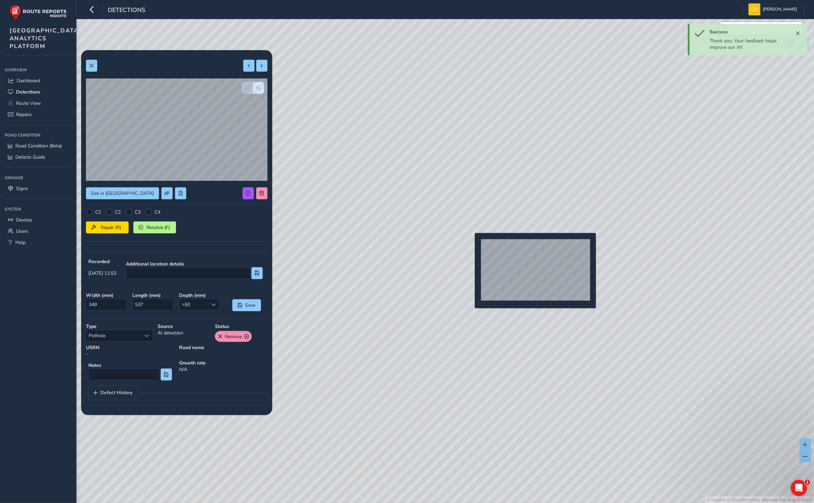
click at [471, 244] on div "© Mapbox © OpenStreetMap Improve this map © Maxar" at bounding box center [407, 251] width 814 height 503
type input "333"
type input "527"
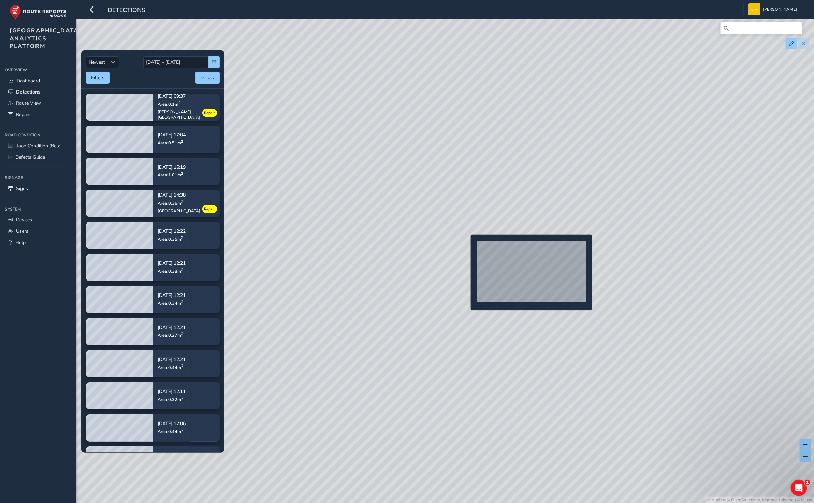
click at [466, 245] on div "© Mapbox © OpenStreetMap Improve this map © Maxar" at bounding box center [407, 251] width 814 height 503
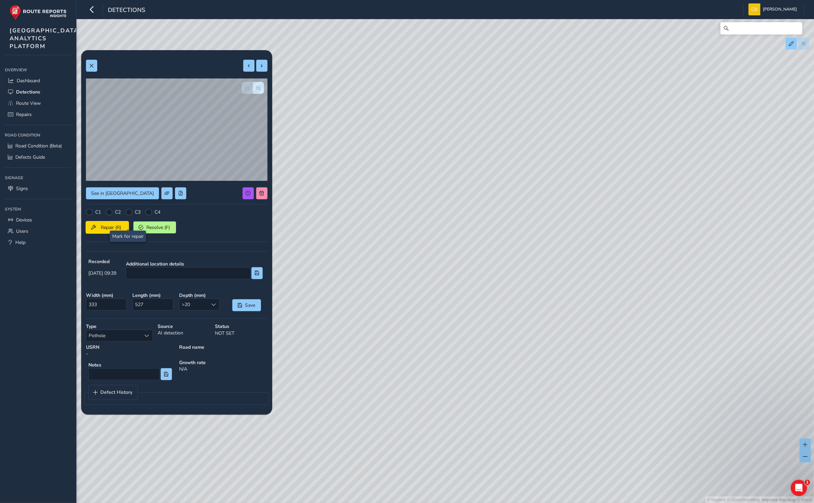
click at [111, 223] on button "Repair (R)" at bounding box center [107, 227] width 43 height 12
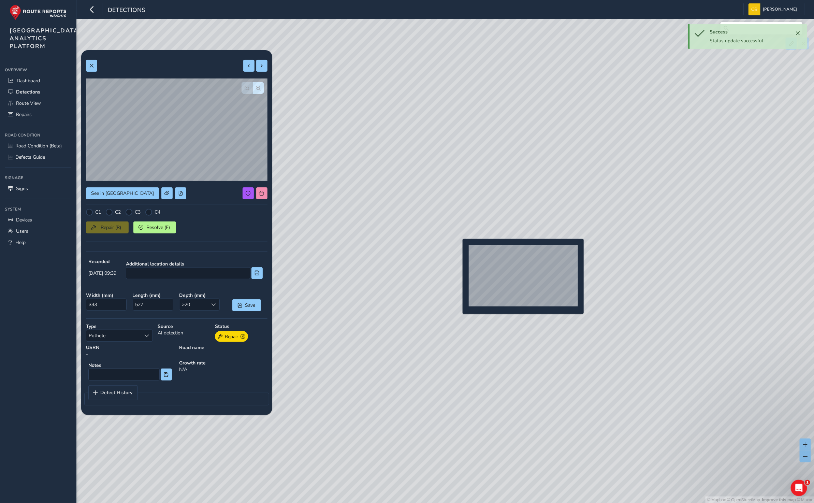
click at [458, 250] on div "© Mapbox © OpenStreetMap Improve this map © Maxar" at bounding box center [407, 251] width 814 height 503
type input "992"
type input "881"
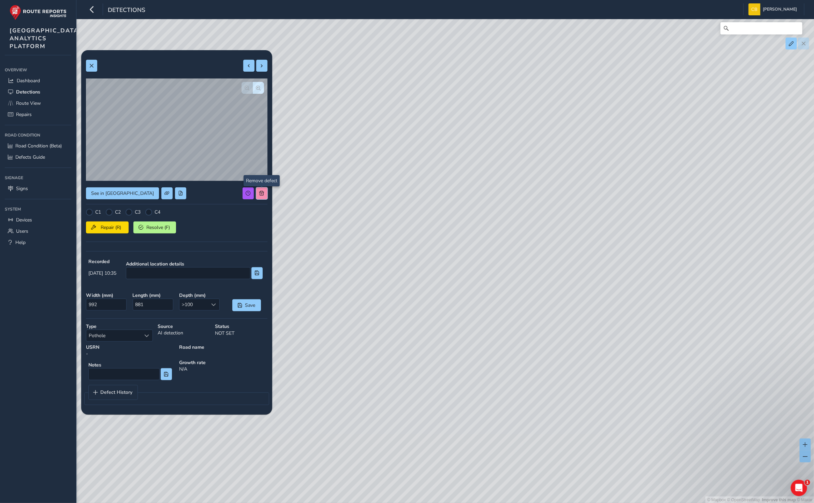
click at [258, 194] on button at bounding box center [261, 193] width 11 height 12
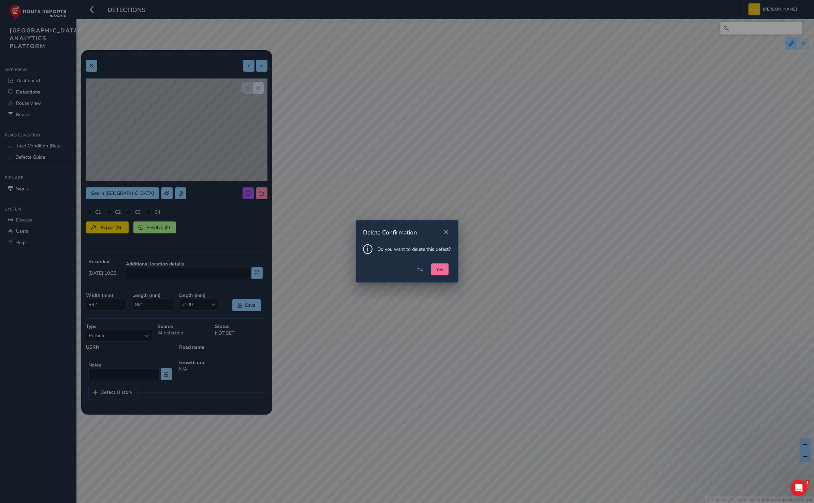
click at [437, 272] on button "Yes" at bounding box center [439, 269] width 17 height 12
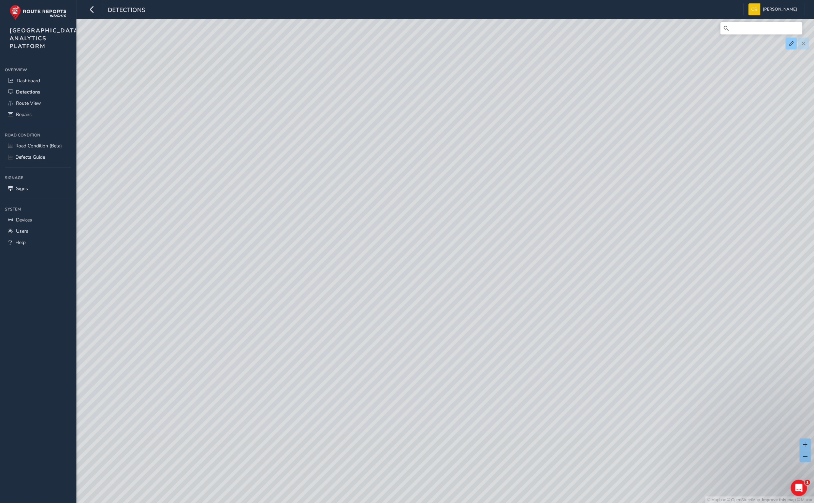
drag, startPoint x: 363, startPoint y: 191, endPoint x: 574, endPoint y: 278, distance: 228.3
click at [574, 278] on div "© Mapbox © OpenStreetMap Improve this map © Maxar" at bounding box center [407, 251] width 814 height 503
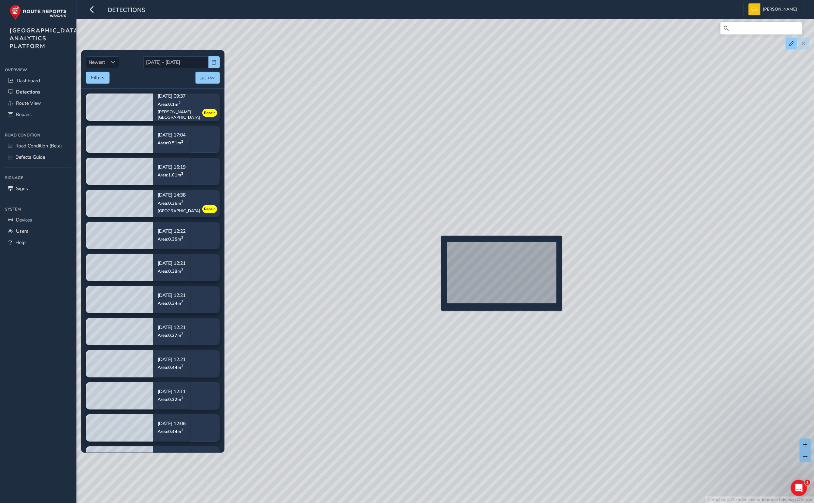
click at [437, 247] on div "© Mapbox © OpenStreetMap Improve this map © Maxar" at bounding box center [407, 251] width 814 height 503
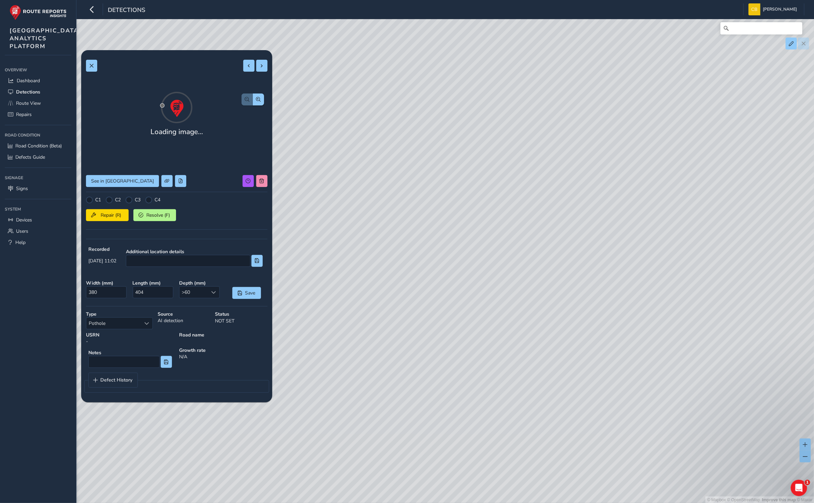
click at [261, 189] on div "Loading image... See in Route View C1 C2 C3 C4 Repair (R) Resolve (F) Recorded …" at bounding box center [176, 226] width 181 height 342
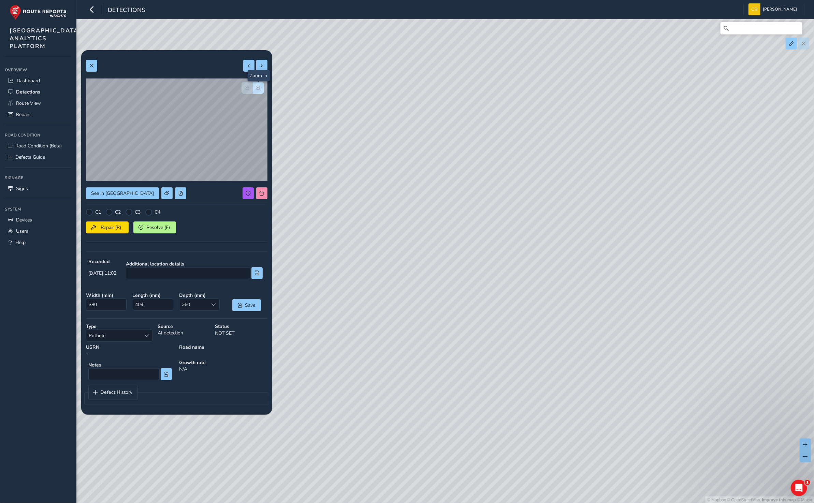
click at [258, 86] on span "button" at bounding box center [258, 88] width 5 height 5
click at [260, 194] on span at bounding box center [261, 193] width 5 height 5
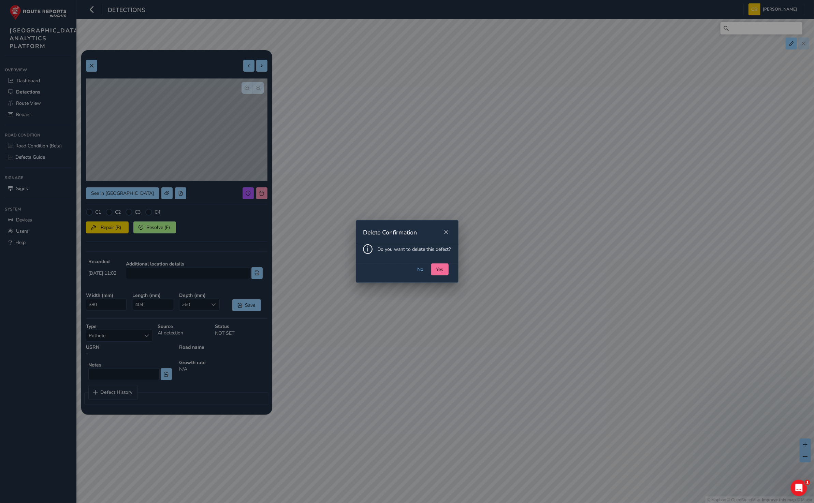
click at [442, 266] on span "Yes" at bounding box center [439, 269] width 7 height 6
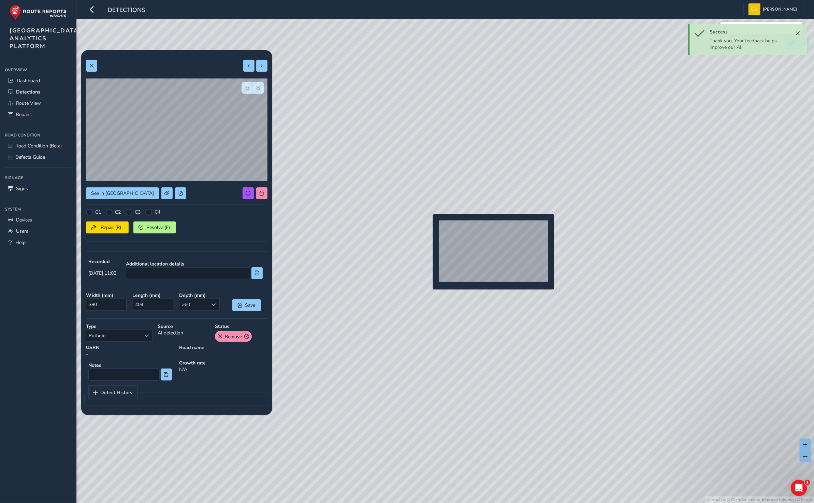
click at [427, 223] on div "© Mapbox © OpenStreetMap Improve this map © Maxar" at bounding box center [407, 251] width 814 height 503
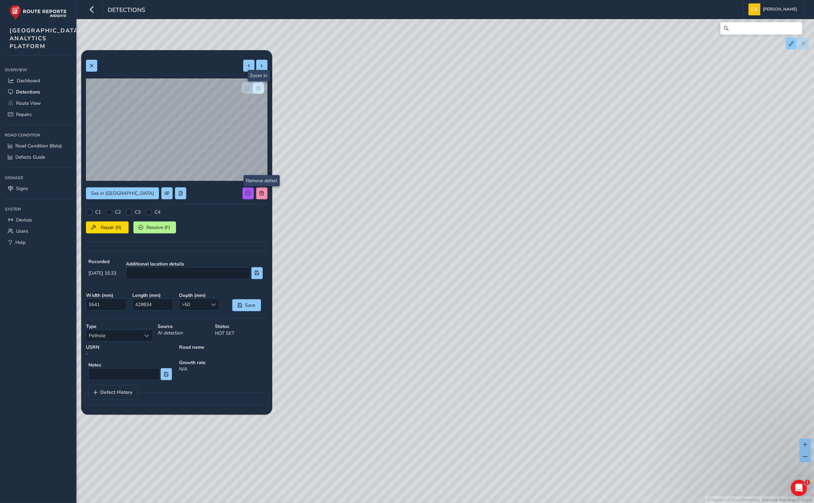
click at [256, 84] on div "© Mapbox © OpenStreetMap Improve this map © Maxar" at bounding box center [407, 251] width 814 height 503
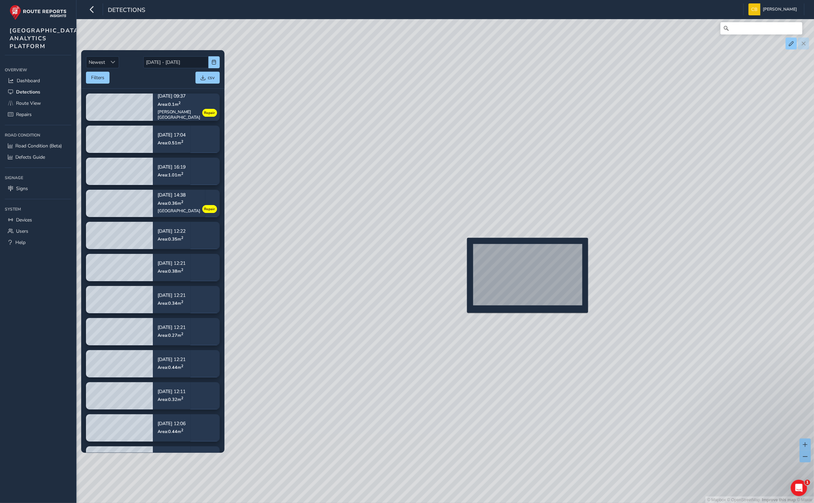
click at [463, 249] on div "© Mapbox © OpenStreetMap Improve this map © Maxar" at bounding box center [407, 251] width 814 height 503
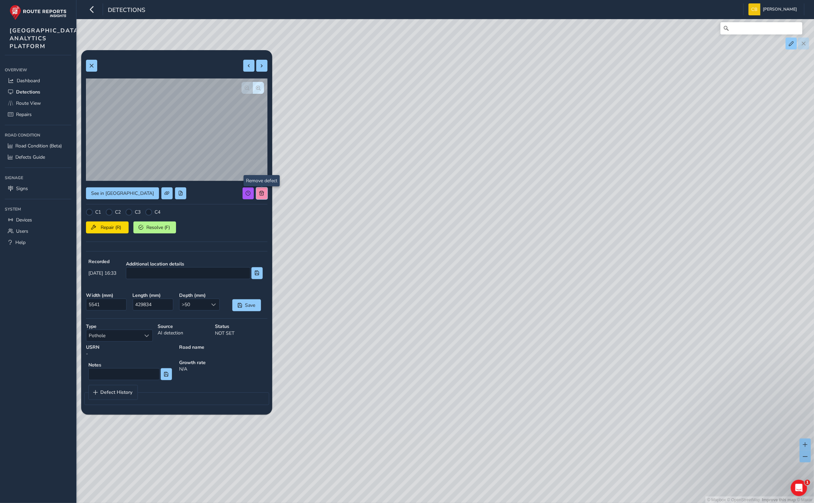
click at [264, 193] on span at bounding box center [261, 193] width 5 height 5
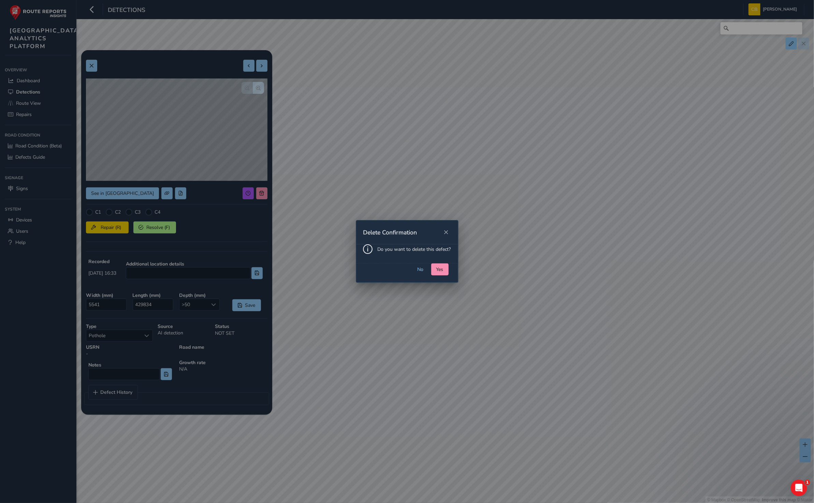
click at [440, 267] on span "Yes" at bounding box center [439, 269] width 7 height 6
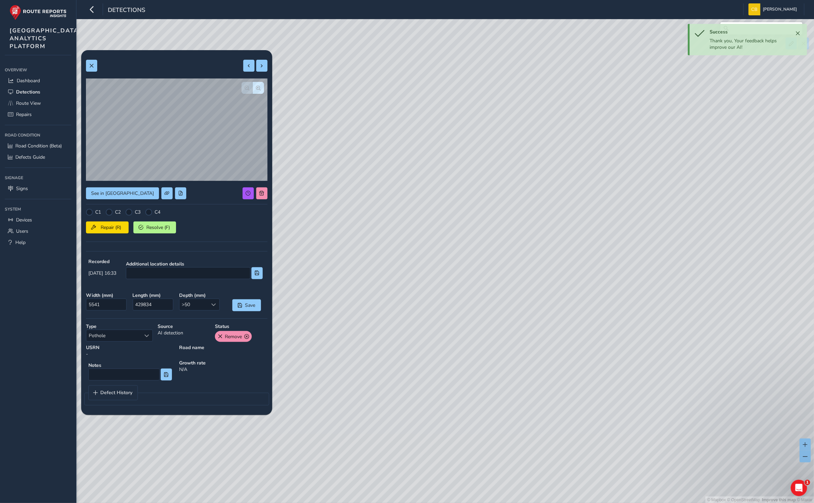
drag, startPoint x: 636, startPoint y: 187, endPoint x: 497, endPoint y: 211, distance: 140.6
click at [518, 257] on div "© Mapbox © OpenStreetMap Improve this map © Maxar" at bounding box center [407, 251] width 814 height 503
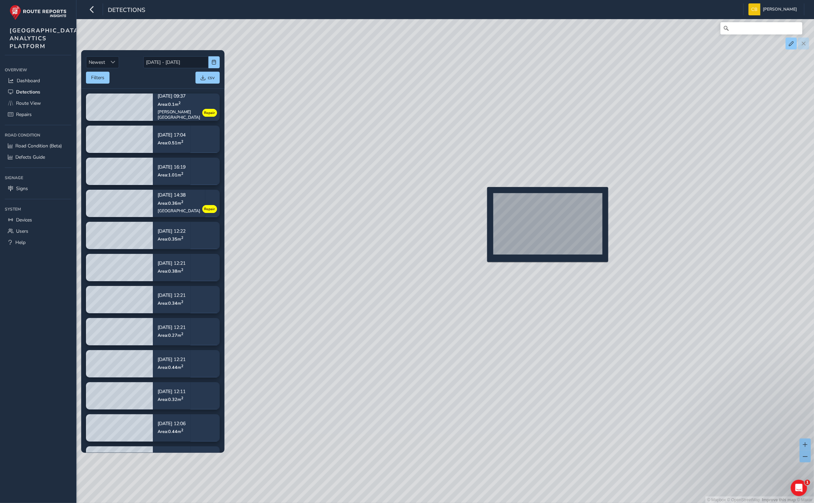
click at [483, 198] on div "© Mapbox © OpenStreetMap Improve this map © Maxar" at bounding box center [407, 251] width 814 height 503
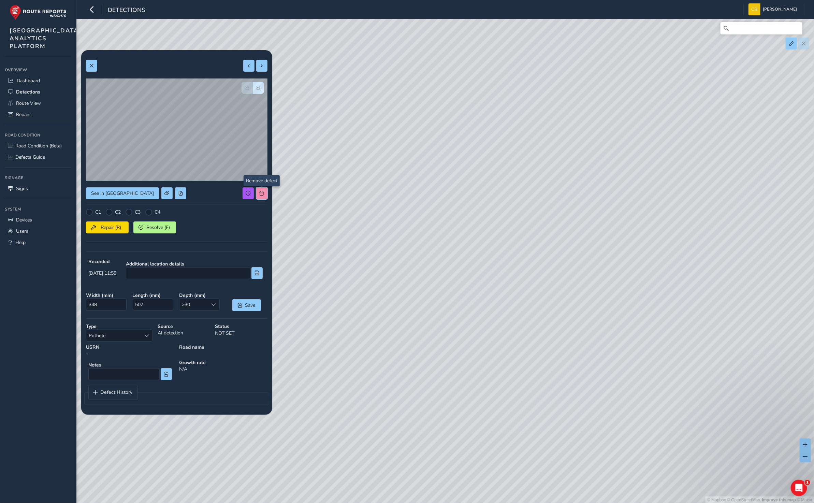
click at [262, 195] on span at bounding box center [261, 193] width 5 height 5
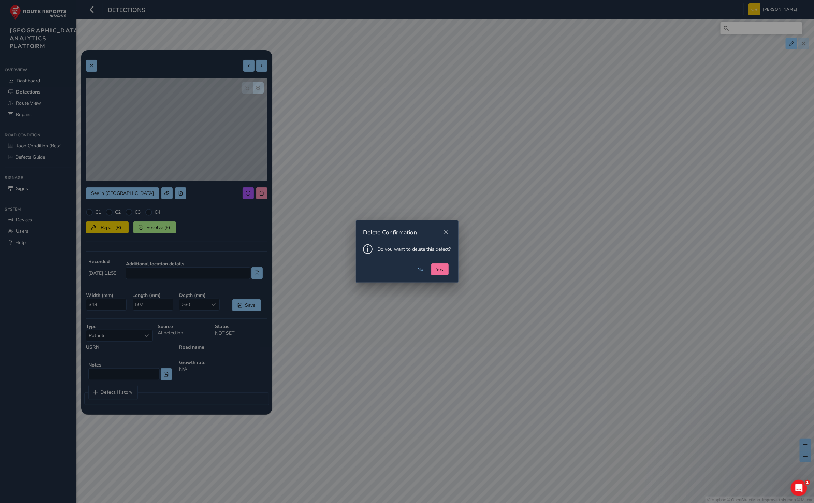
click at [437, 273] on button "Yes" at bounding box center [439, 269] width 17 height 12
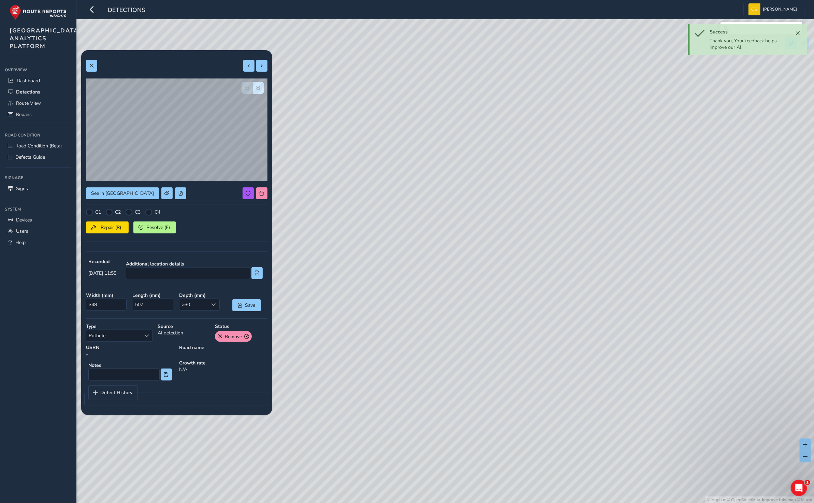
click at [522, 220] on div "© Mapbox © OpenStreetMap Improve this map © Maxar" at bounding box center [407, 251] width 814 height 503
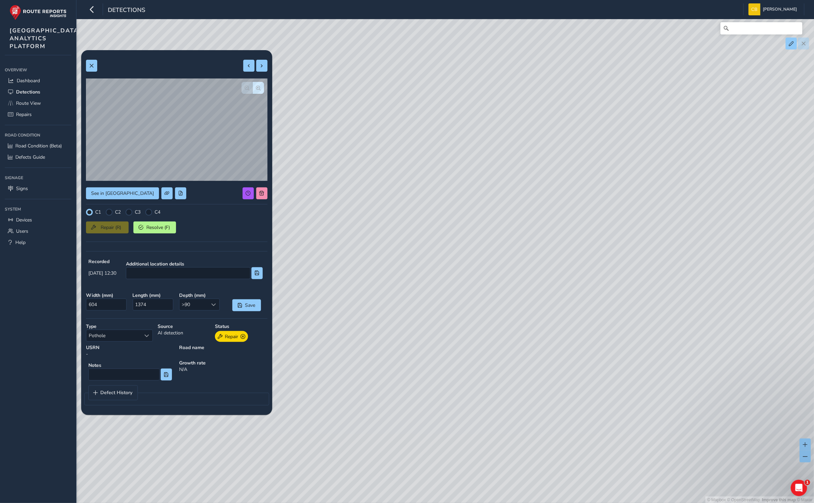
click at [615, 238] on div "© Mapbox © OpenStreetMap Improve this map © Maxar" at bounding box center [407, 251] width 814 height 503
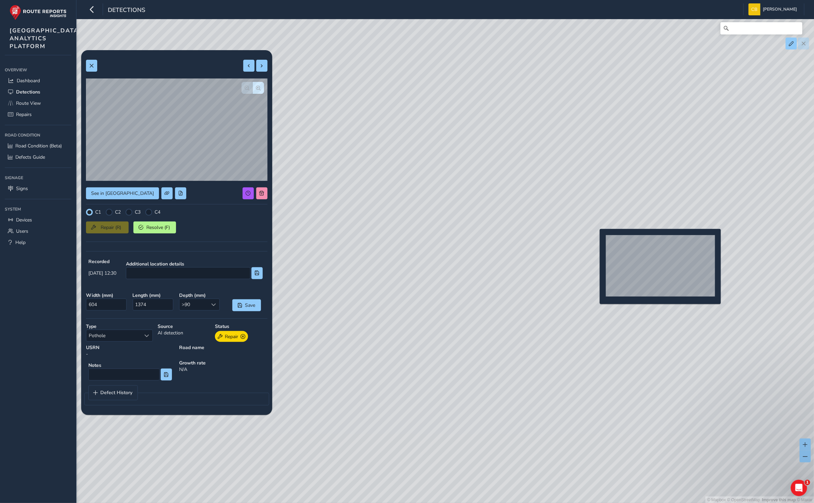
click at [594, 240] on div "© Mapbox © OpenStreetMap Improve this map © Maxar" at bounding box center [407, 251] width 814 height 503
type input "824"
type input "1077"
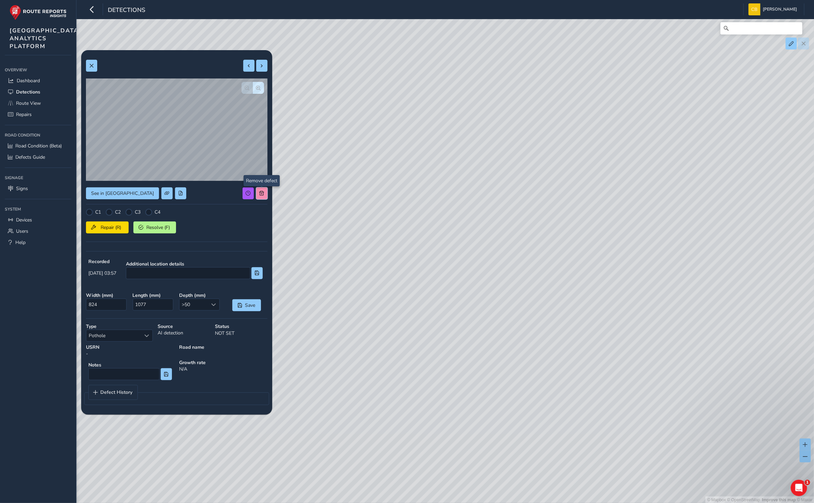
click at [261, 194] on span at bounding box center [261, 193] width 5 height 5
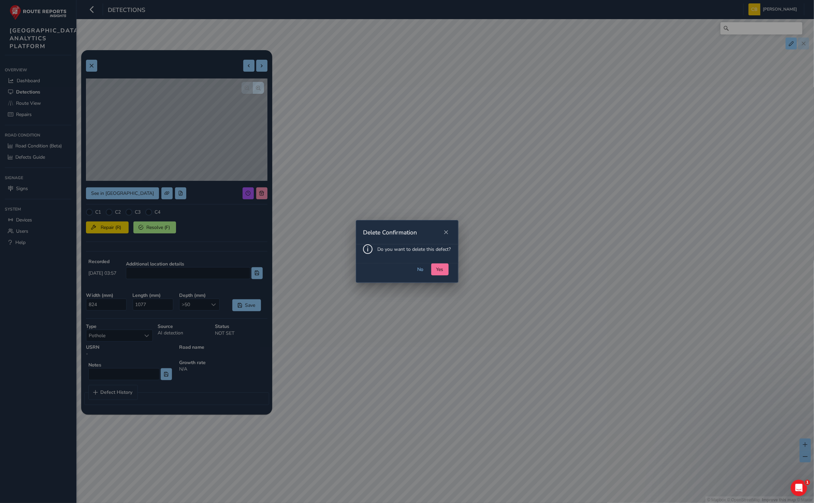
click at [444, 270] on button "Yes" at bounding box center [439, 269] width 17 height 12
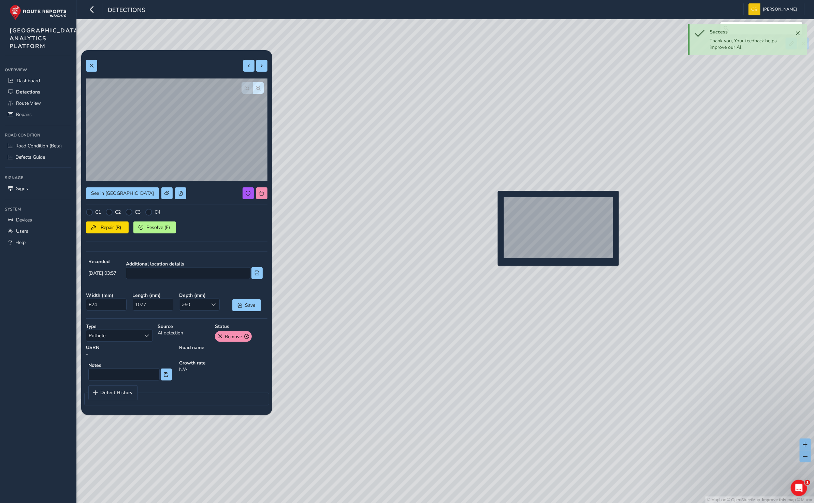
click at [493, 202] on div "© Mapbox © OpenStreetMap Improve this map © Maxar" at bounding box center [407, 251] width 814 height 503
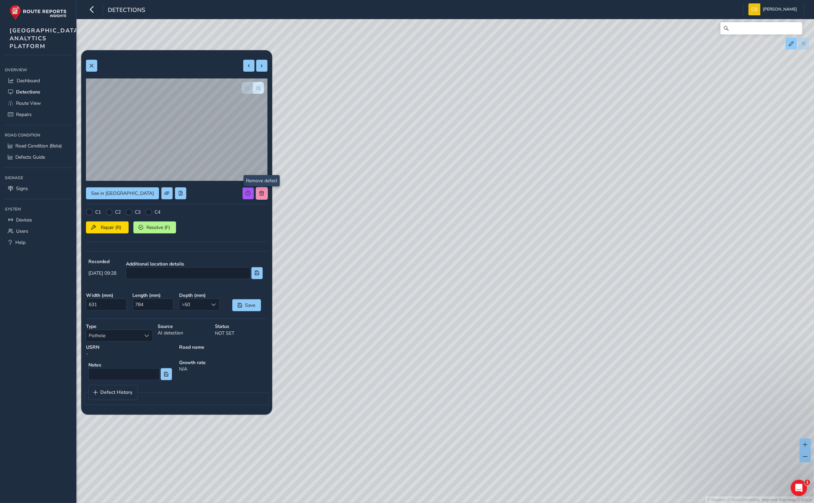
click at [266, 192] on button at bounding box center [261, 193] width 11 height 12
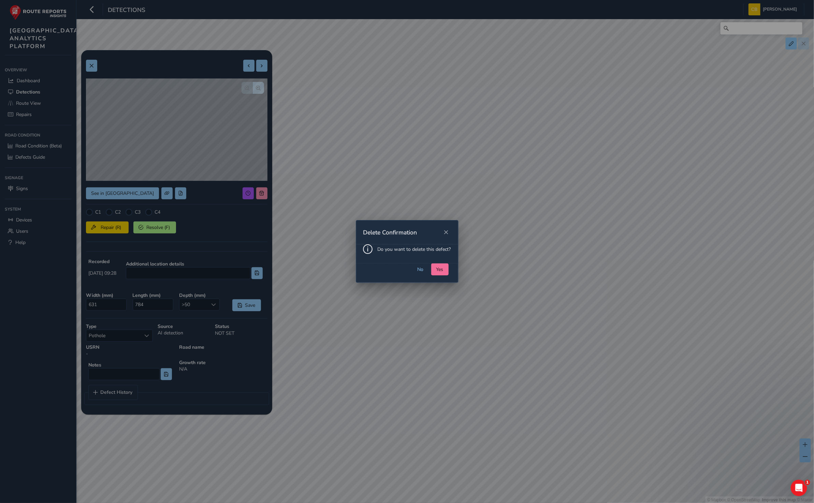
click at [436, 266] on span "Yes" at bounding box center [439, 269] width 7 height 6
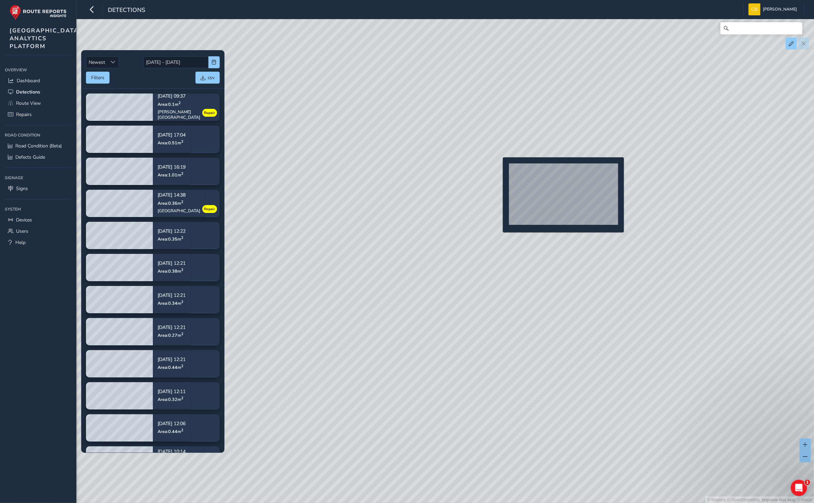
click at [498, 167] on div "© Mapbox © OpenStreetMap Improve this map © Maxar" at bounding box center [407, 251] width 814 height 503
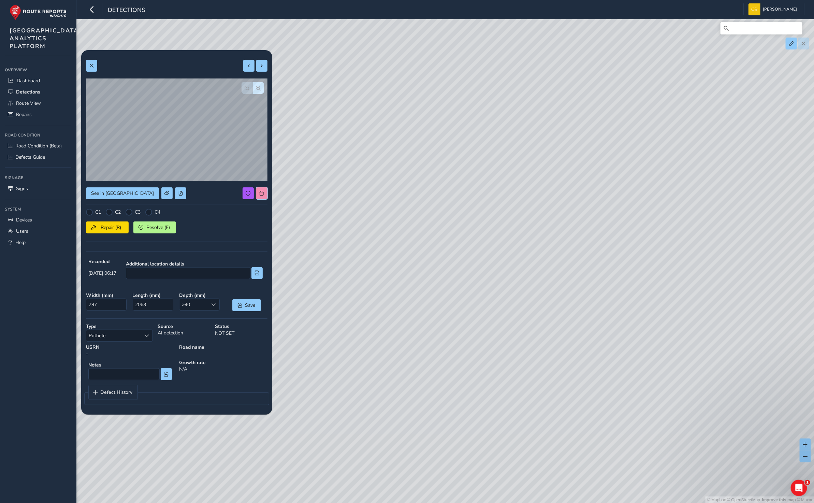
click at [259, 191] on span at bounding box center [261, 193] width 5 height 5
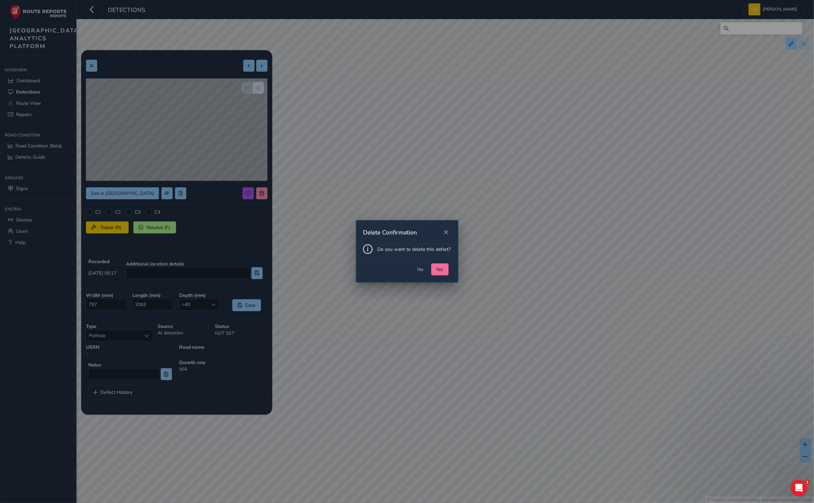
click at [440, 270] on span "Yes" at bounding box center [439, 269] width 7 height 6
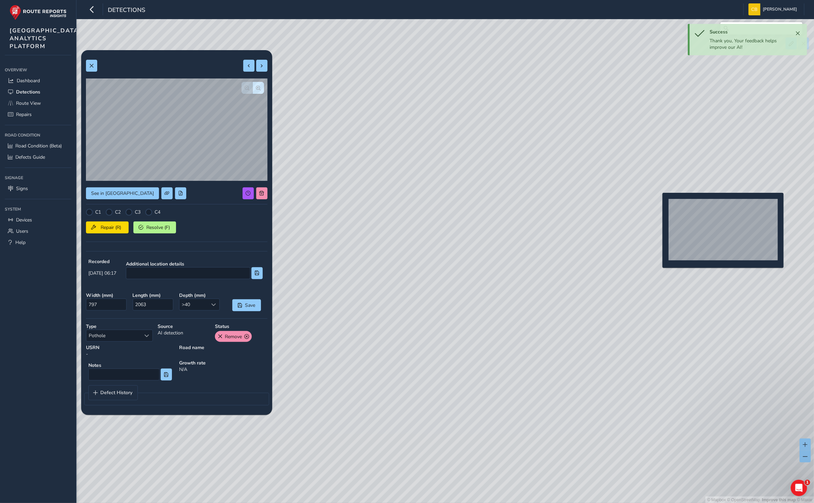
click at [659, 204] on div "© Mapbox © OpenStreetMap Improve this map © Maxar" at bounding box center [407, 251] width 814 height 503
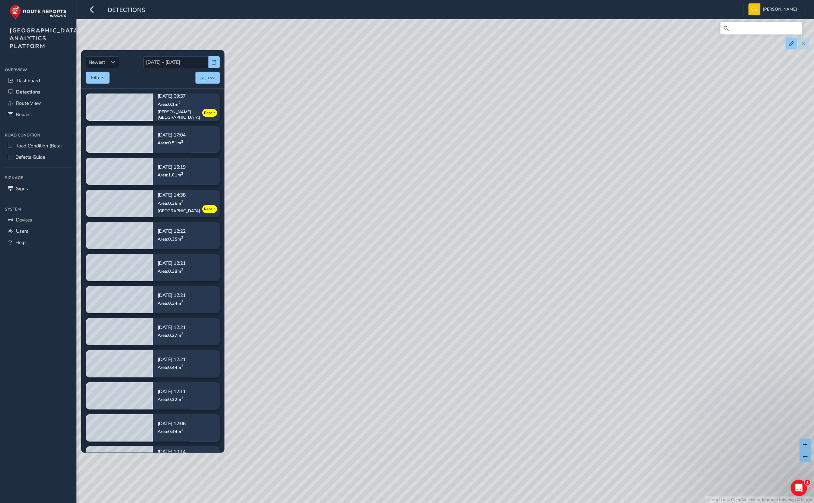
click at [481, 245] on div "© Mapbox © OpenStreetMap Improve this map © Maxar" at bounding box center [407, 251] width 814 height 503
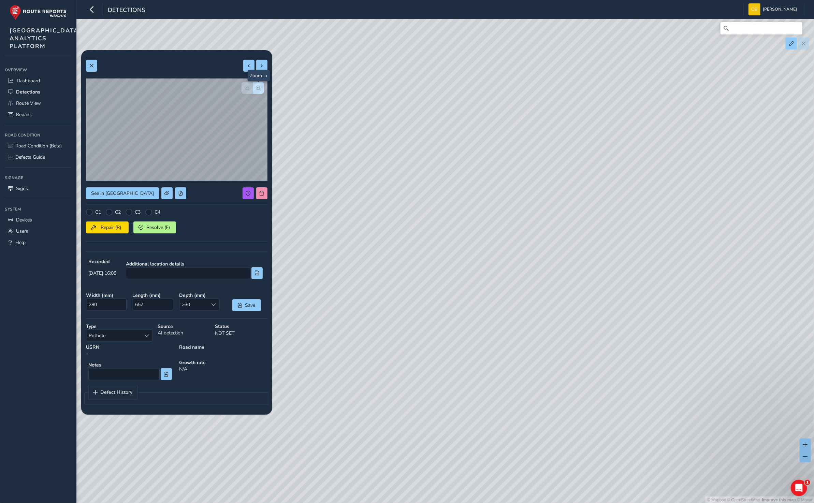
click at [257, 89] on span "button" at bounding box center [258, 88] width 5 height 5
click at [260, 91] on button "button" at bounding box center [258, 88] width 11 height 12
click at [262, 197] on button at bounding box center [261, 193] width 11 height 12
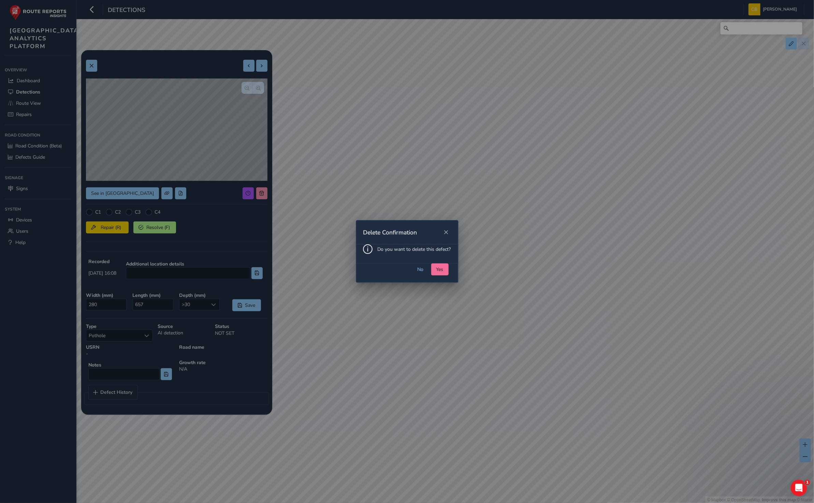
click at [437, 267] on span "Yes" at bounding box center [439, 269] width 7 height 6
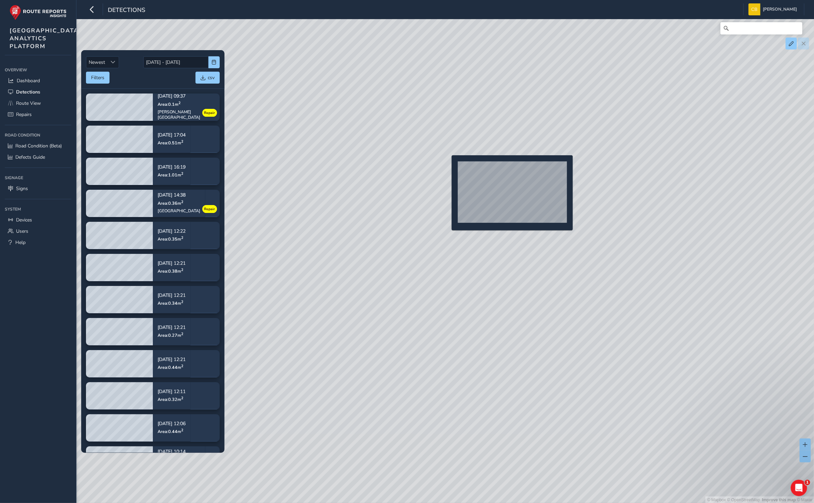
click at [447, 166] on div "© Mapbox © OpenStreetMap Improve this map © Maxar" at bounding box center [407, 251] width 814 height 503
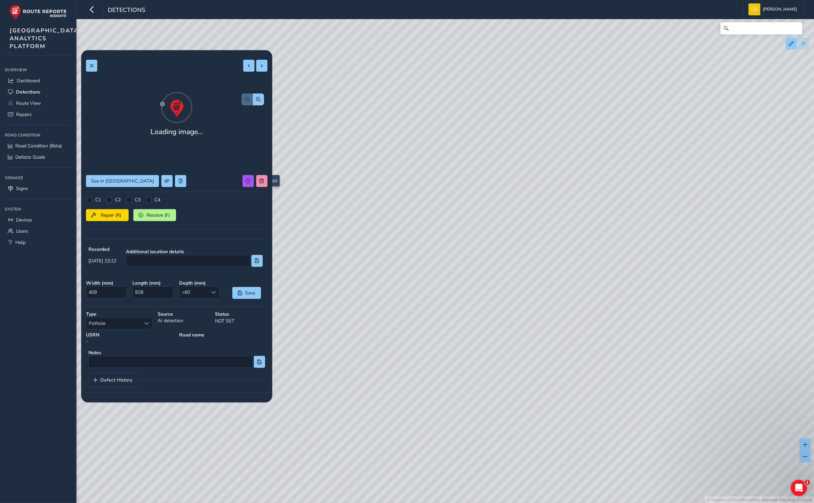
click at [262, 195] on div "Loading image... See in Route View C1 C2 C3 C4 Repair (R) Resolve (F) Recorded …" at bounding box center [176, 226] width 181 height 342
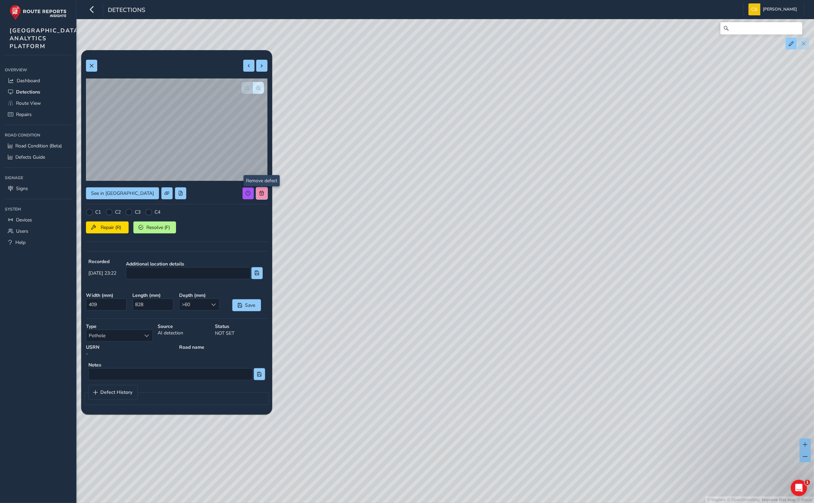
click at [264, 195] on button at bounding box center [261, 193] width 11 height 12
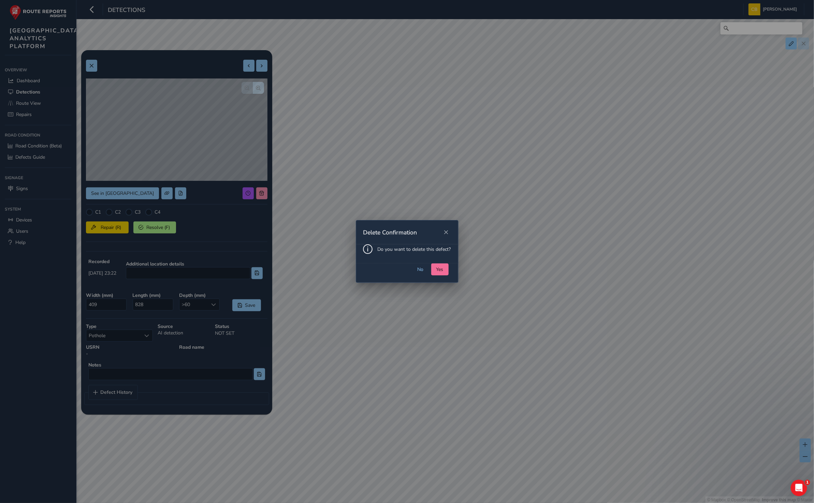
click at [437, 272] on span "Yes" at bounding box center [439, 269] width 7 height 6
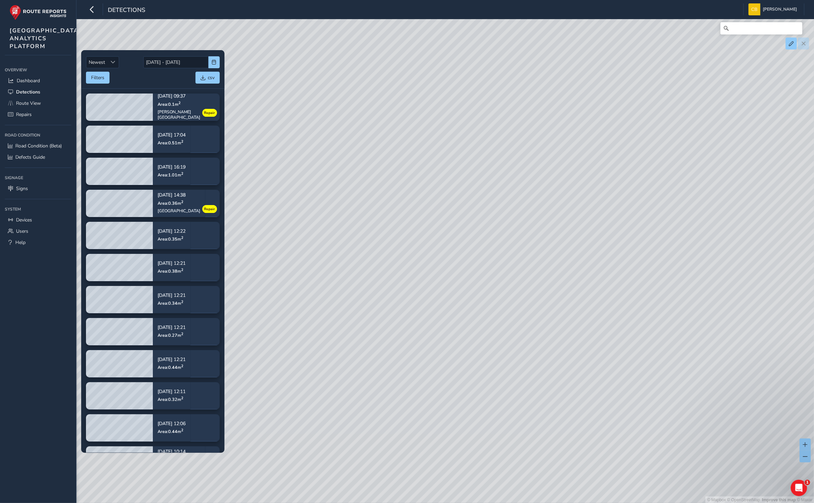
click at [432, 252] on div "© Mapbox © OpenStreetMap Improve this map © Maxar" at bounding box center [407, 251] width 814 height 503
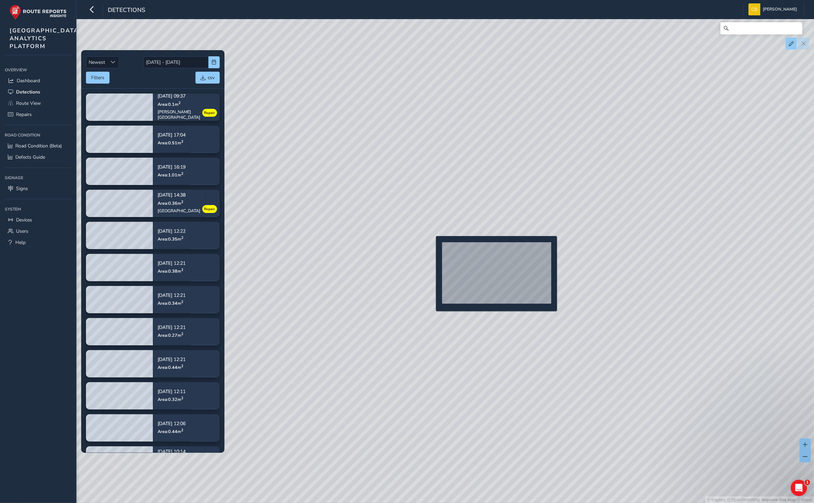
click at [432, 247] on div "© Mapbox © OpenStreetMap Improve this map © Maxar" at bounding box center [407, 251] width 814 height 503
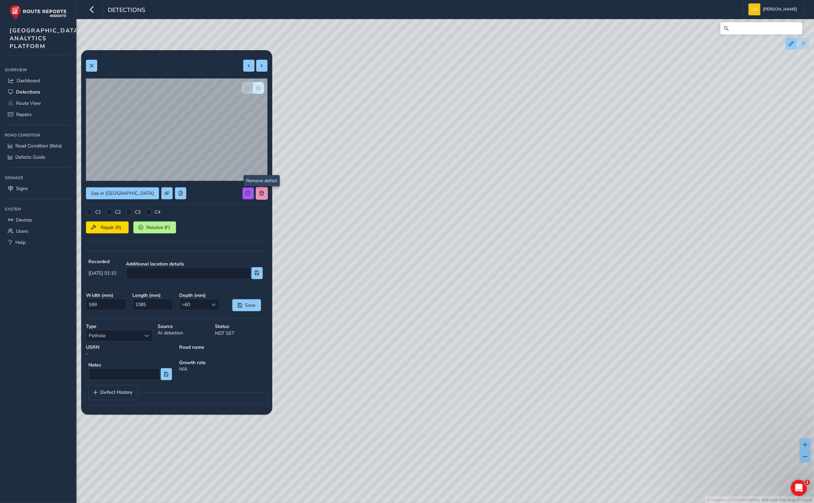
click at [263, 193] on span at bounding box center [261, 193] width 5 height 5
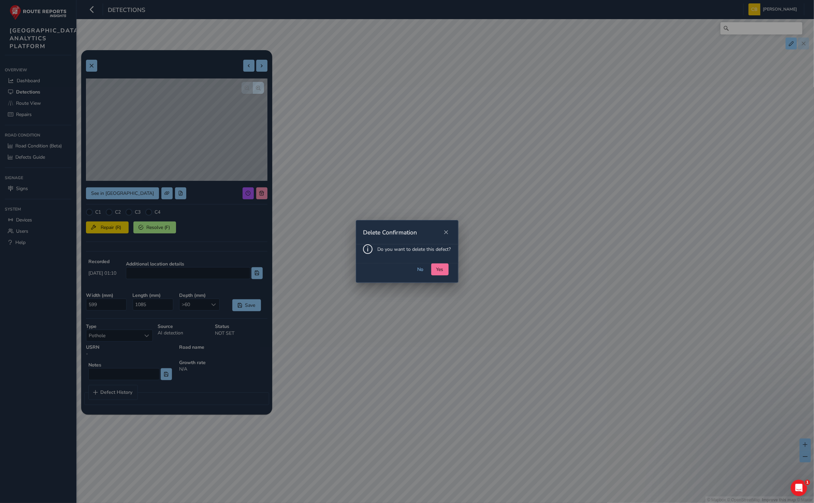
click at [440, 274] on button "Yes" at bounding box center [439, 269] width 17 height 12
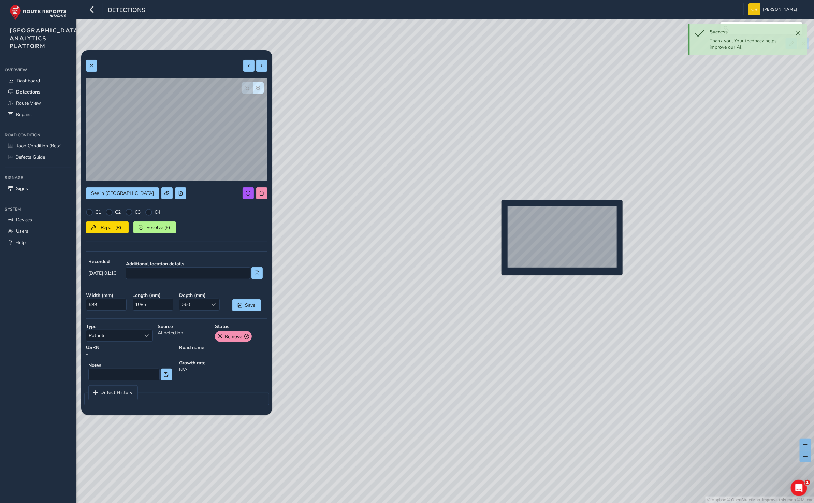
click at [497, 211] on div "© Mapbox © OpenStreetMap Improve this map © Maxar" at bounding box center [407, 251] width 814 height 503
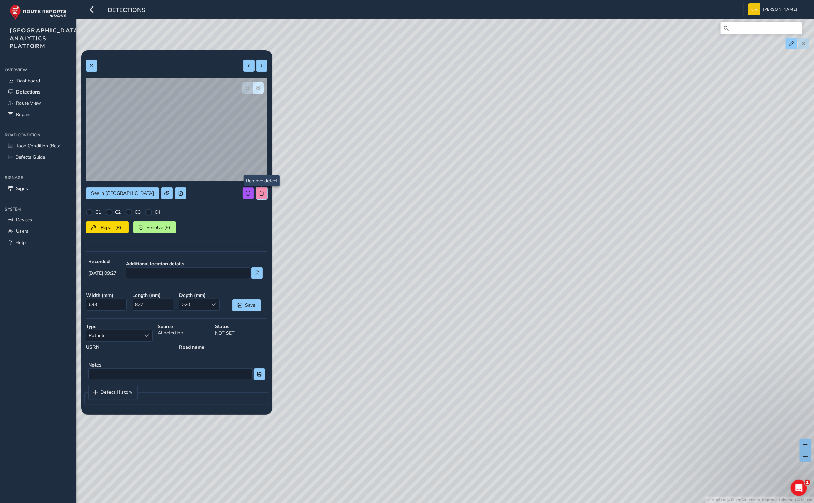
click at [260, 193] on span at bounding box center [261, 193] width 5 height 5
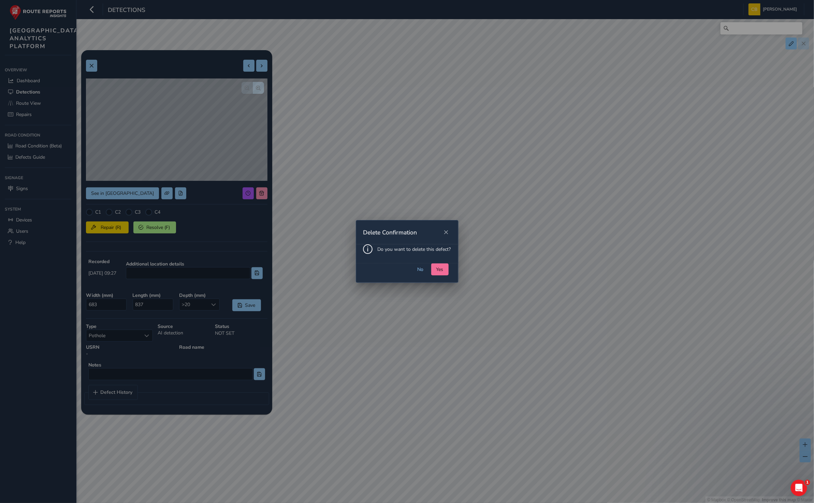
click at [445, 274] on button "Yes" at bounding box center [439, 269] width 17 height 12
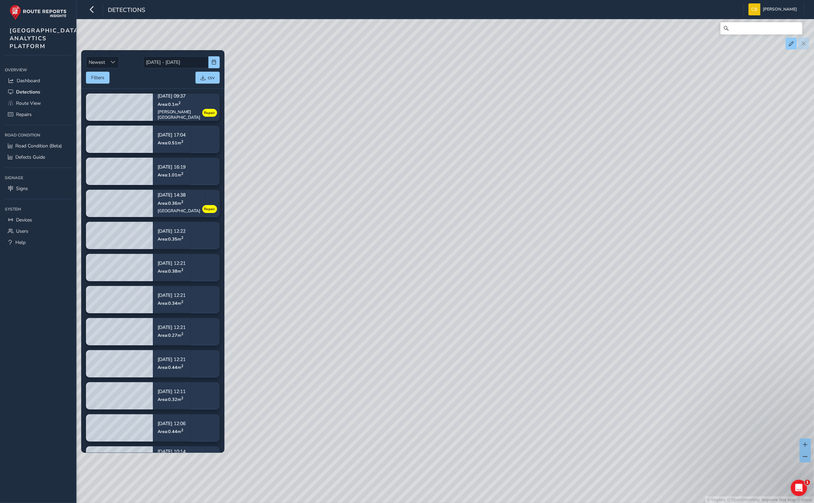
drag, startPoint x: 716, startPoint y: 353, endPoint x: 439, endPoint y: 185, distance: 324.3
click at [439, 185] on div "© Mapbox © OpenStreetMap Improve this map © Maxar" at bounding box center [407, 251] width 814 height 503
drag, startPoint x: 485, startPoint y: 435, endPoint x: 515, endPoint y: 172, distance: 264.9
click at [515, 172] on div "© Mapbox © OpenStreetMap Improve this map © Maxar" at bounding box center [407, 251] width 814 height 503
drag, startPoint x: 612, startPoint y: 354, endPoint x: 539, endPoint y: 305, distance: 87.7
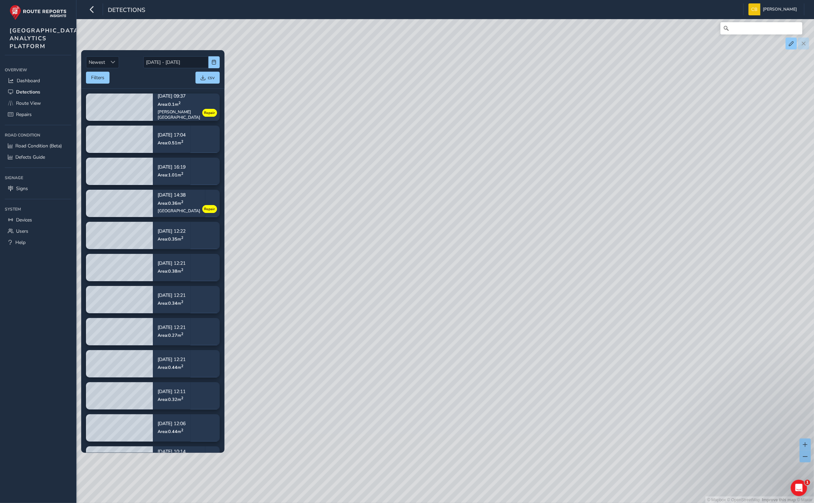
click at [558, 287] on div "© Mapbox © OpenStreetMap Improve this map © Maxar" at bounding box center [407, 251] width 814 height 503
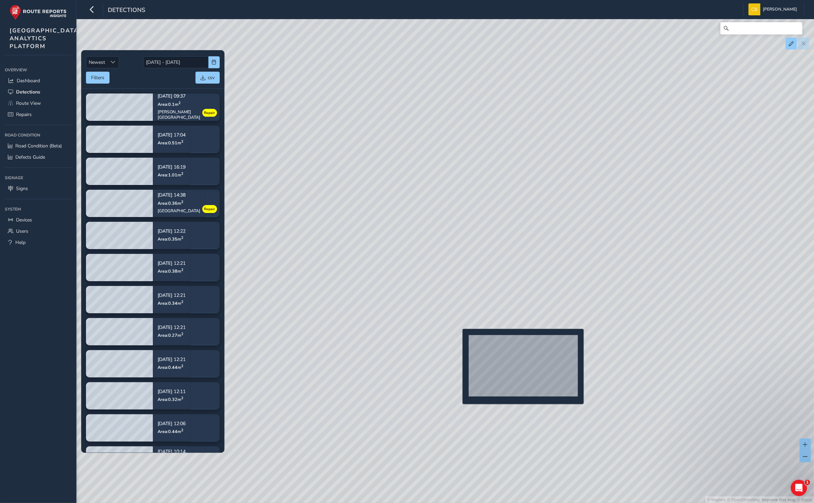
click at [458, 340] on div "© Mapbox © OpenStreetMap Improve this map © Maxar" at bounding box center [407, 251] width 814 height 503
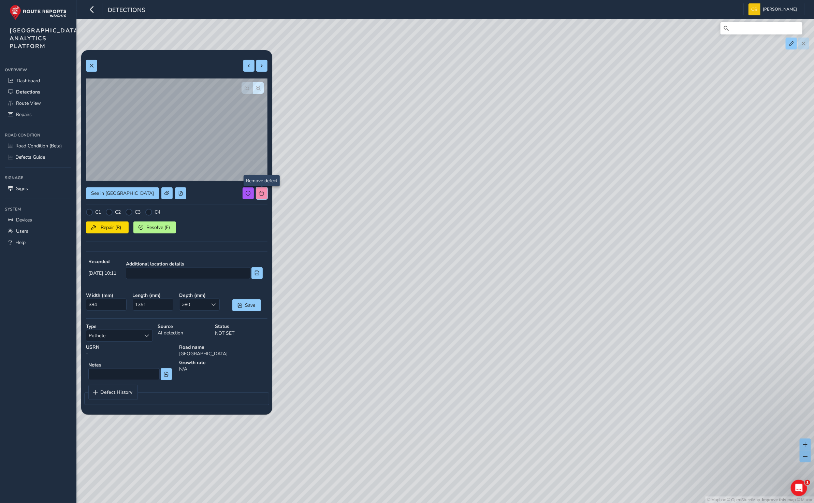
click at [263, 197] on button at bounding box center [261, 193] width 11 height 12
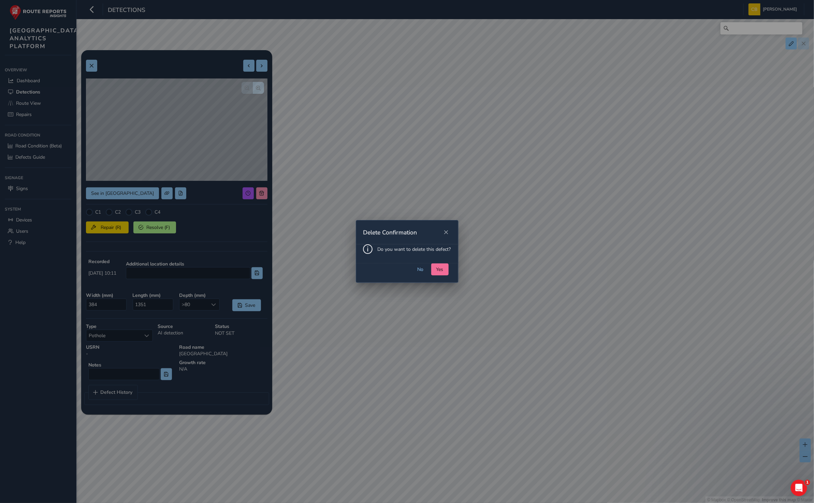
click at [434, 265] on button "Yes" at bounding box center [439, 269] width 17 height 12
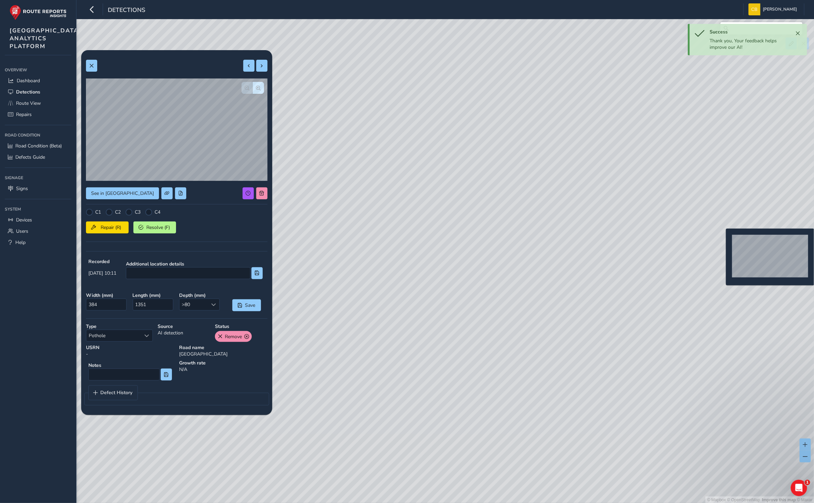
click at [722, 239] on div "© Mapbox © OpenStreetMap Improve this map © Maxar" at bounding box center [407, 251] width 814 height 503
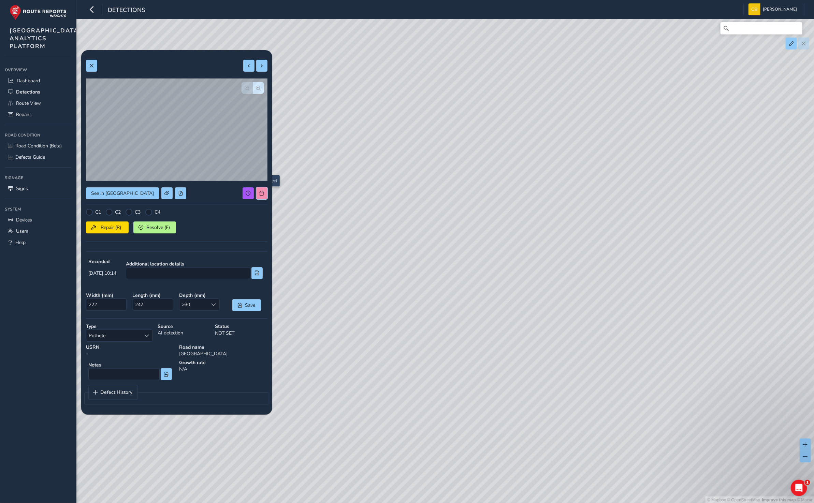
click at [264, 189] on button at bounding box center [261, 193] width 11 height 12
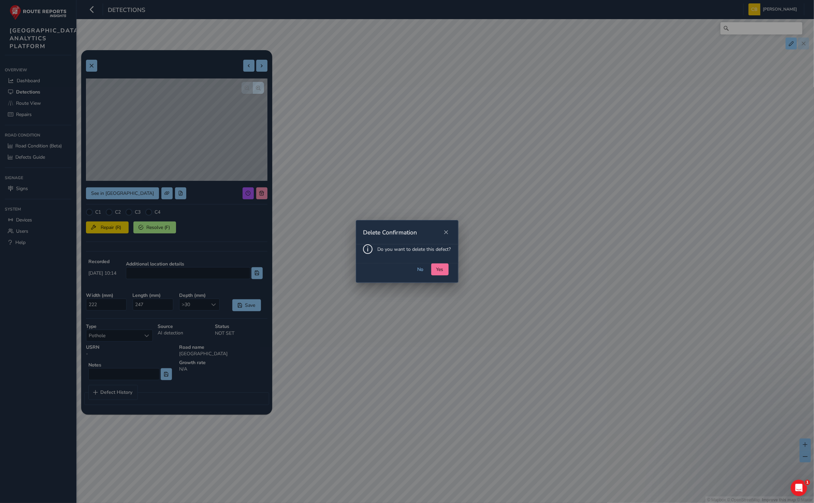
click at [436, 271] on button "Yes" at bounding box center [439, 269] width 17 height 12
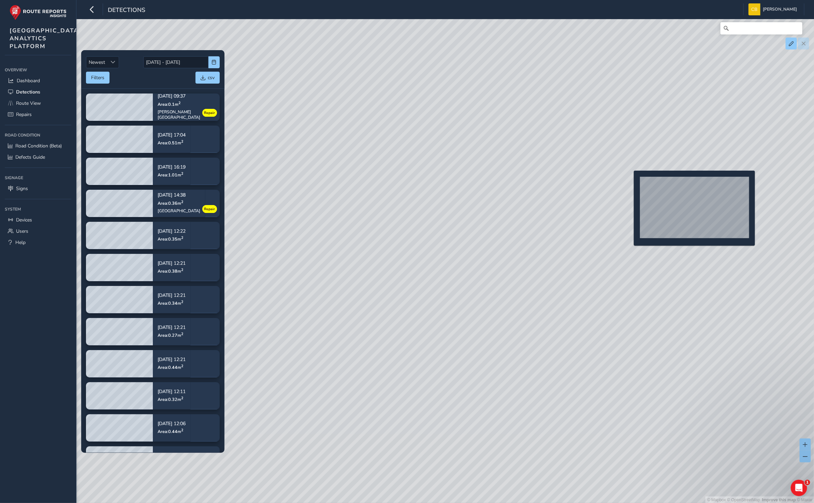
click at [627, 183] on div "© Mapbox © OpenStreetMap Improve this map © Maxar" at bounding box center [407, 251] width 814 height 503
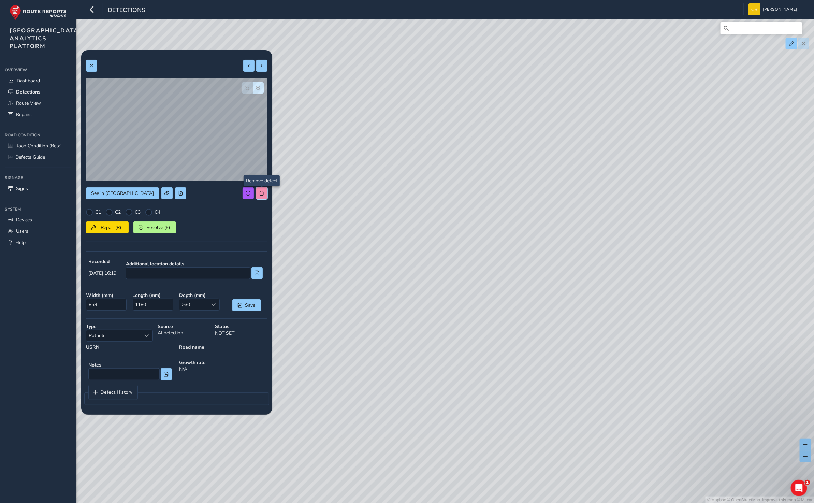
click at [263, 195] on span at bounding box center [261, 193] width 5 height 5
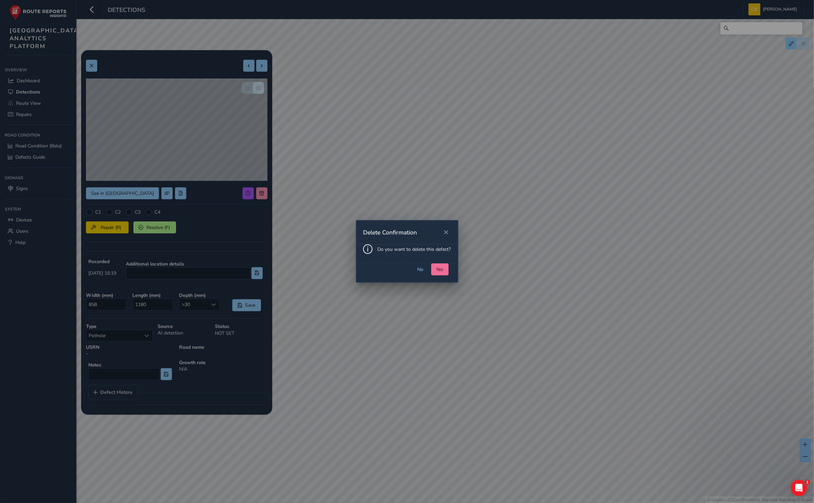
click at [439, 267] on span "Yes" at bounding box center [439, 269] width 7 height 6
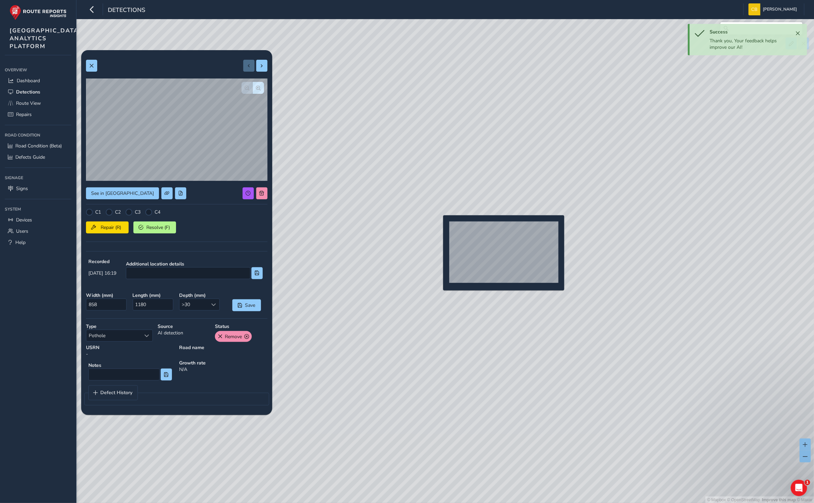
click at [439, 225] on div "© Mapbox © OpenStreetMap Improve this map © Maxar" at bounding box center [407, 251] width 814 height 503
type input "550"
type input "534"
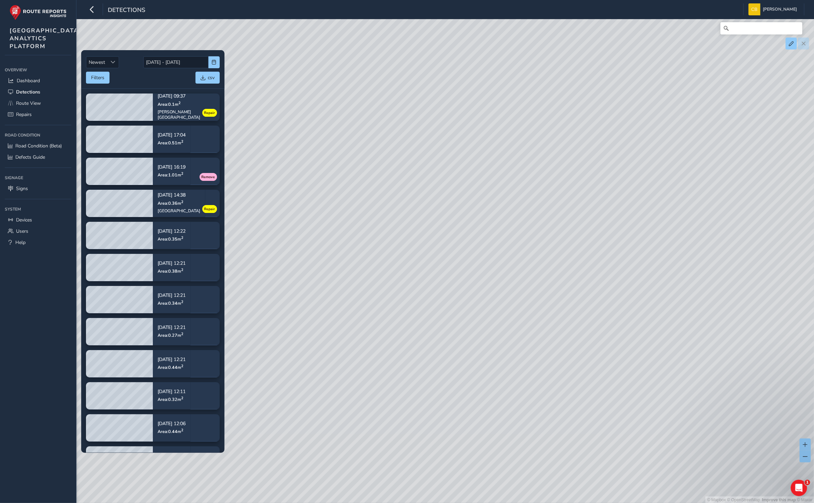
click at [496, 249] on div "© Mapbox © OpenStreetMap Improve this map © Maxar" at bounding box center [407, 251] width 814 height 503
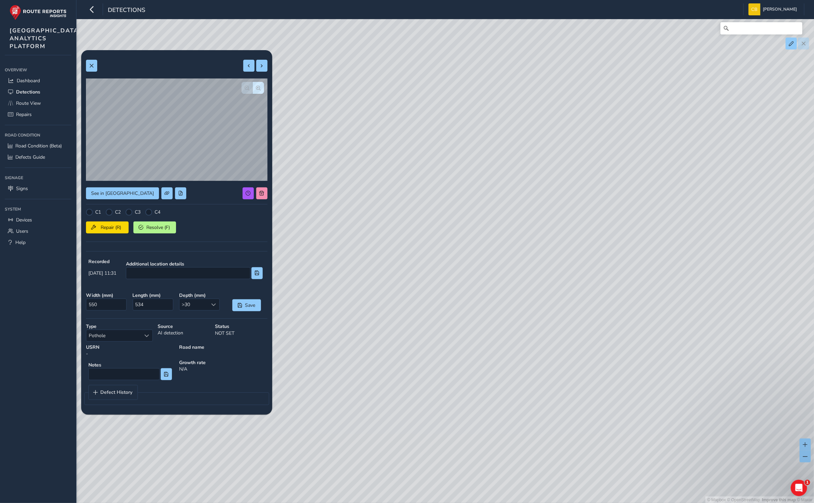
click at [266, 193] on div "See in Route View C1 C2 C3 C4 Repair (R) Resolve (F) Recorded [DATE] 11:31 Addi…" at bounding box center [176, 232] width 181 height 354
click at [266, 190] on button at bounding box center [261, 193] width 11 height 12
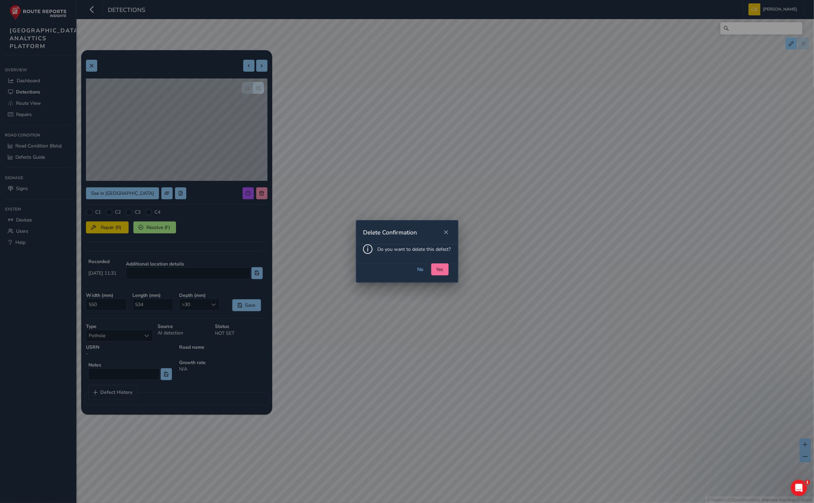
click at [435, 270] on button "Yes" at bounding box center [439, 269] width 17 height 12
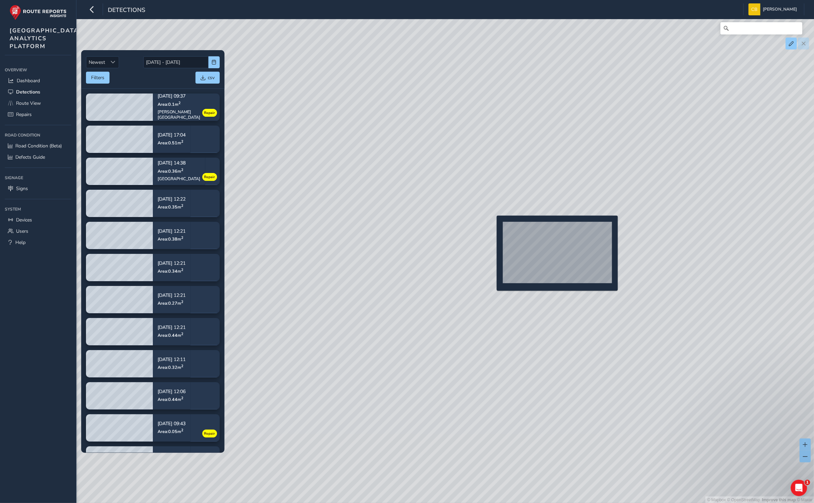
click at [493, 225] on div "© Mapbox © OpenStreetMap Improve this map © Maxar" at bounding box center [407, 251] width 814 height 503
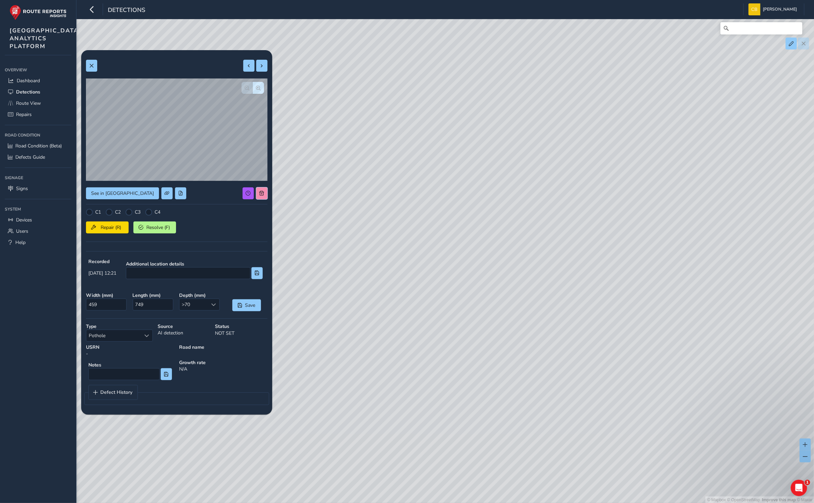
click at [263, 193] on span at bounding box center [261, 193] width 5 height 5
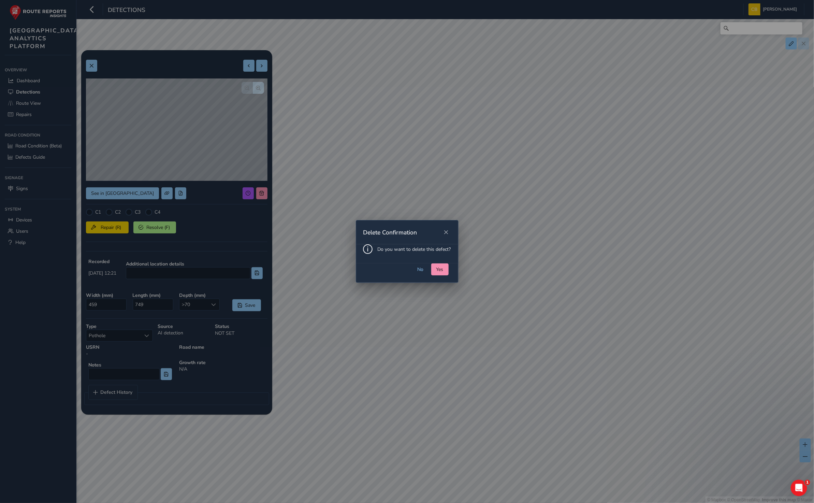
click at [434, 274] on button "Yes" at bounding box center [439, 269] width 17 height 12
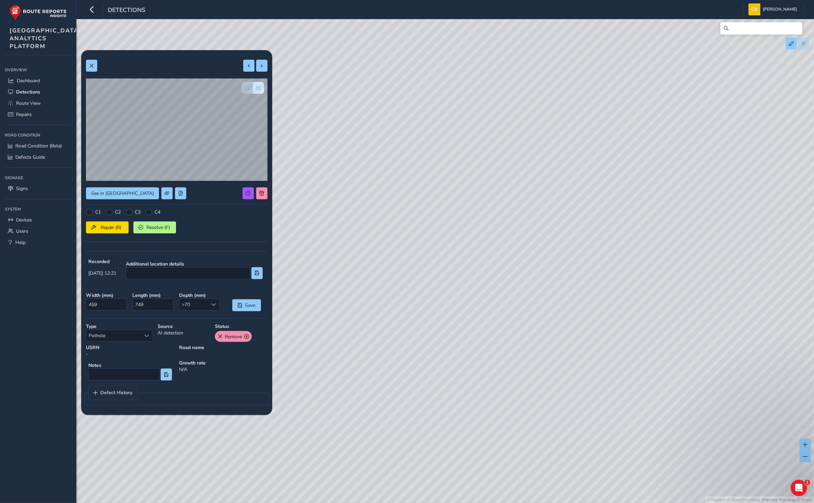
click at [482, 294] on div "© Mapbox © OpenStreetMap Improve this map © Maxar" at bounding box center [407, 251] width 814 height 503
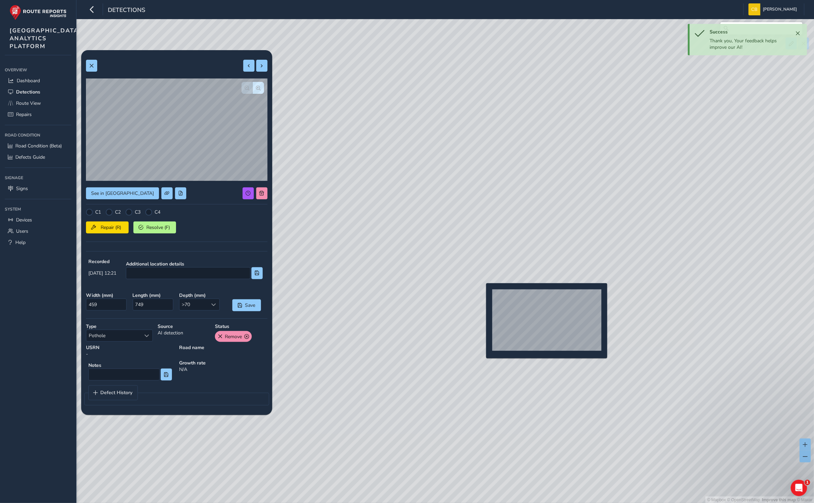
type input "684"
type input "741"
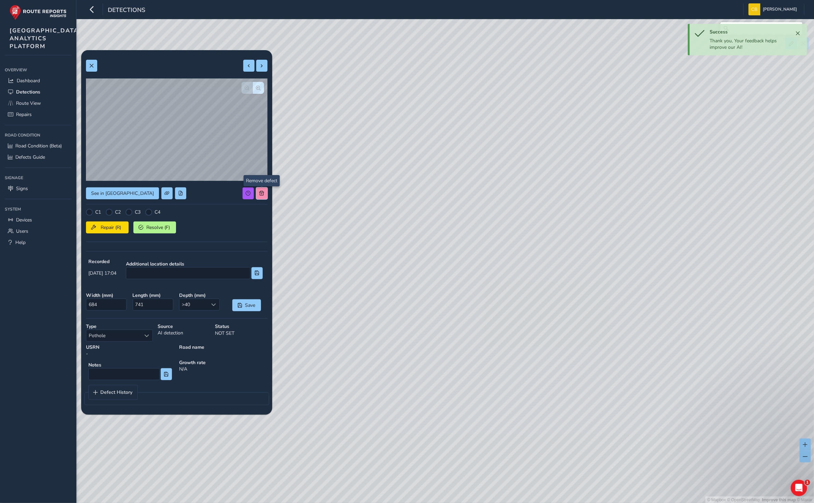
click at [259, 193] on span at bounding box center [261, 193] width 5 height 5
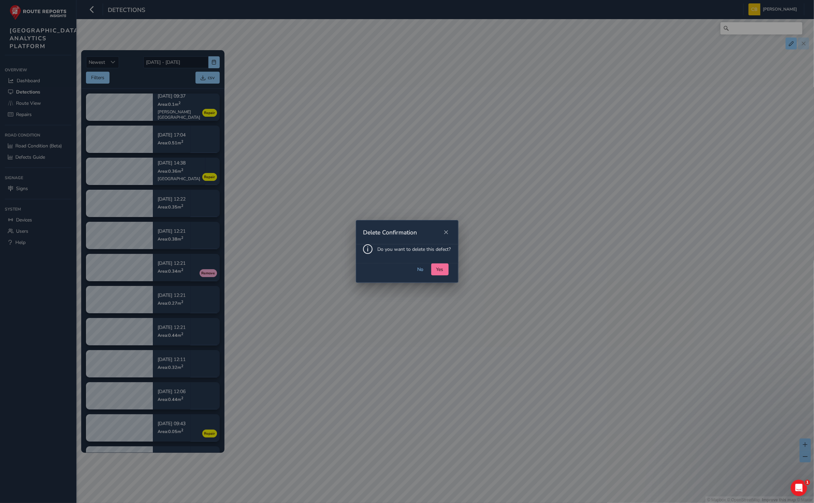
click at [438, 269] on span "Yes" at bounding box center [439, 269] width 7 height 6
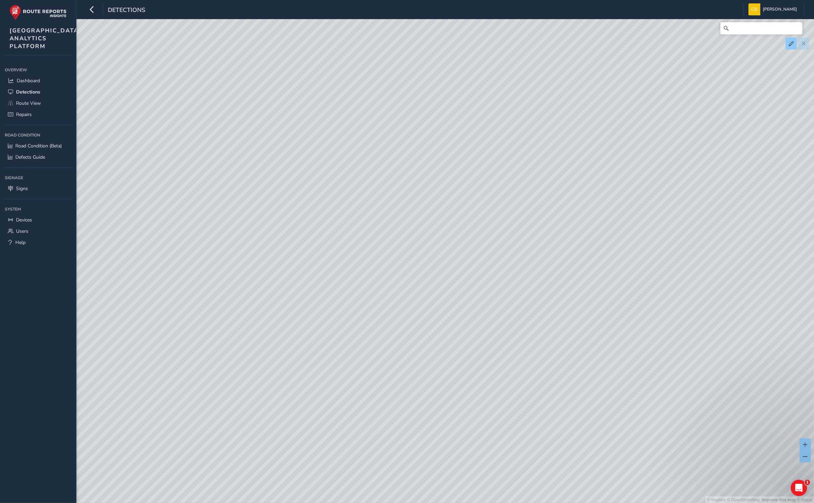
click at [445, 249] on div "© Mapbox © OpenStreetMap Improve this map © Maxar" at bounding box center [407, 251] width 814 height 503
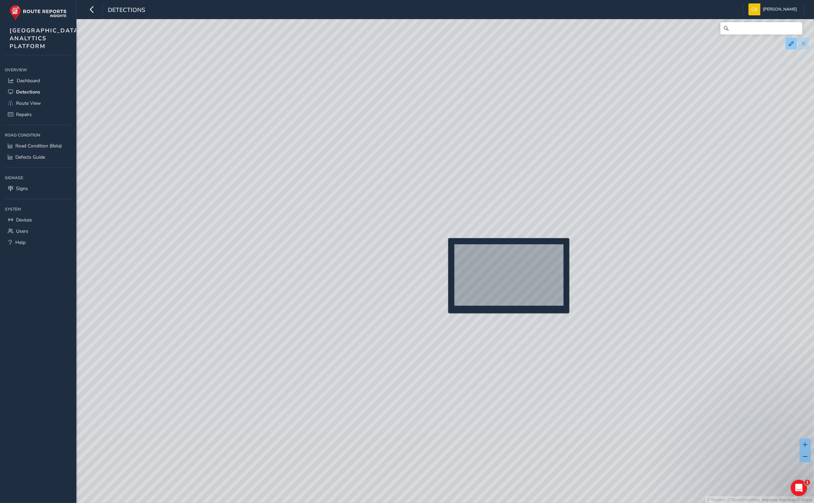
click at [444, 249] on div "© Mapbox © OpenStreetMap Improve this map © Maxar" at bounding box center [407, 251] width 814 height 503
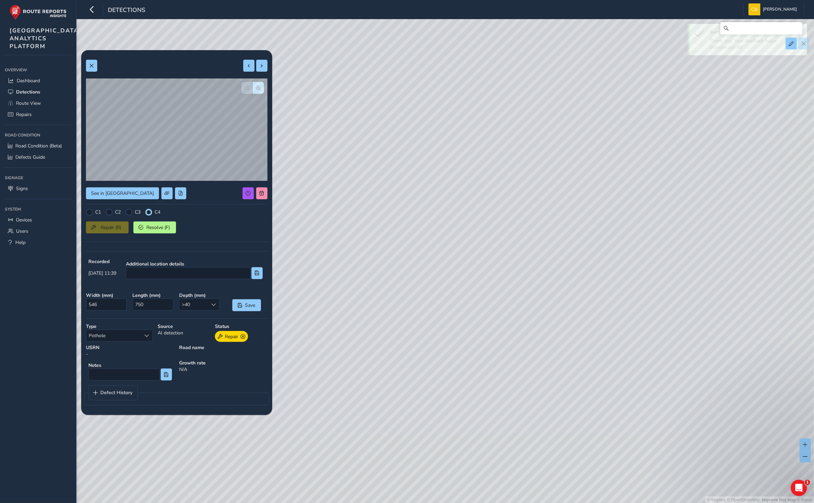
click at [435, 203] on div "© Mapbox © OpenStreetMap Improve this map © Maxar" at bounding box center [407, 251] width 814 height 503
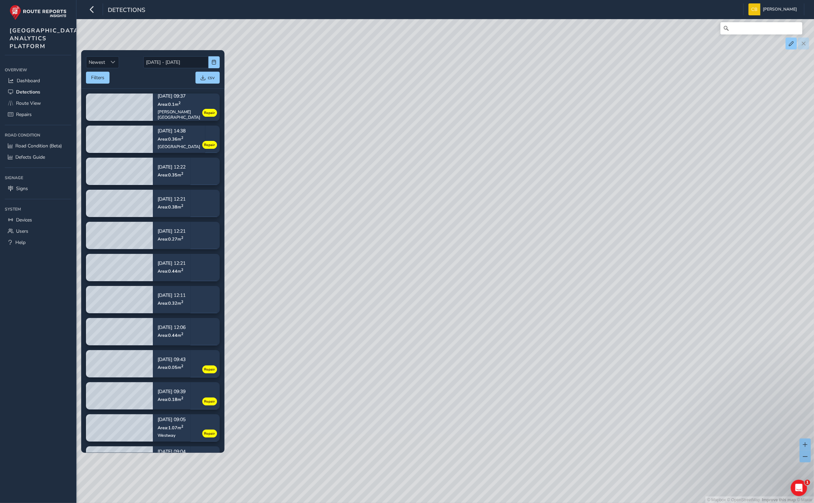
click at [465, 249] on div "© Mapbox © OpenStreetMap Improve this map © Maxar" at bounding box center [407, 251] width 814 height 503
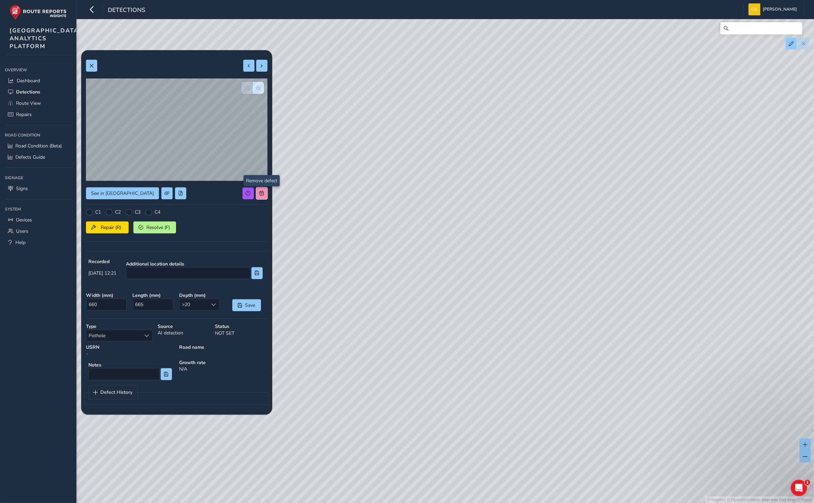
click at [263, 195] on span at bounding box center [261, 193] width 5 height 5
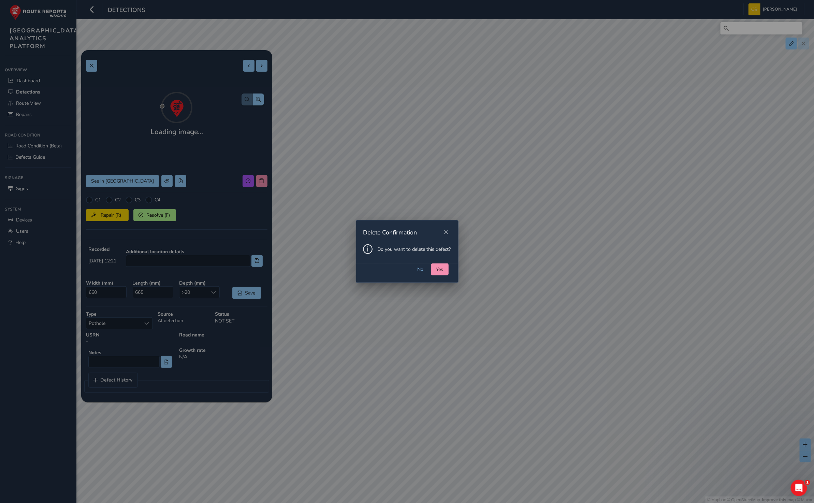
click at [437, 267] on span "Yes" at bounding box center [439, 269] width 7 height 6
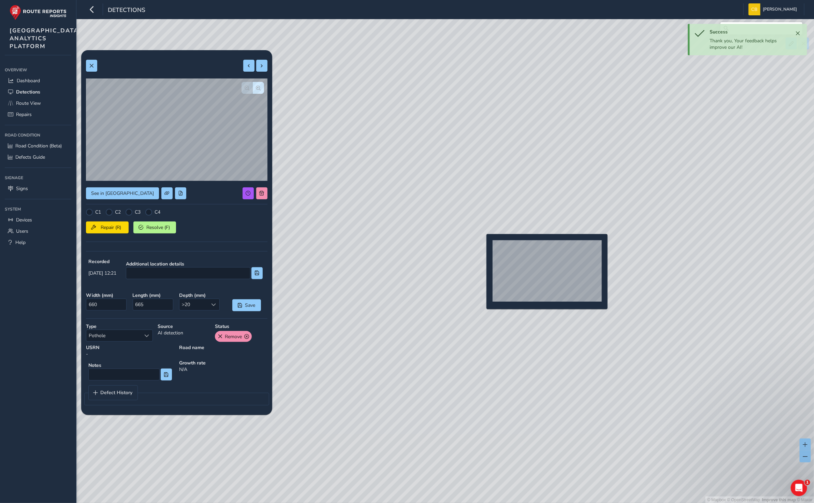
click at [482, 245] on div "© Mapbox © OpenStreetMap Improve this map © Maxar" at bounding box center [407, 251] width 814 height 503
type input "383"
type input "699"
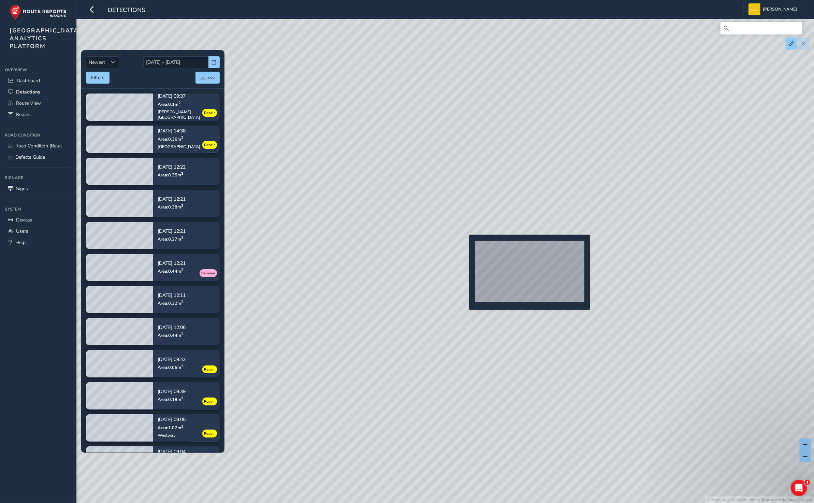
click at [465, 245] on div "© Mapbox © OpenStreetMap Improve this map © Maxar" at bounding box center [407, 251] width 814 height 503
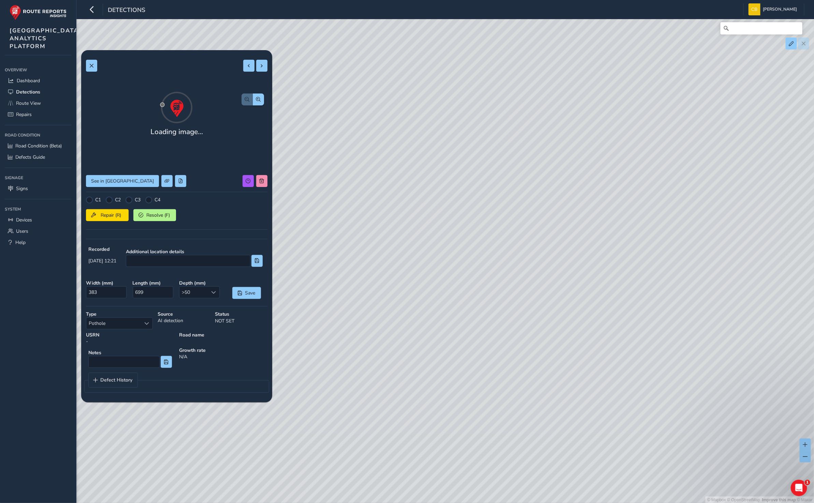
click at [261, 196] on div "Loading image... See in Route View C1 C2 C3 C4 Repair (R) Resolve (F) Recorded …" at bounding box center [176, 226] width 181 height 342
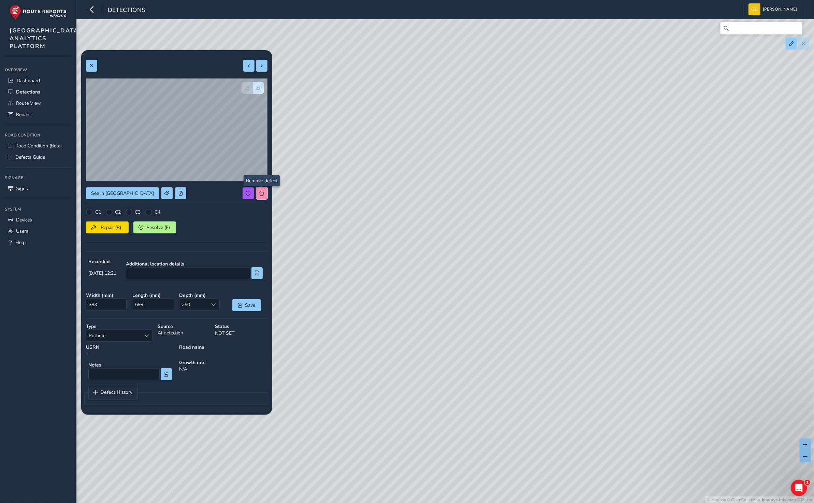
click at [259, 191] on span at bounding box center [261, 193] width 5 height 5
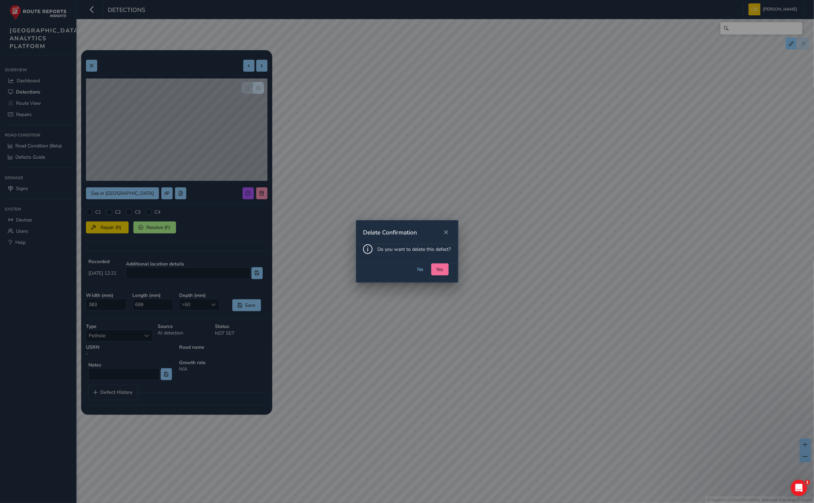
click at [442, 267] on span "Yes" at bounding box center [439, 269] width 7 height 6
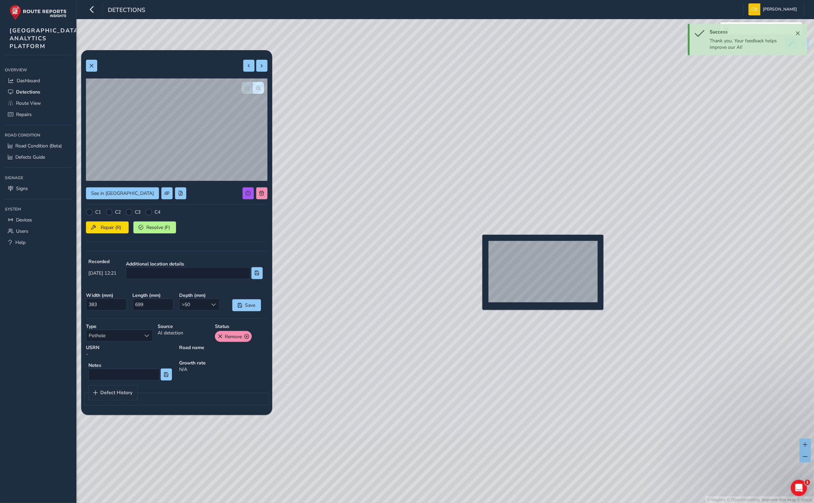
click at [478, 245] on div "© Mapbox © OpenStreetMap Improve this map © Maxar" at bounding box center [407, 251] width 814 height 503
type input "526"
type input "715"
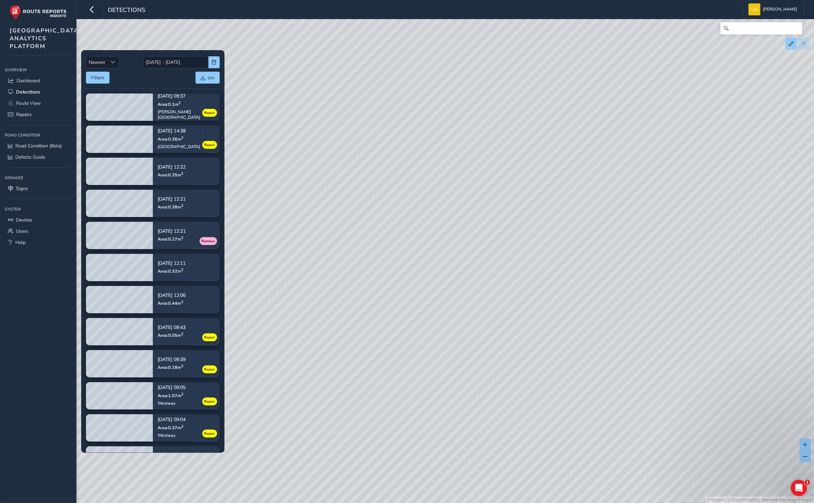
click at [467, 250] on div "© Mapbox © OpenStreetMap Improve this map © Maxar" at bounding box center [407, 251] width 814 height 503
click at [464, 246] on div "© Mapbox © OpenStreetMap Improve this map © Maxar" at bounding box center [407, 251] width 814 height 503
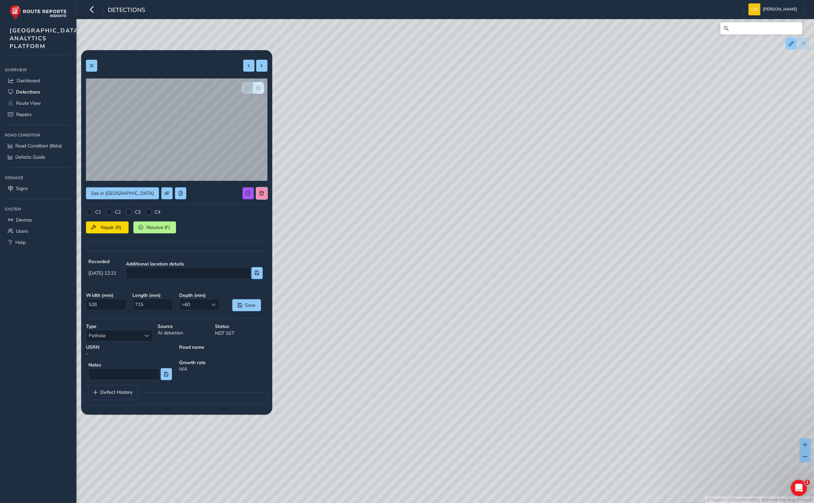
click at [260, 193] on span at bounding box center [261, 193] width 5 height 5
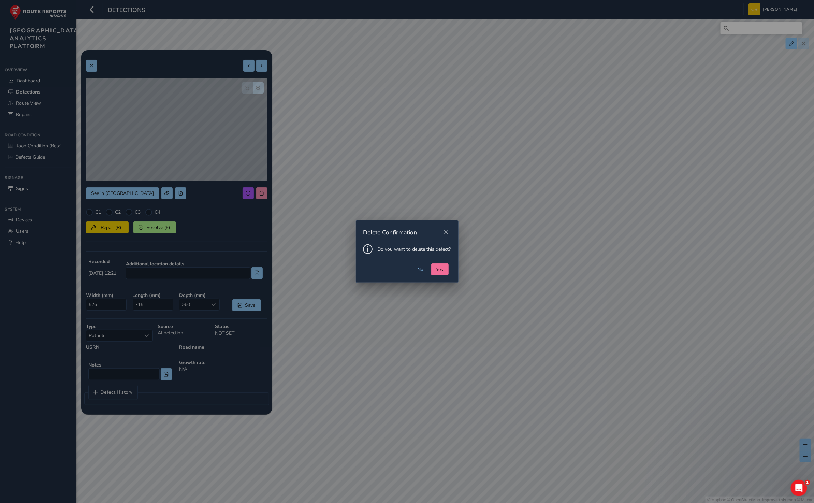
click at [437, 268] on span "Yes" at bounding box center [439, 269] width 7 height 6
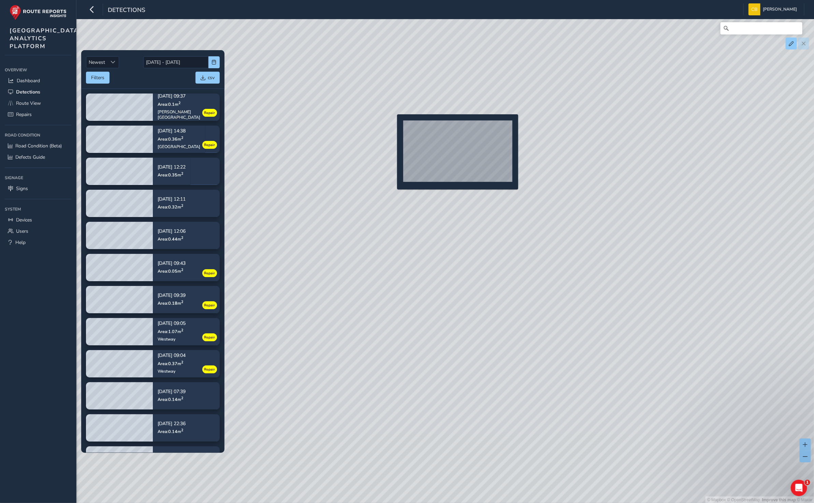
click at [393, 125] on div "© Mapbox © OpenStreetMap Improve this map © Maxar" at bounding box center [407, 251] width 814 height 503
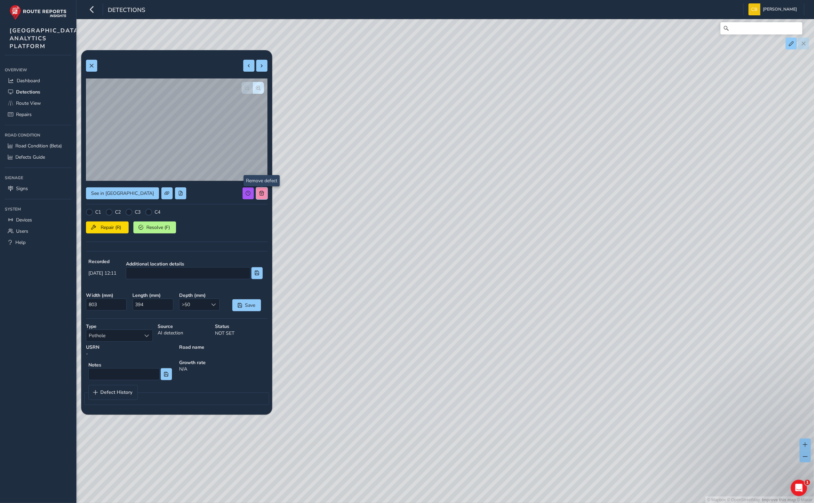
click at [265, 191] on button at bounding box center [261, 193] width 11 height 12
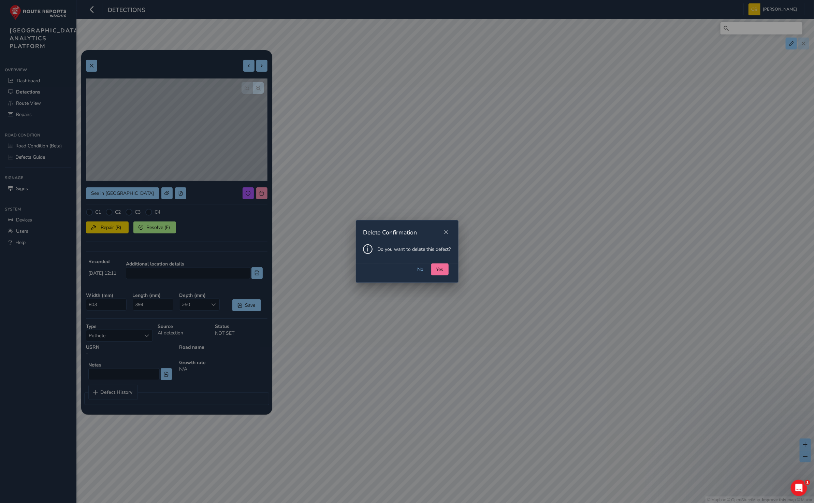
click at [432, 269] on button "Yes" at bounding box center [439, 269] width 17 height 12
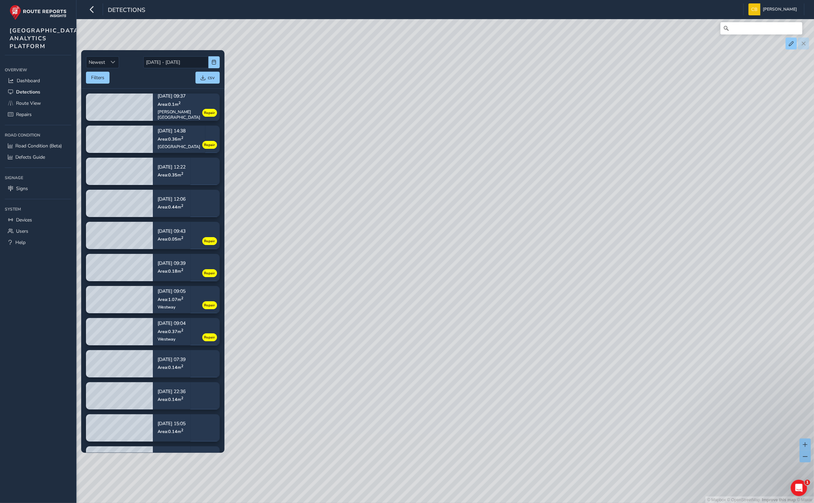
drag, startPoint x: 614, startPoint y: 303, endPoint x: 337, endPoint y: 174, distance: 306.1
click at [337, 174] on div "© Mapbox © OpenStreetMap Improve this map © Maxar" at bounding box center [407, 251] width 814 height 503
drag, startPoint x: 638, startPoint y: 327, endPoint x: 518, endPoint y: 270, distance: 132.5
click at [490, 255] on div "© Mapbox © OpenStreetMap Improve this map © Maxar" at bounding box center [407, 251] width 814 height 503
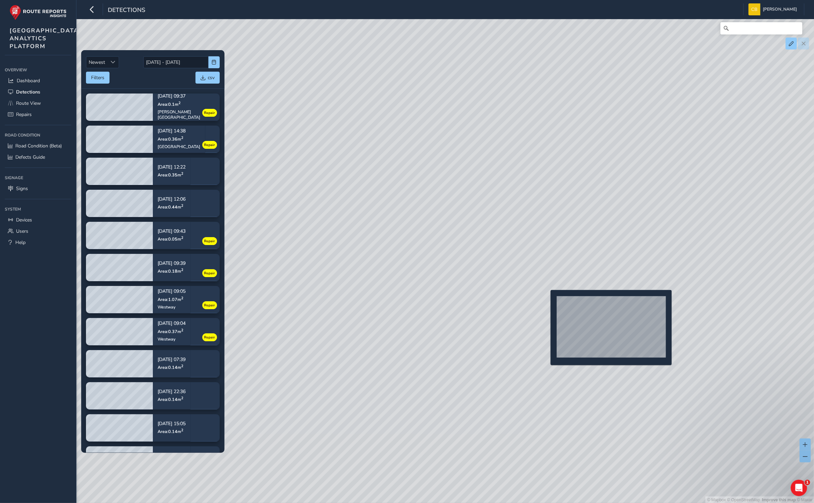
click at [546, 301] on div "© Mapbox © OpenStreetMap Improve this map © Maxar" at bounding box center [407, 251] width 814 height 503
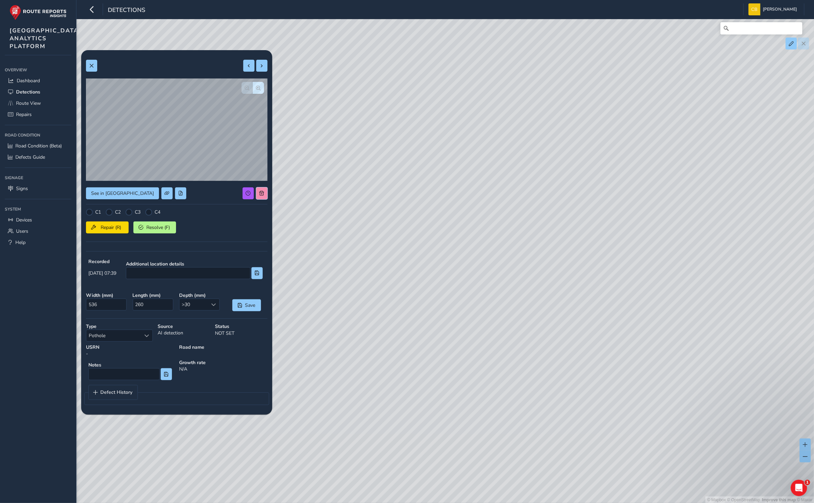
click at [264, 189] on button at bounding box center [261, 193] width 11 height 12
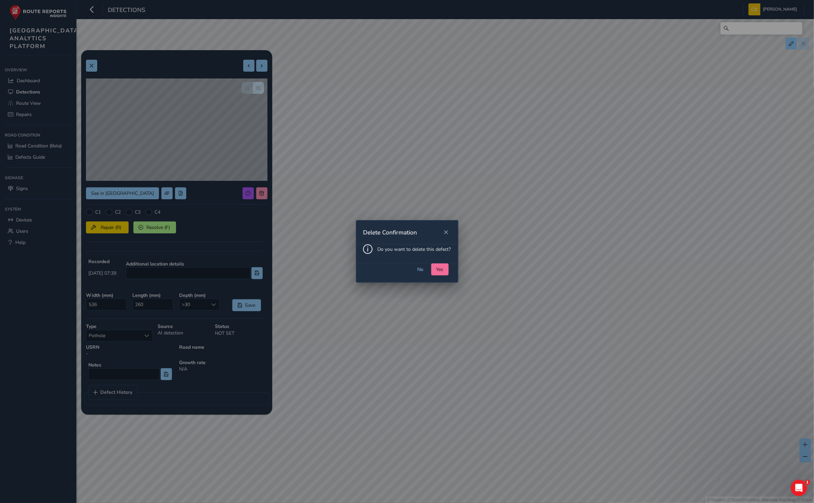
click at [439, 264] on button "Yes" at bounding box center [439, 269] width 17 height 12
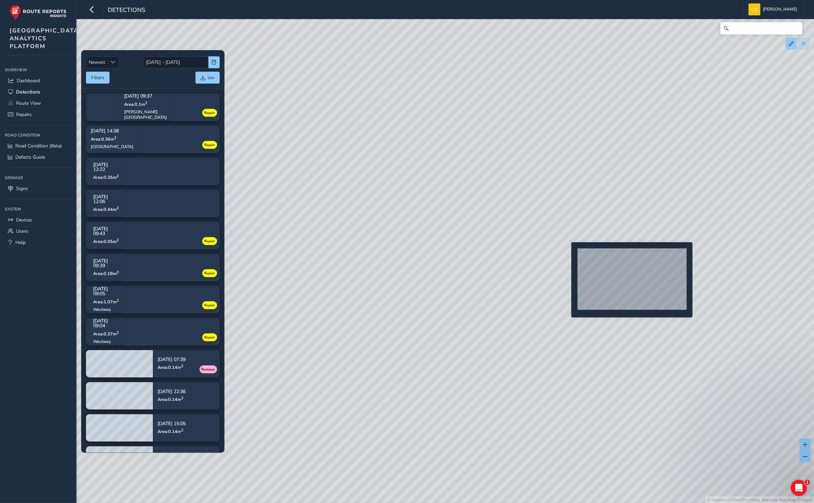
click at [567, 253] on div "© Mapbox © OpenStreetMap Improve this map © Maxar" at bounding box center [407, 251] width 814 height 503
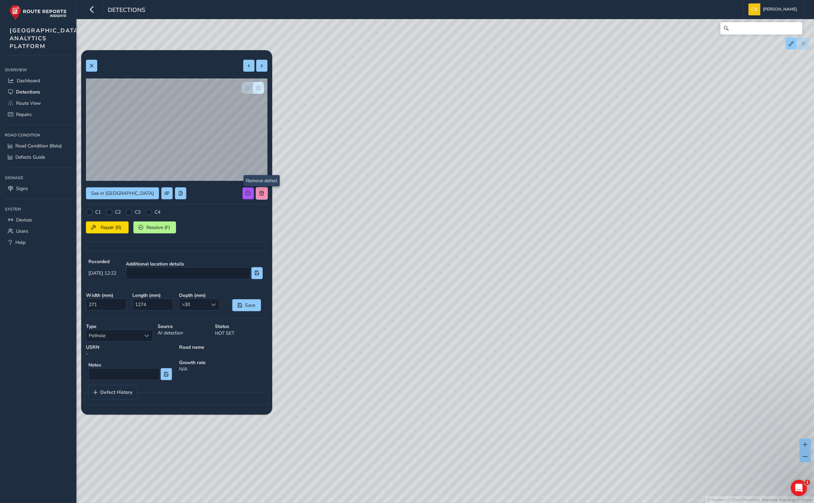
click at [263, 191] on span at bounding box center [261, 193] width 5 height 5
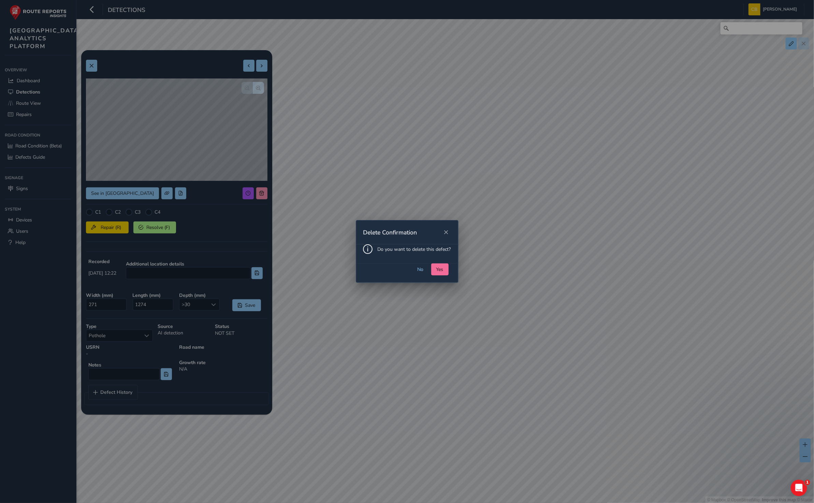
click at [434, 265] on button "Yes" at bounding box center [439, 269] width 17 height 12
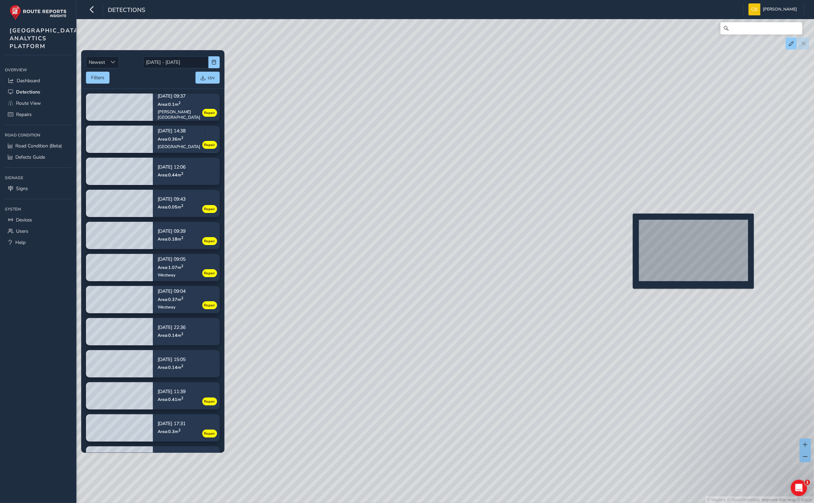
click at [628, 224] on div "© Mapbox © OpenStreetMap Improve this map © Maxar" at bounding box center [407, 251] width 814 height 503
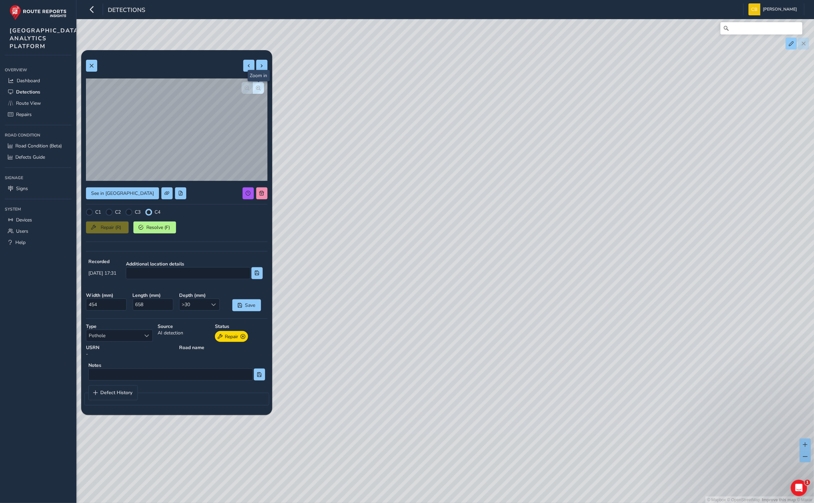
click at [256, 87] on span "button" at bounding box center [258, 88] width 5 height 5
click at [259, 82] on button "button" at bounding box center [258, 88] width 11 height 12
click at [457, 210] on div "© Mapbox © OpenStreetMap Improve this map © Maxar" at bounding box center [407, 251] width 814 height 503
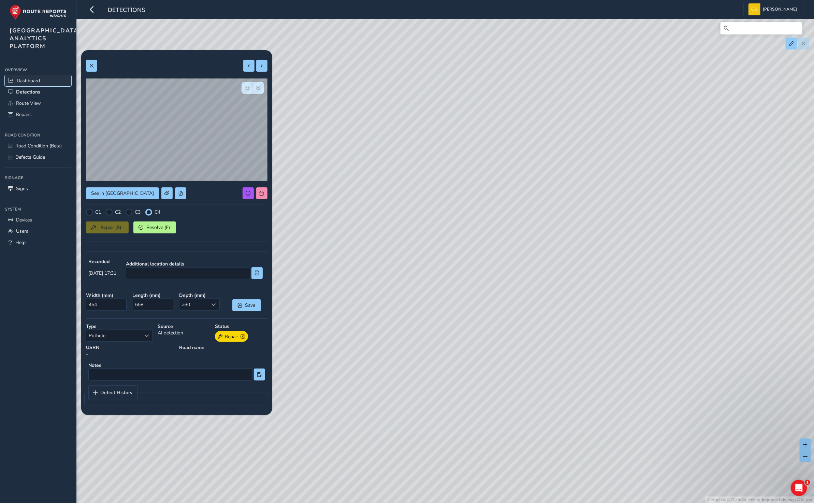
click at [35, 86] on link "Dashboard" at bounding box center [38, 80] width 66 height 11
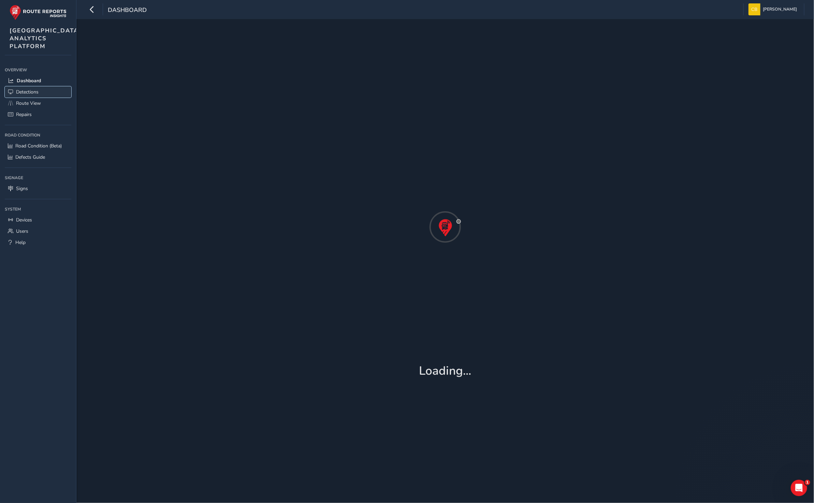
click at [35, 95] on span "Detections" at bounding box center [27, 92] width 23 height 6
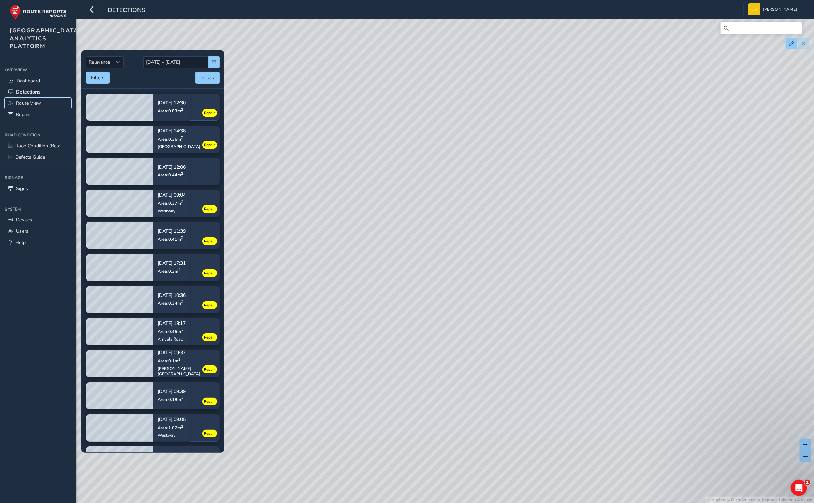
drag, startPoint x: 24, startPoint y: 117, endPoint x: 375, endPoint y: 165, distance: 355.1
click at [24, 106] on span "Route View" at bounding box center [28, 103] width 25 height 6
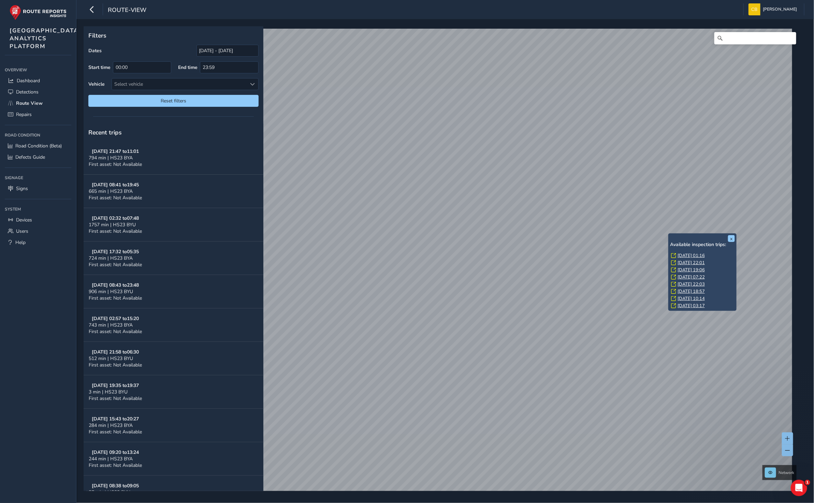
click at [685, 253] on link "[DATE] 01:16" at bounding box center [690, 255] width 27 height 6
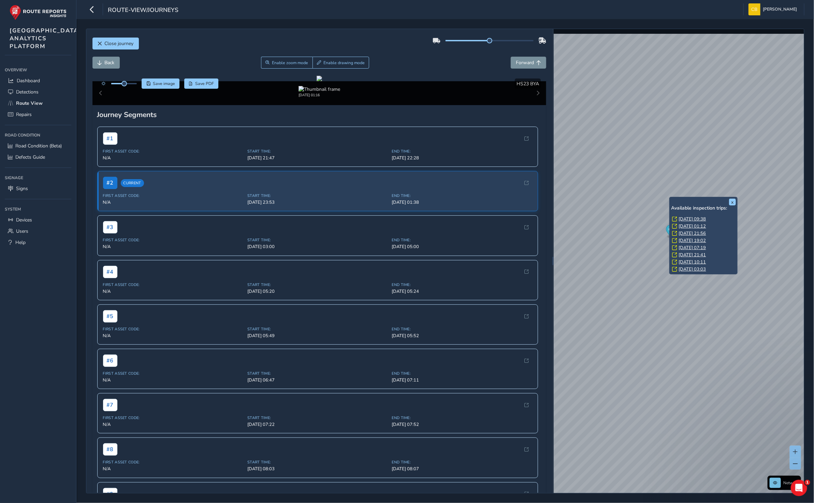
click at [695, 260] on link "[DATE] 10:11" at bounding box center [691, 262] width 27 height 6
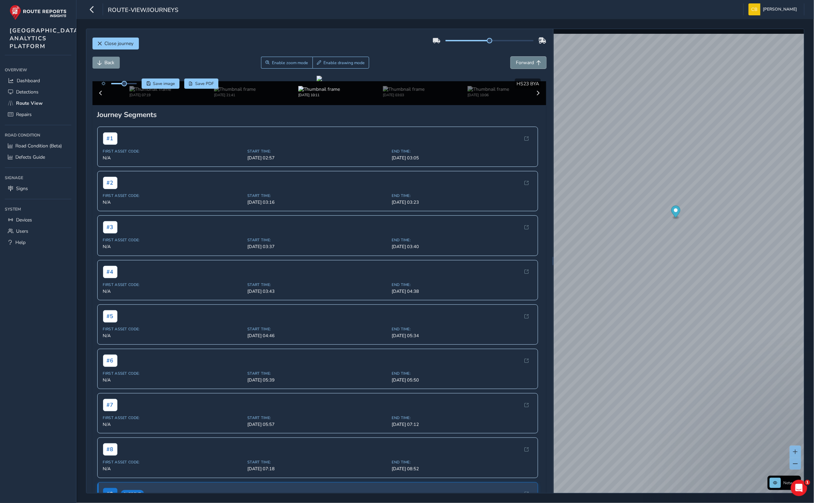
click at [527, 60] on button "Forward" at bounding box center [527, 63] width 35 height 12
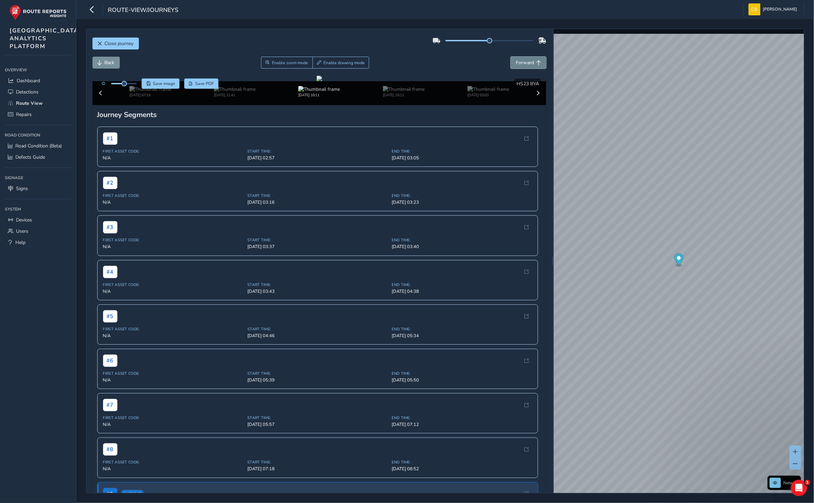
click at [527, 60] on button "Forward" at bounding box center [527, 63] width 35 height 12
click at [527, 61] on button "Forward" at bounding box center [527, 63] width 35 height 12
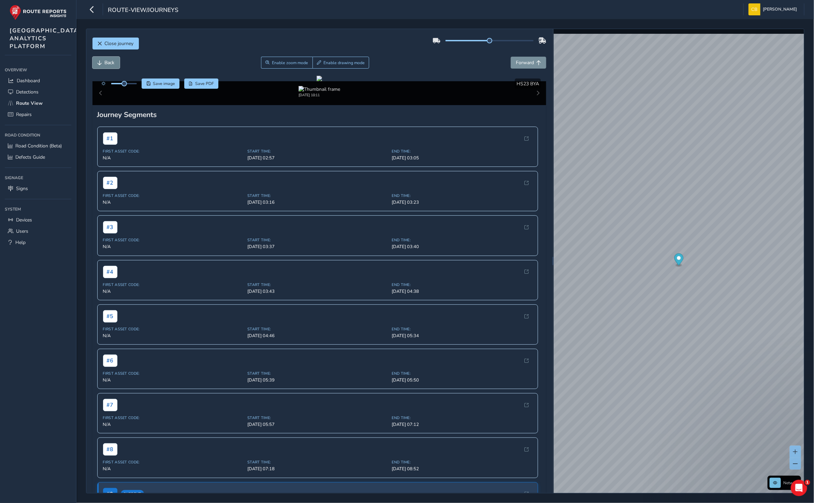
click at [107, 58] on button "Back" at bounding box center [105, 63] width 27 height 12
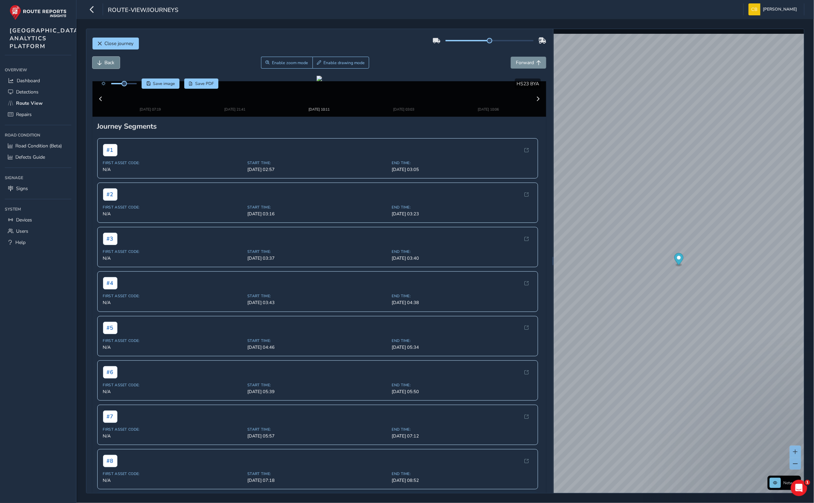
click at [111, 62] on span "Back" at bounding box center [110, 62] width 10 height 6
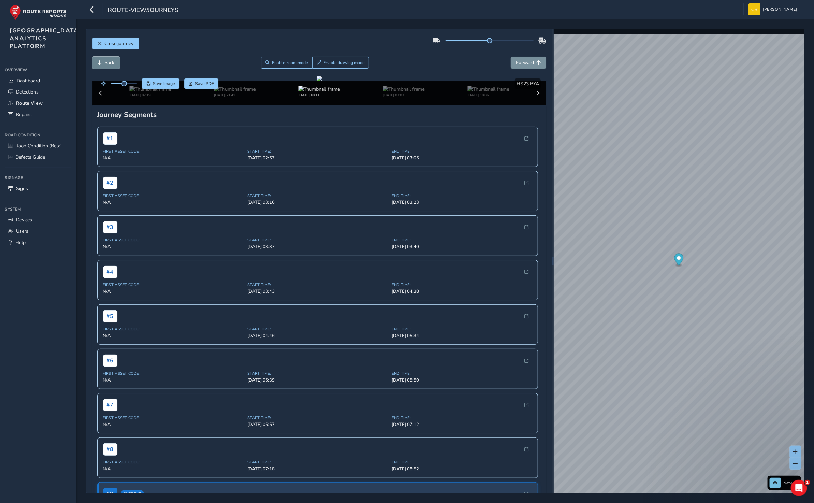
click at [111, 62] on span "Back" at bounding box center [110, 62] width 10 height 6
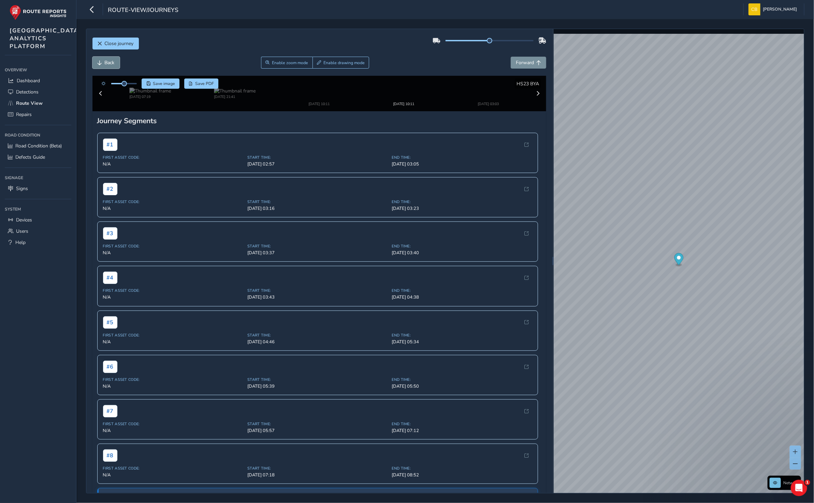
click at [111, 62] on span "Back" at bounding box center [110, 62] width 10 height 6
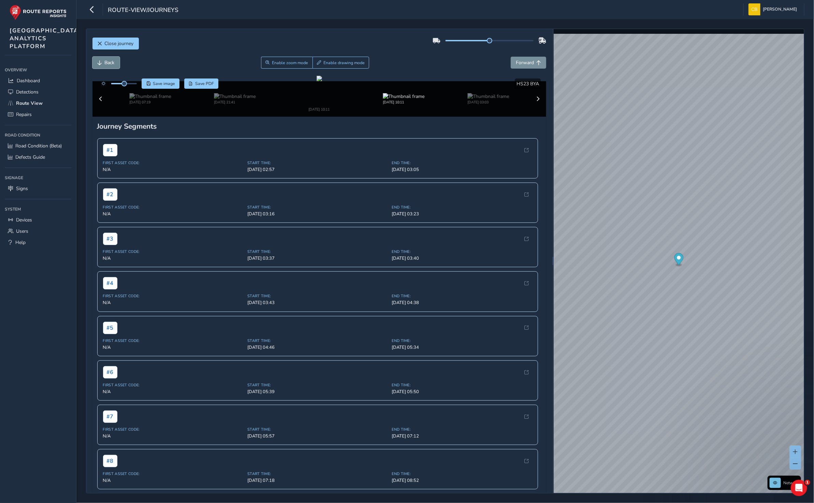
click at [111, 62] on span "Back" at bounding box center [110, 62] width 10 height 6
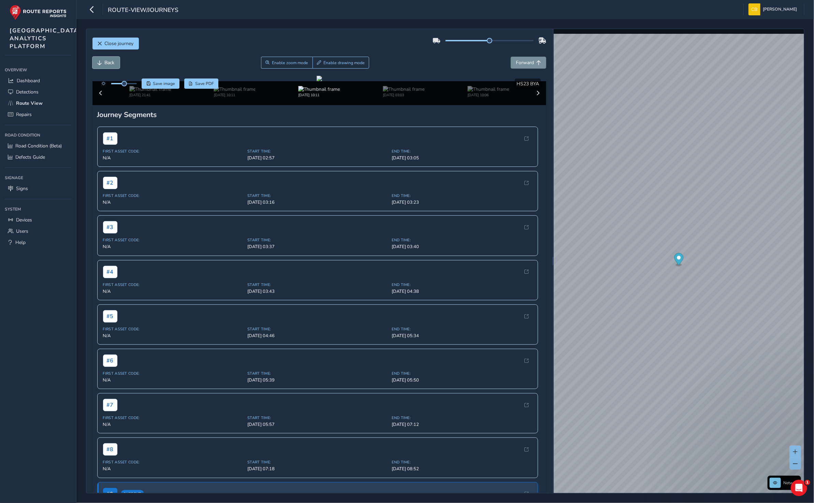
click at [111, 62] on span "Back" at bounding box center [110, 62] width 10 height 6
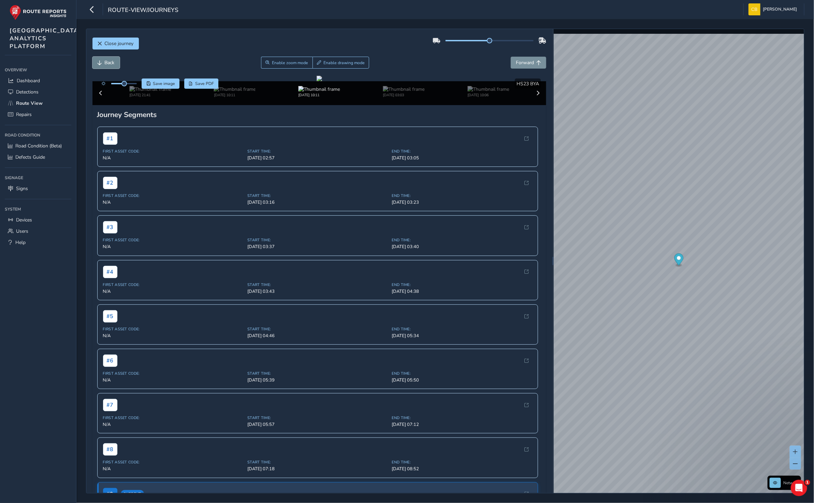
click at [111, 62] on span "Back" at bounding box center [110, 62] width 10 height 6
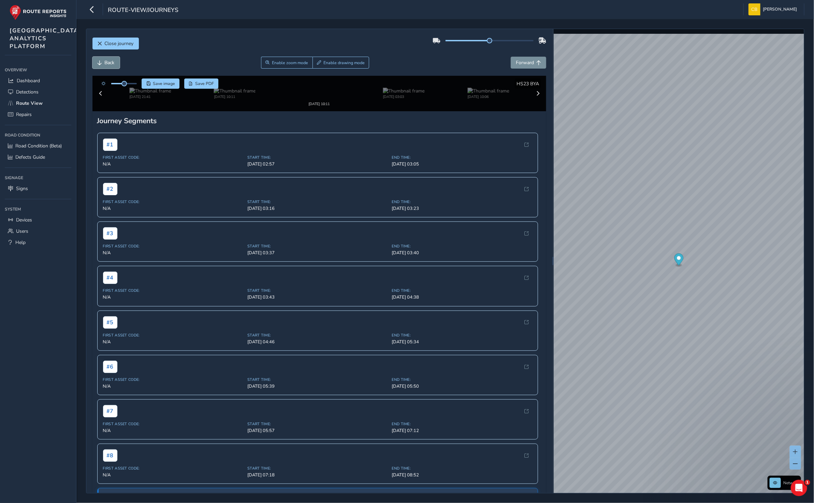
click at [111, 62] on span "Back" at bounding box center [110, 62] width 10 height 6
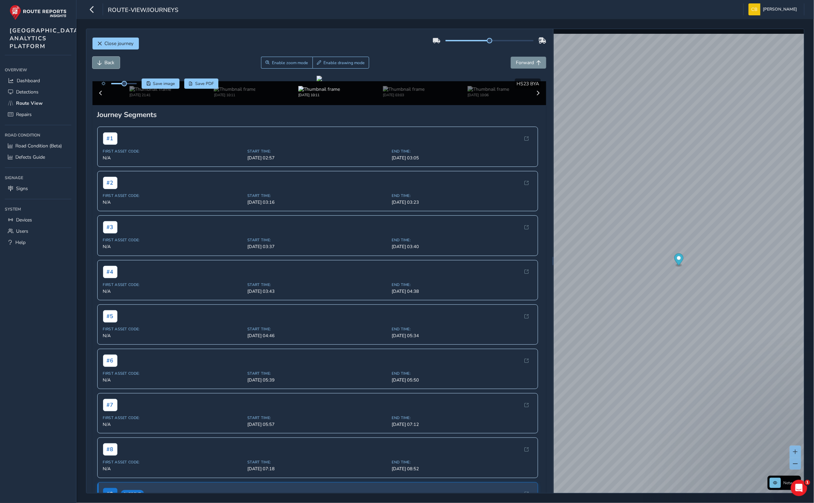
click at [111, 62] on span "Back" at bounding box center [110, 62] width 10 height 6
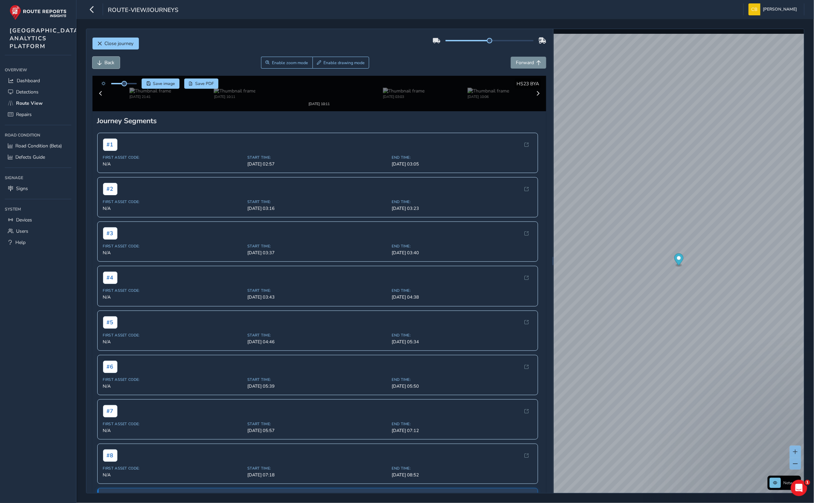
click at [111, 62] on span "Back" at bounding box center [110, 62] width 10 height 6
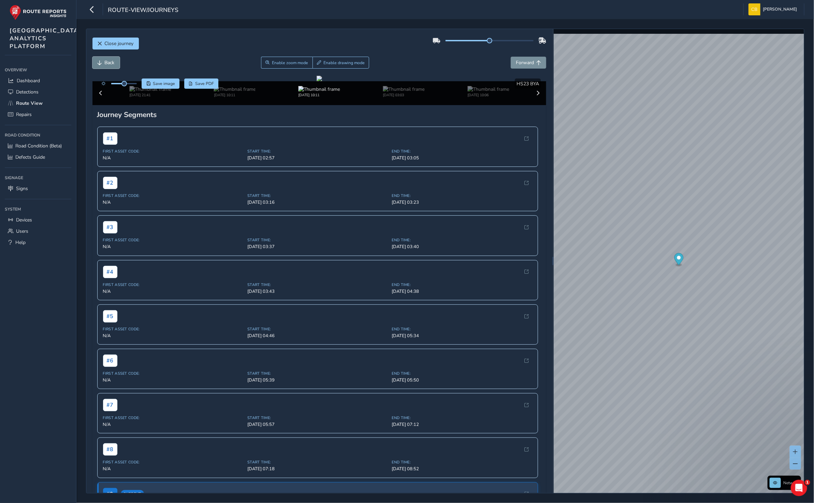
click at [111, 62] on span "Back" at bounding box center [110, 62] width 10 height 6
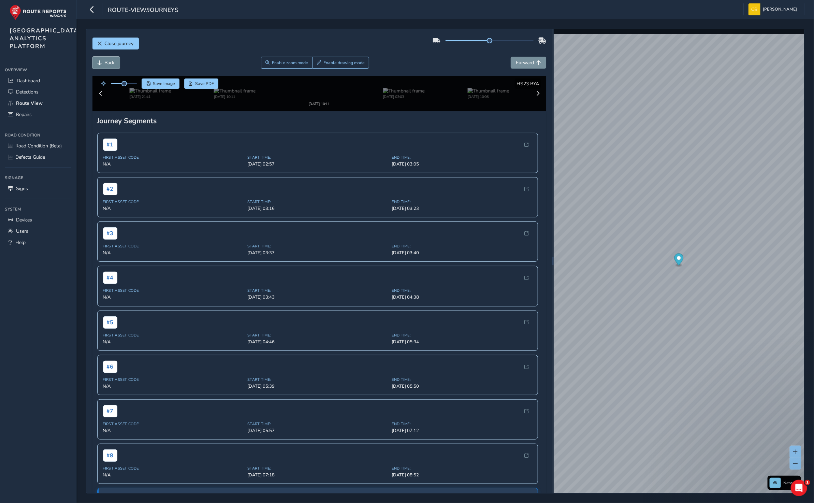
click at [111, 62] on span "Back" at bounding box center [110, 62] width 10 height 6
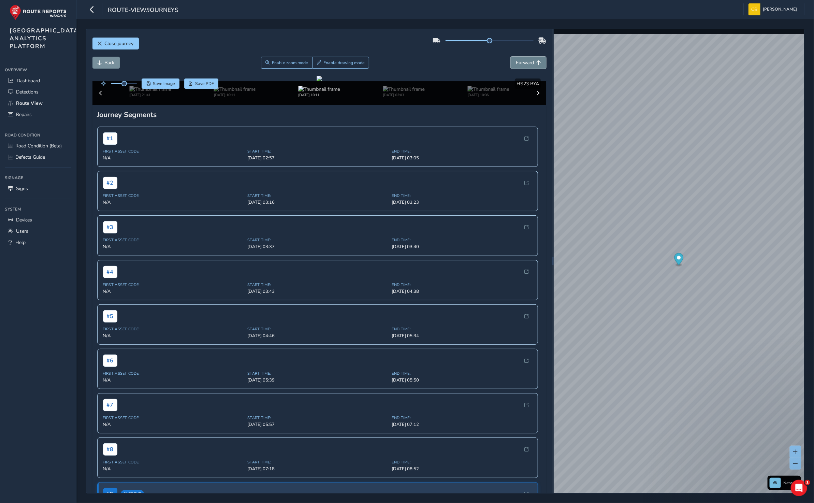
click at [516, 62] on span "Forward" at bounding box center [525, 62] width 18 height 6
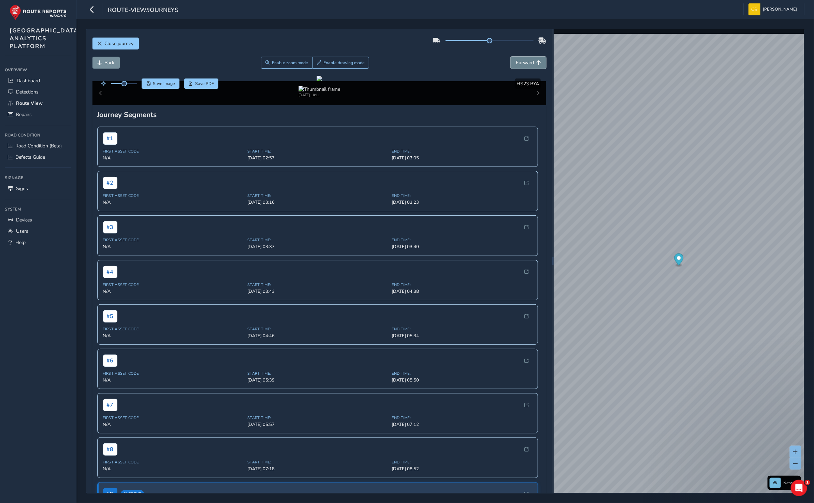
click at [516, 62] on span "Forward" at bounding box center [525, 62] width 18 height 6
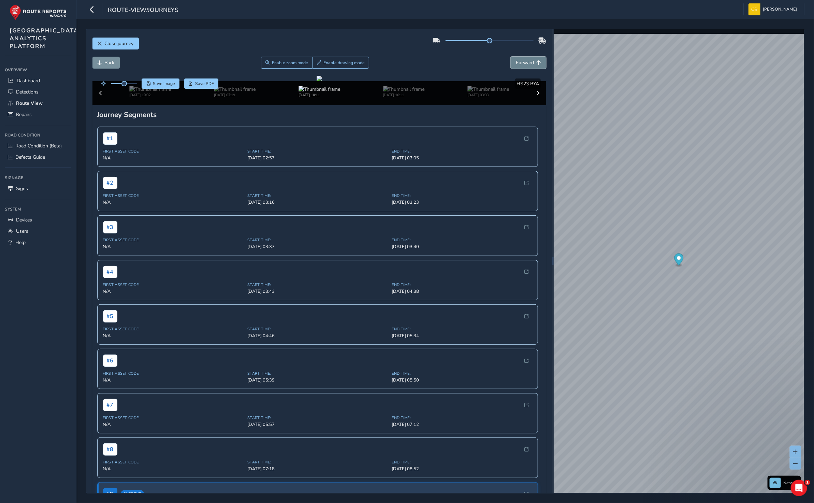
click at [516, 62] on span "Forward" at bounding box center [525, 62] width 18 height 6
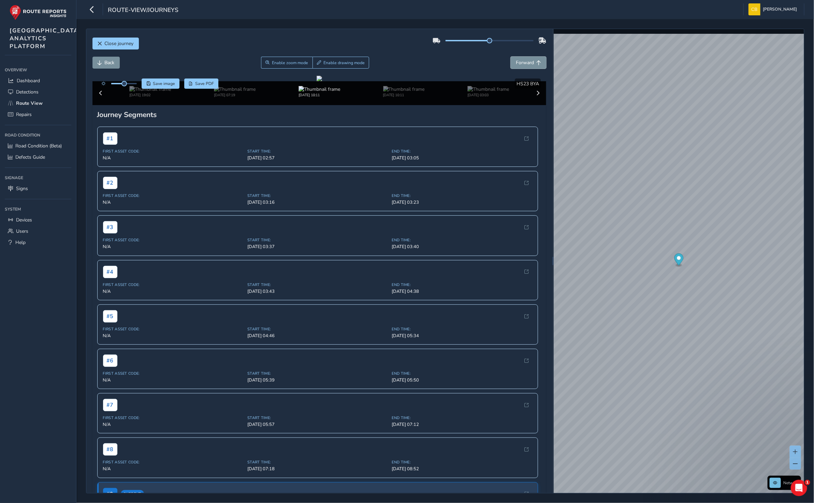
drag, startPoint x: 514, startPoint y: 62, endPoint x: 79, endPoint y: 115, distance: 438.2
click at [516, 62] on span "Forward" at bounding box center [525, 62] width 18 height 6
click at [30, 95] on span "Detections" at bounding box center [27, 92] width 23 height 6
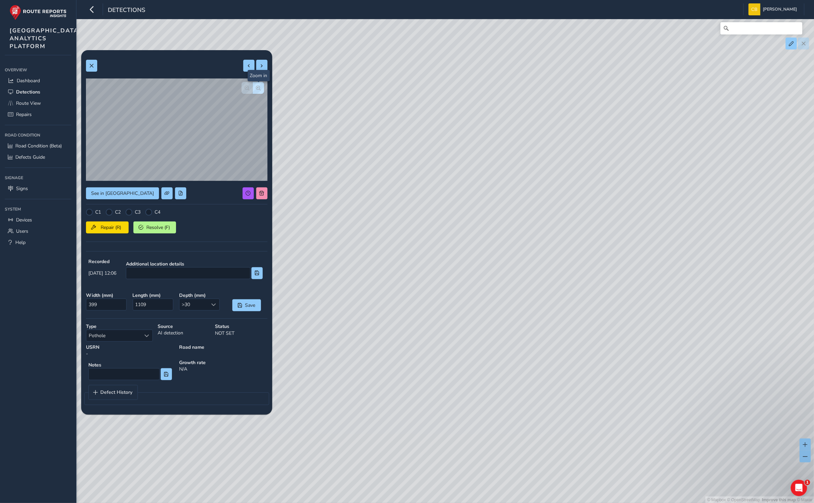
click at [257, 86] on span "button" at bounding box center [258, 88] width 5 height 5
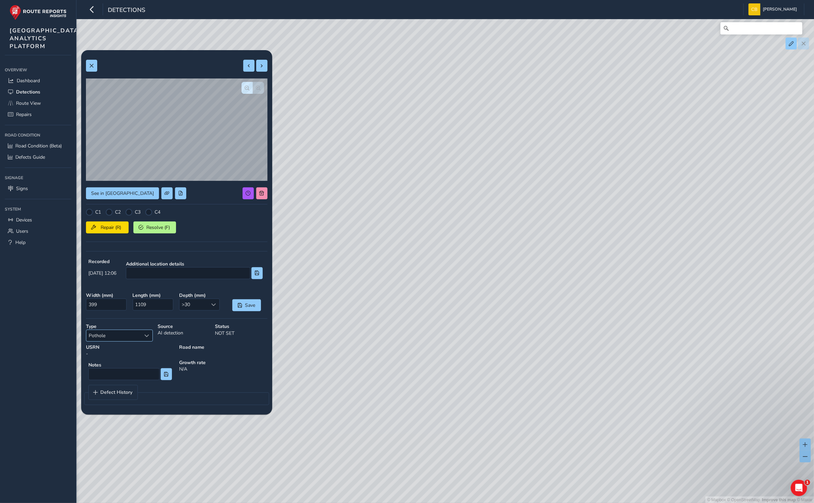
click at [147, 333] on span "Select a type" at bounding box center [147, 335] width 5 height 5
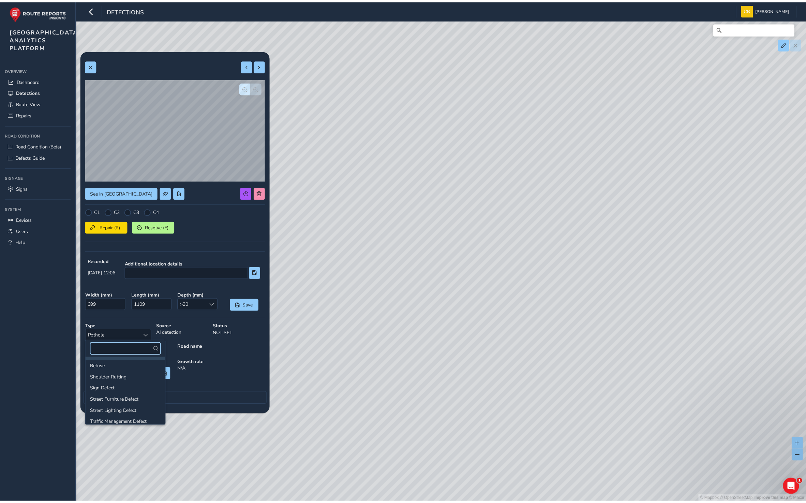
scroll to position [100, 0]
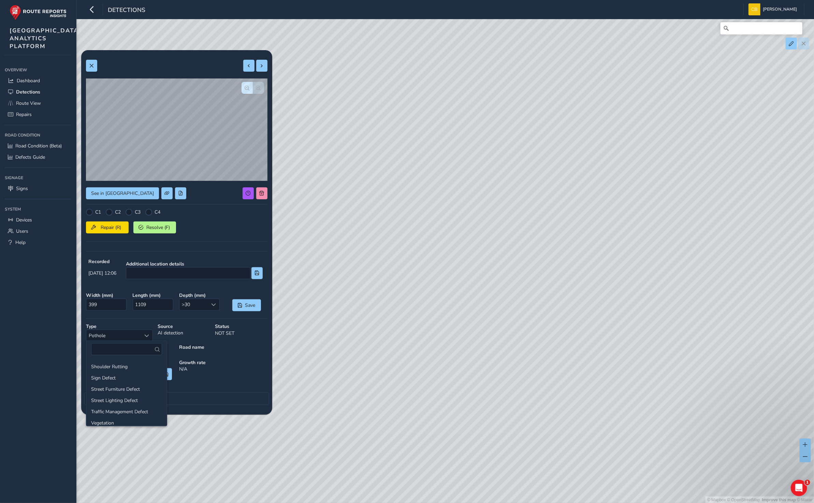
click at [228, 359] on strong "Growth rate" at bounding box center [223, 362] width 88 height 6
click at [243, 88] on button "button" at bounding box center [246, 88] width 11 height 12
click at [244, 86] on button "button" at bounding box center [246, 88] width 11 height 12
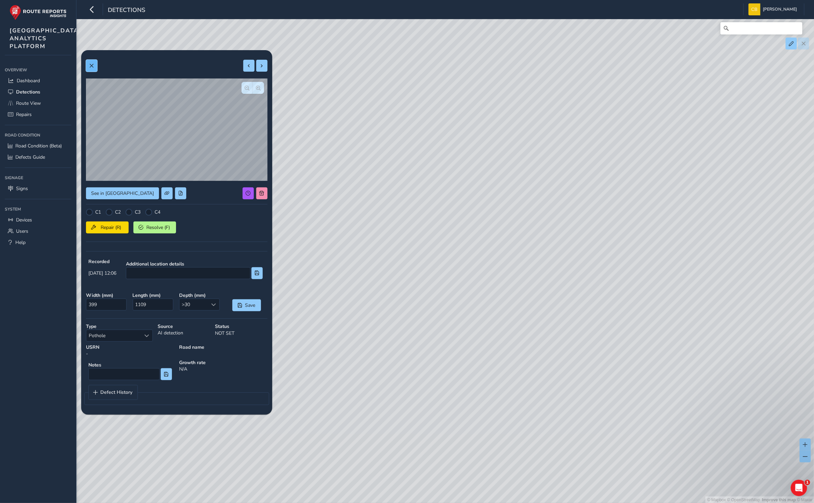
click at [90, 67] on span at bounding box center [91, 65] width 5 height 5
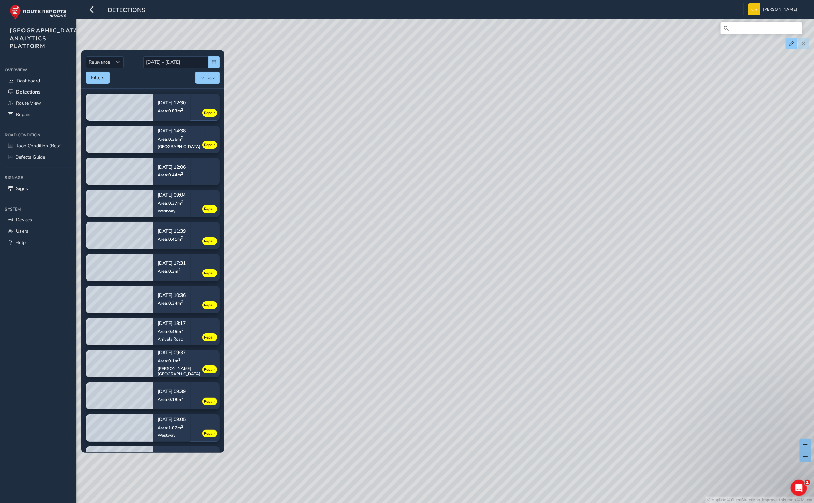
drag, startPoint x: 402, startPoint y: 134, endPoint x: 240, endPoint y: 191, distance: 172.1
click at [402, 134] on div "© Mapbox © OpenStreetMap Improve this map © Maxar" at bounding box center [407, 251] width 814 height 503
drag, startPoint x: 646, startPoint y: 261, endPoint x: 566, endPoint y: 257, distance: 80.9
click at [567, 257] on div "© Mapbox © OpenStreetMap Improve this map © Maxar" at bounding box center [407, 251] width 814 height 503
click at [34, 149] on span "Road Condition (Beta)" at bounding box center [38, 146] width 46 height 6
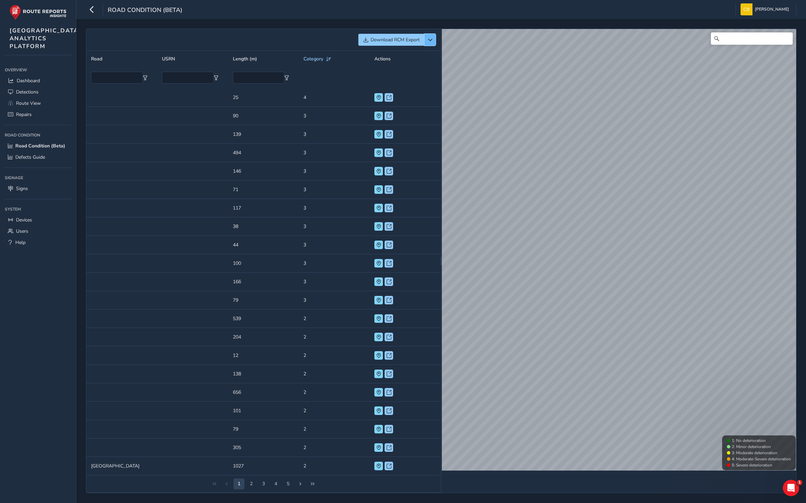
click at [429, 39] on span "button" at bounding box center [430, 40] width 5 height 5
click at [396, 66] on span "Download CSV" at bounding box center [386, 65] width 33 height 5
click at [378, 95] on span at bounding box center [378, 97] width 5 height 5
click at [379, 116] on span at bounding box center [378, 116] width 5 height 5
click at [376, 98] on span at bounding box center [378, 97] width 5 height 5
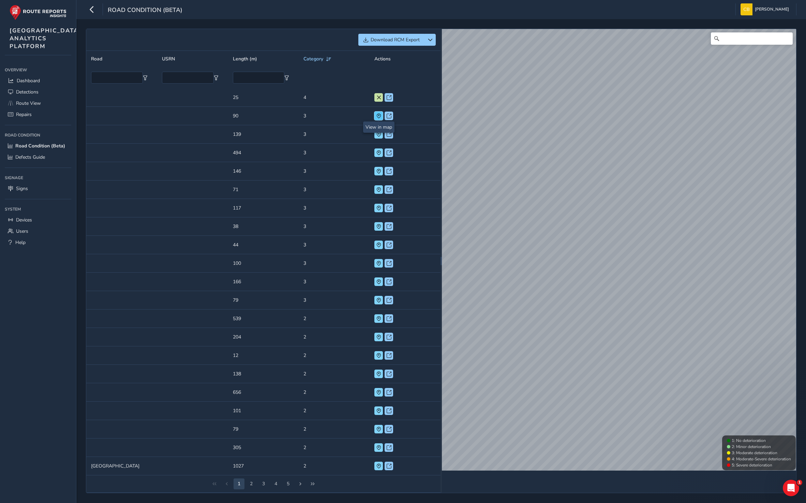
click at [376, 114] on span at bounding box center [378, 116] width 5 height 5
click at [378, 135] on span at bounding box center [378, 134] width 5 height 5
click at [379, 148] on button at bounding box center [378, 152] width 9 height 9
click at [379, 172] on span at bounding box center [378, 171] width 5 height 5
click at [379, 187] on span at bounding box center [378, 189] width 5 height 5
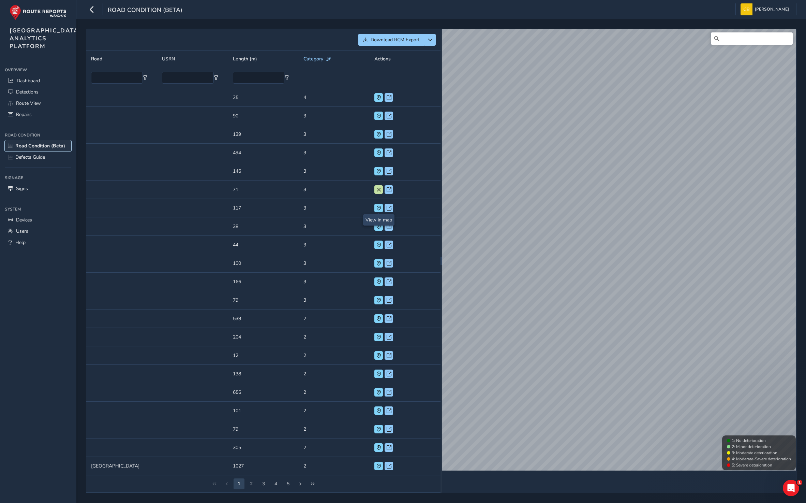
click at [47, 151] on link "Road Condition (Beta)" at bounding box center [38, 145] width 66 height 11
click at [31, 149] on span "Road Condition (Beta)" at bounding box center [40, 146] width 50 height 6
click at [377, 190] on span at bounding box center [378, 189] width 5 height 5
click at [34, 84] on span "Dashboard" at bounding box center [28, 80] width 23 height 6
